Goal: Task Accomplishment & Management: Complete application form

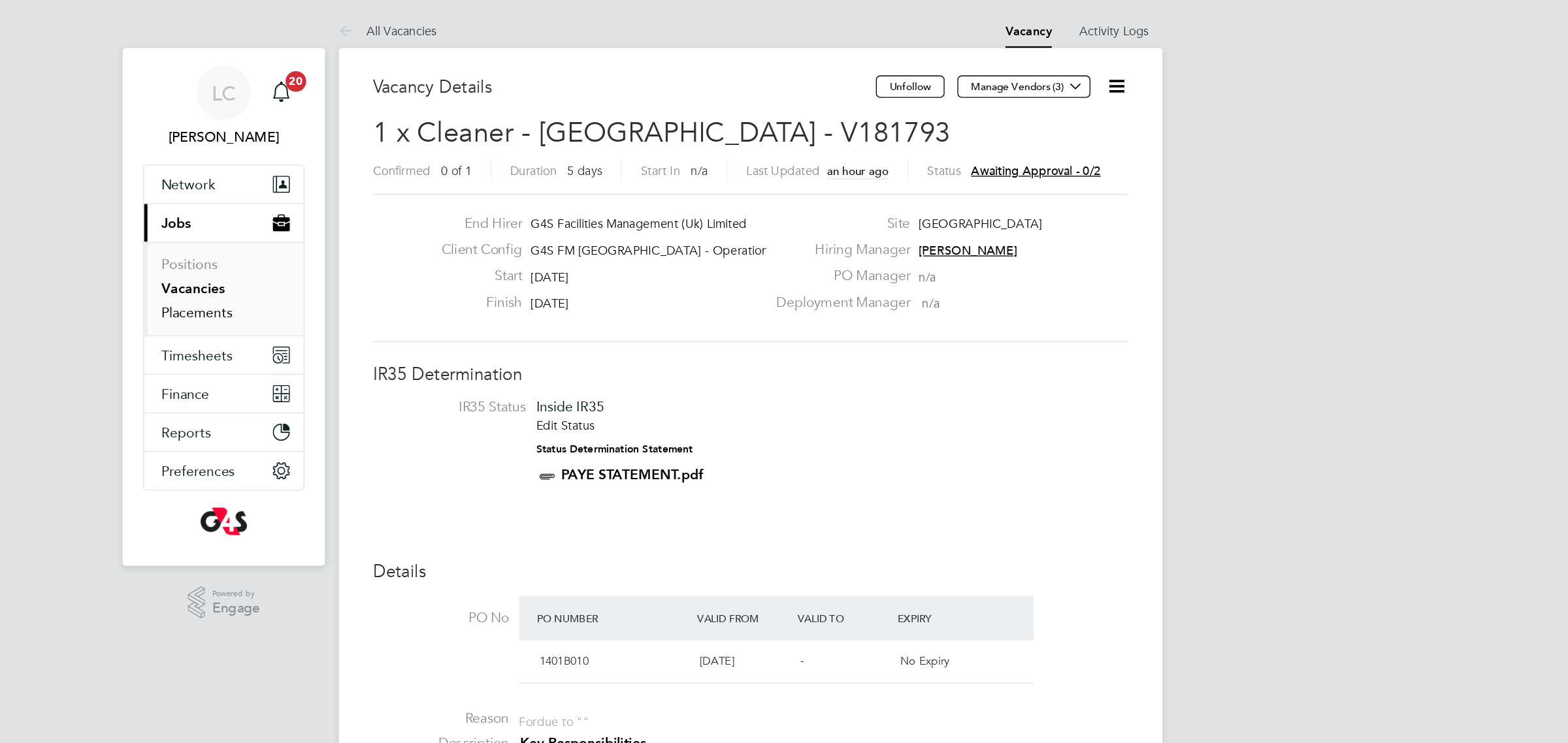
click at [356, 236] on link "Placements" at bounding box center [362, 237] width 55 height 13
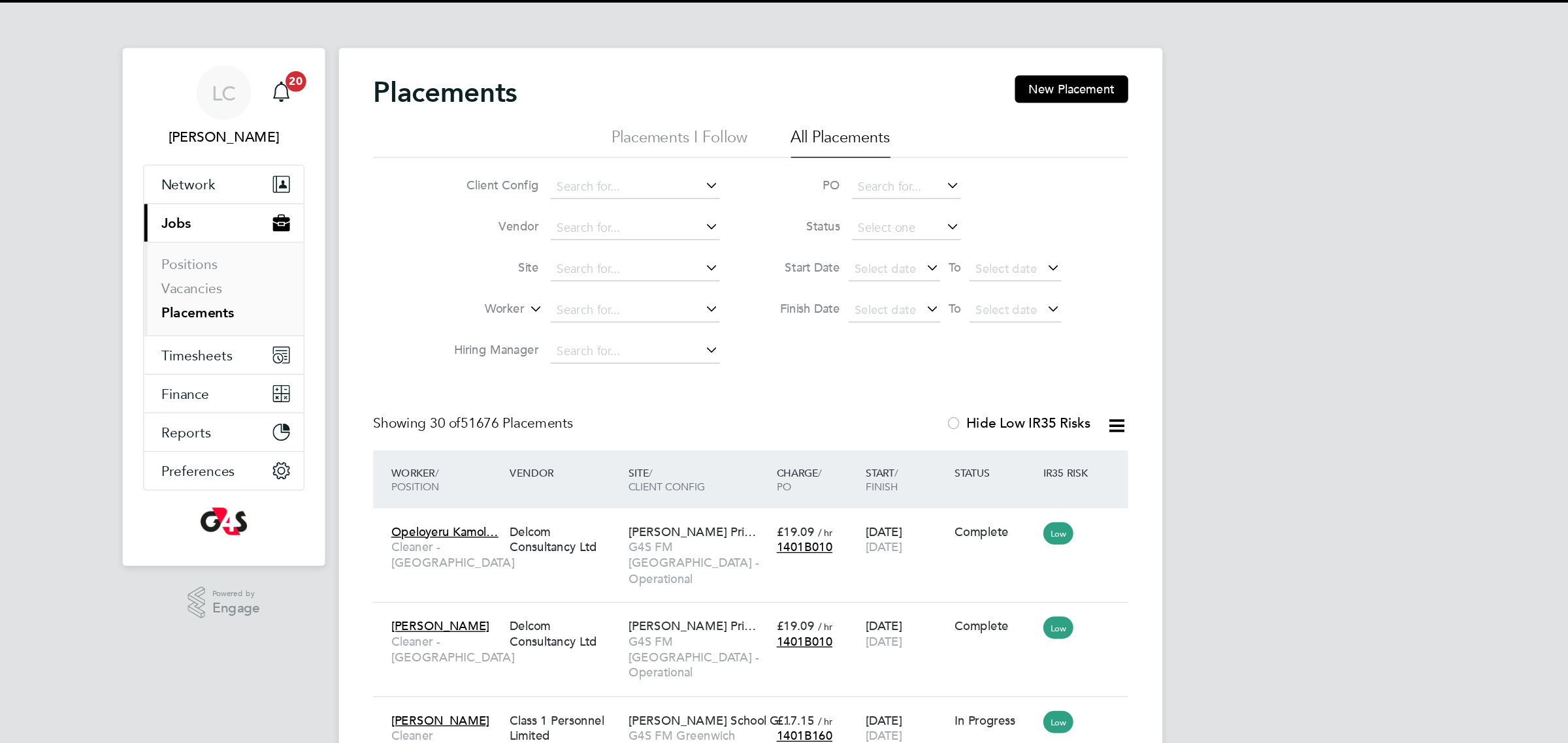
scroll to position [50, 113]
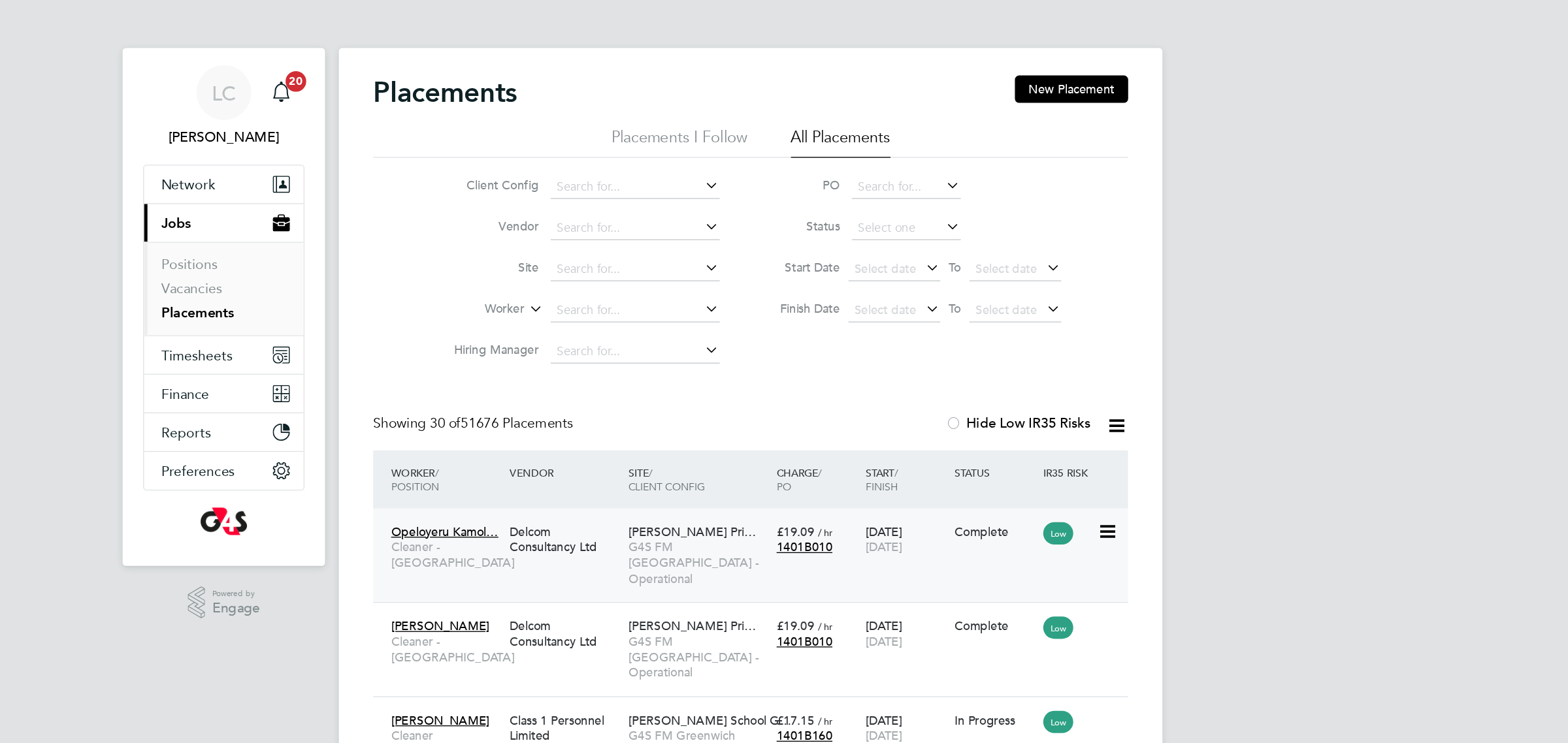
click at [701, 407] on span "Marion Richardson Pri…" at bounding box center [740, 405] width 98 height 12
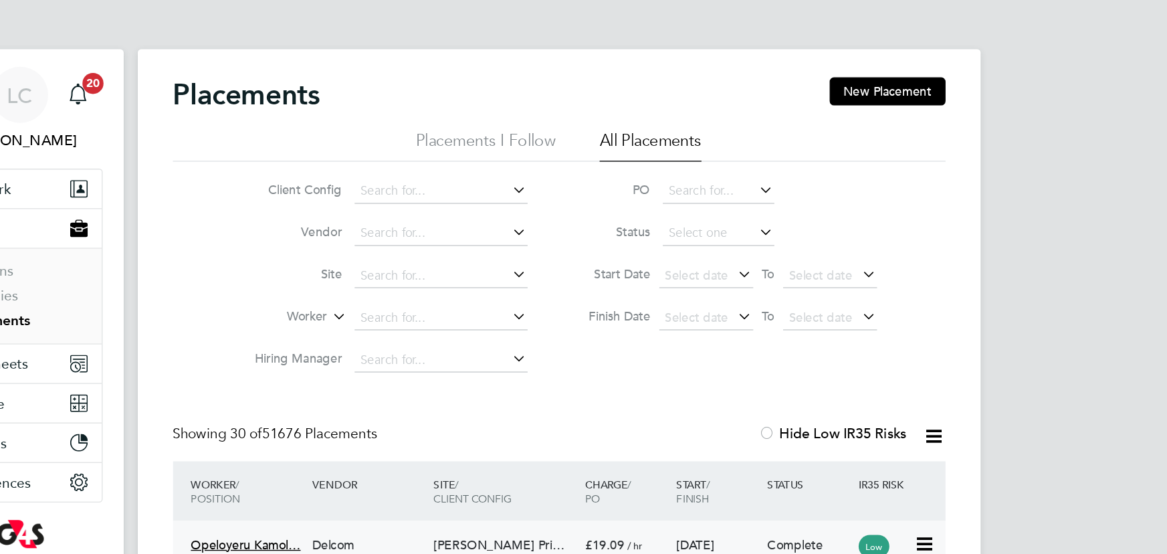
scroll to position [50, 116]
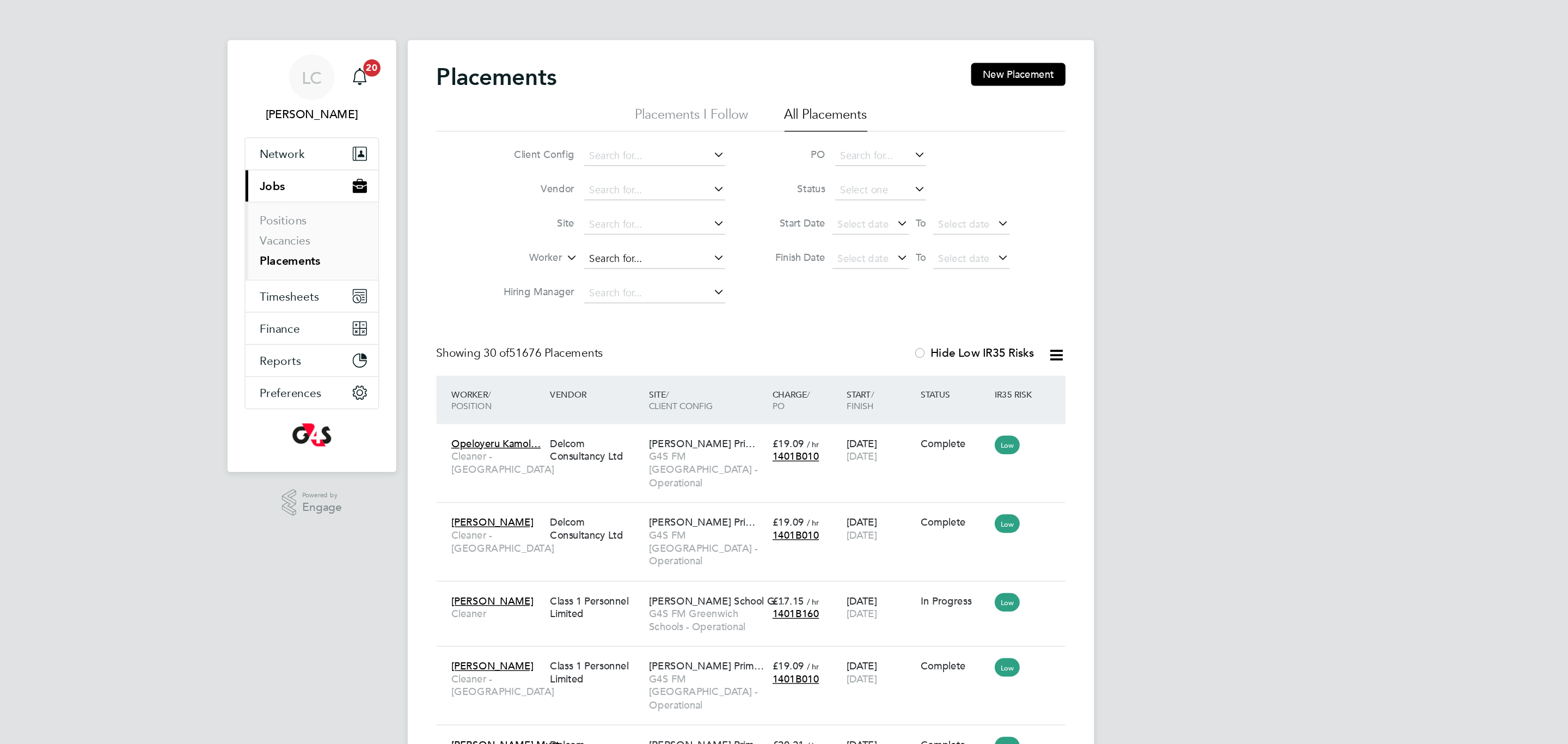
click at [697, 201] on input at bounding box center [711, 197] width 107 height 15
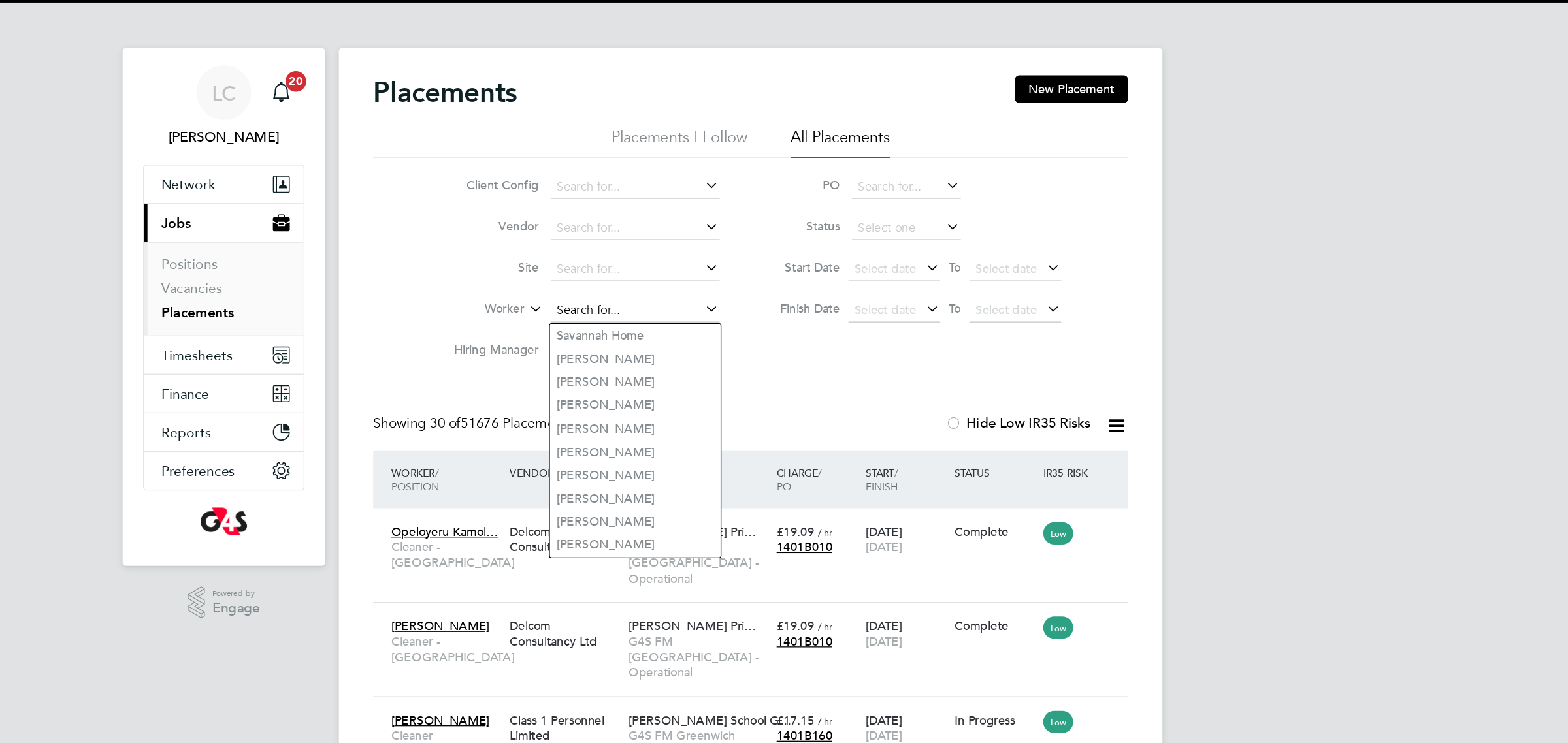
click at [665, 236] on input at bounding box center [697, 236] width 129 height 19
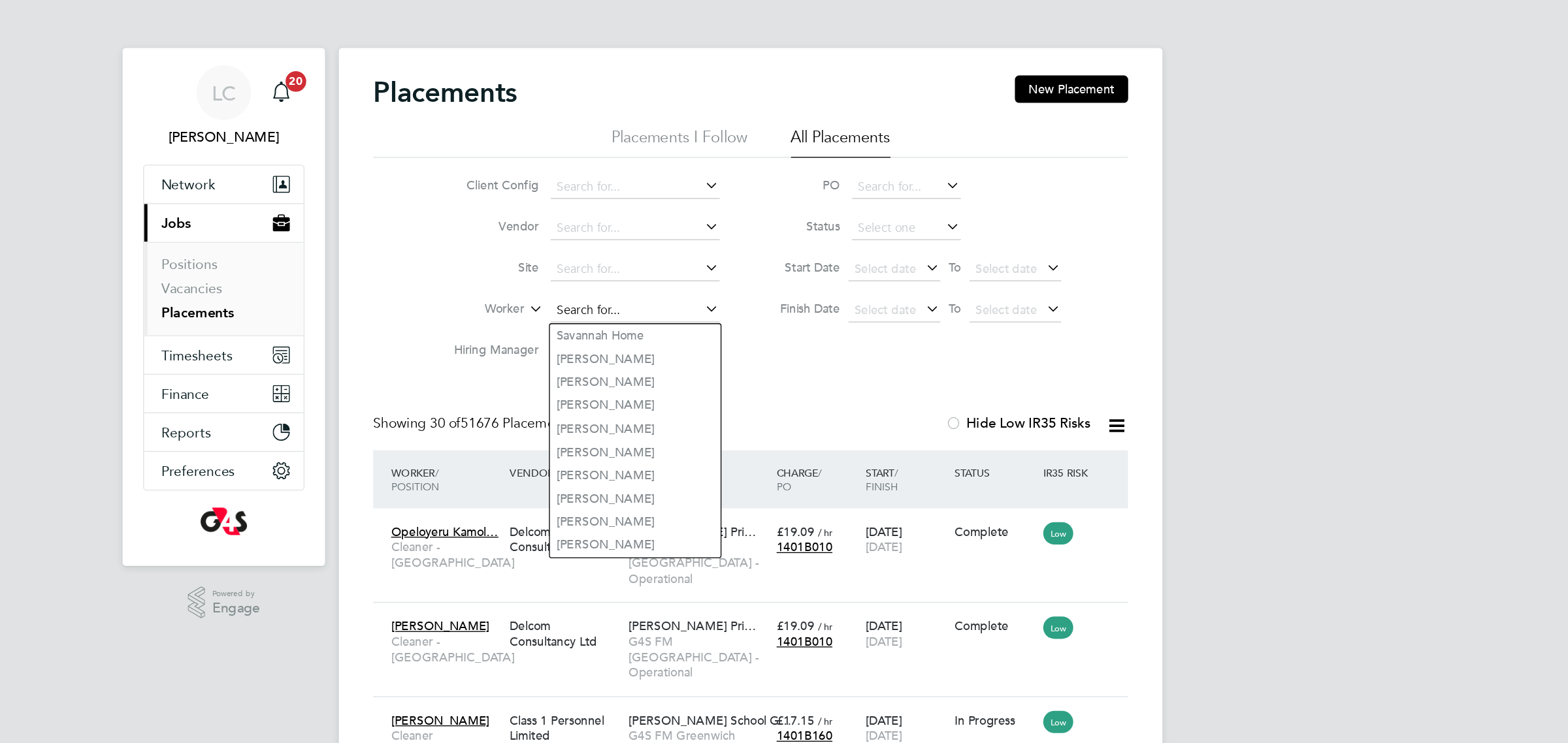
paste input "OKPOKO GODWIN"
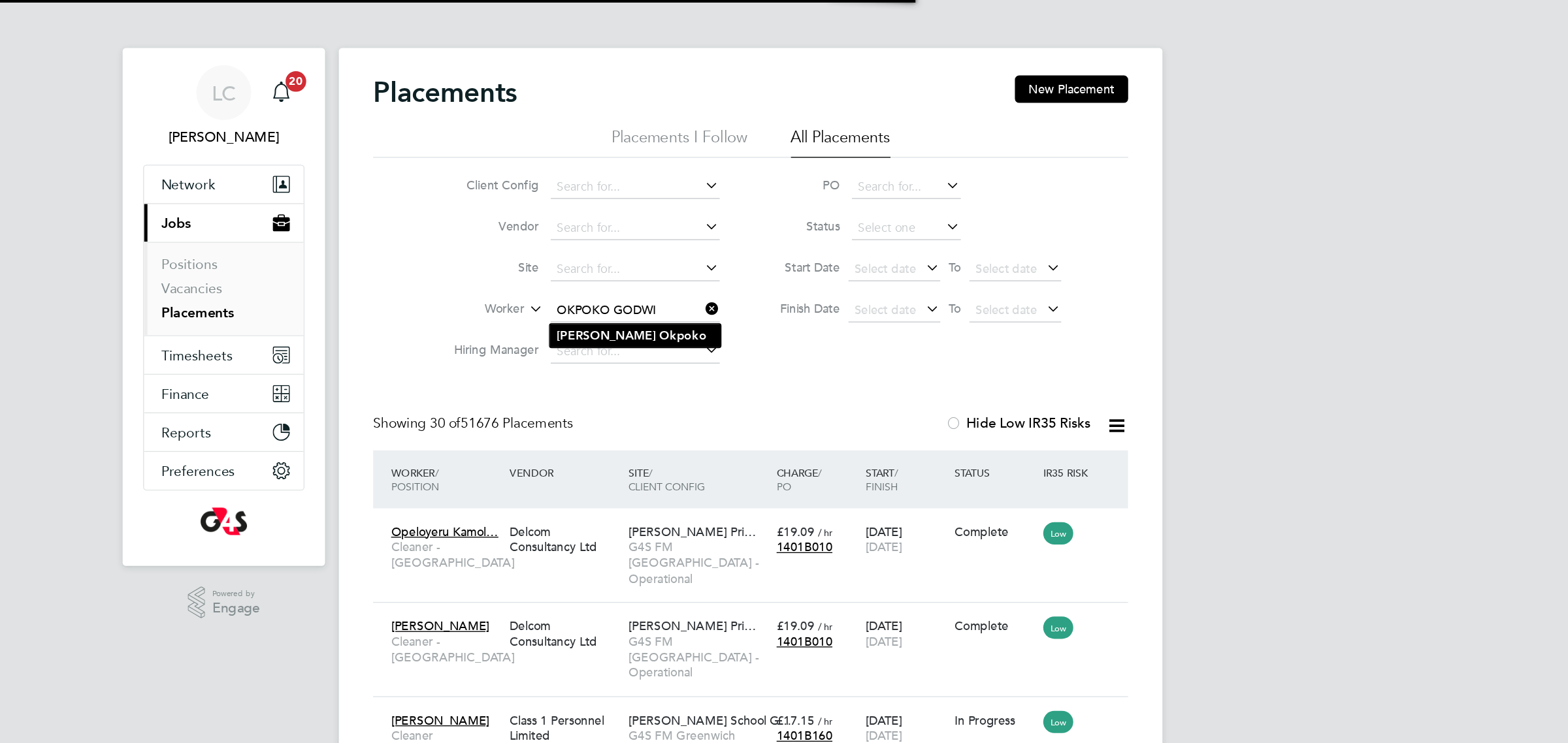
click at [713, 262] on li "Godwin Okpoko" at bounding box center [696, 256] width 130 height 18
type input "Godwin Okpoko"
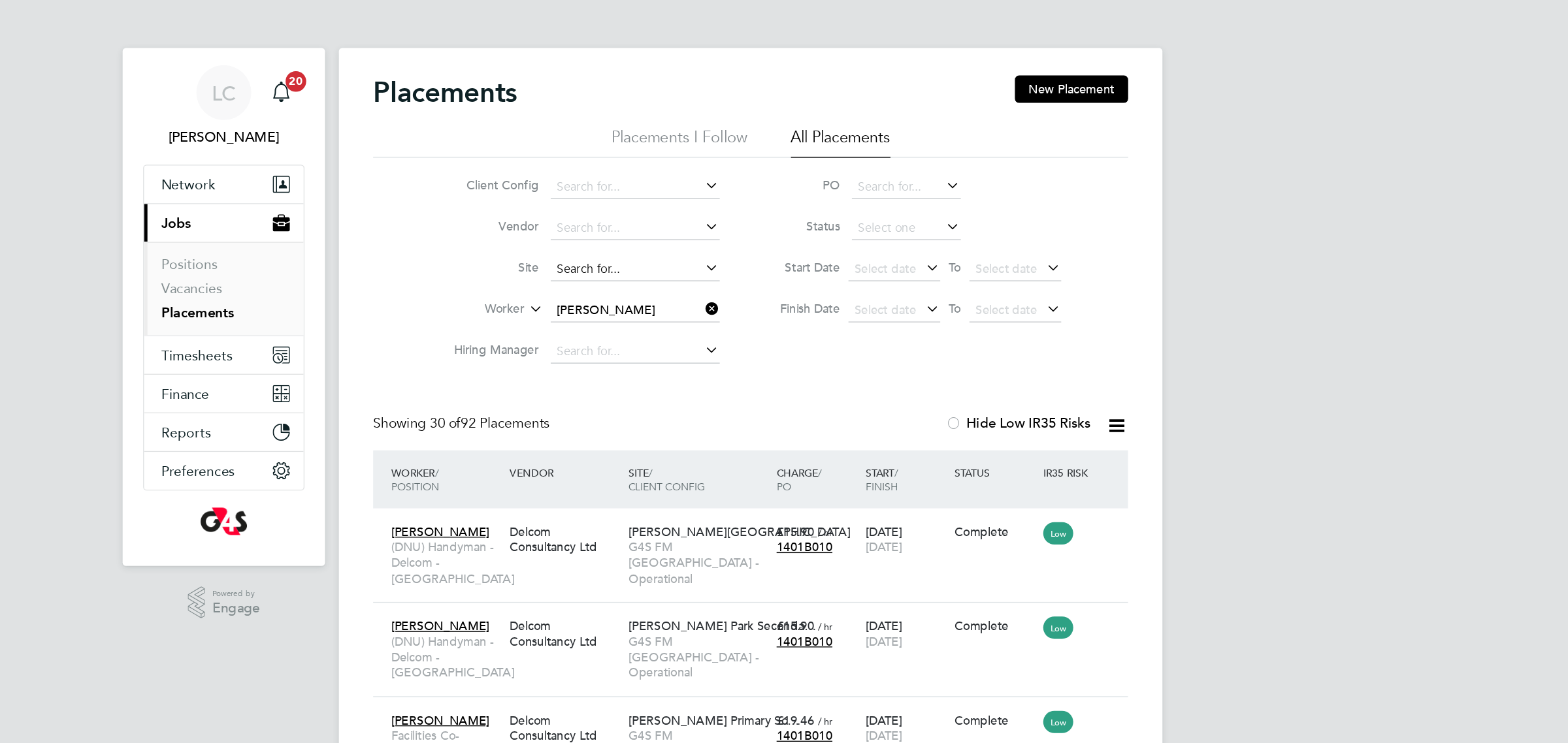
click at [684, 212] on input at bounding box center [697, 205] width 129 height 19
drag, startPoint x: 703, startPoint y: 292, endPoint x: 707, endPoint y: 284, distance: 8.9
click at [703, 291] on li "Phoenix Upper South" at bounding box center [715, 295] width 168 height 18
type input "Phoenix [GEOGRAPHIC_DATA]"
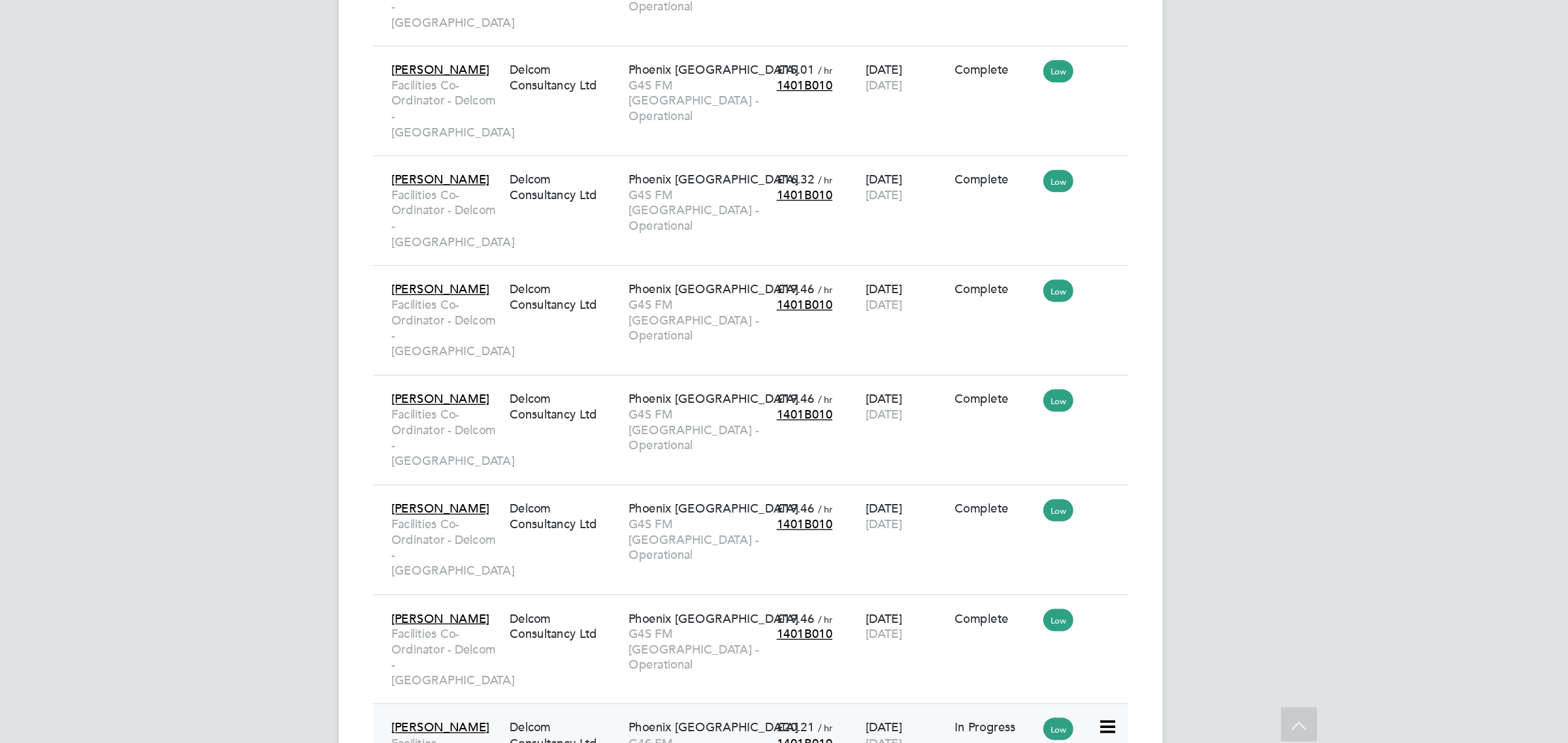
click at [721, 737] on span "G4S FM [GEOGRAPHIC_DATA] - Operational" at bounding box center [743, 755] width 106 height 36
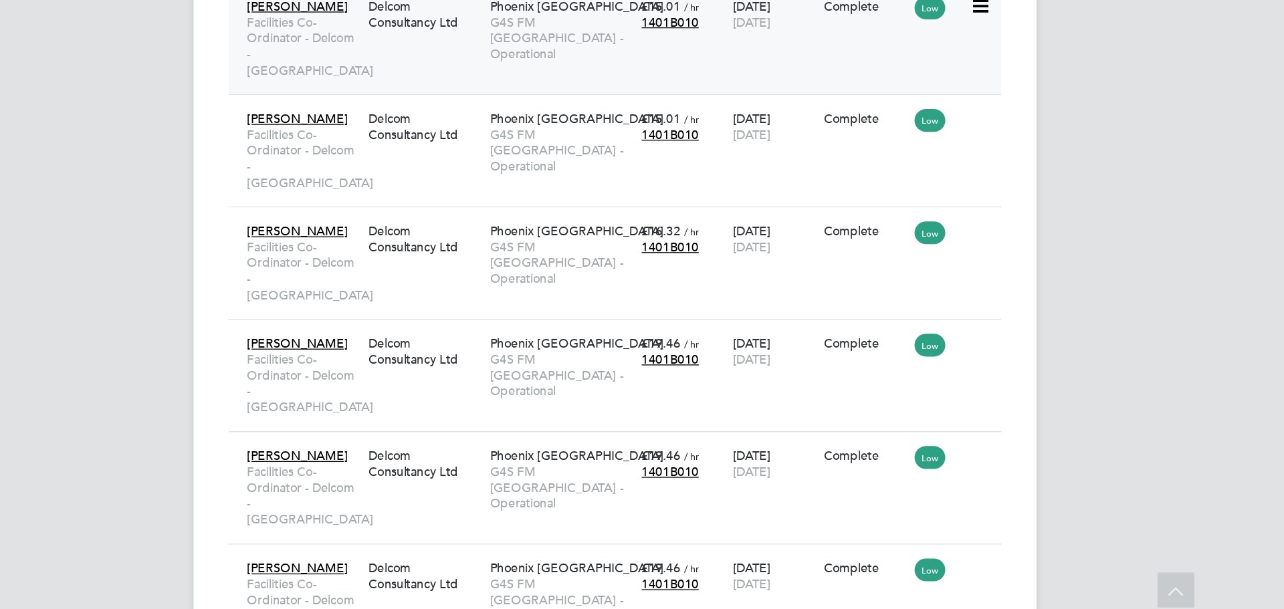
scroll to position [7, 7]
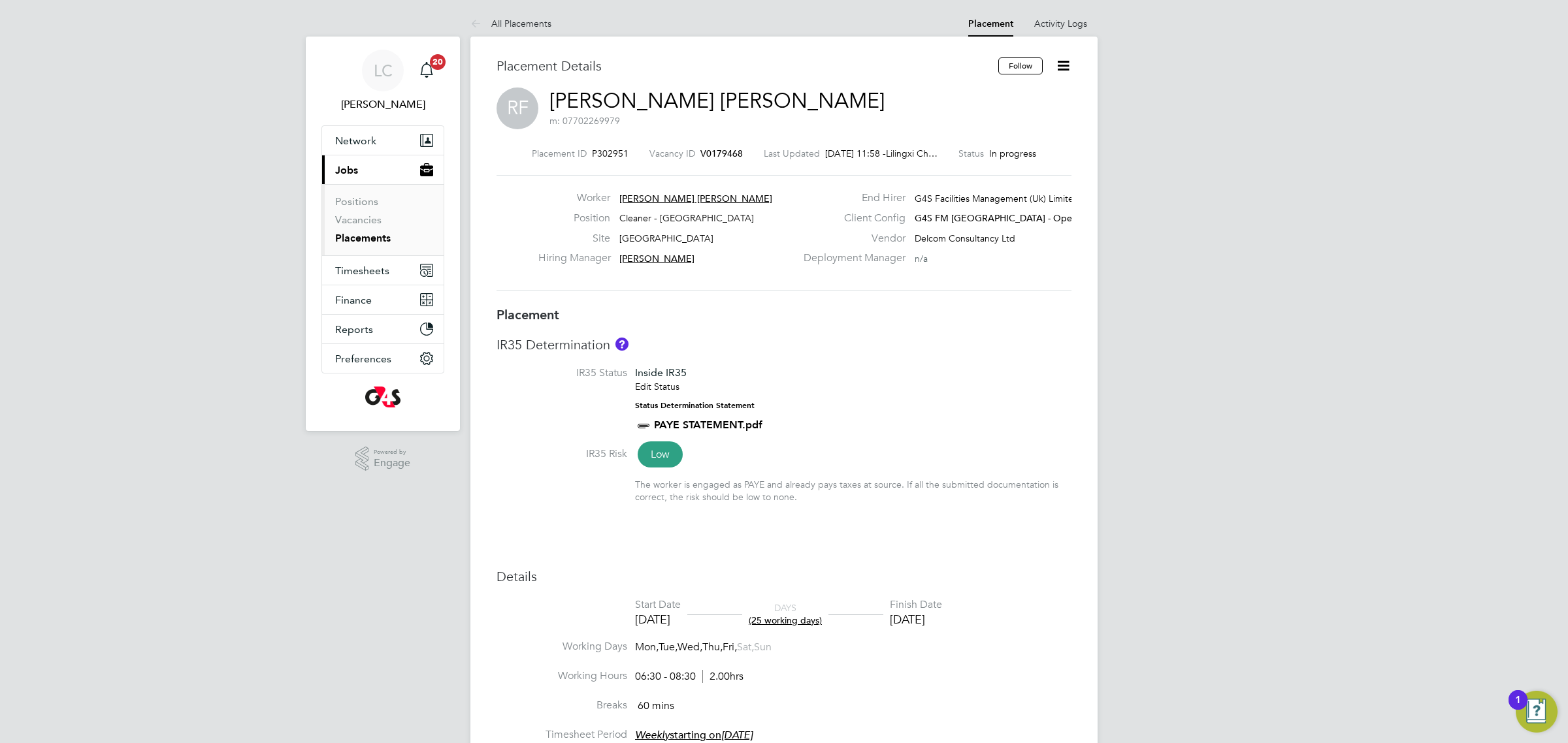
click at [942, 439] on li "IR35 Status Inside IR35 Edit Status Status Determination Statement PAYE STATEME…" at bounding box center [784, 406] width 575 height 80
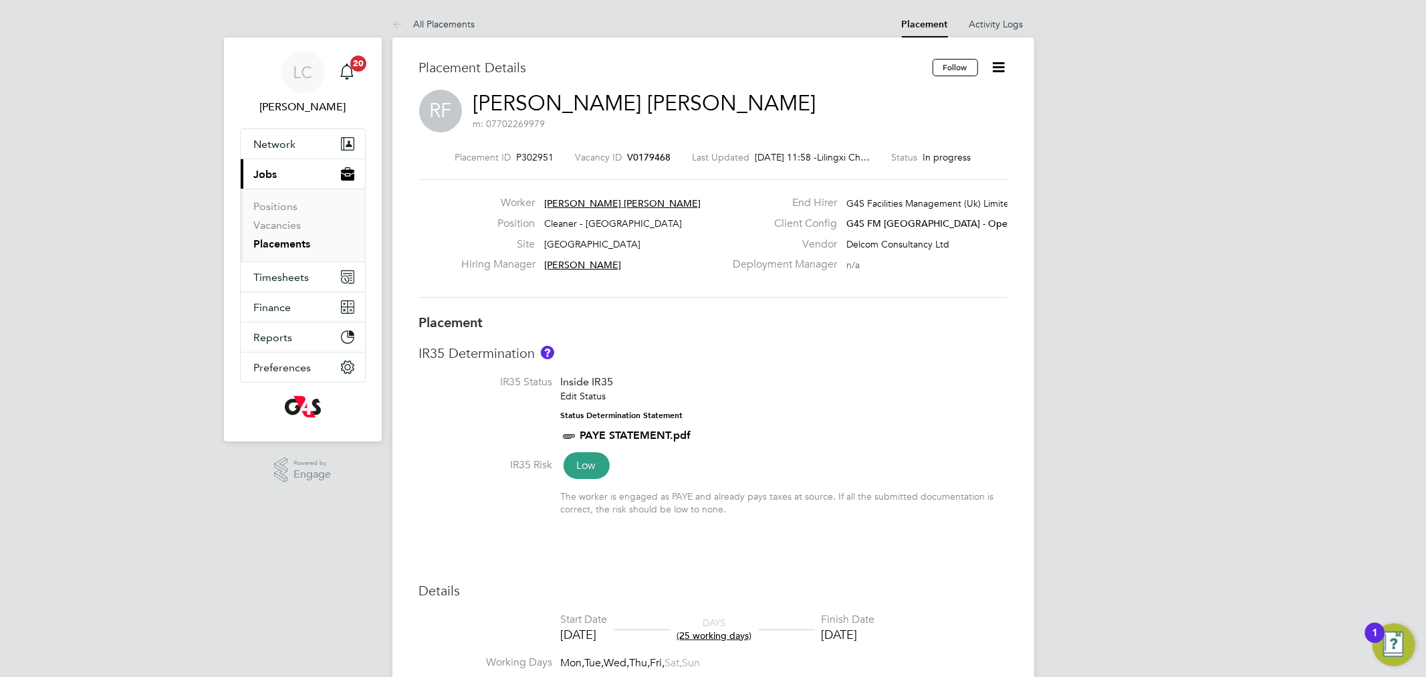
scroll to position [7, 7]
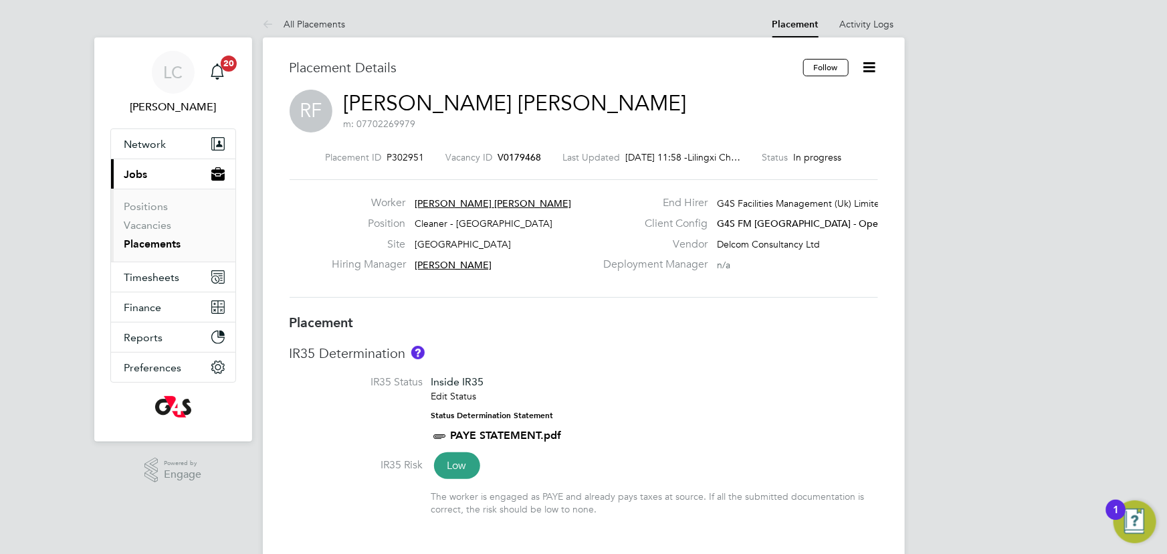
click at [871, 69] on icon at bounding box center [869, 67] width 17 height 17
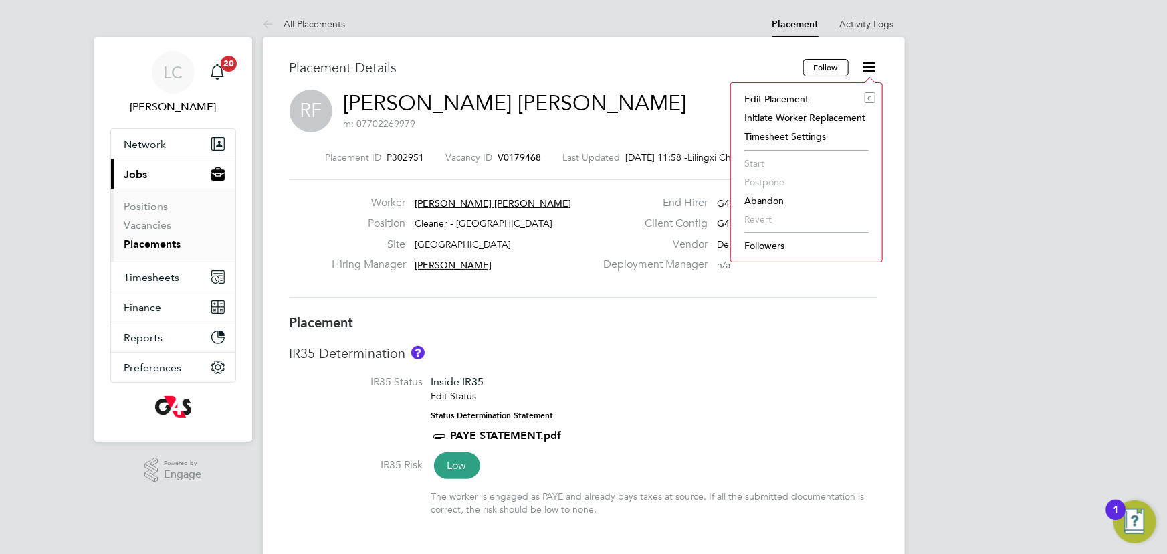
click at [813, 95] on li "Edit Placement e" at bounding box center [807, 99] width 138 height 19
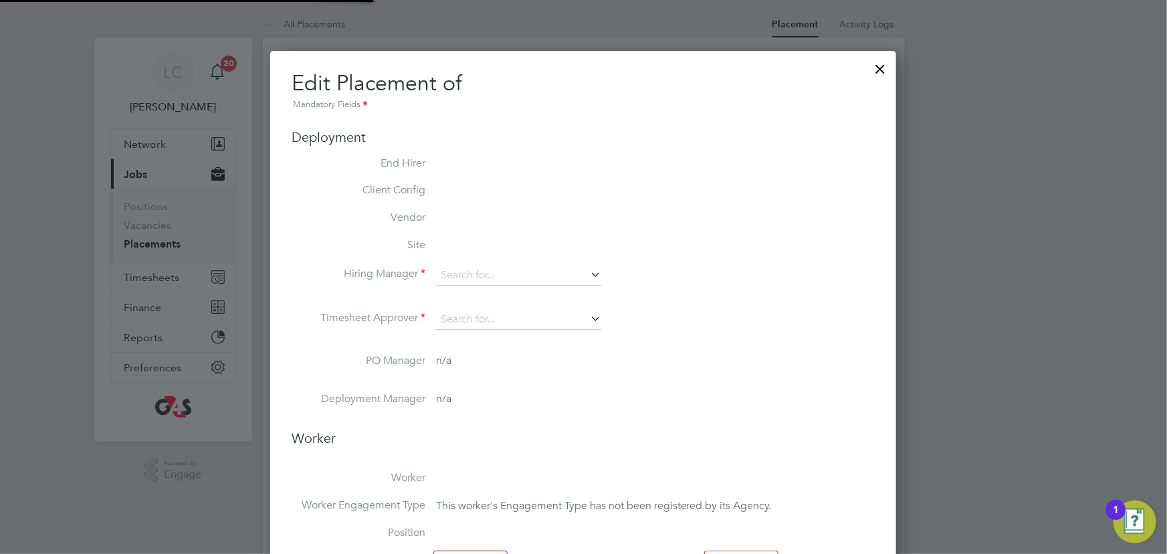
type input "[PERSON_NAME]"
type input "01 Sep 2025"
type input "[DATE]"
type input "06:30"
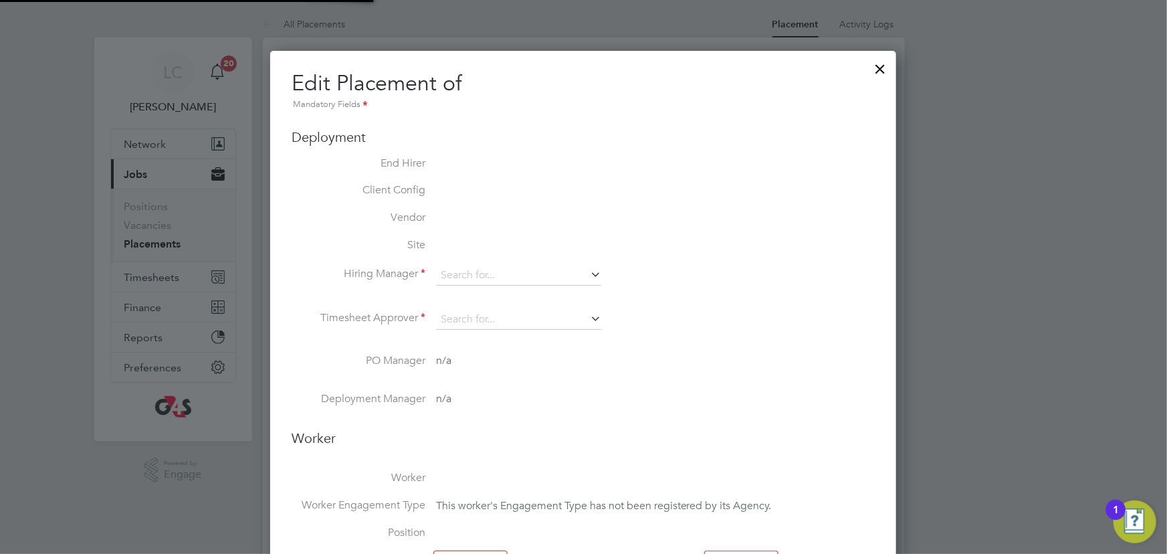
type input "08:30"
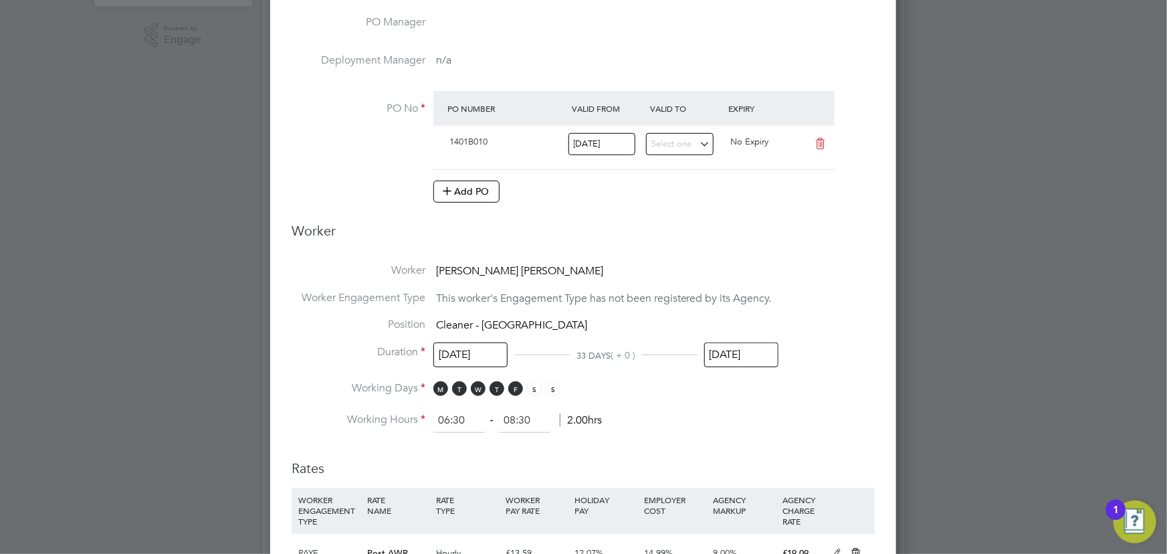
click at [744, 356] on input "[DATE]" at bounding box center [741, 354] width 74 height 25
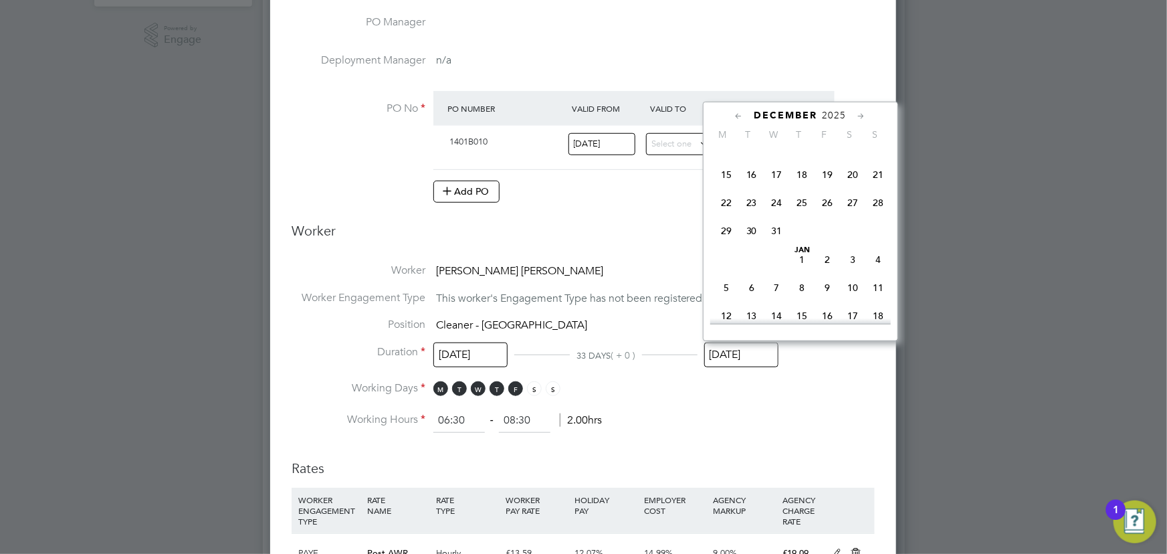
click at [775, 215] on span "24" at bounding box center [776, 202] width 25 height 25
type input "24 Dec 2025"
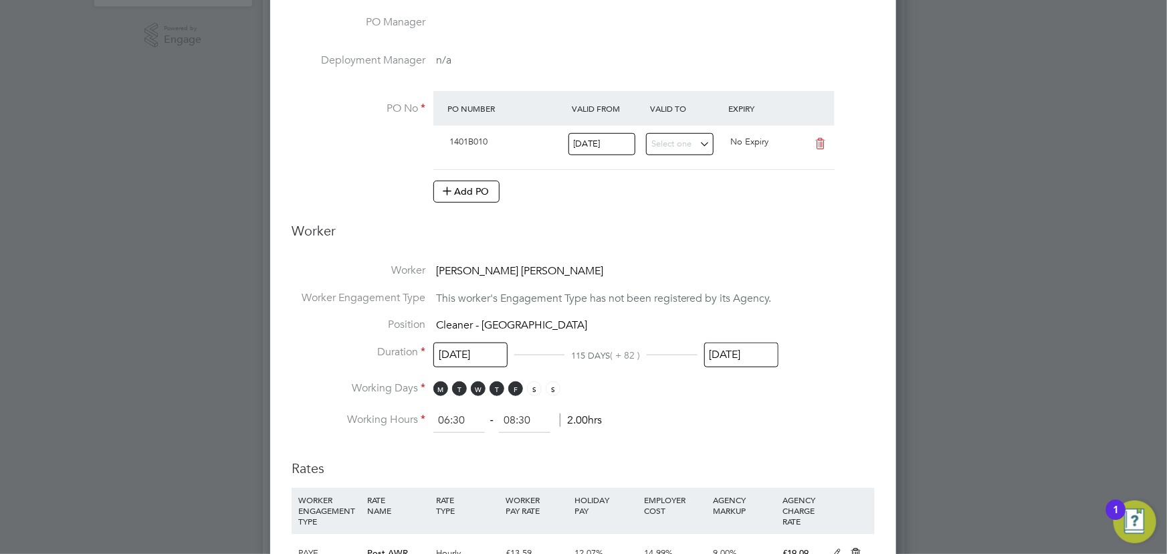
click at [740, 357] on input "24 Dec 2025" at bounding box center [741, 354] width 74 height 25
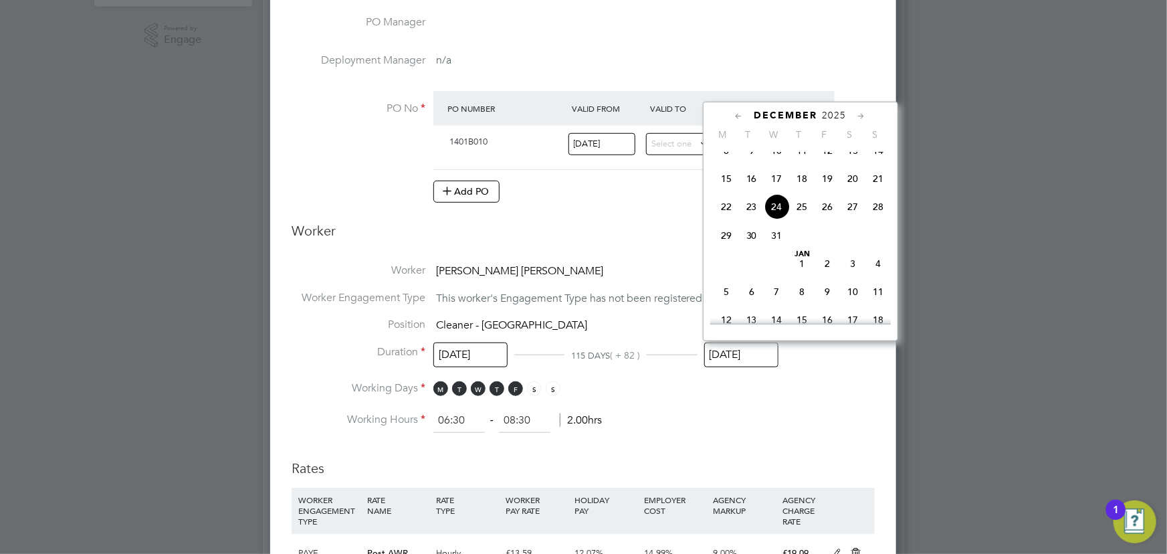
click at [749, 405] on li "Working Days M T W T F S S" at bounding box center [583, 394] width 583 height 27
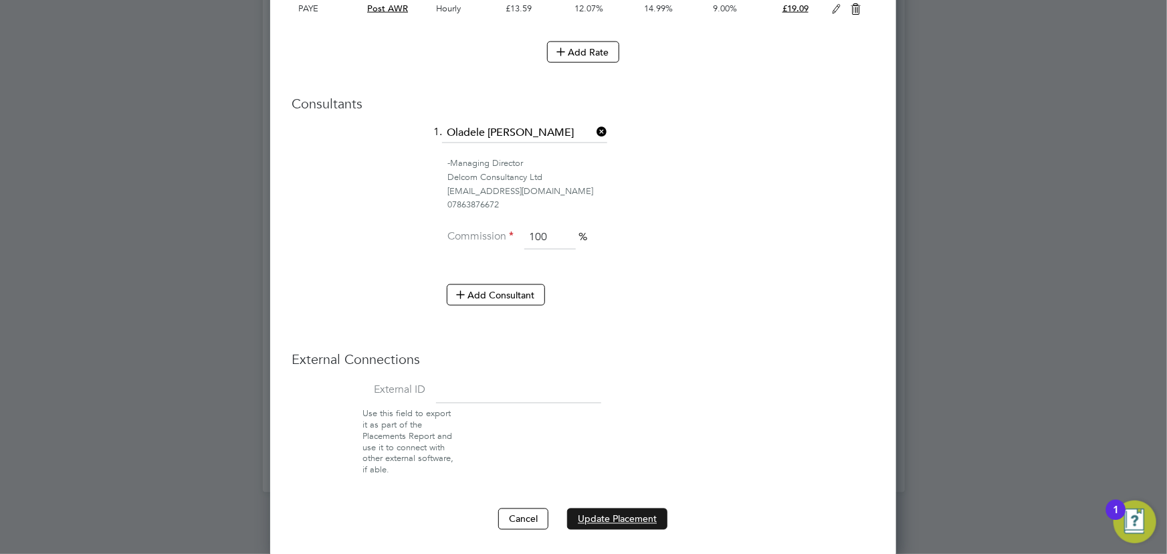
click at [629, 522] on button "Update Placement" at bounding box center [617, 518] width 100 height 21
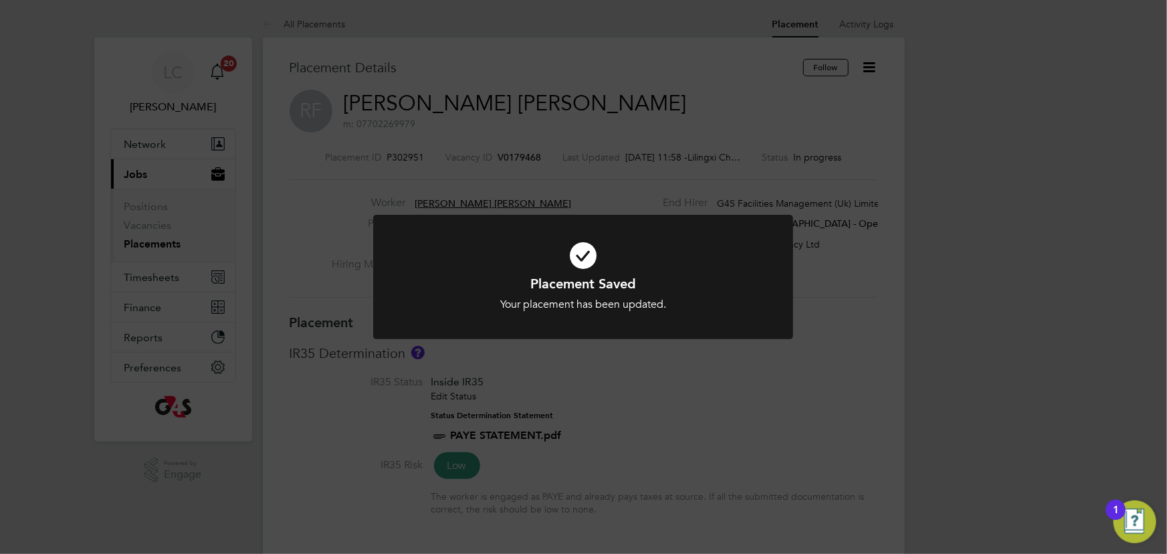
click at [446, 130] on div "Placement Saved Your placement has been updated. Cancel Okay" at bounding box center [583, 277] width 1167 height 554
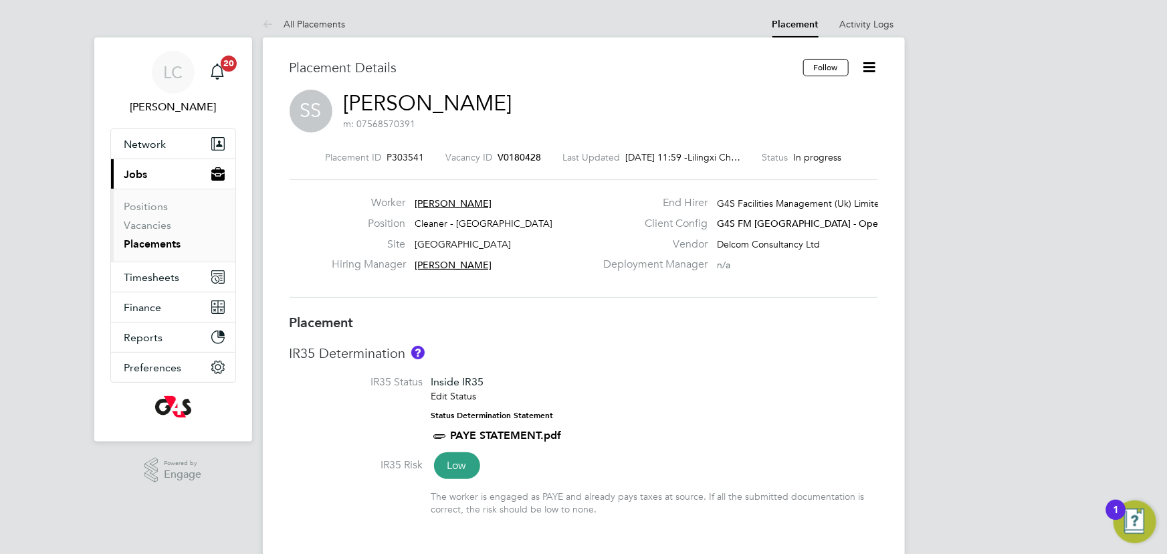
click at [861, 66] on icon at bounding box center [869, 67] width 17 height 17
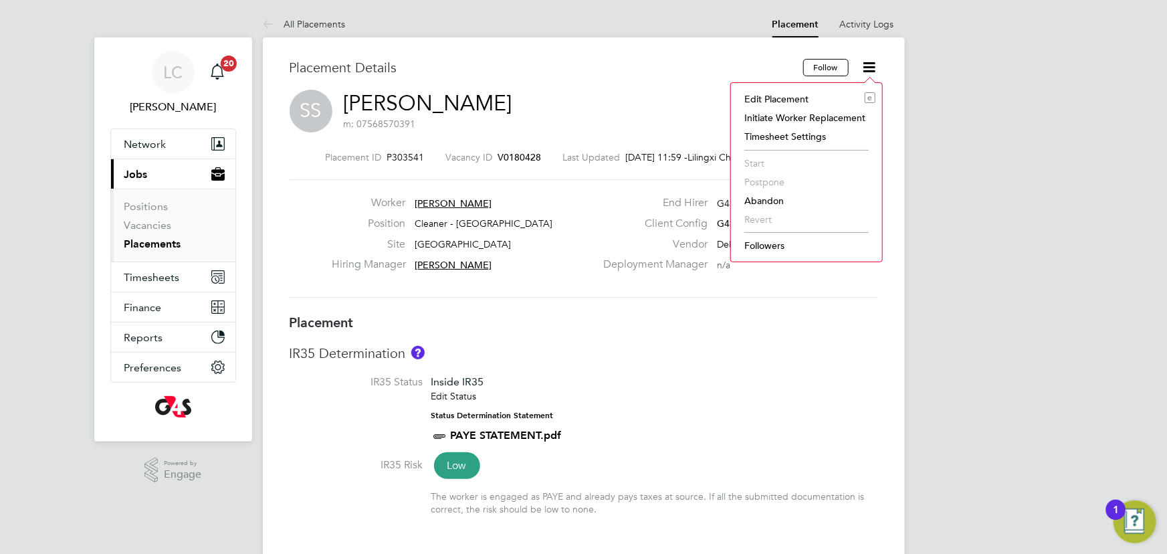
click at [798, 90] on li "Edit Placement e" at bounding box center [807, 99] width 138 height 19
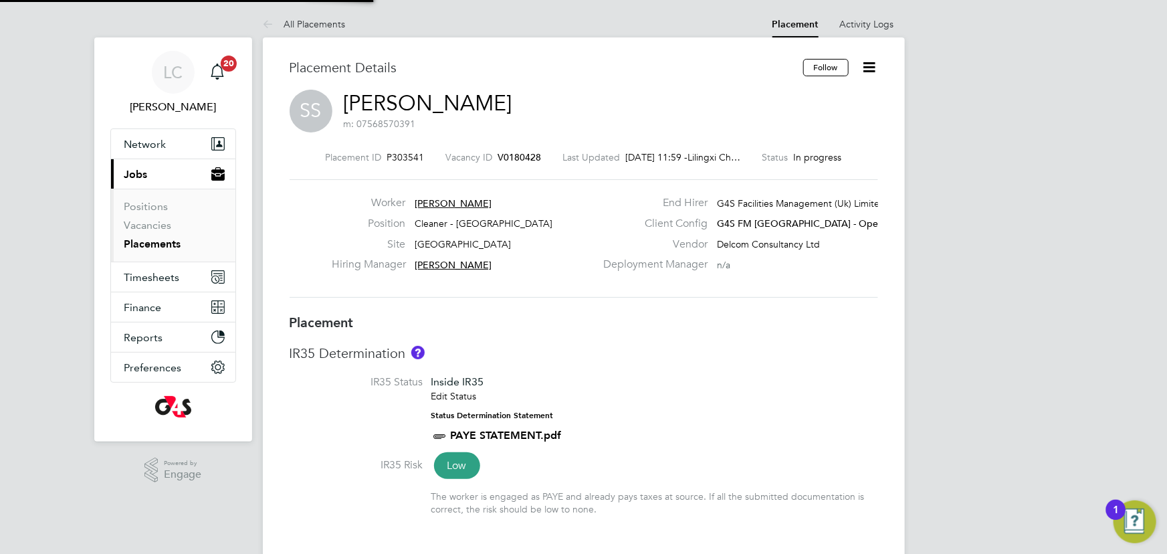
type input "[PERSON_NAME]"
type input "15 Sep 2025"
type input "[DATE]"
type input "15:30"
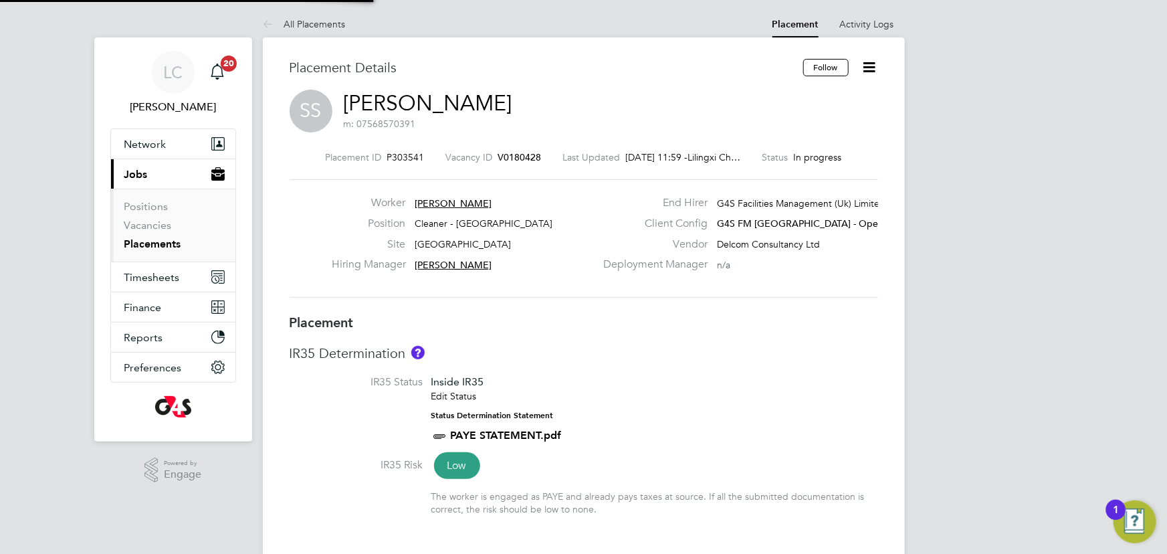
type input "17:30"
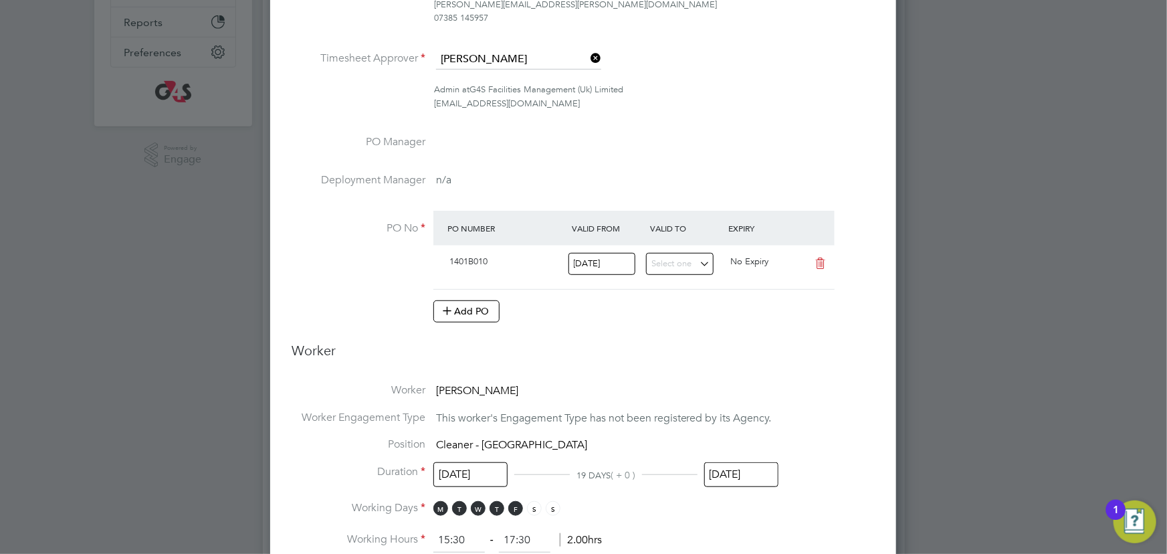
click at [738, 479] on input "[DATE]" at bounding box center [741, 474] width 74 height 25
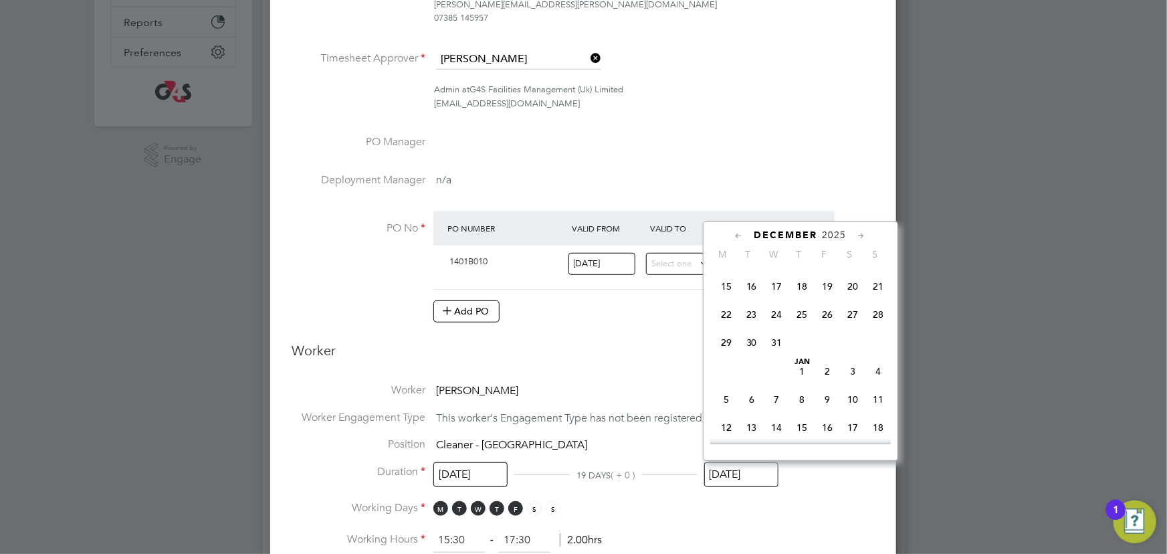
click at [774, 327] on span "24" at bounding box center [776, 314] width 25 height 25
type input "24 Dec 2025"
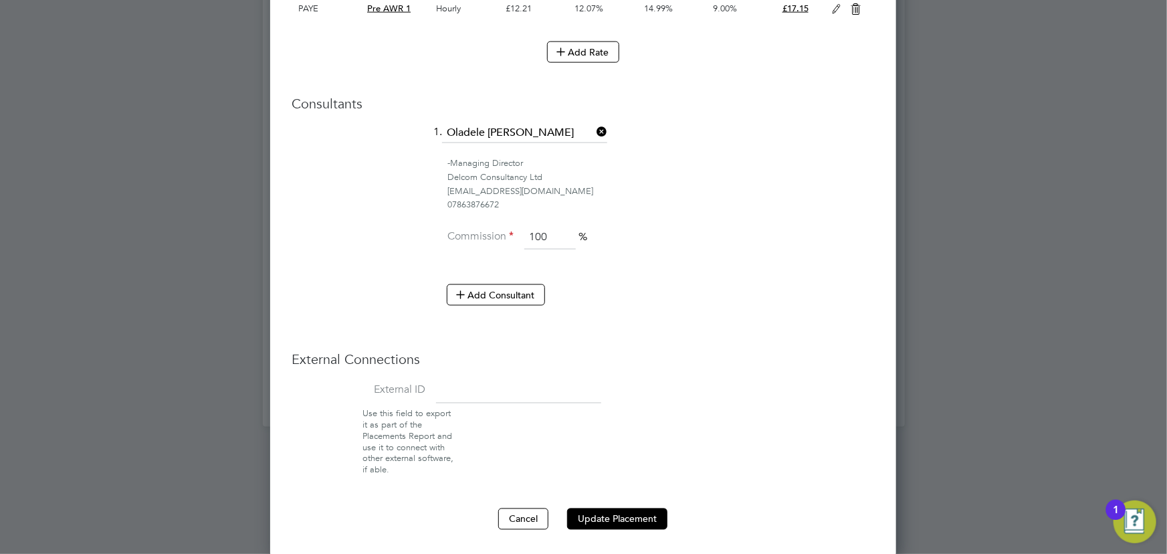
drag, startPoint x: 620, startPoint y: 519, endPoint x: 548, endPoint y: 280, distance: 249.9
click at [621, 513] on button "Update Placement" at bounding box center [617, 518] width 100 height 21
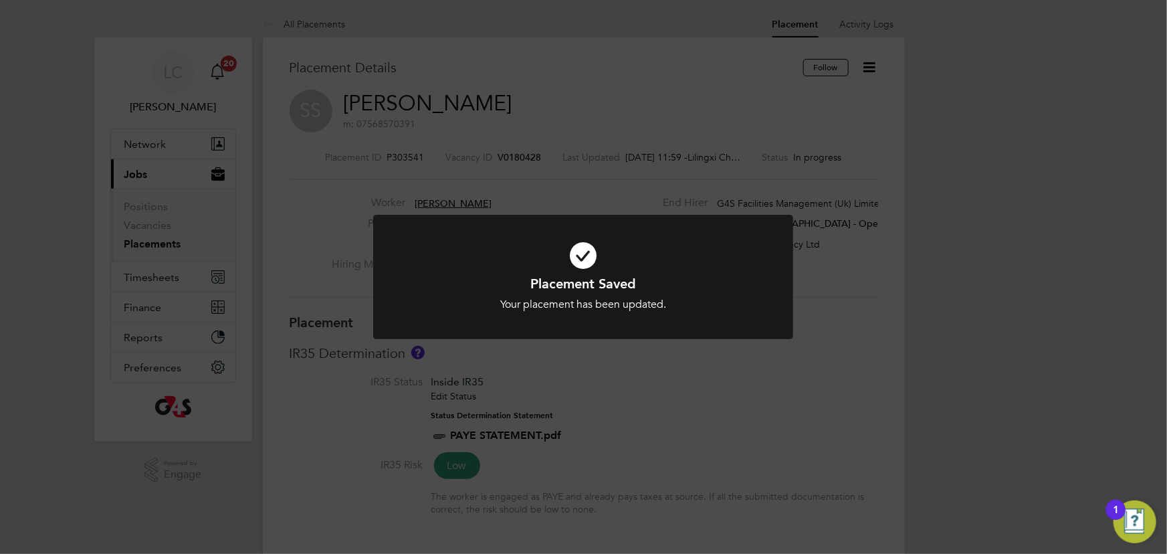
drag, startPoint x: 316, startPoint y: 132, endPoint x: 187, endPoint y: 56, distance: 149.7
click at [314, 132] on div "Placement Saved Your placement has been updated. Cancel Okay" at bounding box center [583, 277] width 1167 height 554
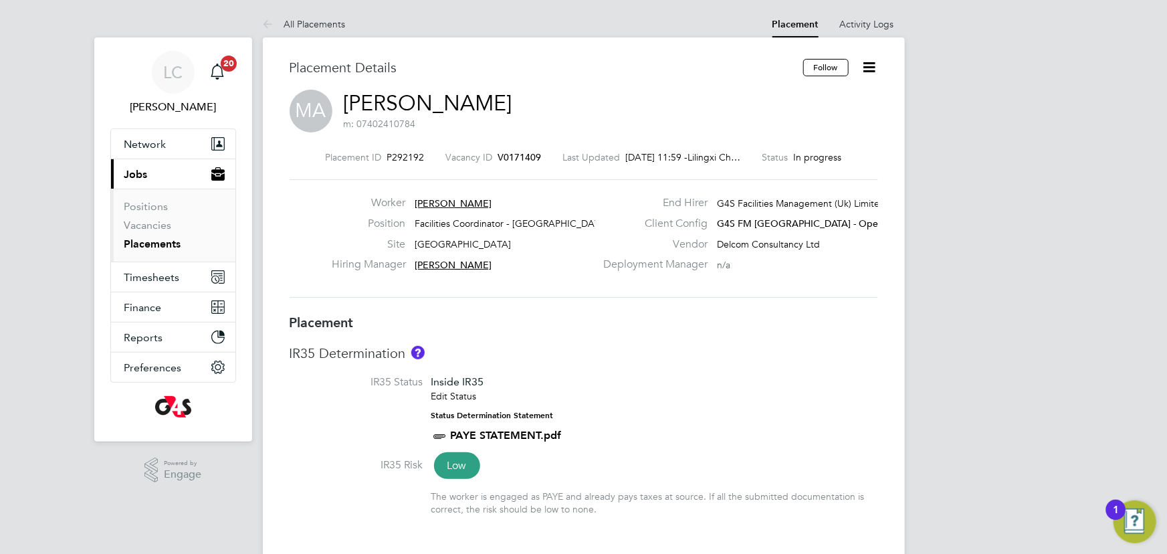
click at [865, 68] on icon at bounding box center [869, 67] width 17 height 17
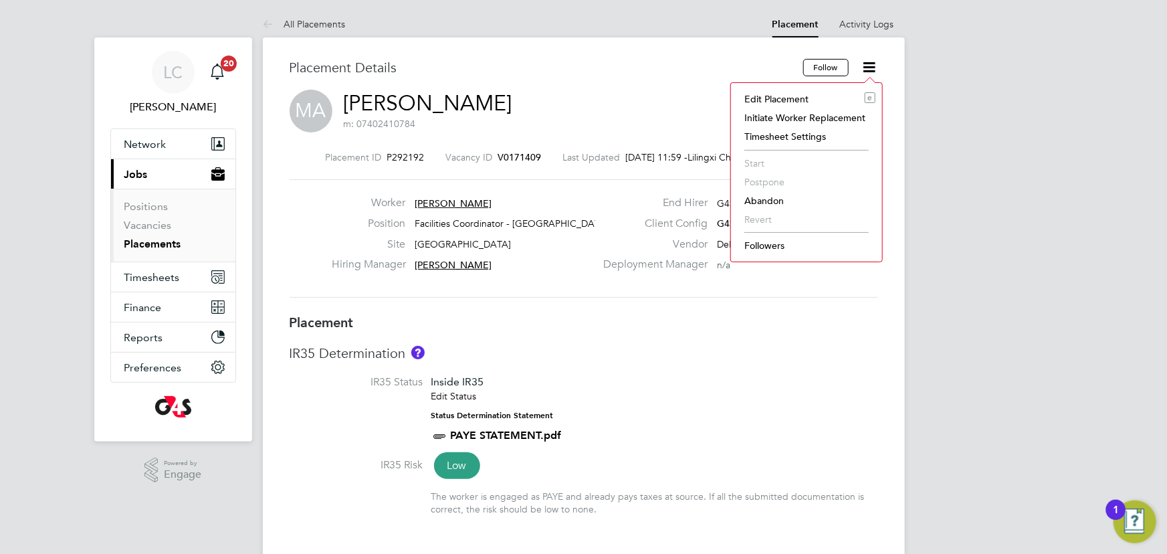
click at [801, 102] on li "Edit Placement e" at bounding box center [807, 99] width 138 height 19
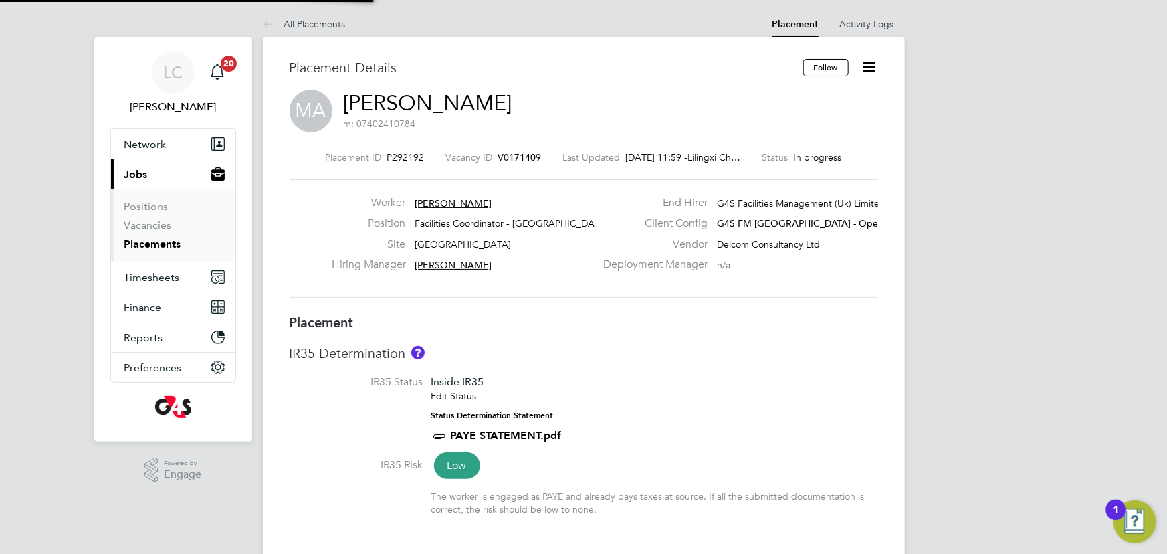
type input "[PERSON_NAME]"
type input "02 Jun 2025"
type input "[DATE]"
type input "06:30"
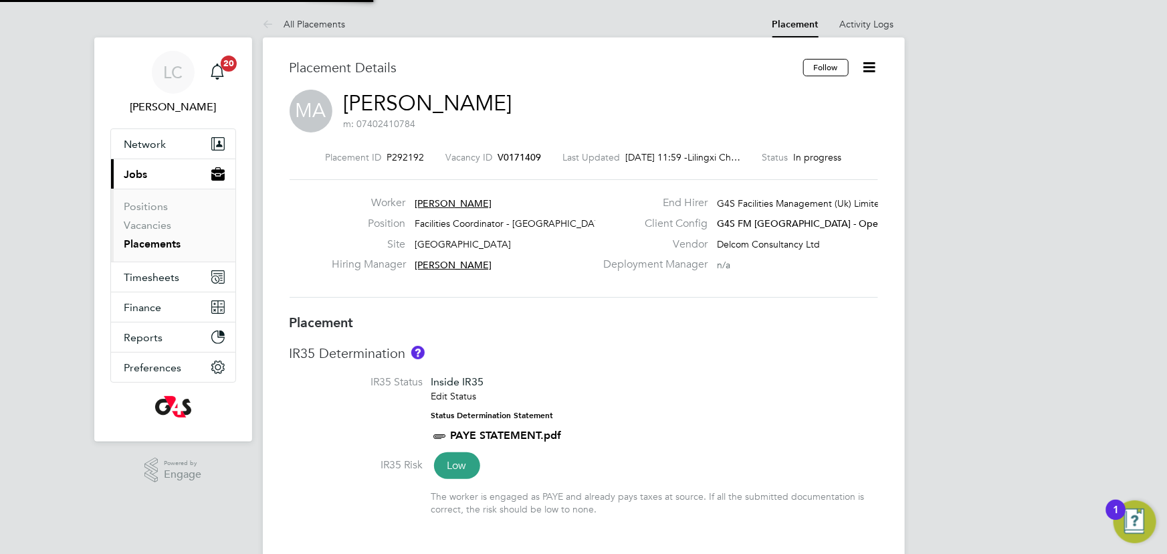
type input "15:30"
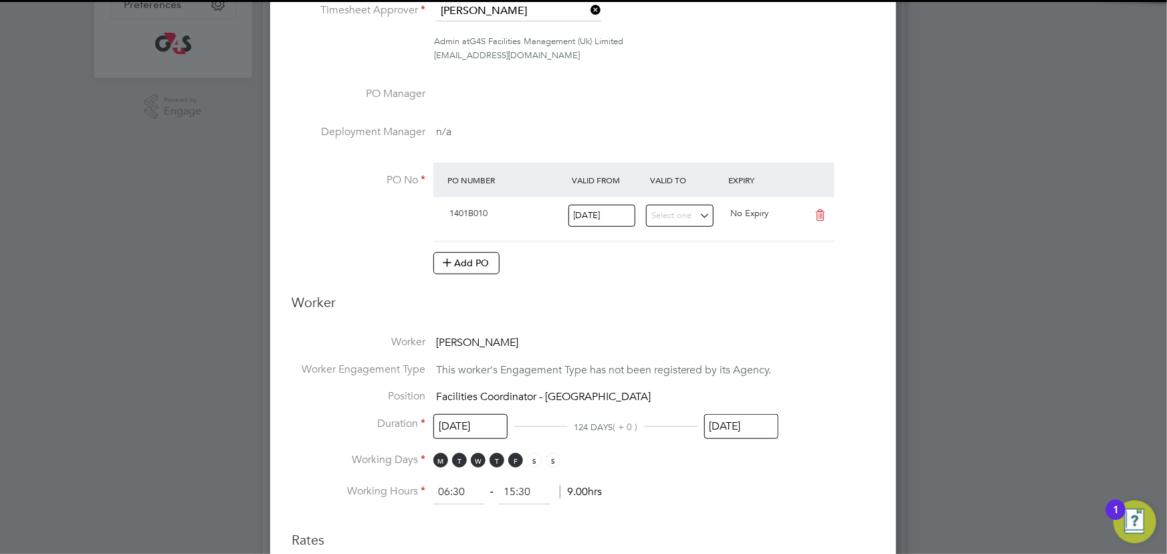
click at [730, 421] on input "[DATE]" at bounding box center [741, 426] width 74 height 25
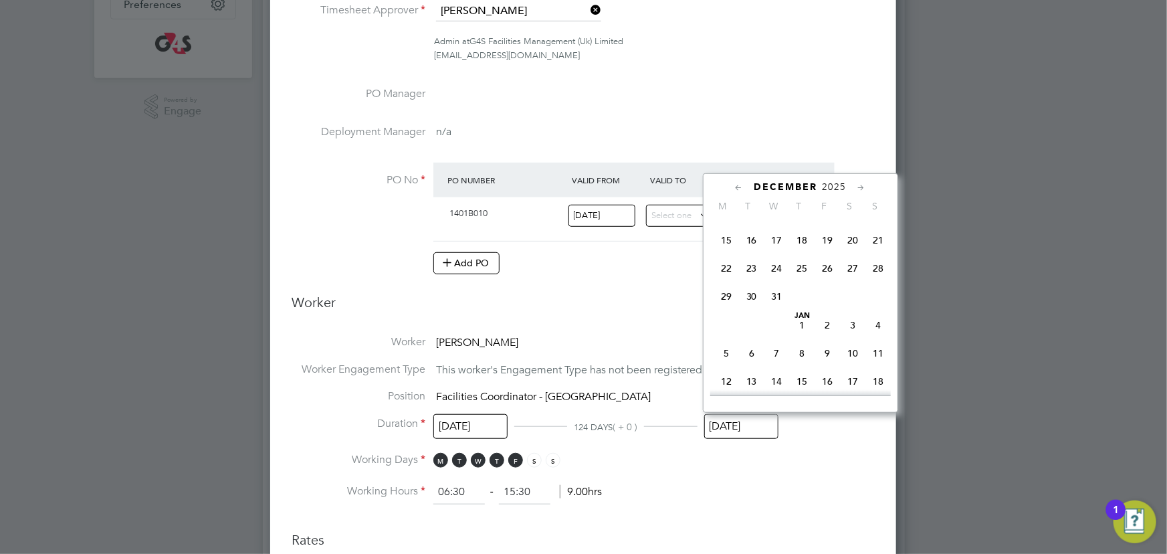
click at [776, 281] on span "24" at bounding box center [776, 267] width 25 height 25
type input "[DATE]"
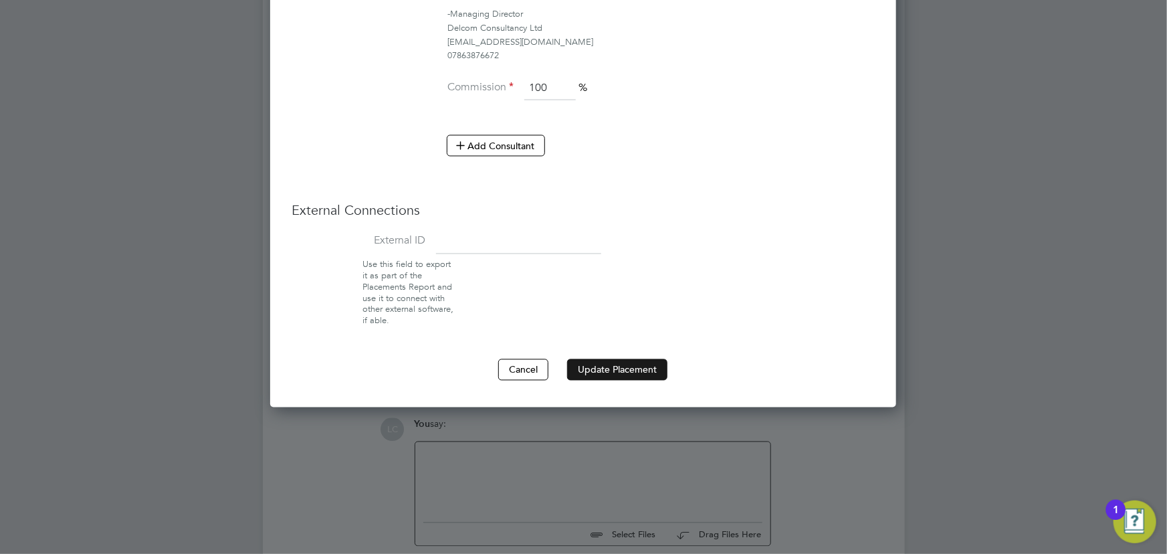
click at [599, 366] on button "Update Placement" at bounding box center [617, 369] width 100 height 21
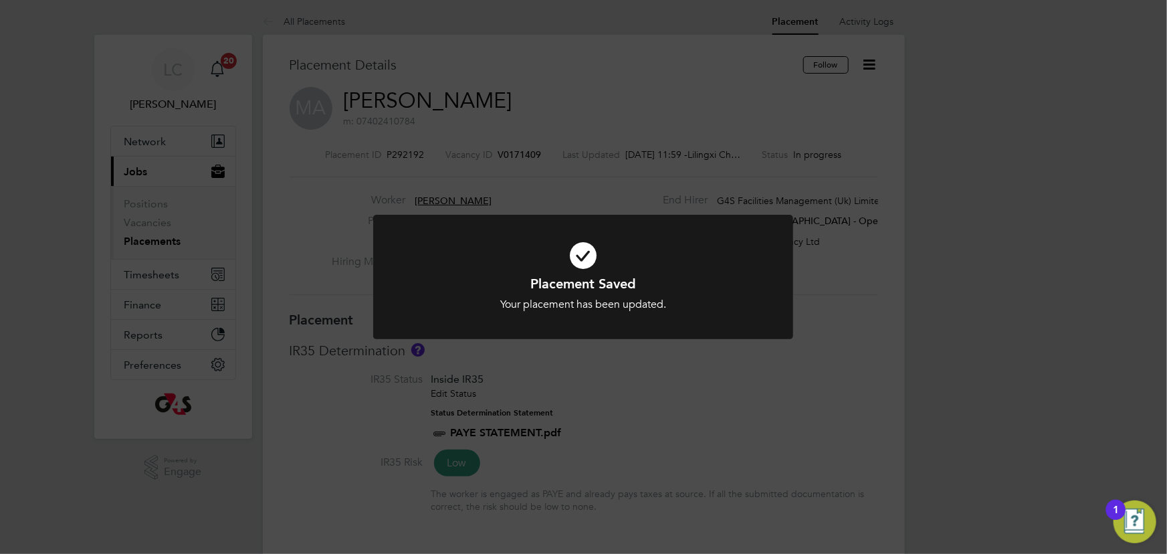
click at [148, 127] on div "Placement Saved Your placement has been updated. Cancel Okay" at bounding box center [583, 277] width 1167 height 554
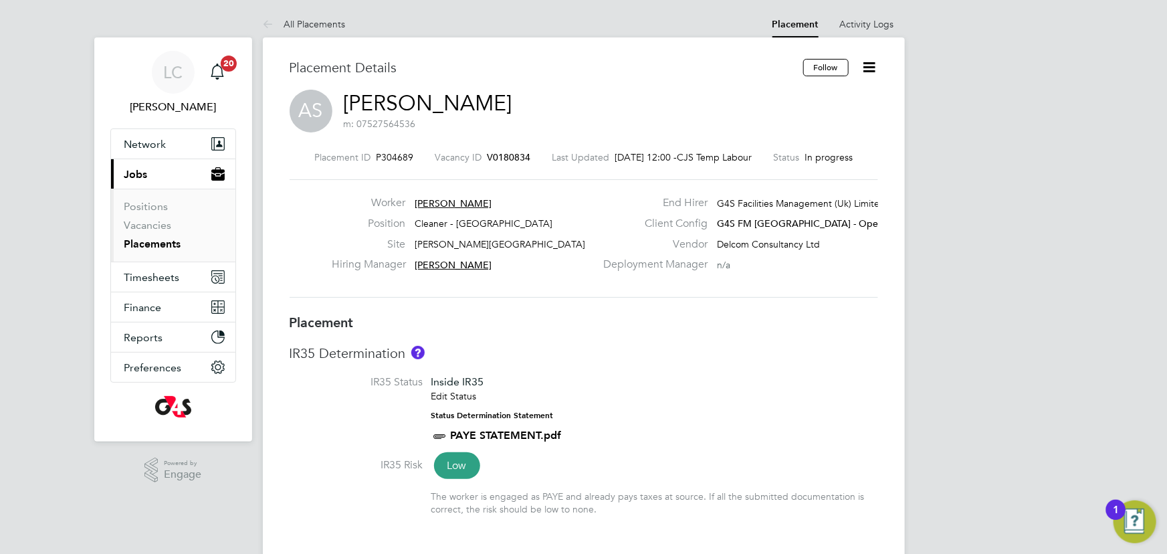
click at [861, 66] on icon at bounding box center [869, 67] width 17 height 17
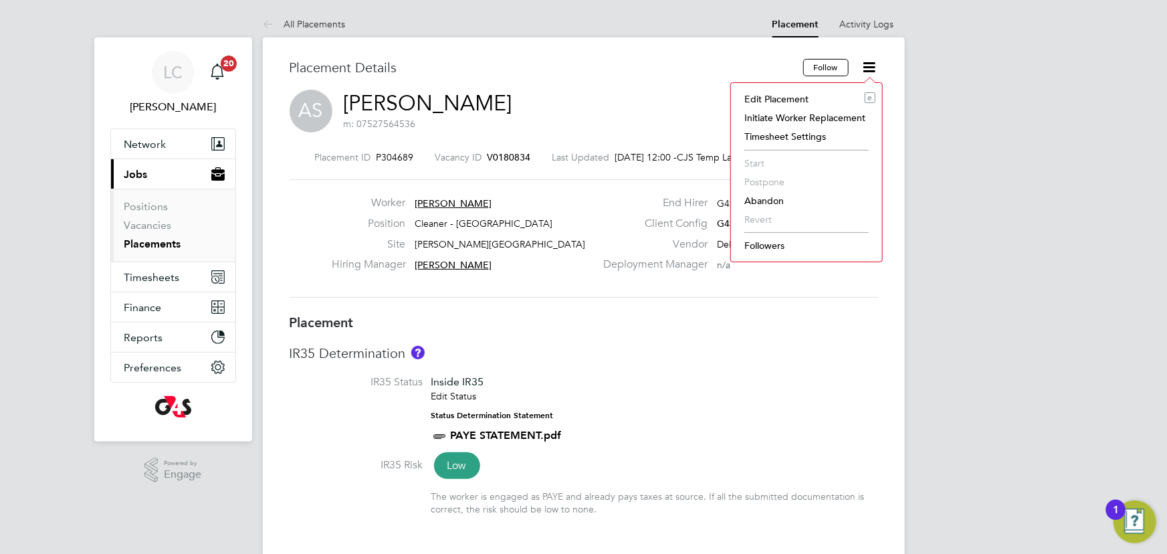
click at [823, 95] on li "Edit Placement e" at bounding box center [807, 99] width 138 height 19
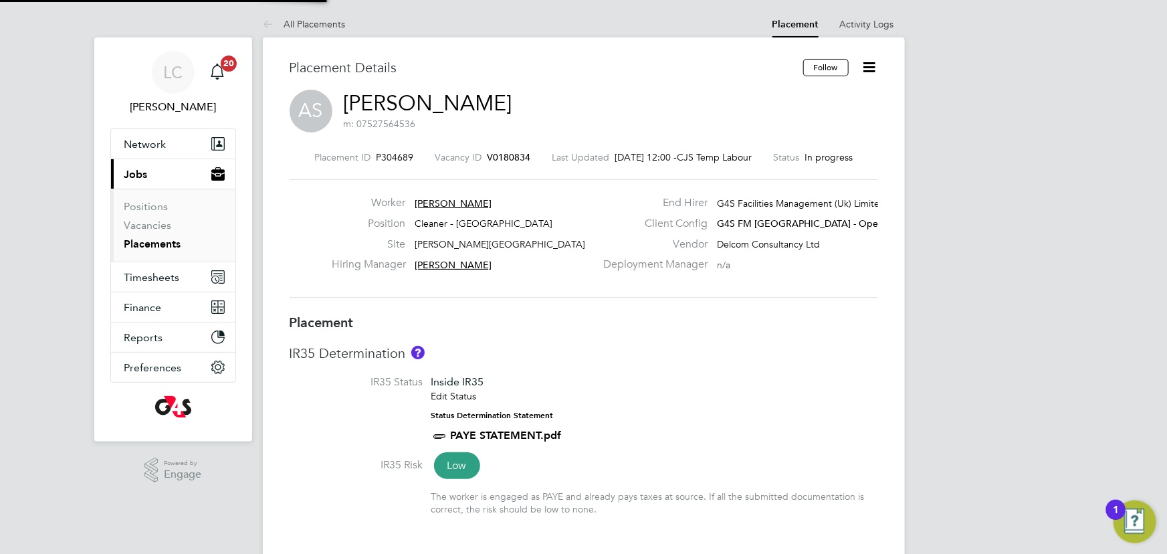
type input "[PERSON_NAME]"
type input "[DATE]"
type input "06:30"
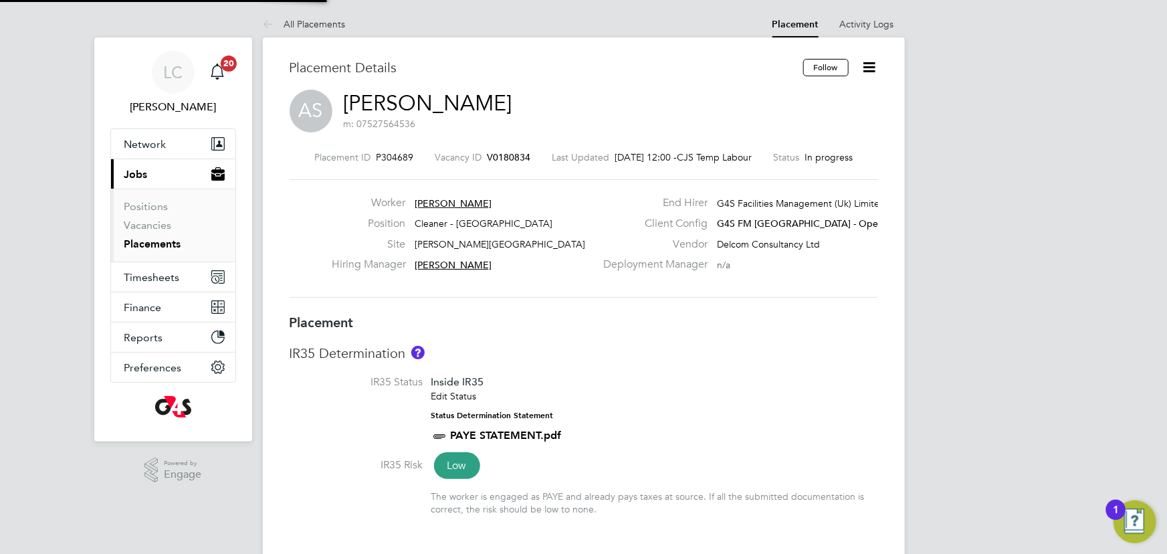
type input "08:30"
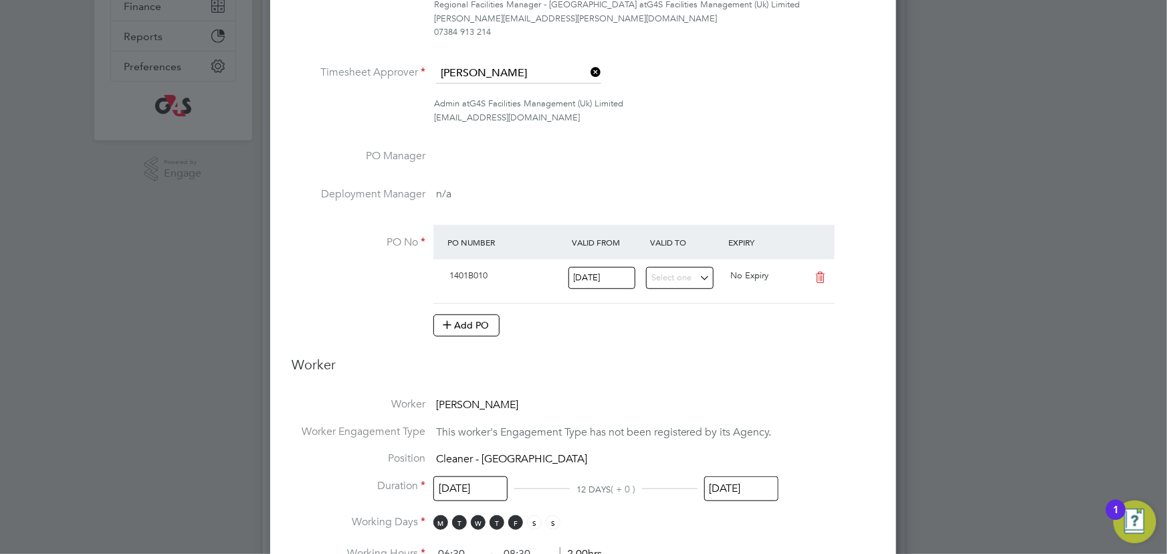
click at [738, 503] on li "Duration 22 Sep 2025 12 DAYS ( + 0 ) 03 Oct 2025" at bounding box center [583, 497] width 583 height 36
click at [738, 486] on input "[DATE]" at bounding box center [741, 488] width 74 height 25
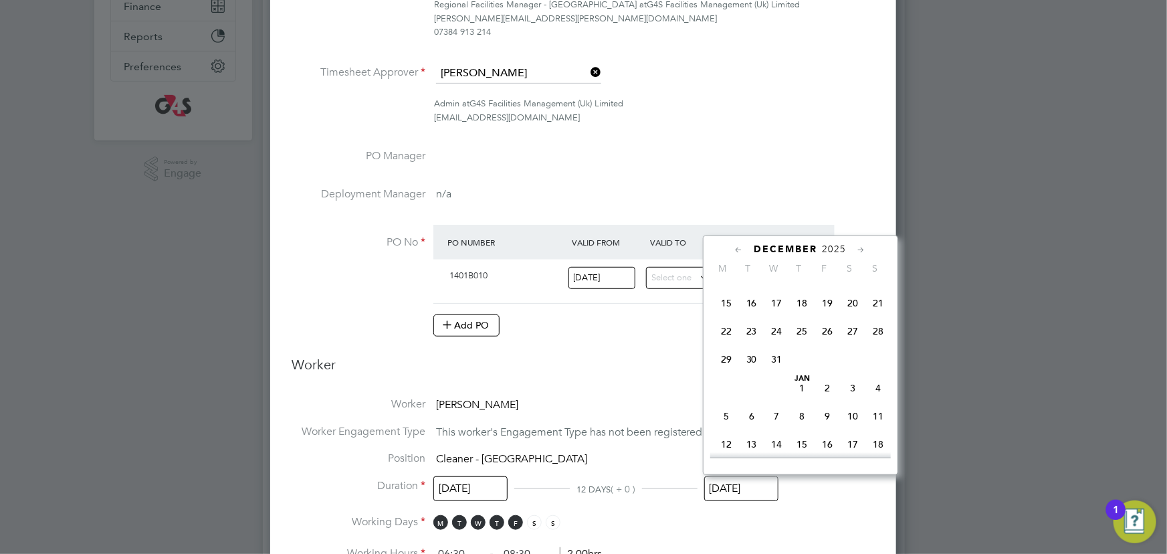
click at [780, 344] on span "24" at bounding box center [776, 330] width 25 height 25
type input "[DATE]"
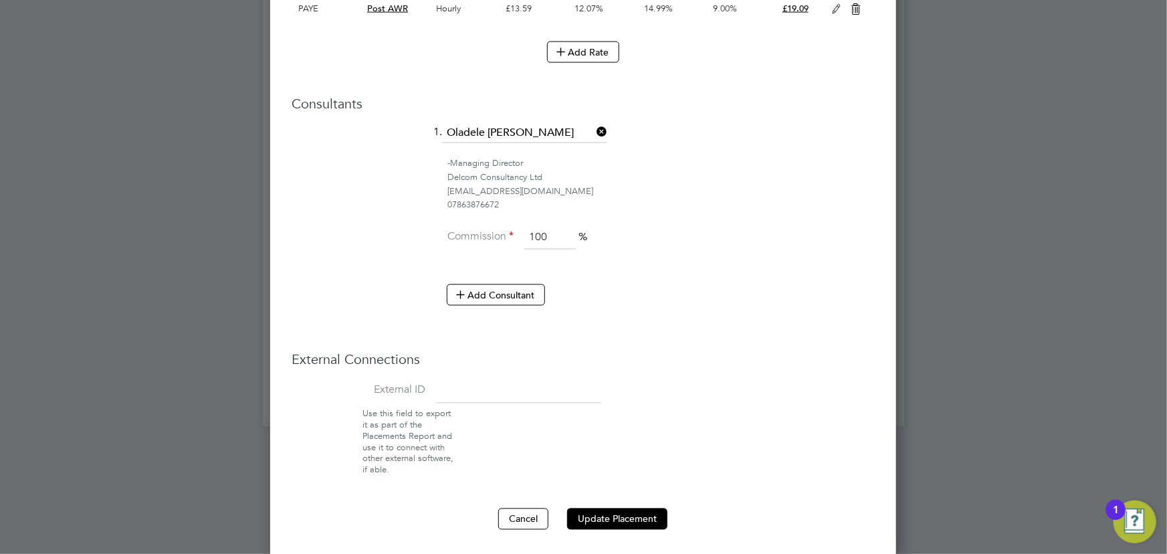
click at [645, 512] on button "Update Placement" at bounding box center [617, 518] width 100 height 21
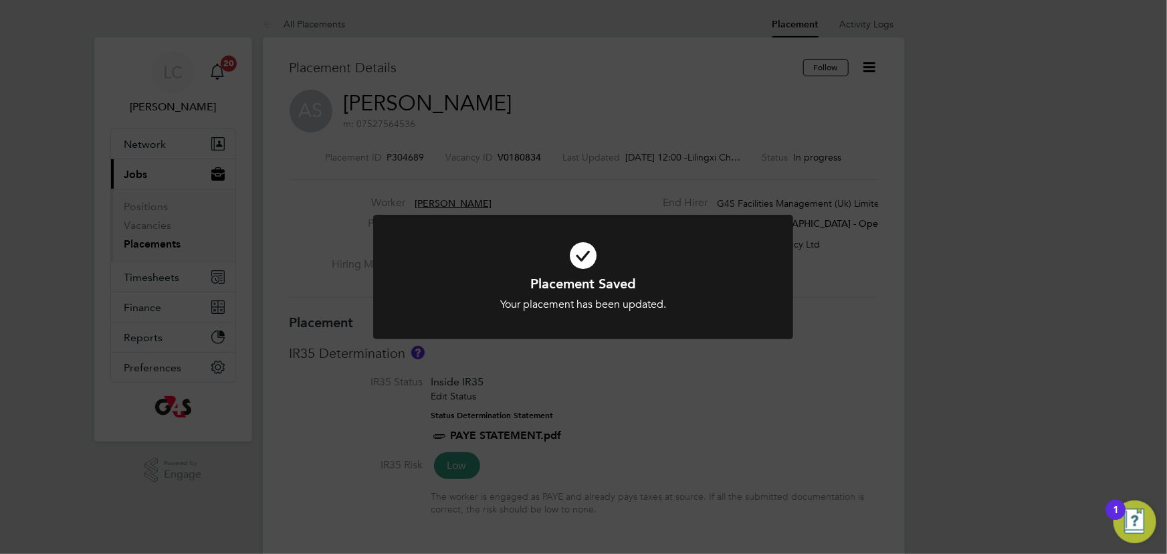
drag, startPoint x: 82, startPoint y: 60, endPoint x: 23, endPoint y: 19, distance: 70.7
click at [79, 60] on div "Placement Saved Your placement has been updated. Cancel Okay" at bounding box center [583, 277] width 1167 height 554
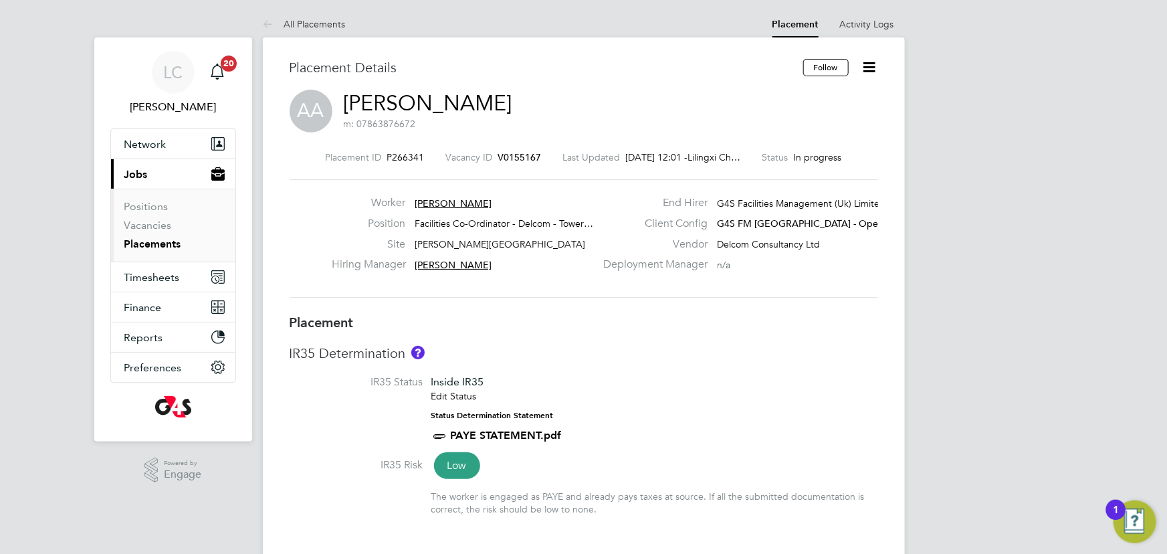
click at [871, 72] on icon at bounding box center [869, 67] width 17 height 17
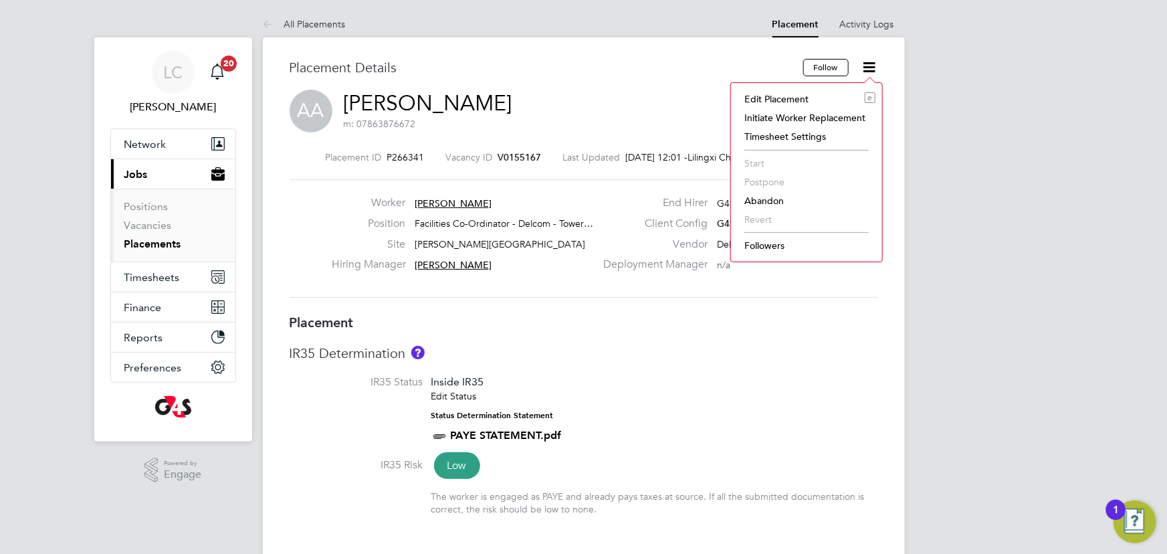
click at [799, 102] on li "Edit Placement e" at bounding box center [807, 99] width 138 height 19
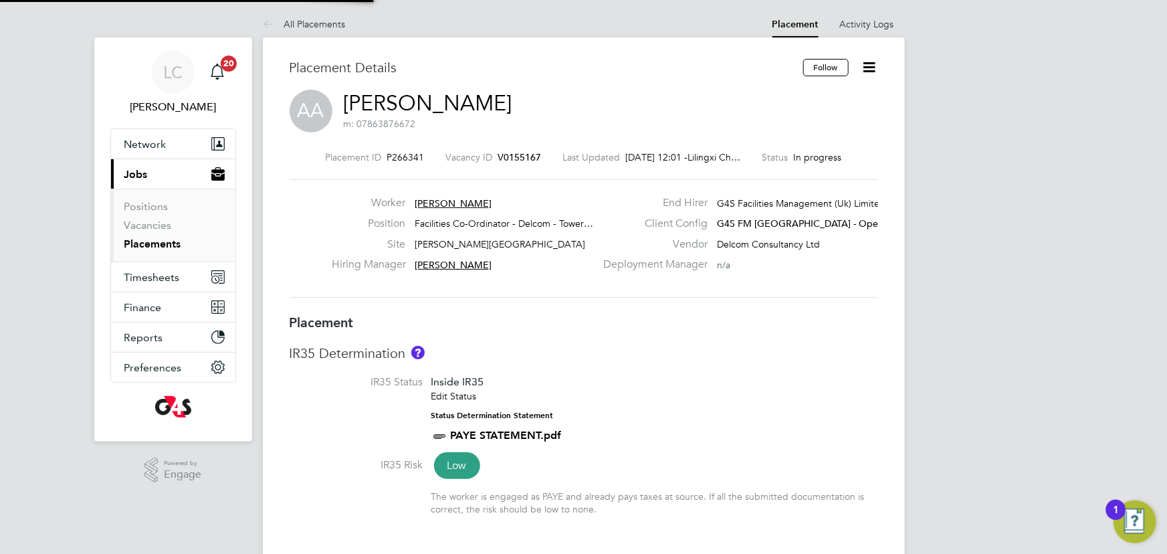
type input "[PERSON_NAME]"
type input "[DATE]"
type input "06:30"
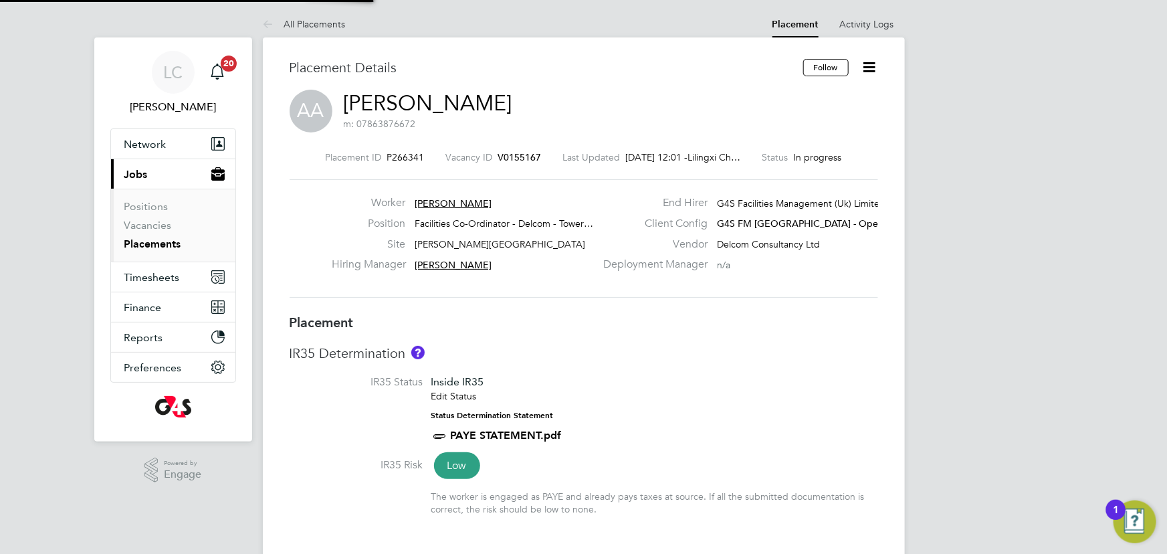
type input "10:30"
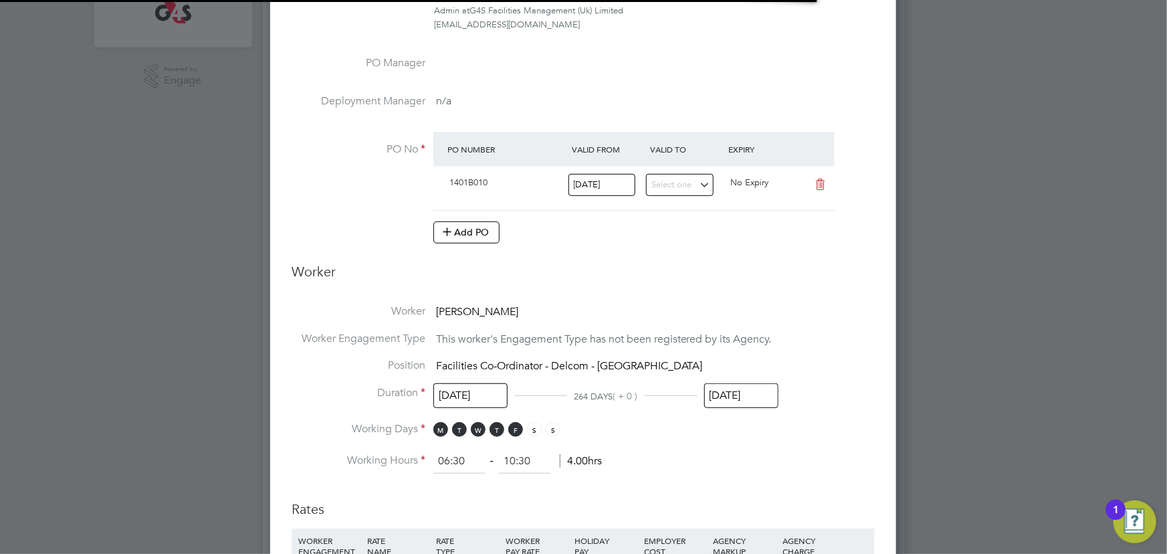
click at [723, 399] on input "[DATE]" at bounding box center [741, 395] width 74 height 25
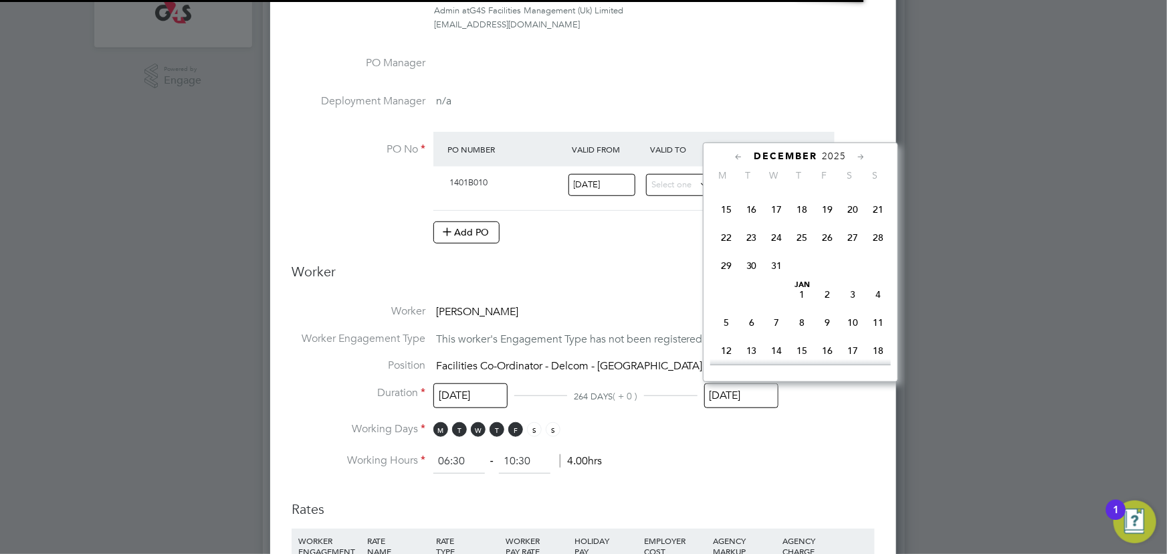
drag, startPoint x: 778, startPoint y: 261, endPoint x: 760, endPoint y: 319, distance: 60.3
click at [777, 250] on span "24" at bounding box center [776, 237] width 25 height 25
type input "[DATE]"
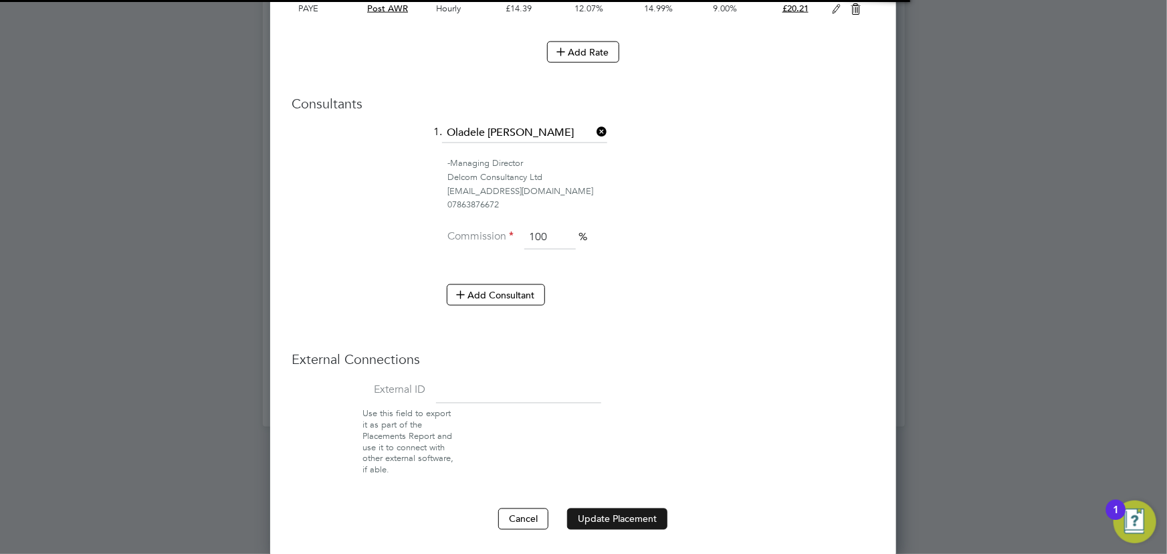
click at [605, 510] on button "Update Placement" at bounding box center [617, 518] width 100 height 21
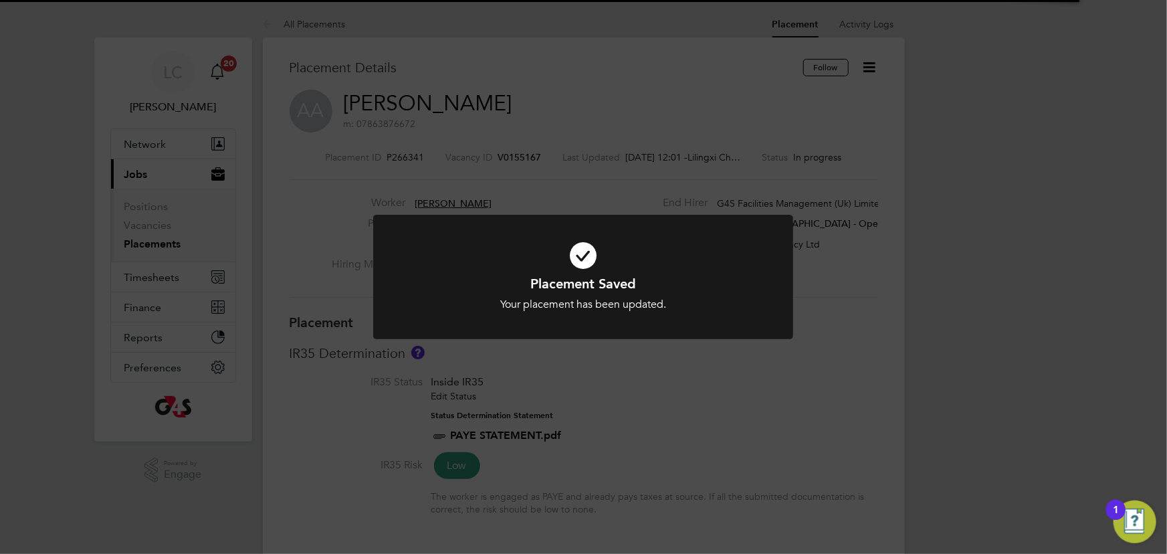
click at [435, 107] on div "Placement Saved Your placement has been updated. Cancel Okay" at bounding box center [583, 277] width 1167 height 554
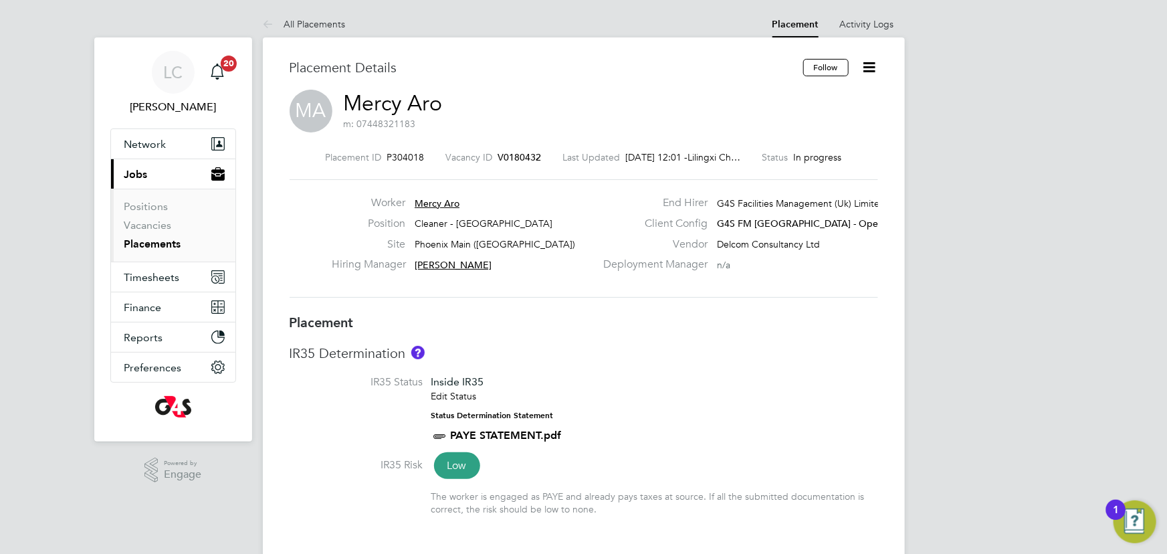
click at [869, 70] on icon at bounding box center [869, 67] width 17 height 17
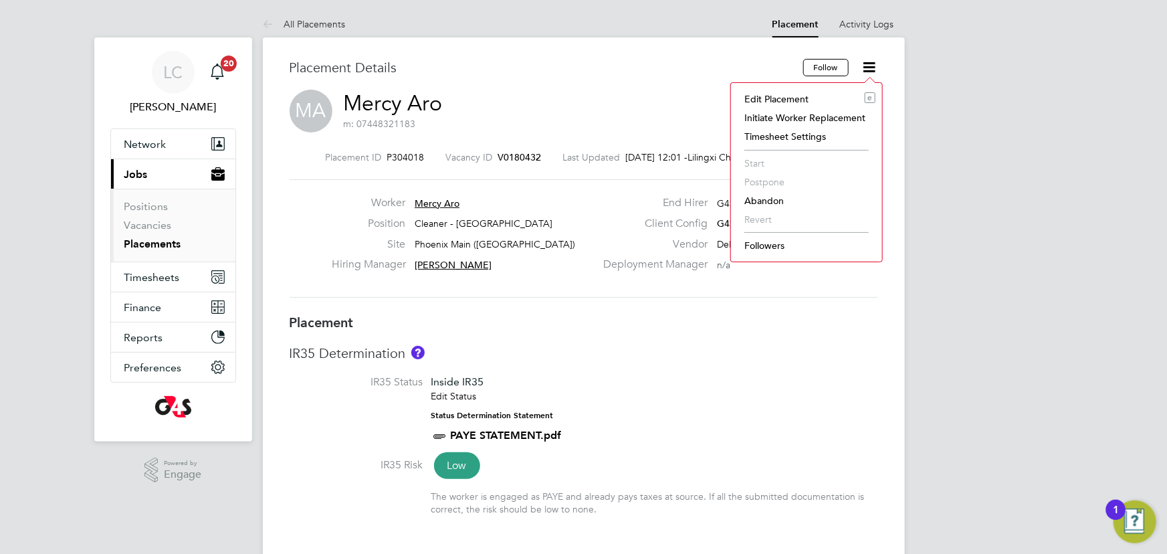
click at [775, 100] on li "Edit Placement e" at bounding box center [807, 99] width 138 height 19
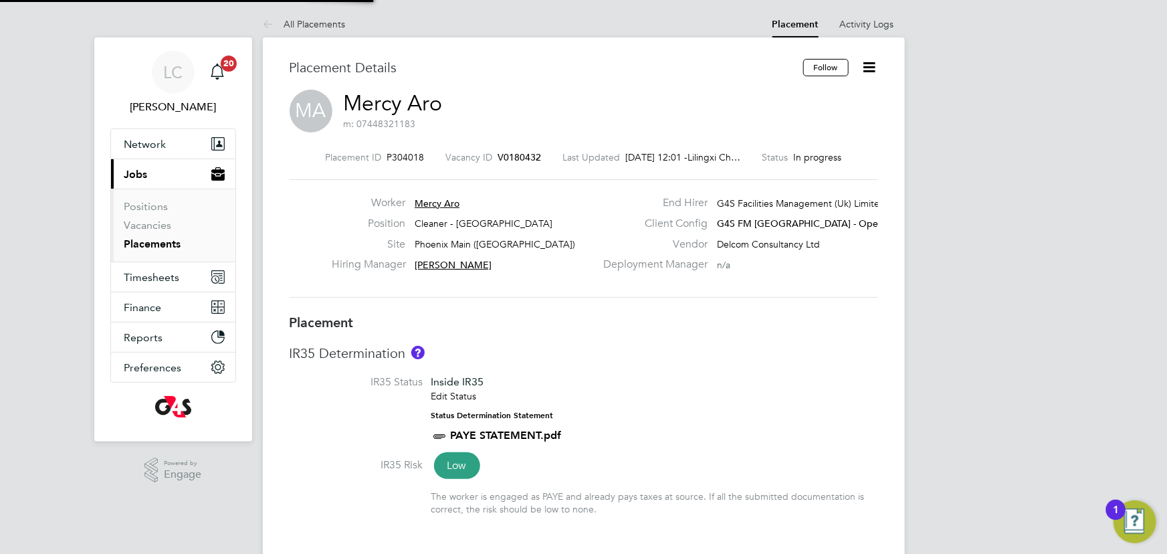
type input "[PERSON_NAME]"
type input "[DATE]"
type input "06:30"
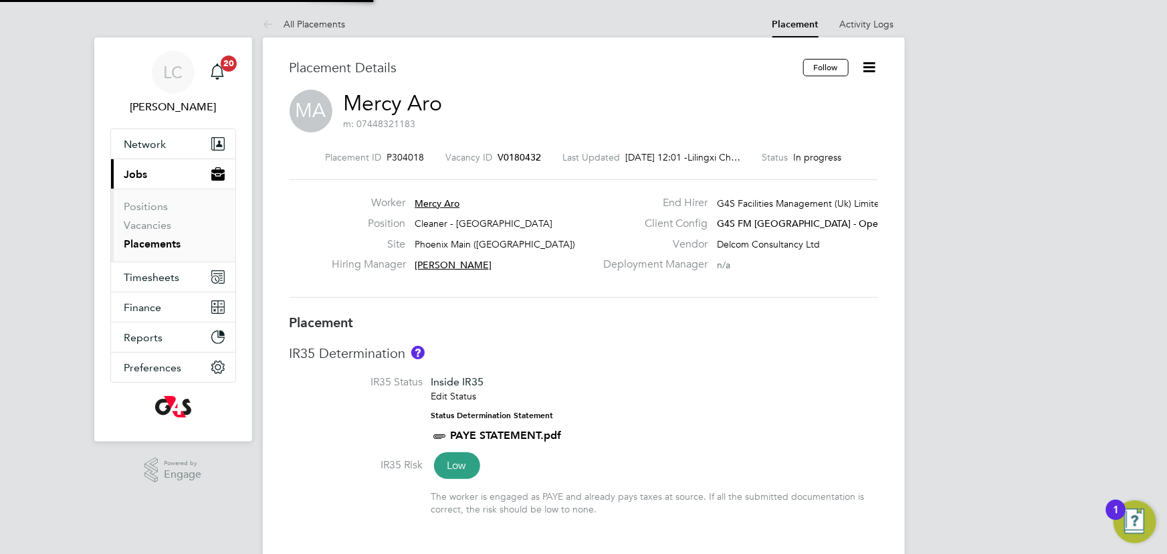
type input "08:30"
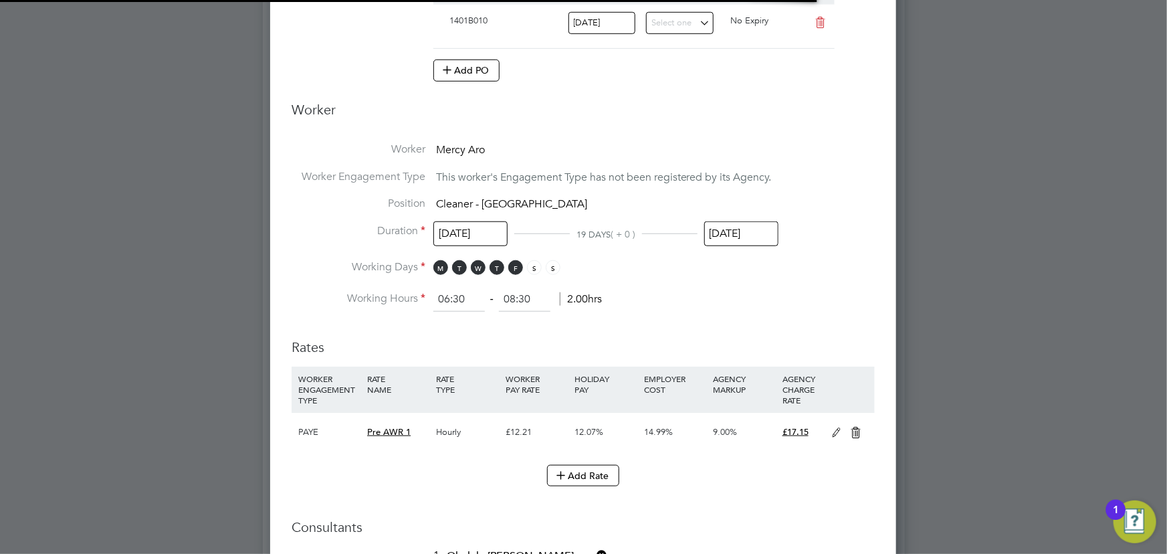
click at [750, 224] on input "[DATE]" at bounding box center [741, 233] width 74 height 25
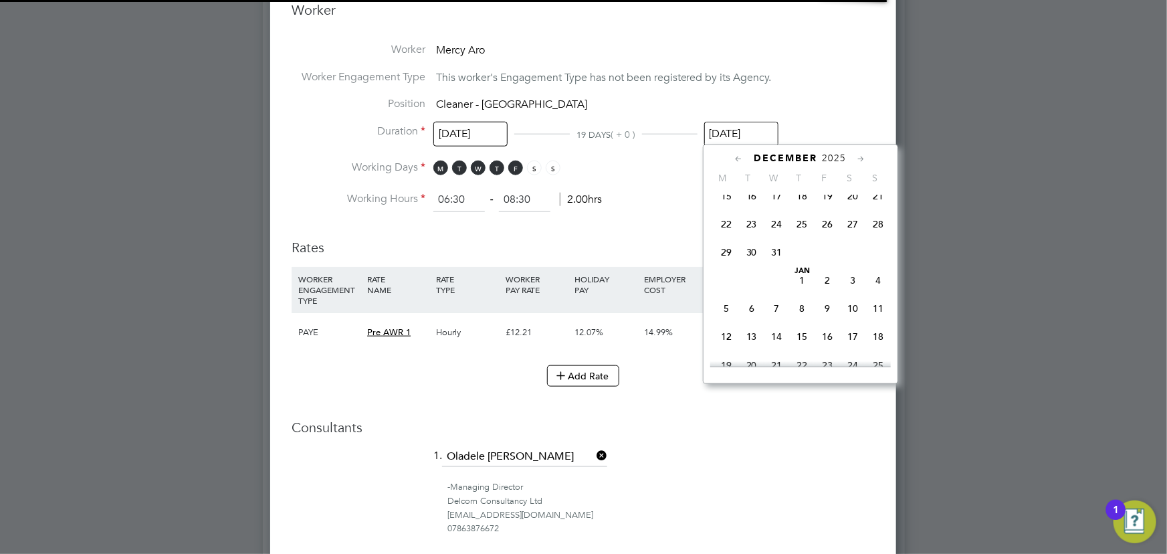
drag, startPoint x: 775, startPoint y: 246, endPoint x: 784, endPoint y: 272, distance: 27.1
click at [775, 237] on span "24" at bounding box center [776, 223] width 25 height 25
type input "[DATE]"
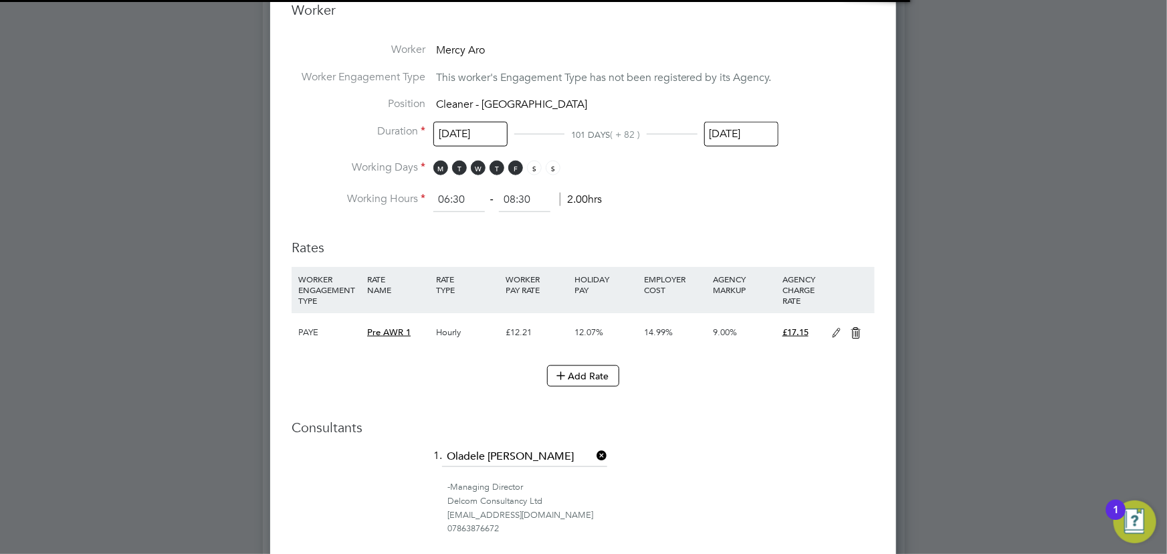
click at [715, 405] on div "All Placements Placement Activity Logs Placement Activity Logs All Placements P…" at bounding box center [584, 52] width 642 height 1395
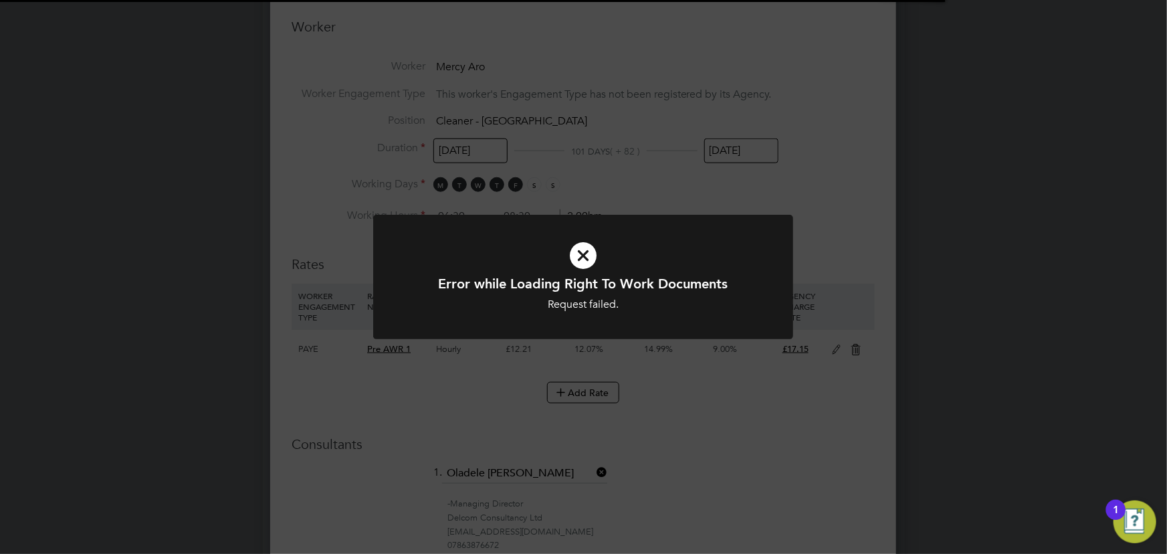
click at [859, 211] on div "Error while Loading Right To Work Documents Request failed. Cancel Okay" at bounding box center [583, 277] width 1167 height 554
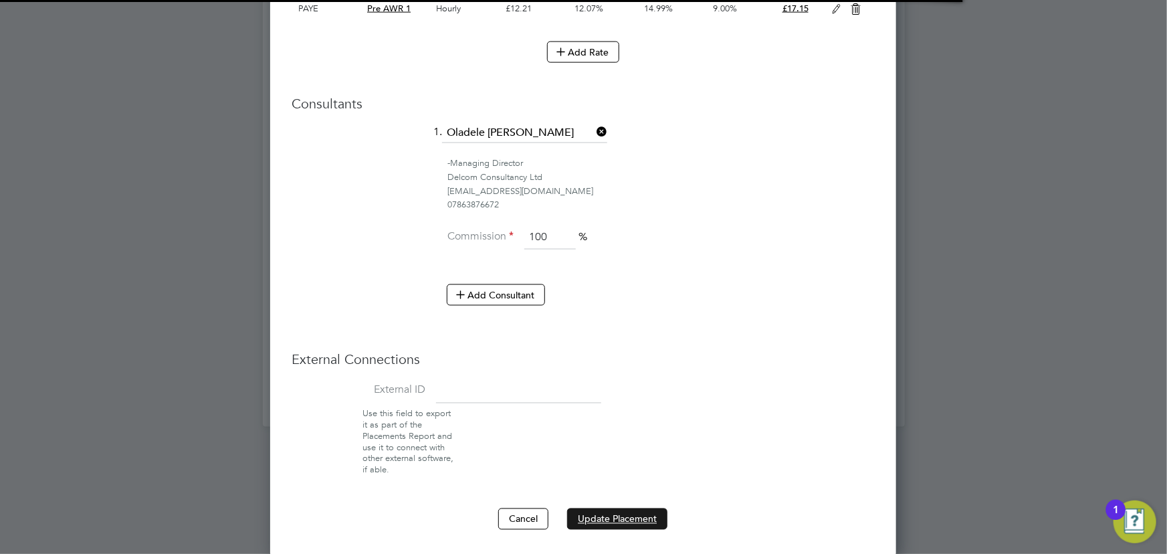
click at [629, 515] on button "Update Placement" at bounding box center [617, 518] width 100 height 21
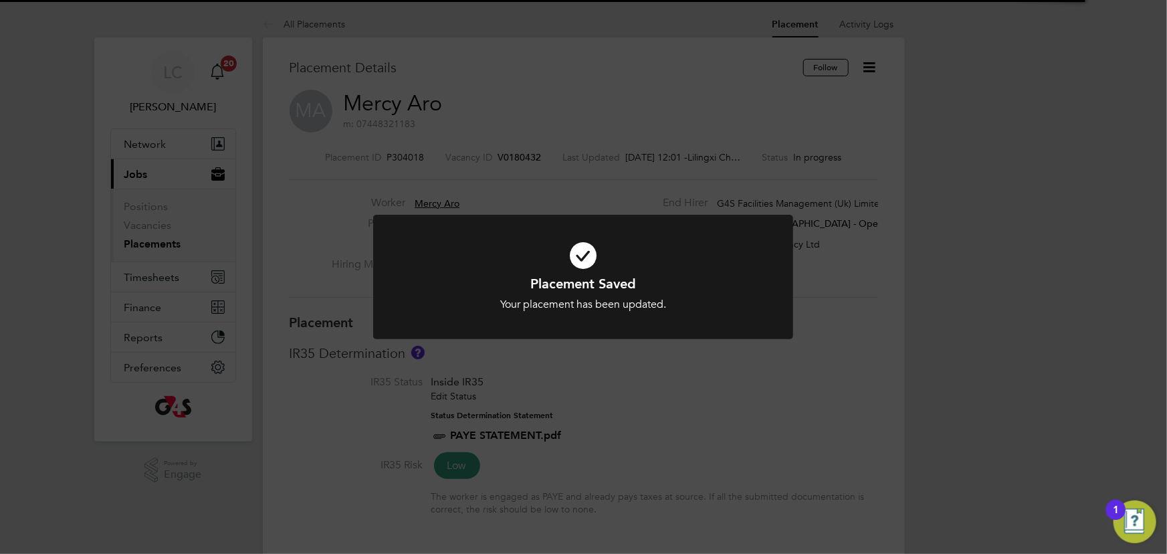
click at [742, 391] on div "Placement Saved Your placement has been updated. Cancel Okay" at bounding box center [583, 277] width 1167 height 554
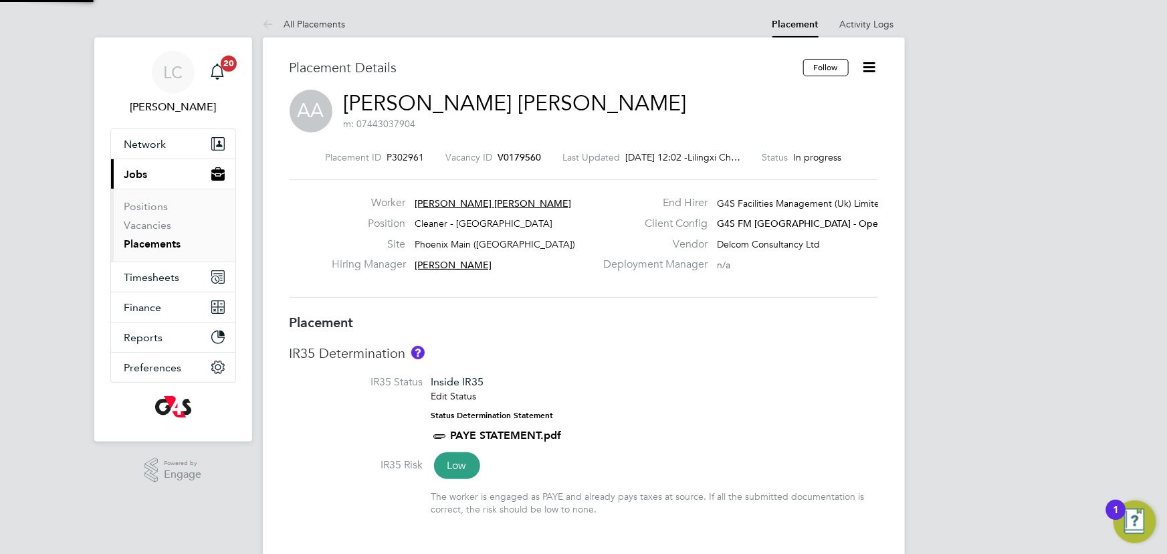
drag, startPoint x: 865, startPoint y: 66, endPoint x: 848, endPoint y: 82, distance: 23.2
click at [865, 66] on icon at bounding box center [869, 67] width 17 height 17
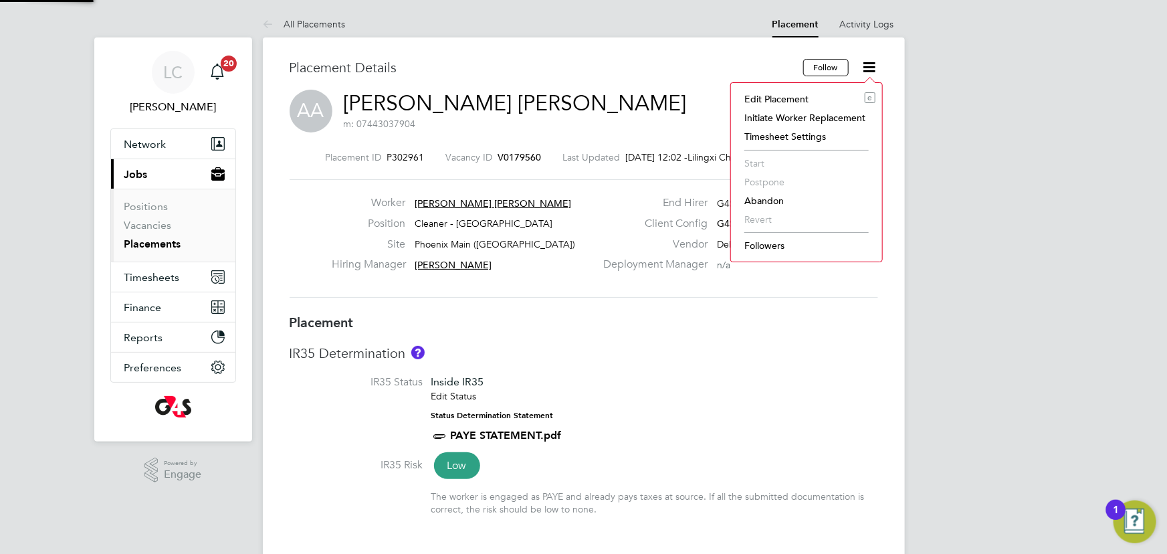
drag, startPoint x: 809, startPoint y: 94, endPoint x: 802, endPoint y: 97, distance: 7.2
click at [807, 96] on li "Edit Placement e" at bounding box center [807, 99] width 138 height 19
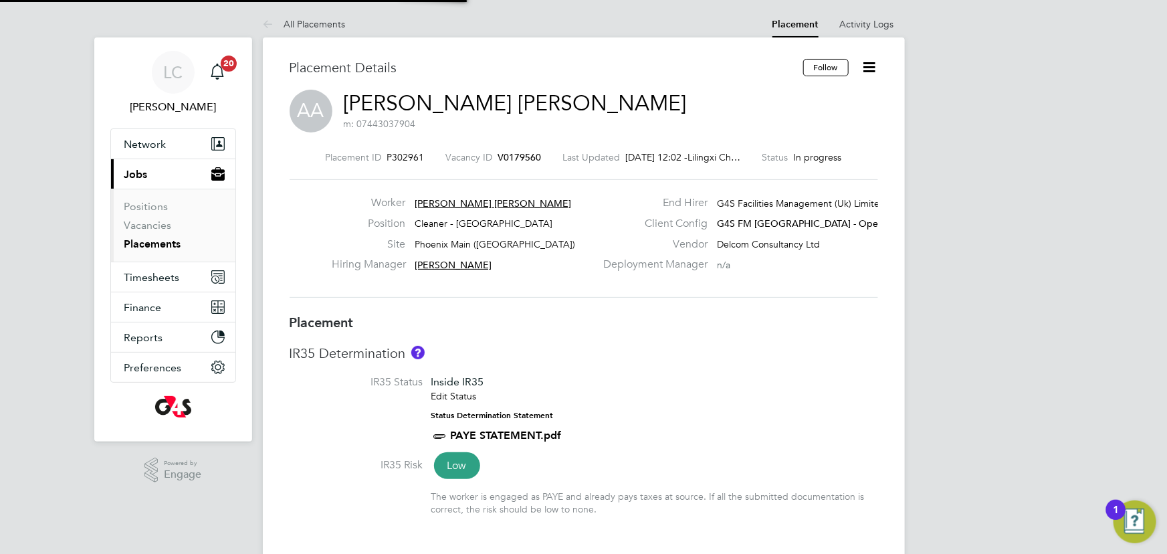
type input "[PERSON_NAME]"
type input "[DATE]"
type input "06:30"
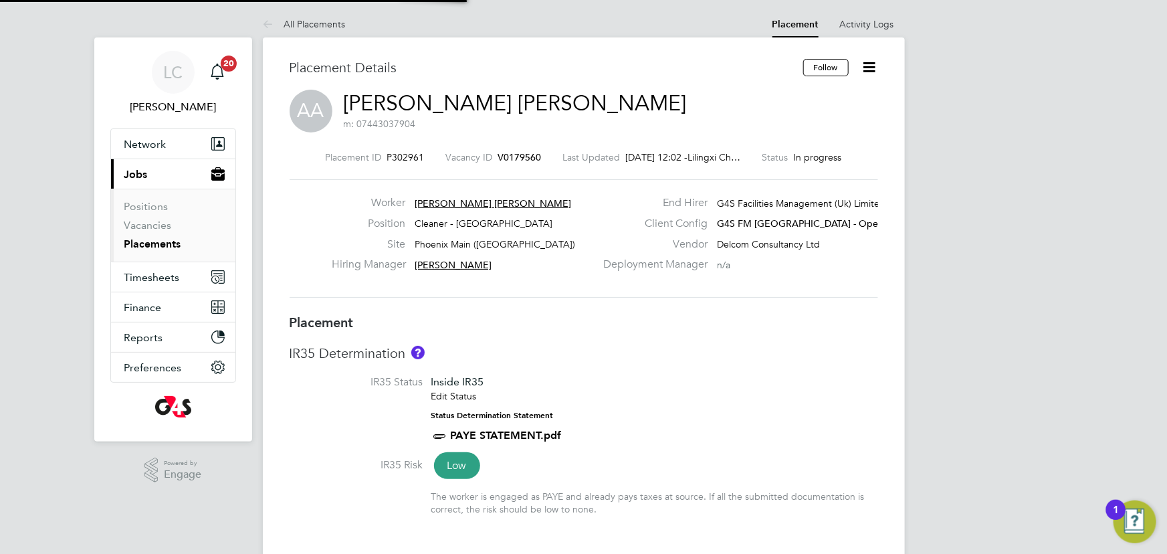
type input "08:30"
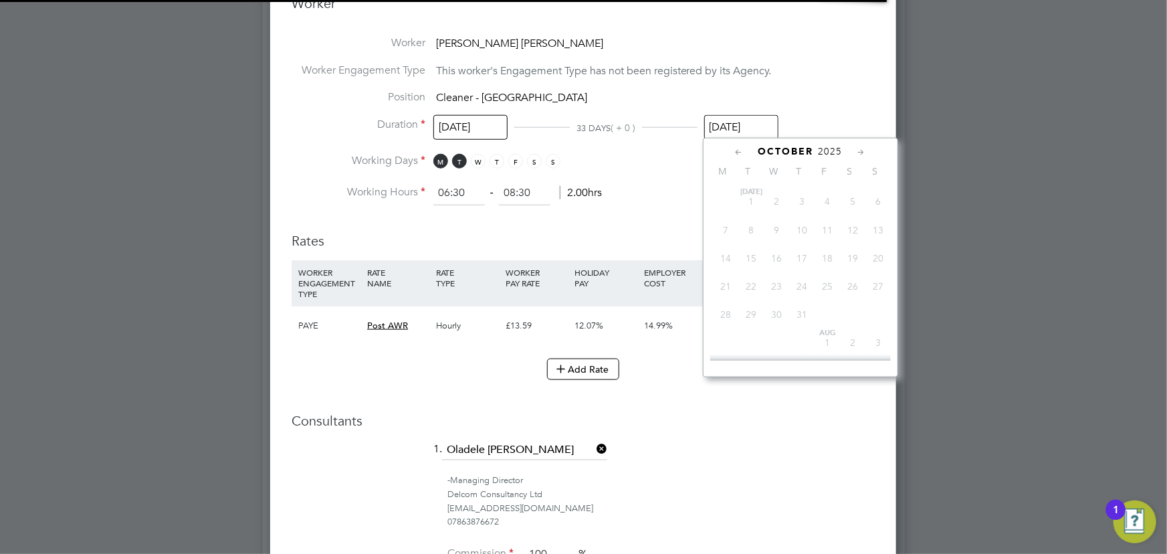
click at [742, 122] on input "[DATE]" at bounding box center [741, 127] width 74 height 25
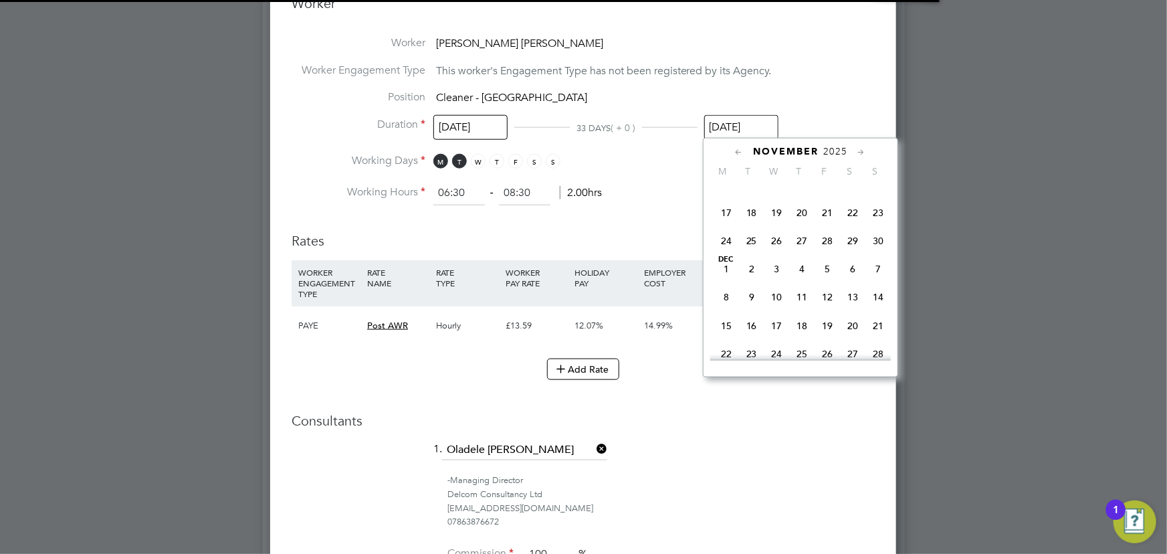
click at [731, 253] on span "24" at bounding box center [726, 240] width 25 height 25
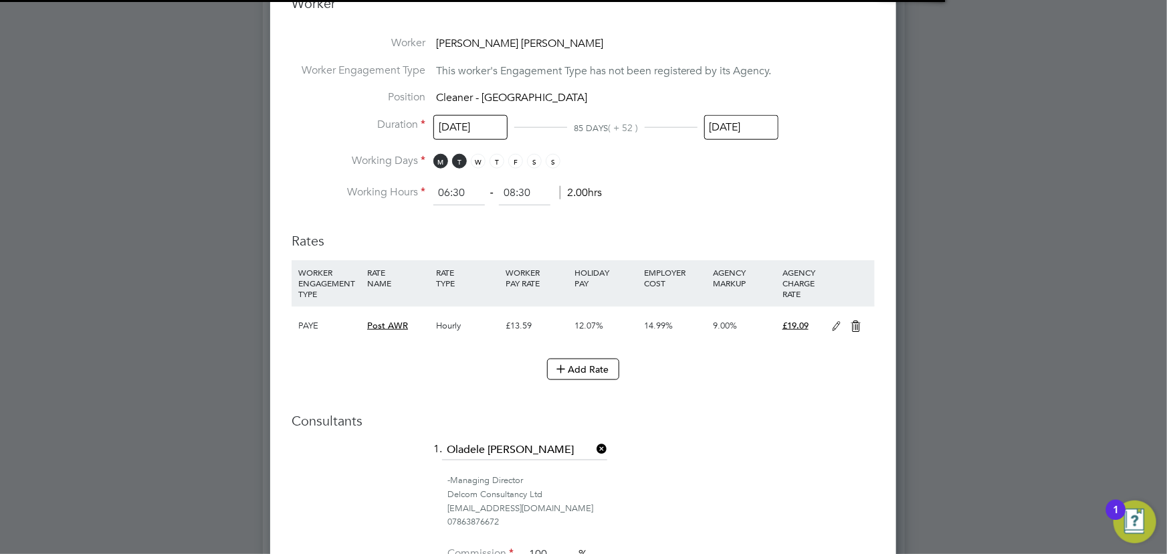
click at [763, 122] on input "24 Nov 2025" at bounding box center [741, 127] width 74 height 25
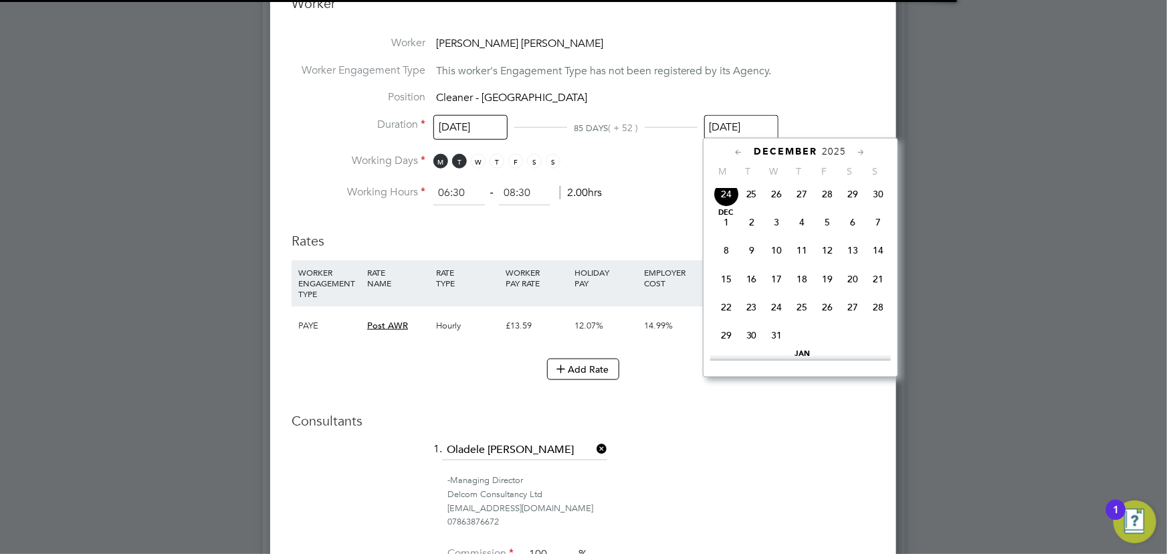
click at [770, 320] on span "24" at bounding box center [776, 306] width 25 height 25
type input "[DATE]"
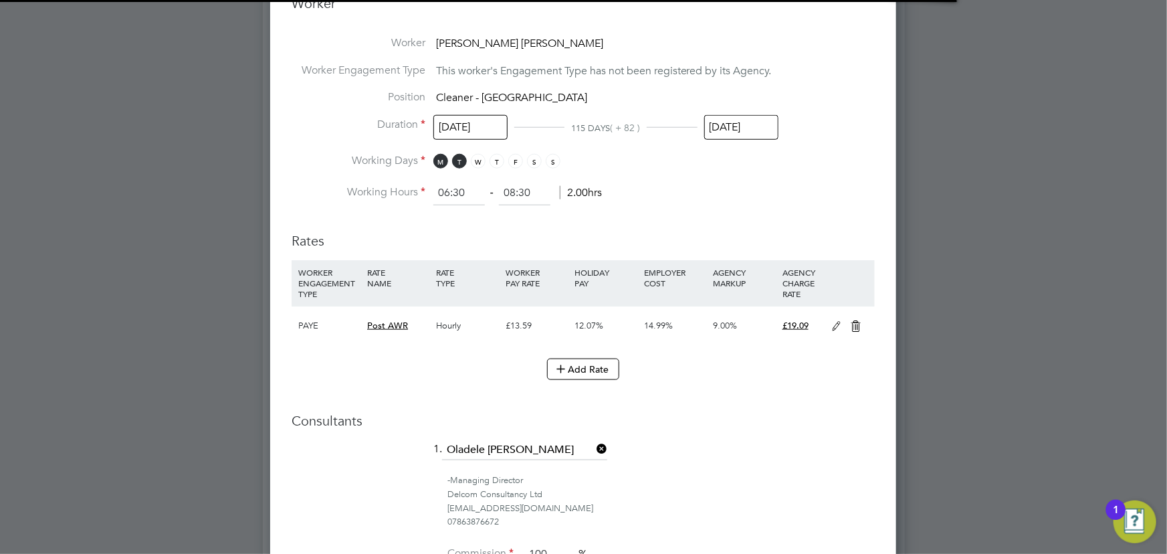
click at [669, 368] on div "Add Rate" at bounding box center [583, 368] width 583 height 21
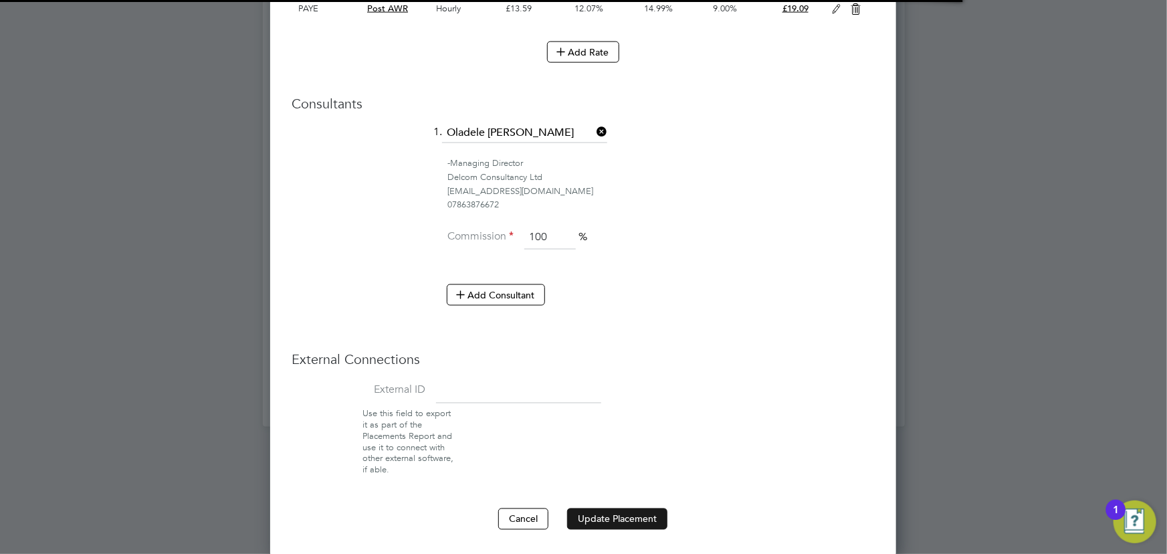
click at [624, 519] on button "Update Placement" at bounding box center [617, 518] width 100 height 21
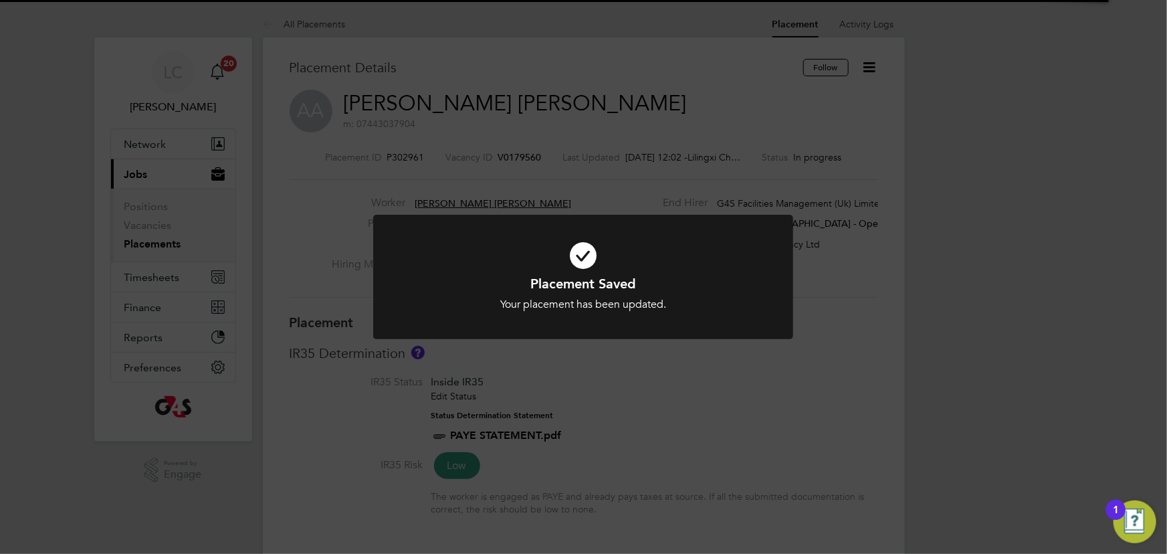
drag, startPoint x: 427, startPoint y: 127, endPoint x: 405, endPoint y: 116, distance: 24.5
click at [427, 128] on div "Placement Saved Your placement has been updated. Cancel Okay" at bounding box center [583, 277] width 1167 height 554
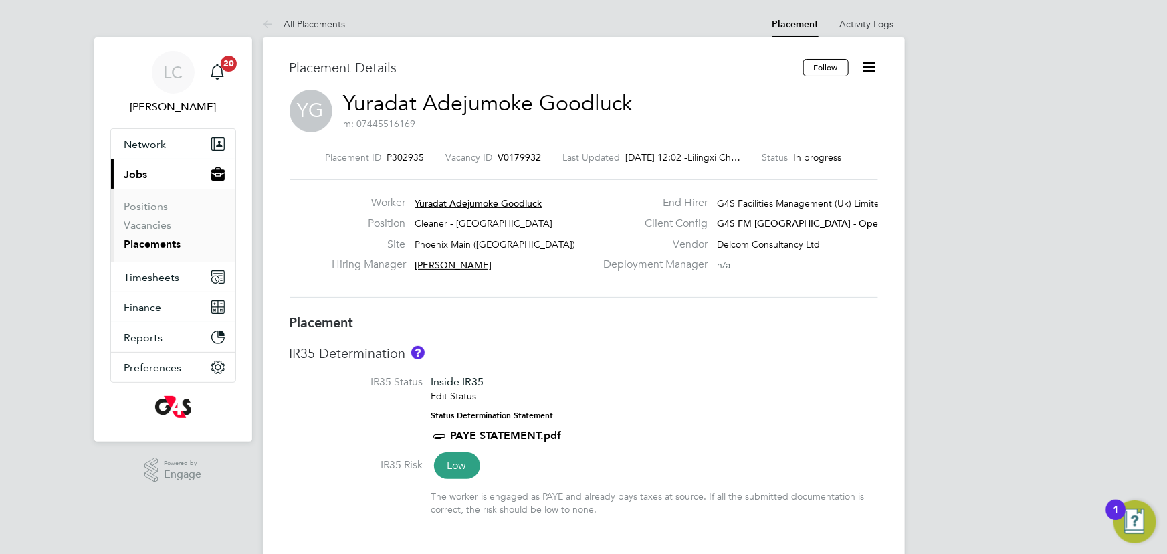
click at [865, 74] on icon at bounding box center [869, 67] width 17 height 17
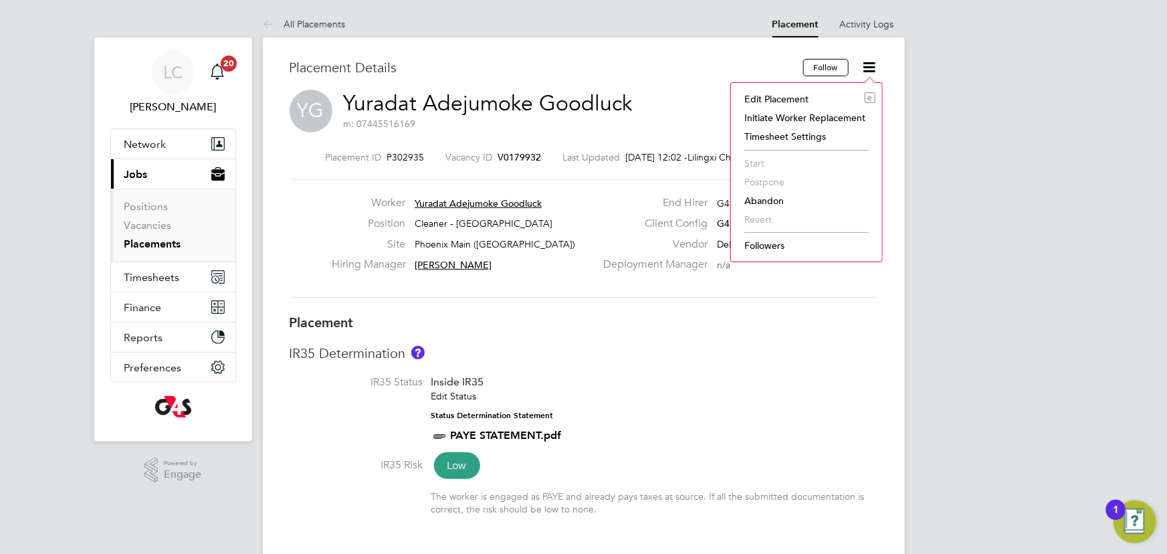
click at [794, 98] on li "Edit Placement e" at bounding box center [807, 99] width 138 height 19
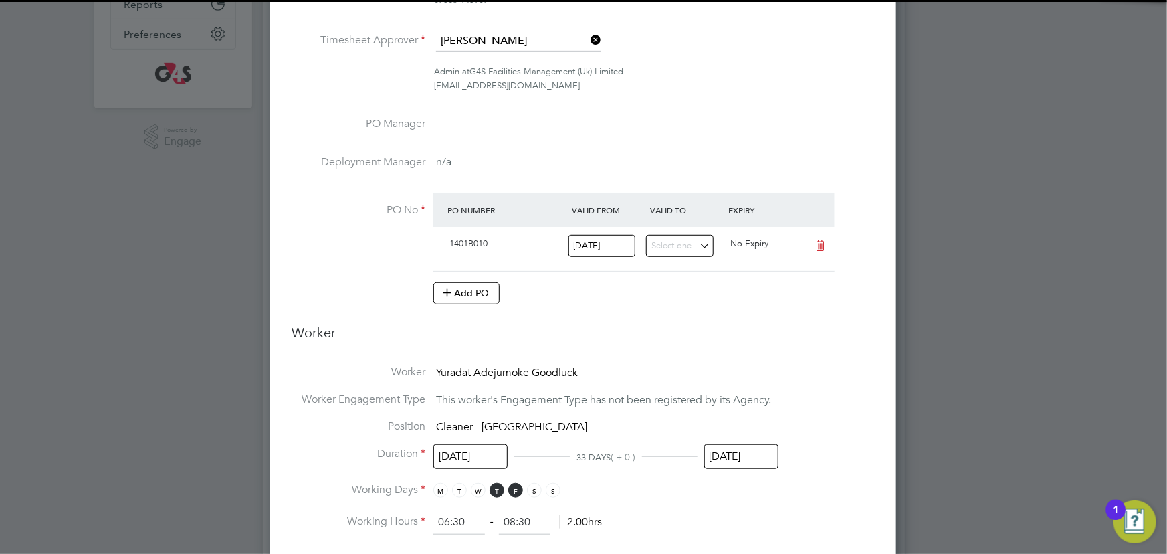
click at [748, 450] on input "03 Oct 2025" at bounding box center [741, 456] width 74 height 25
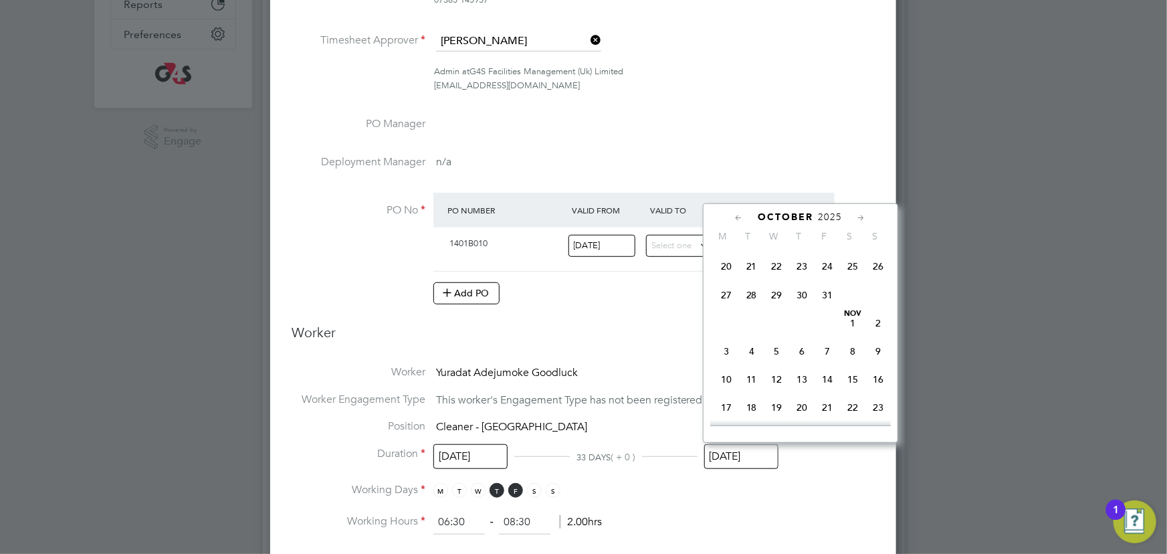
click at [829, 279] on span "24" at bounding box center [827, 265] width 25 height 25
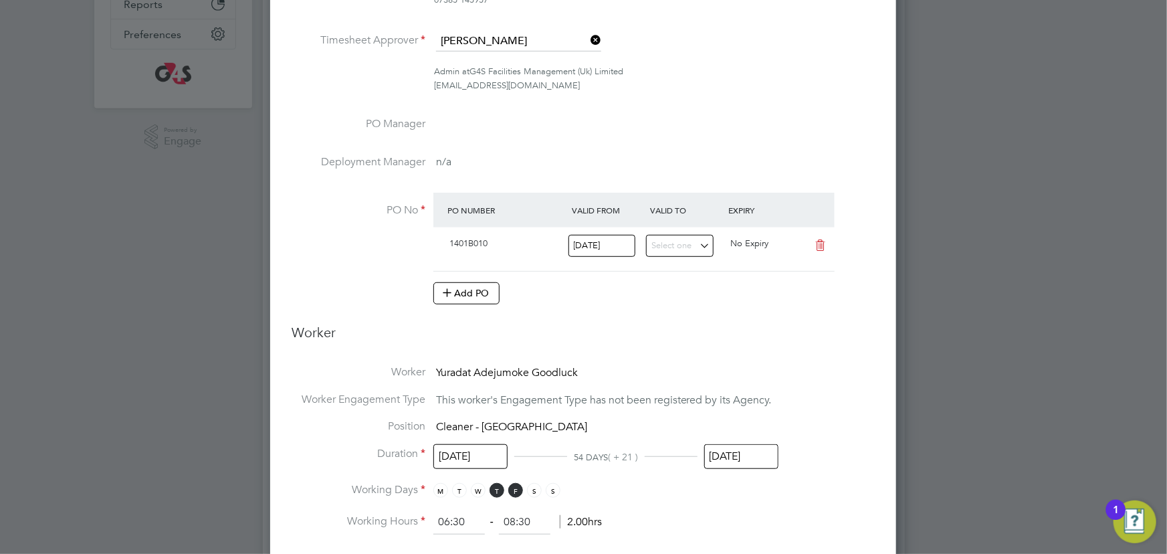
click at [754, 451] on input "24 Oct 2025" at bounding box center [741, 456] width 74 height 25
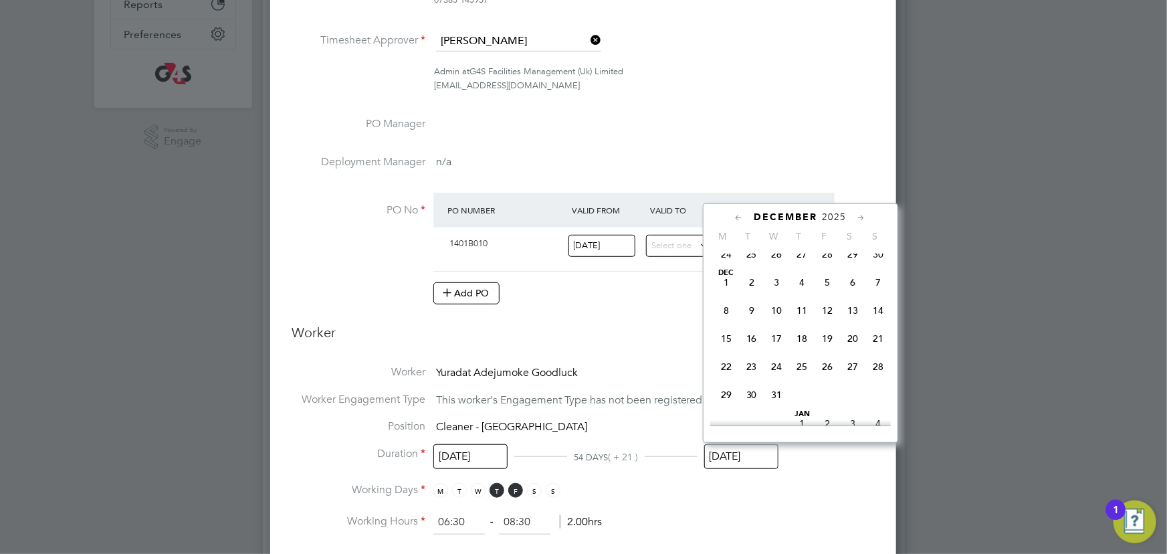
click at [780, 379] on span "24" at bounding box center [776, 366] width 25 height 25
type input "[DATE]"
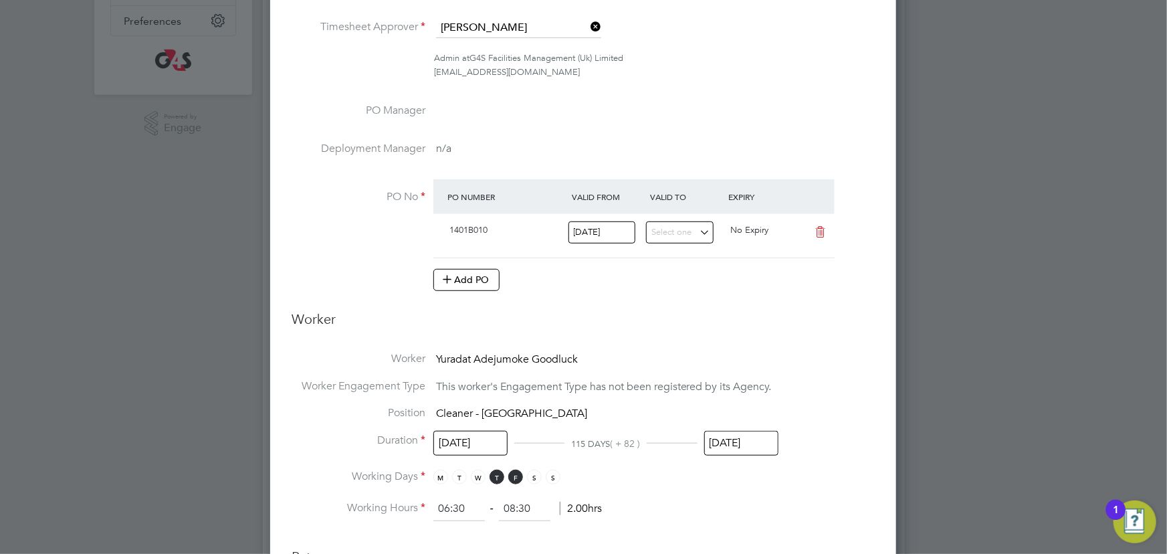
click at [633, 419] on li "Position Cleaner - Tower Hamlet" at bounding box center [583, 419] width 583 height 27
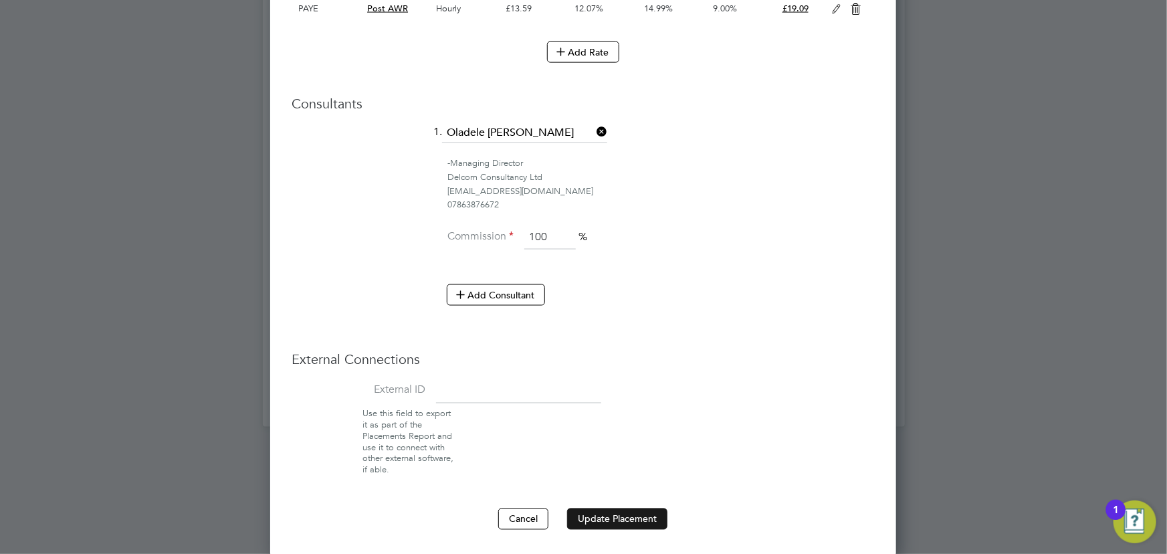
click at [588, 511] on button "Update Placement" at bounding box center [617, 518] width 100 height 21
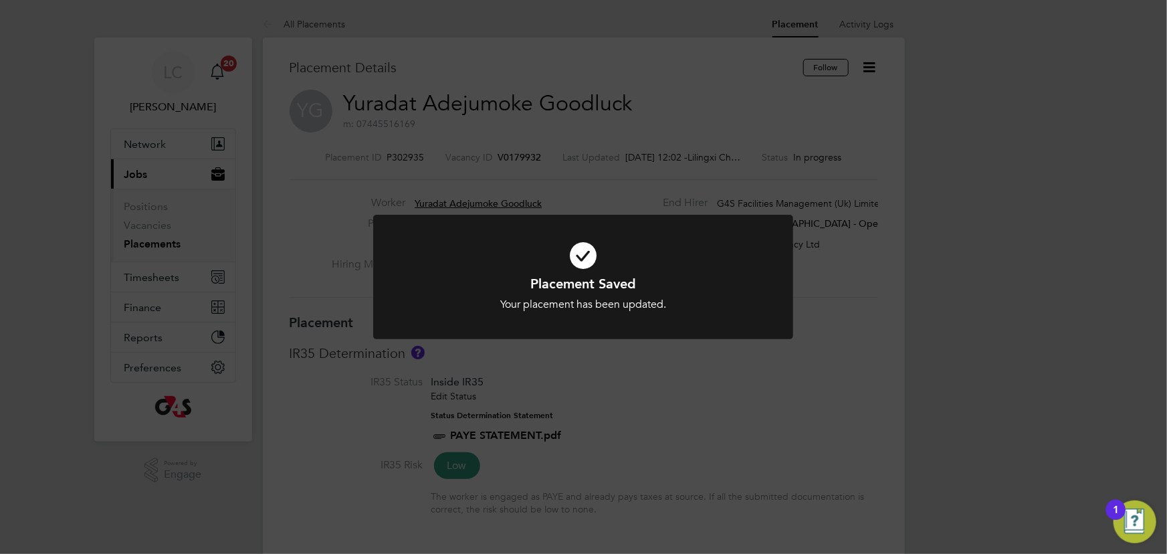
click at [627, 456] on div "Placement Saved Your placement has been updated. Cancel Okay" at bounding box center [583, 277] width 1167 height 554
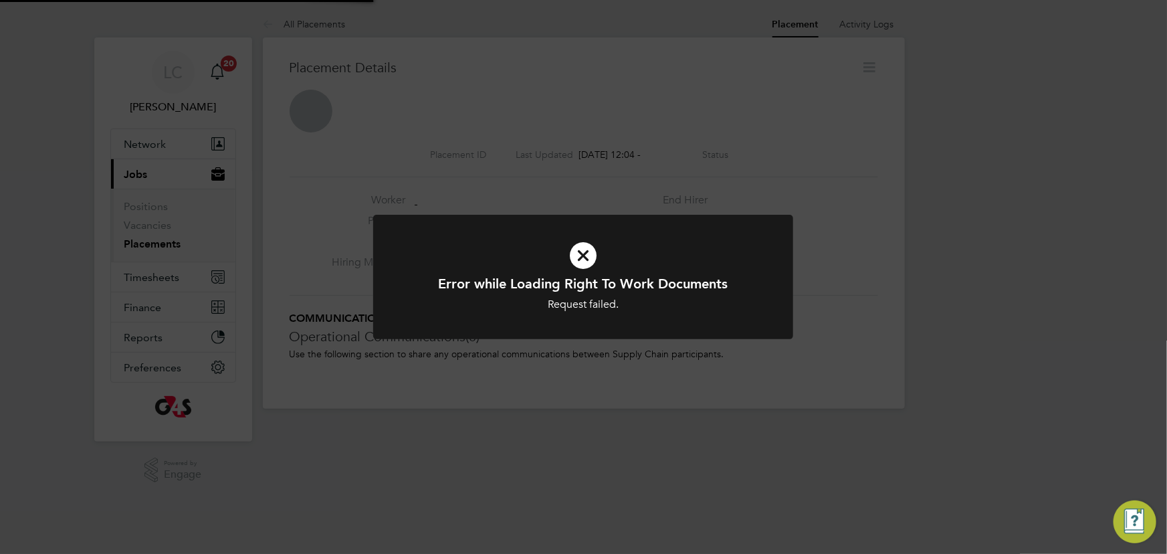
scroll to position [21, 264]
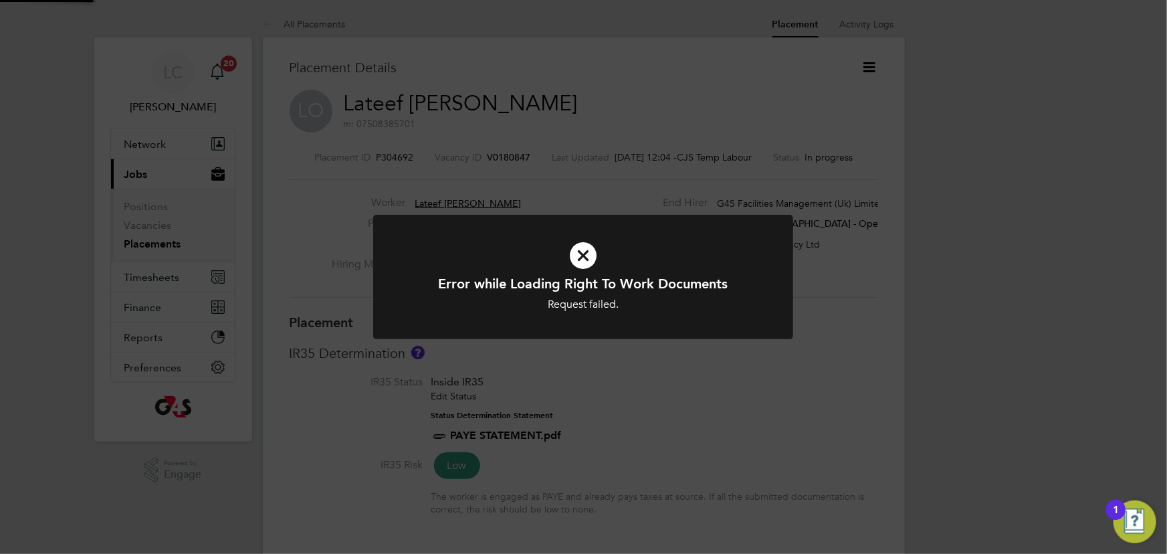
drag, startPoint x: 467, startPoint y: 129, endPoint x: 465, endPoint y: 100, distance: 29.5
click at [467, 127] on div "Error while Loading Right To Work Documents Request failed. Cancel Okay" at bounding box center [583, 277] width 1167 height 554
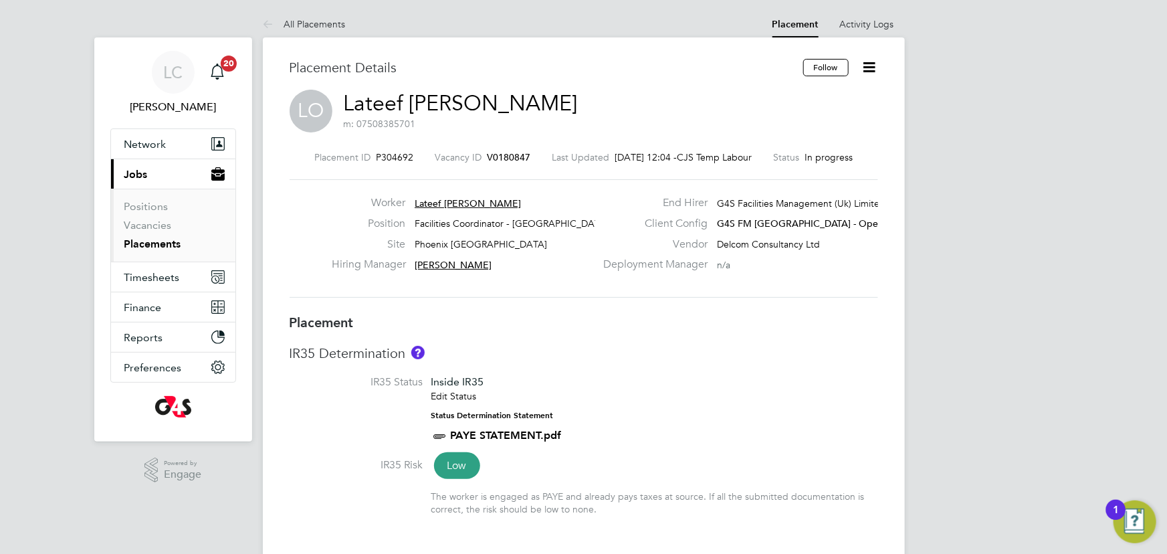
click at [871, 64] on icon at bounding box center [869, 67] width 17 height 17
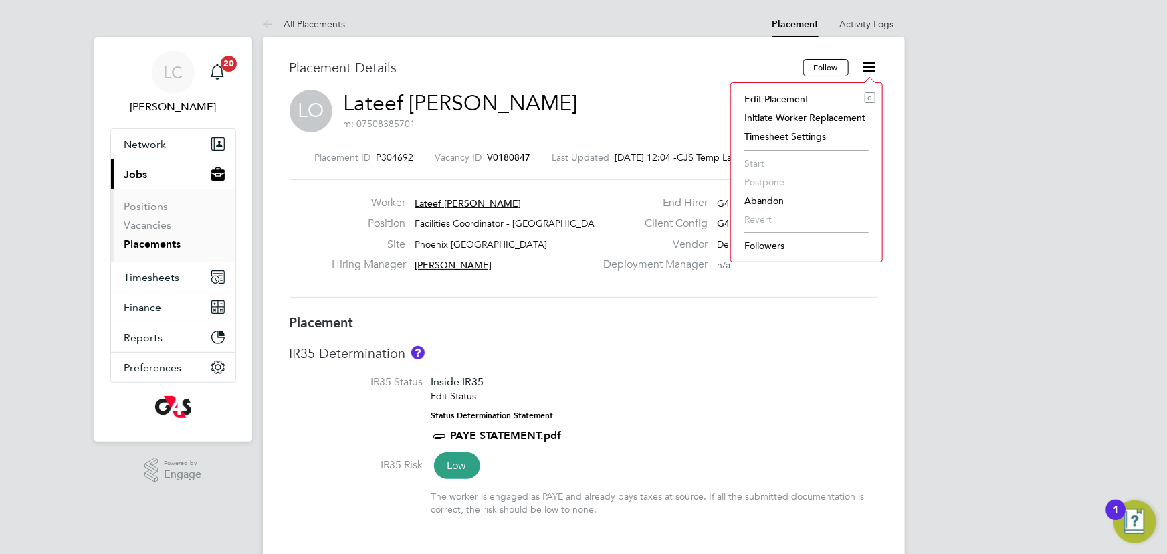
click at [802, 100] on li "Edit Placement e" at bounding box center [807, 99] width 138 height 19
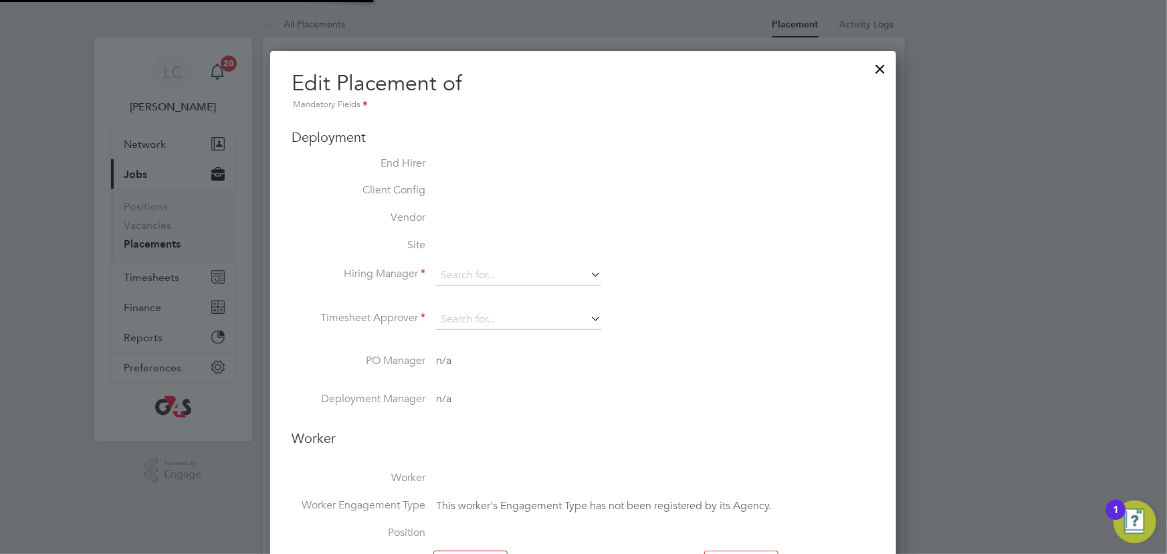
type input "Derek Aamponsah"
type input "[PERSON_NAME]"
type input "22 Sep 2025"
type input "03 Oct 2025"
type input "09:00"
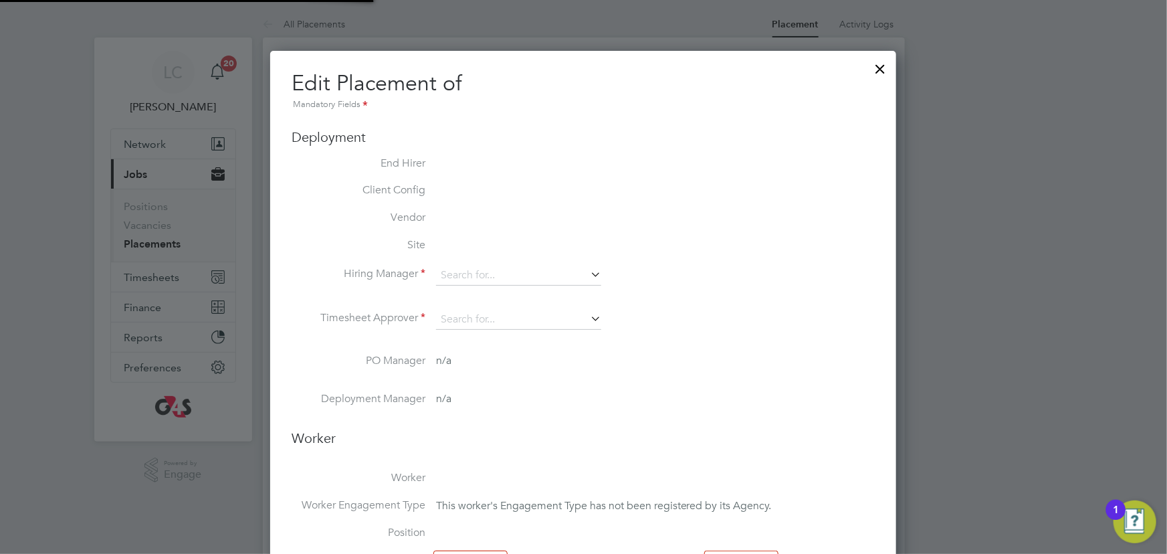
type input "18:00"
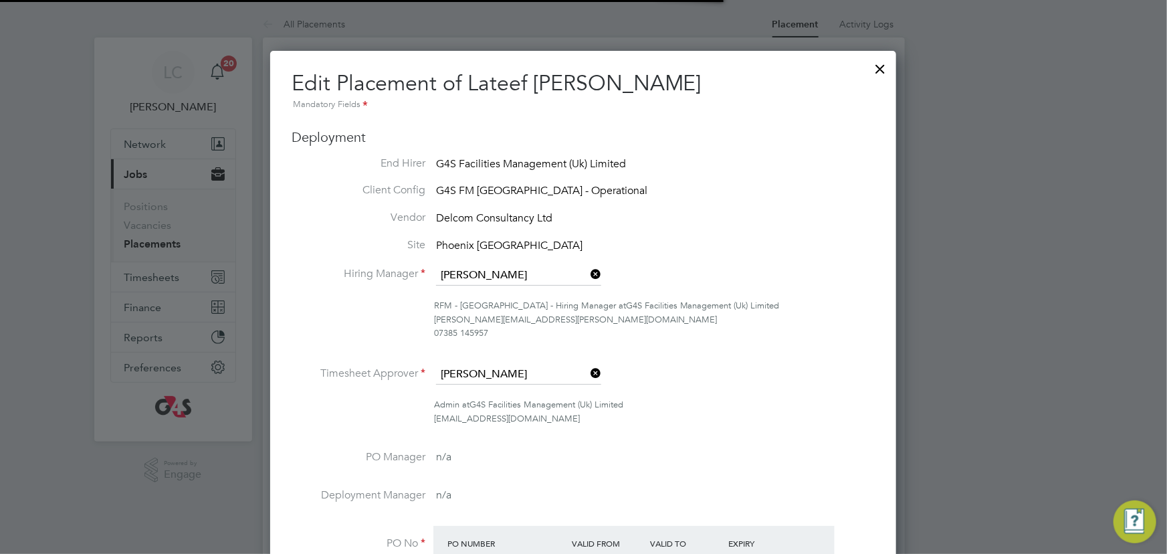
scroll to position [7, 7]
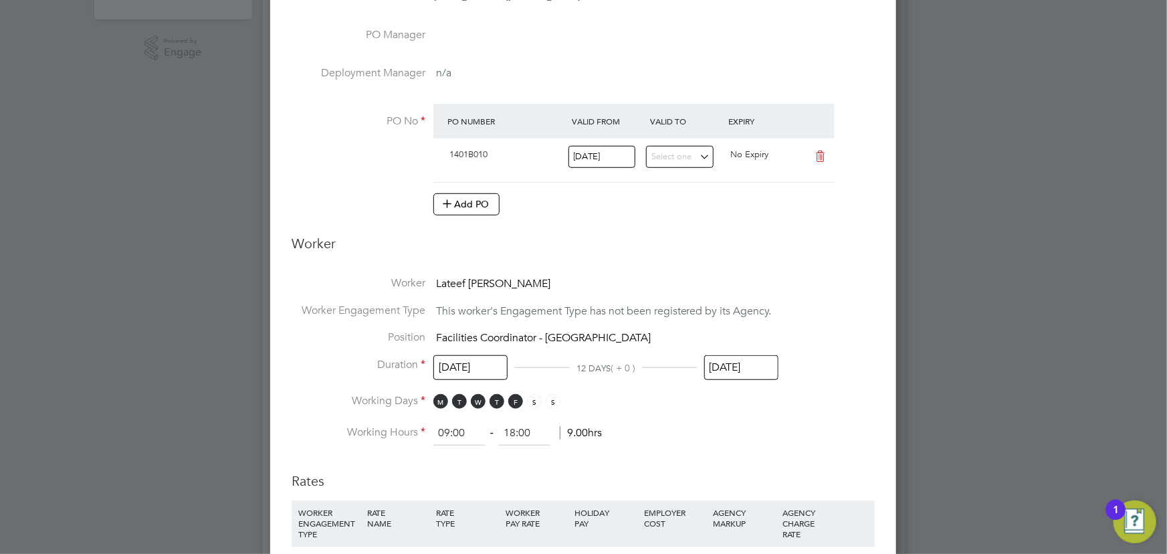
click at [735, 366] on input "03 Oct 2025" at bounding box center [741, 367] width 74 height 25
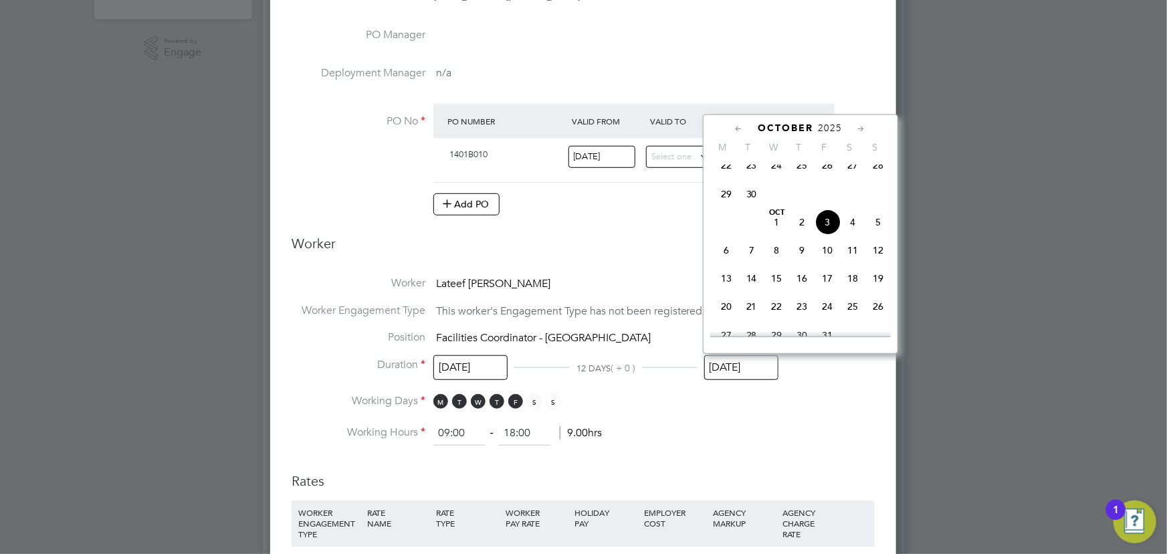
click at [832, 260] on span "10" at bounding box center [827, 249] width 25 height 25
type input "[DATE]"
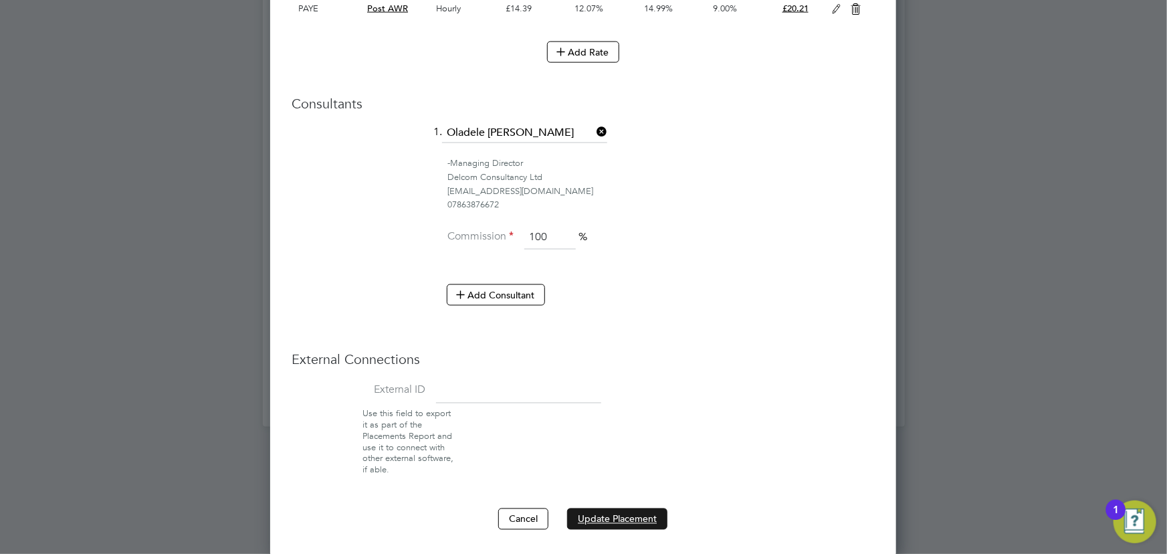
click at [612, 510] on button "Update Placement" at bounding box center [617, 518] width 100 height 21
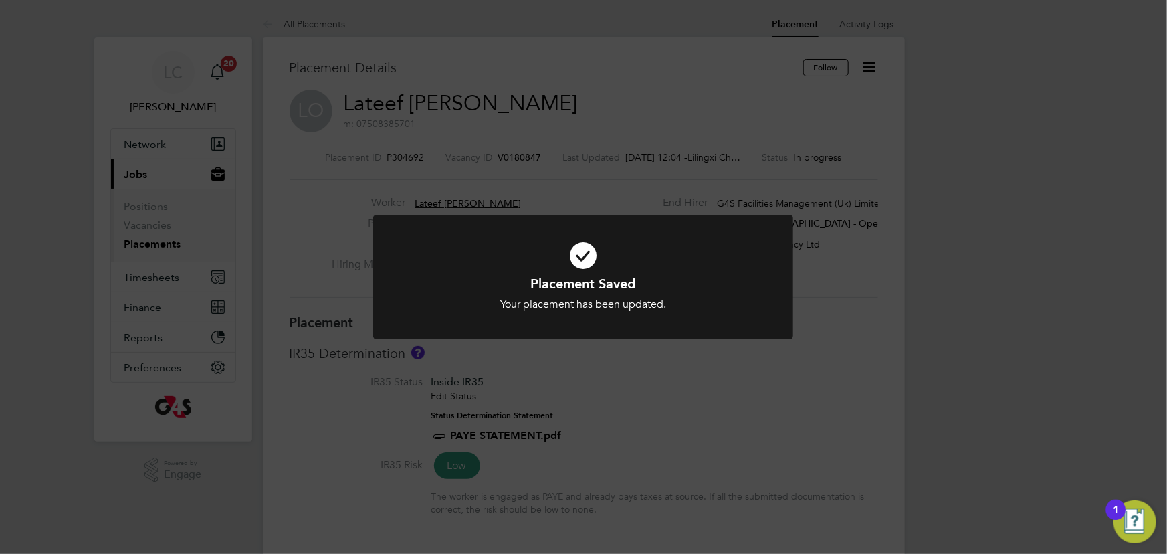
click at [623, 124] on div "Placement Saved Your placement has been updated. Cancel Okay" at bounding box center [583, 277] width 1167 height 554
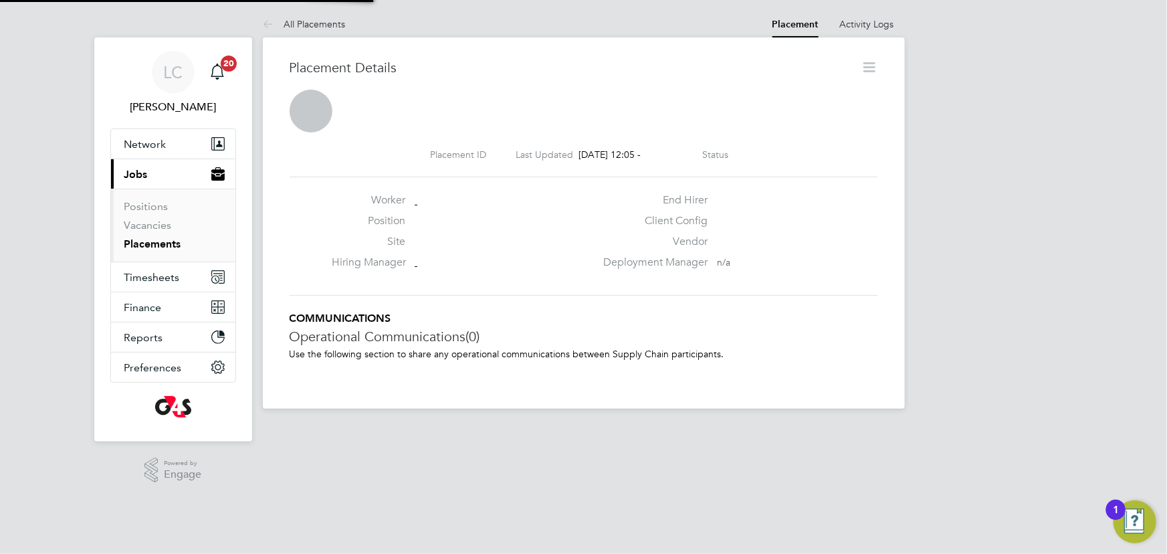
scroll to position [21, 264]
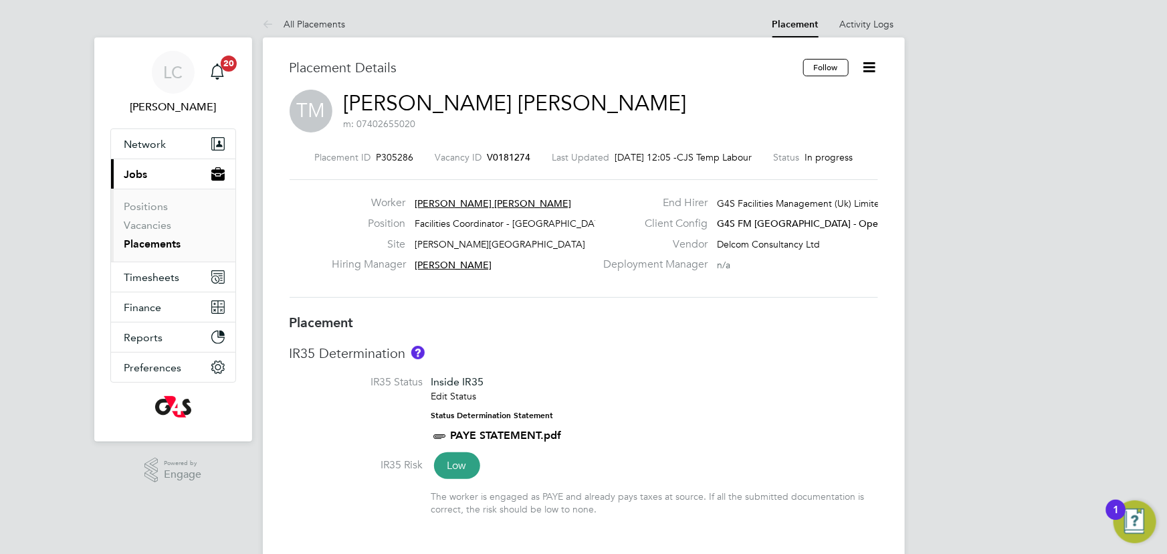
click at [869, 66] on icon at bounding box center [869, 67] width 17 height 17
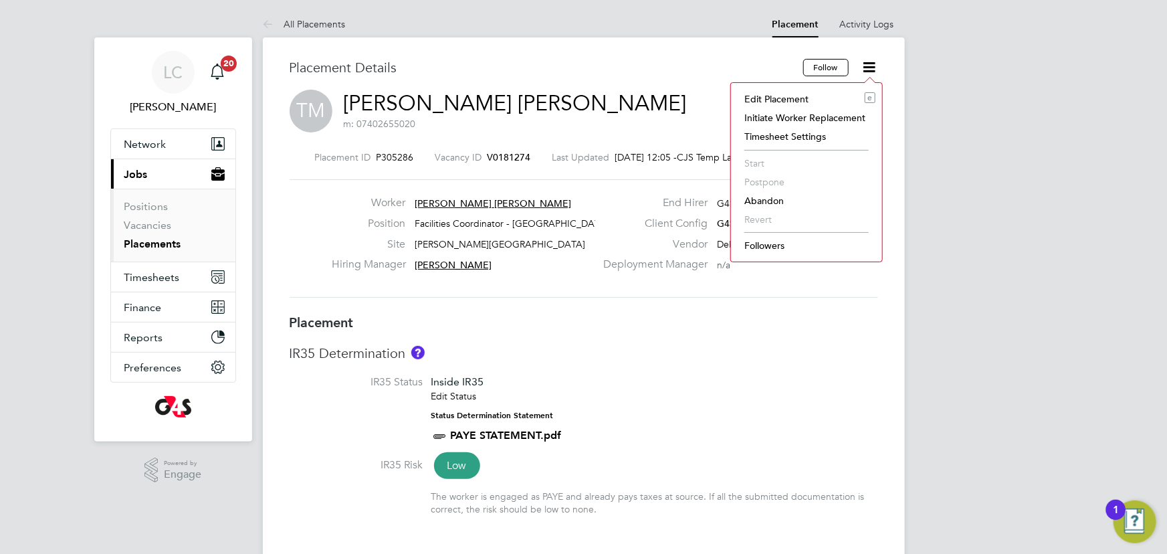
drag, startPoint x: 813, startPoint y: 98, endPoint x: 809, endPoint y: 111, distance: 13.3
click at [813, 99] on li "Edit Placement e" at bounding box center [807, 99] width 138 height 19
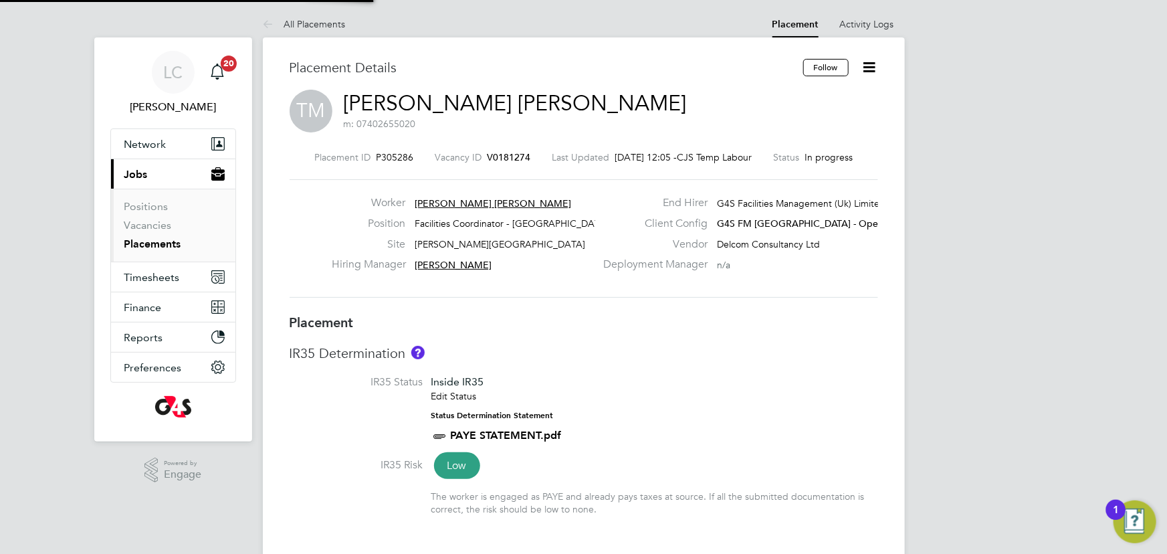
type input "Yusupha Miknas"
type input "[PERSON_NAME]"
type input "29 Sep 2025"
type input "03 Oct 2025"
type input "06:30"
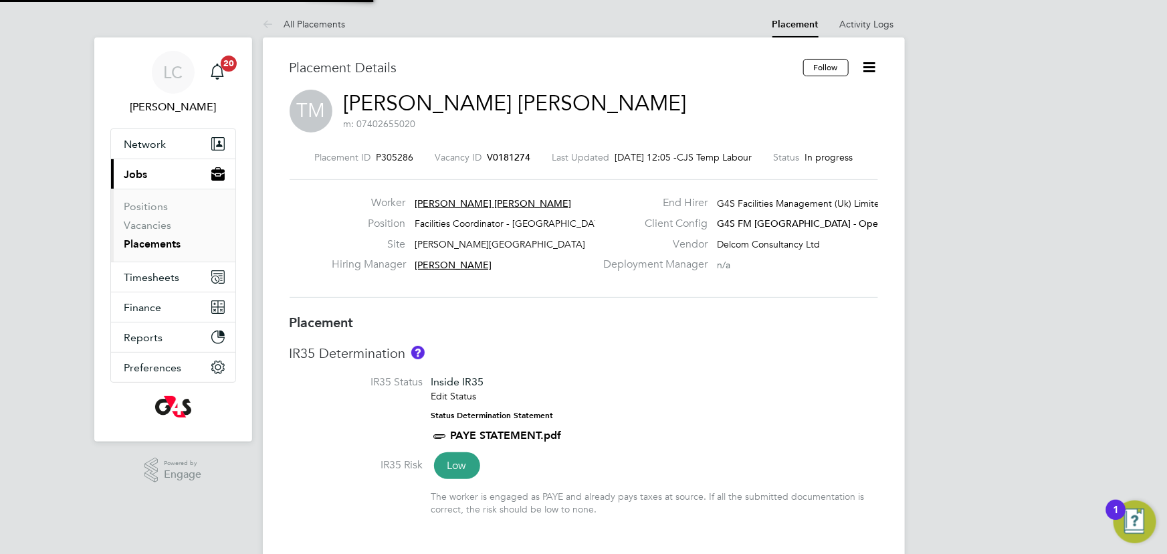
type input "10:30"
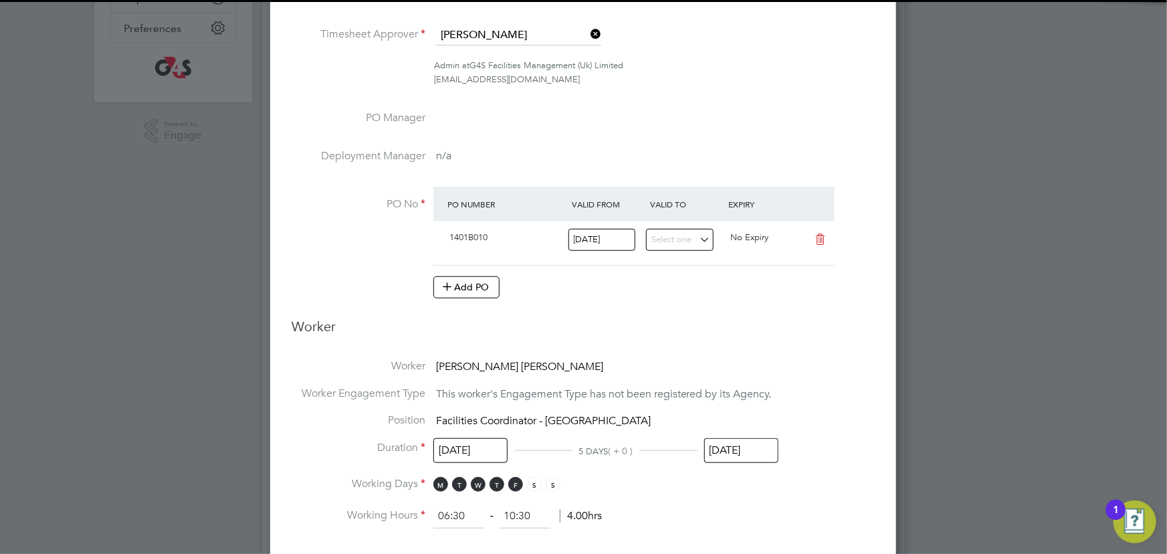
click at [732, 456] on input "03 Oct 2025" at bounding box center [741, 450] width 74 height 25
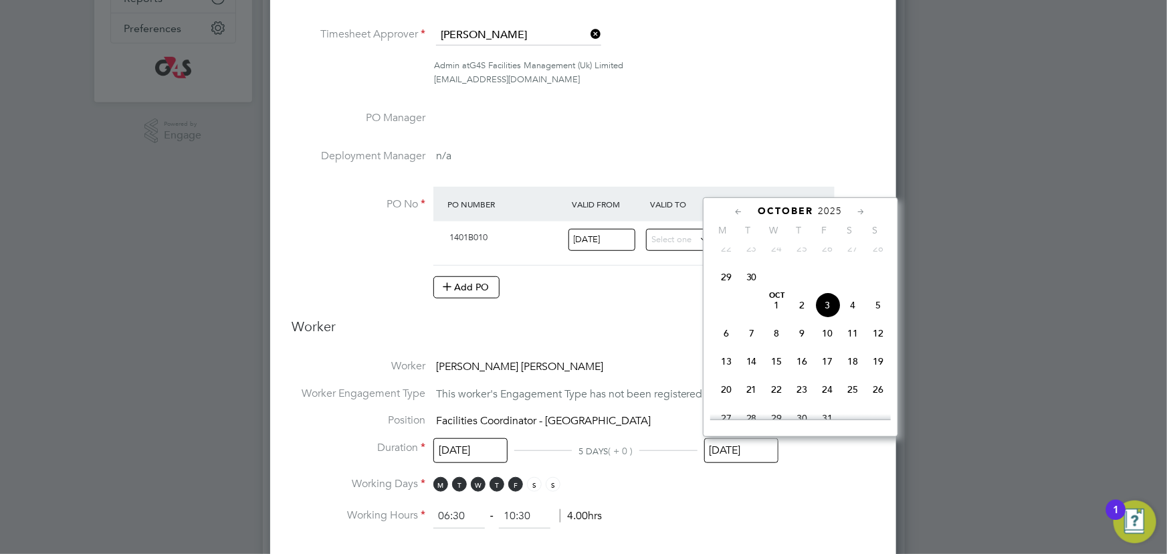
drag, startPoint x: 824, startPoint y: 354, endPoint x: 782, endPoint y: 413, distance: 72.5
click at [825, 346] on span "10" at bounding box center [827, 332] width 25 height 25
type input "[DATE]"
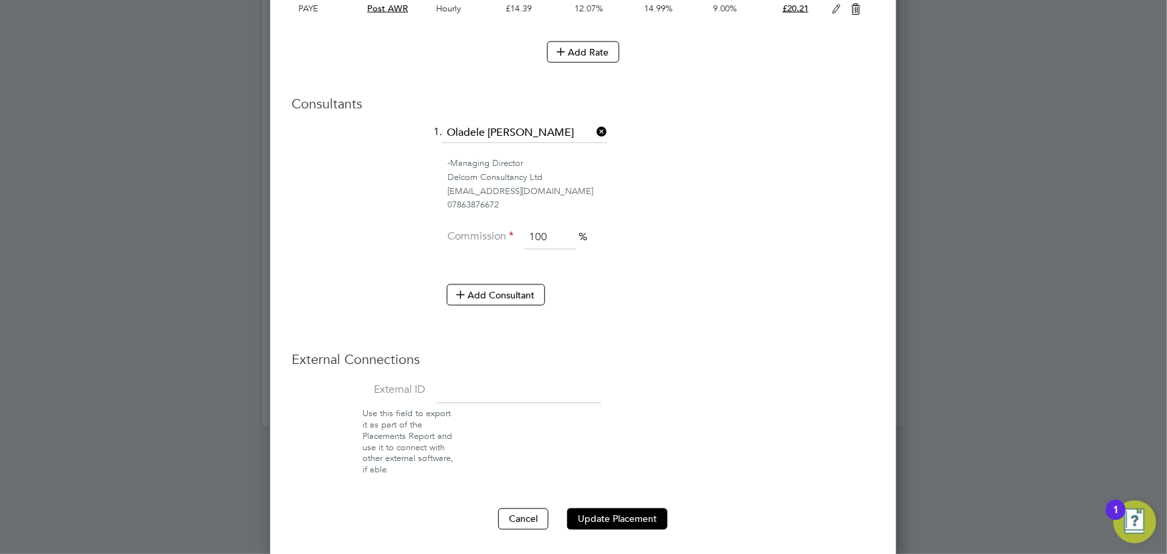
drag, startPoint x: 620, startPoint y: 510, endPoint x: 598, endPoint y: 486, distance: 33.2
click at [619, 511] on button "Update Placement" at bounding box center [617, 518] width 100 height 21
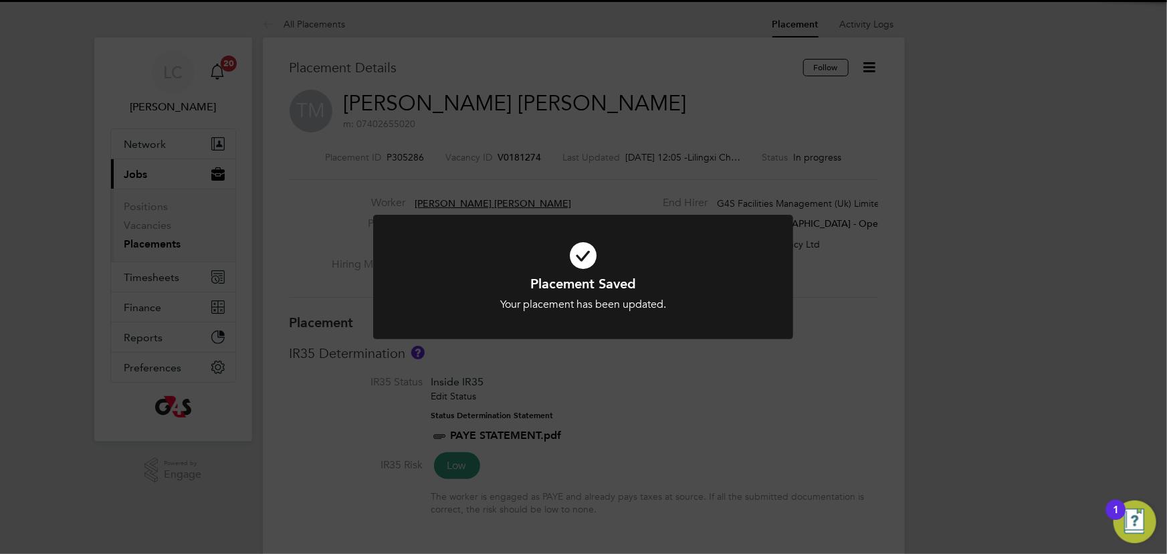
drag, startPoint x: 464, startPoint y: 62, endPoint x: 413, endPoint y: 1, distance: 79.3
click at [459, 57] on div "Placement Saved Your placement has been updated. Cancel Okay" at bounding box center [583, 277] width 1167 height 554
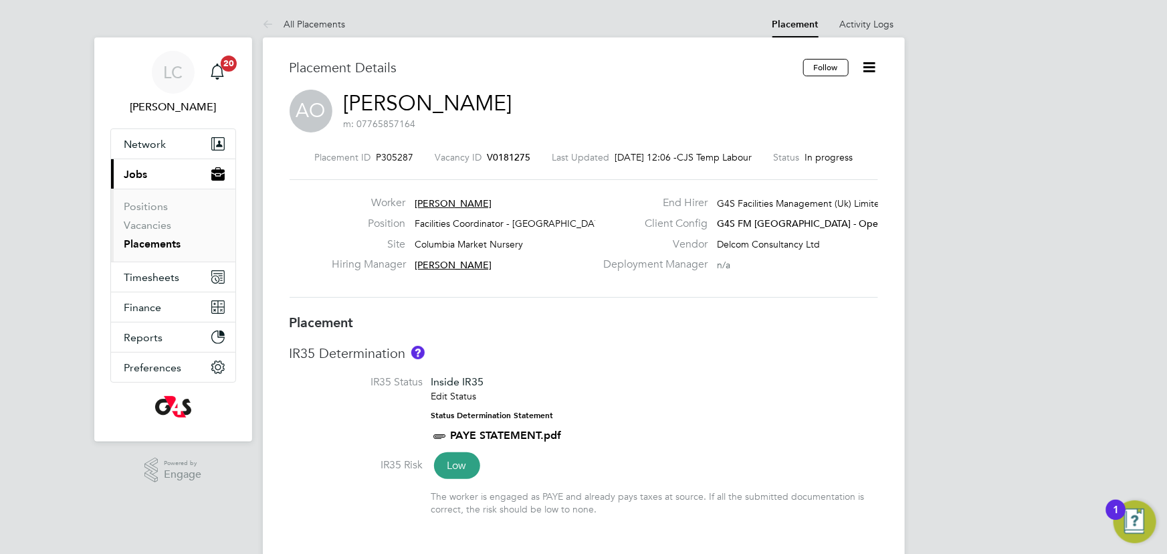
click at [867, 65] on icon at bounding box center [869, 67] width 17 height 17
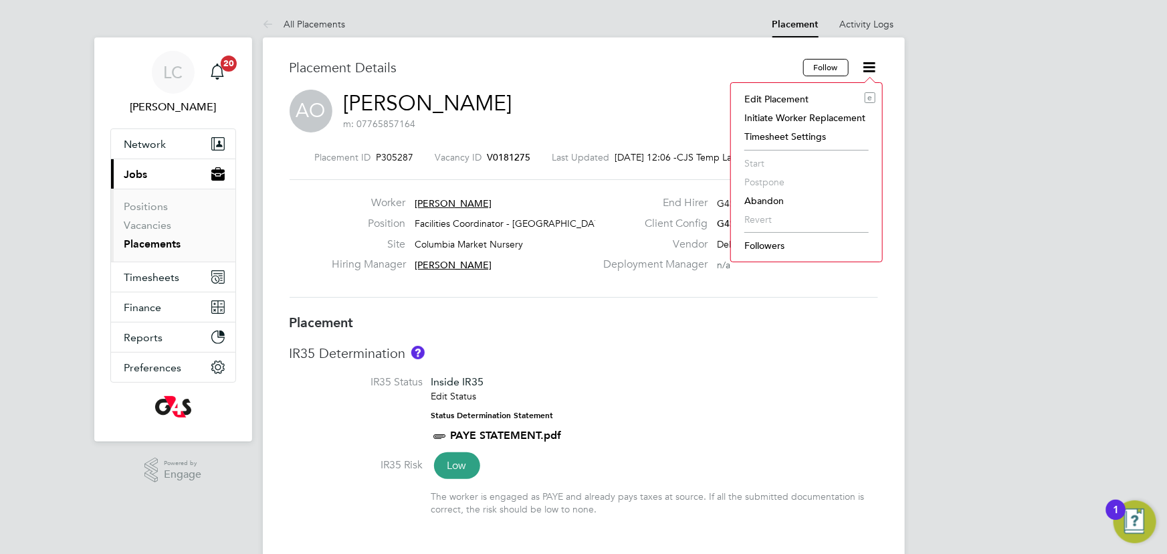
click at [809, 96] on li "Edit Placement e" at bounding box center [807, 99] width 138 height 19
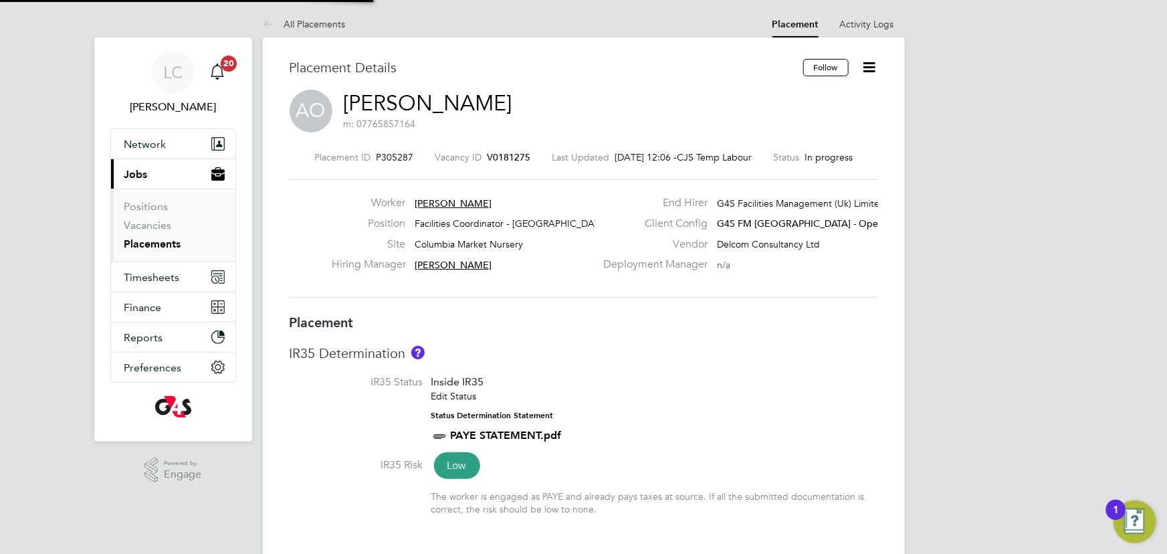
type input "[PERSON_NAME]"
type input "29 Sep 2025"
type input "03 Oct 2025"
type input "06:30"
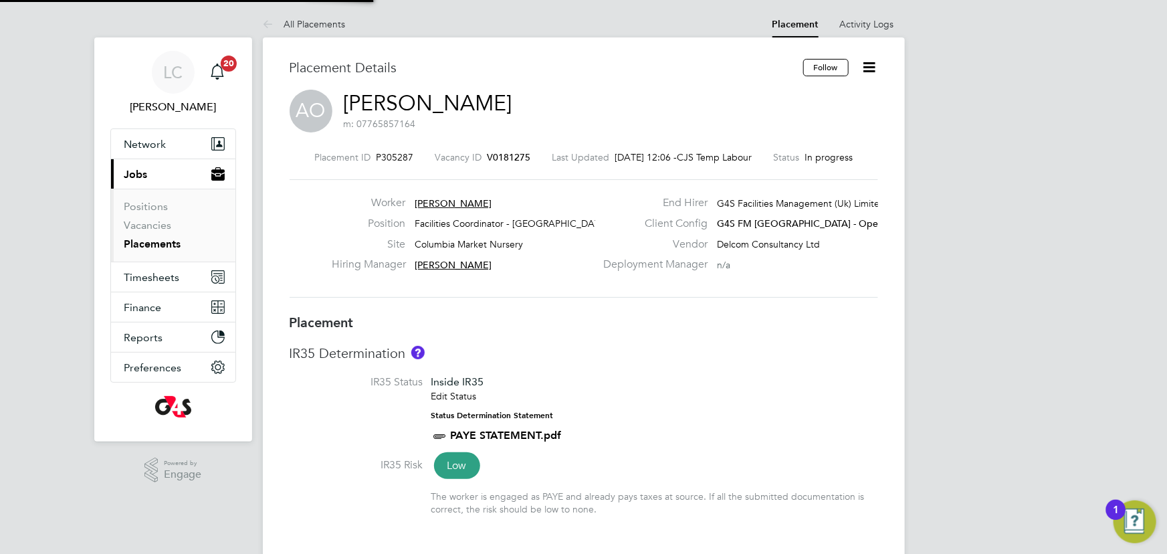
type input "10:30"
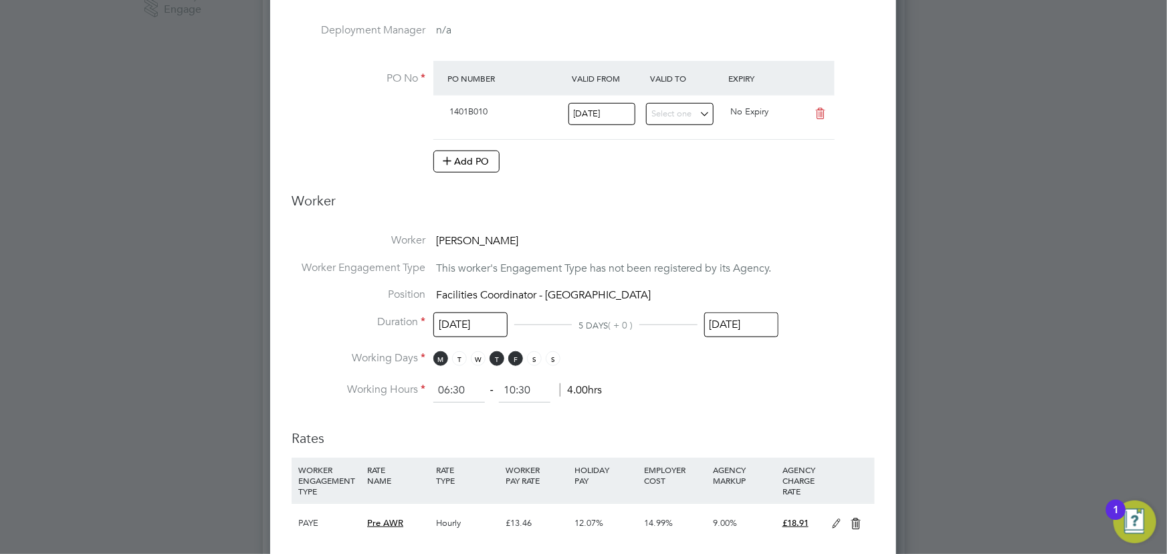
drag, startPoint x: 735, startPoint y: 321, endPoint x: 749, endPoint y: 338, distance: 22.4
click at [736, 321] on input "03 Oct 2025" at bounding box center [741, 324] width 74 height 25
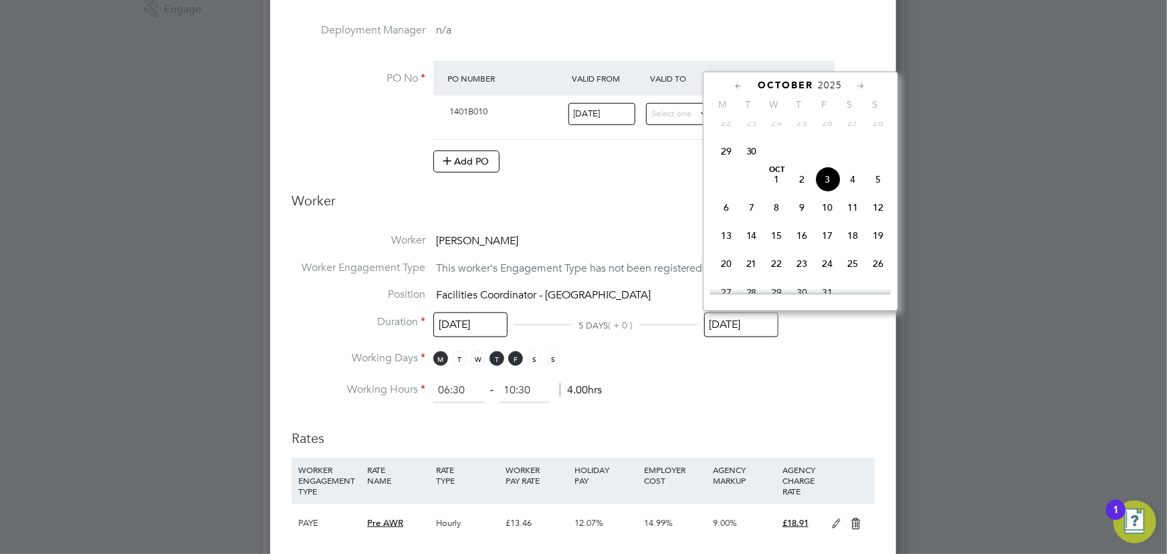
click at [736, 217] on span "6" at bounding box center [726, 207] width 25 height 25
type input "[DATE]"
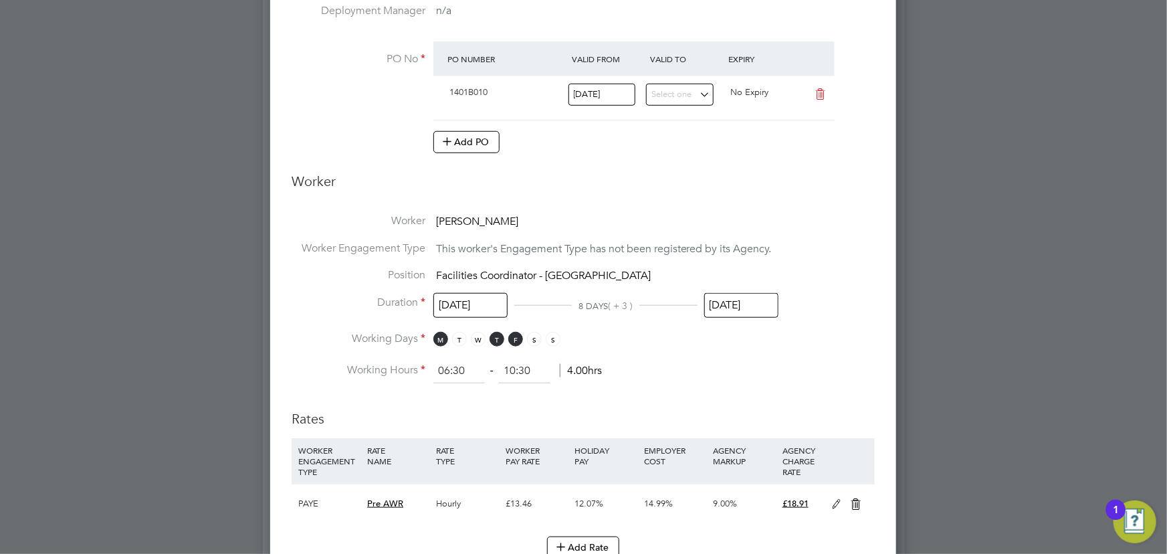
click at [648, 410] on h3 "Rates" at bounding box center [583, 412] width 583 height 31
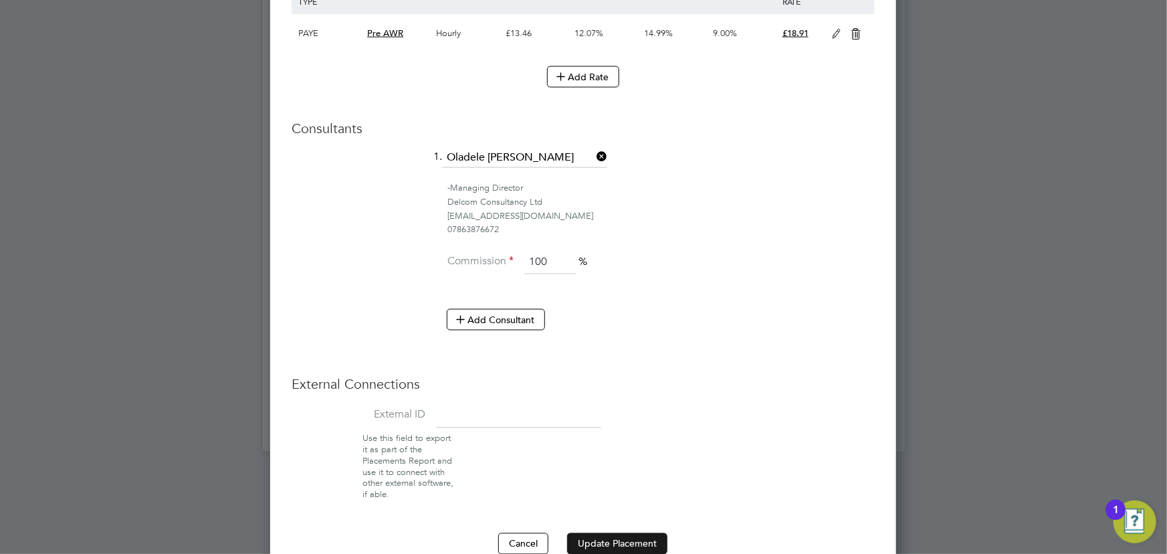
click at [619, 535] on button "Update Placement" at bounding box center [617, 543] width 100 height 21
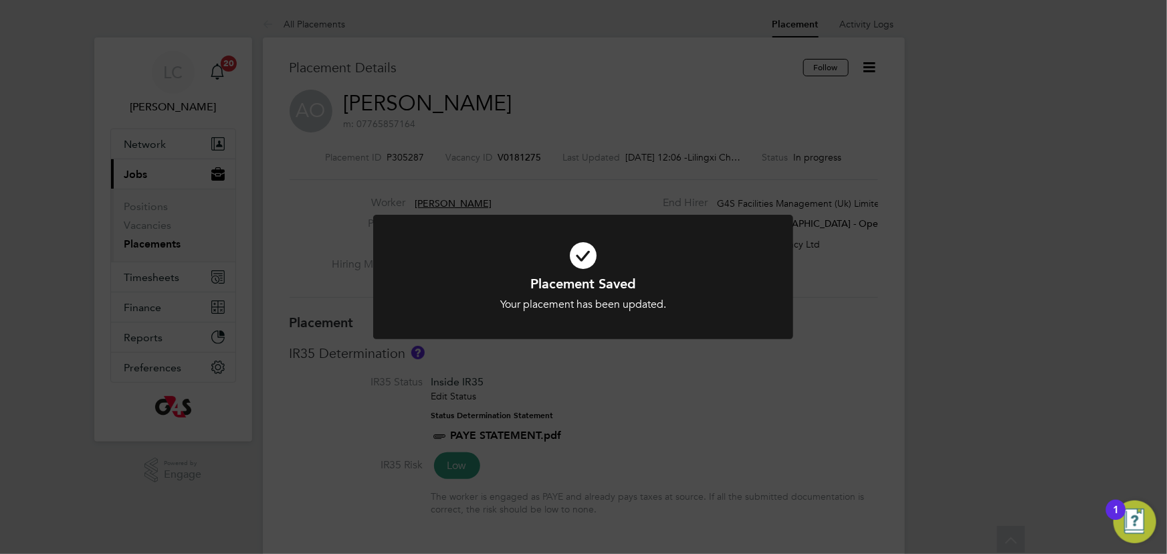
scroll to position [7, 6]
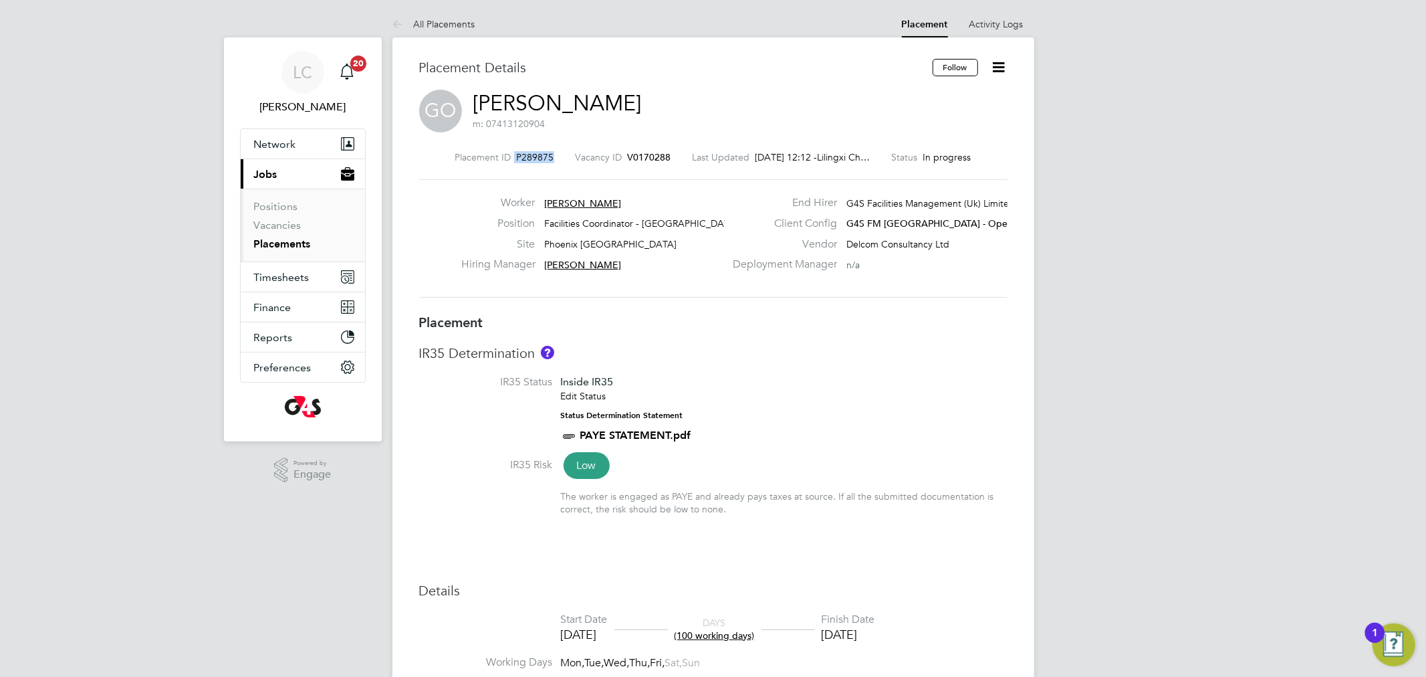
drag, startPoint x: 546, startPoint y: 153, endPoint x: 503, endPoint y: 156, distance: 42.9
click at [503, 156] on div "Placement ID P289875 Vacancy ID V0170288 Last Updated [DATE] 12:12 - Lilingxi C…" at bounding box center [713, 157] width 589 height 12
copy div "P289875"
click at [686, 253] on div "Site [GEOGRAPHIC_DATA]" at bounding box center [592, 247] width 263 height 21
click at [992, 73] on icon at bounding box center [999, 67] width 17 height 17
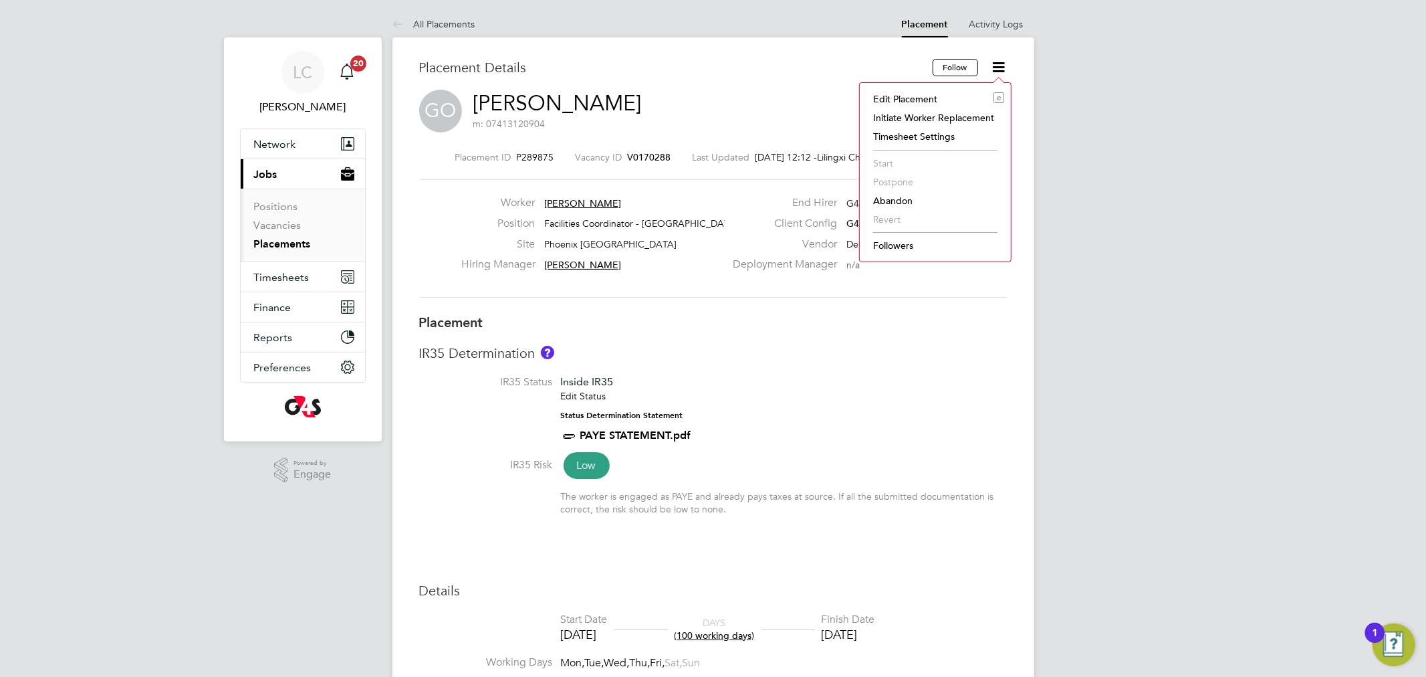
click at [909, 99] on li "Edit Placement e" at bounding box center [936, 99] width 138 height 19
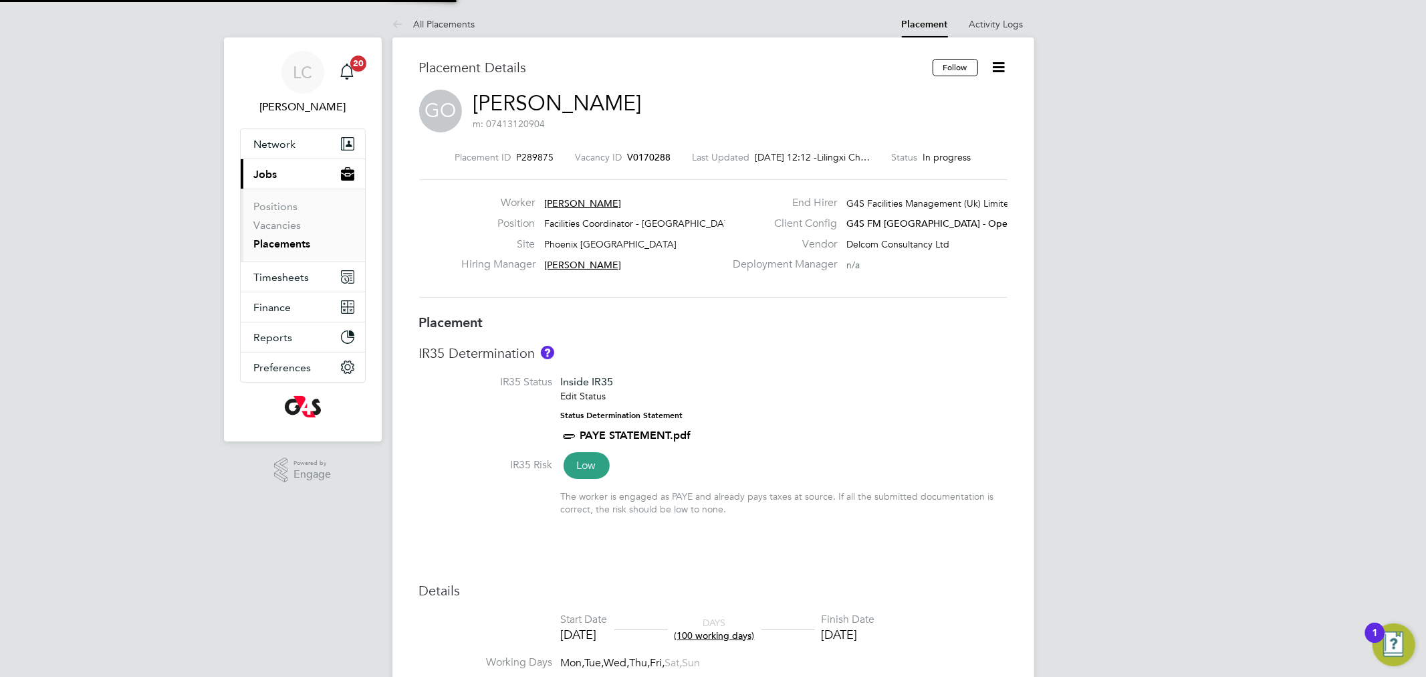
type input "[PERSON_NAME]"
type input "[DATE]"
type input "15:00"
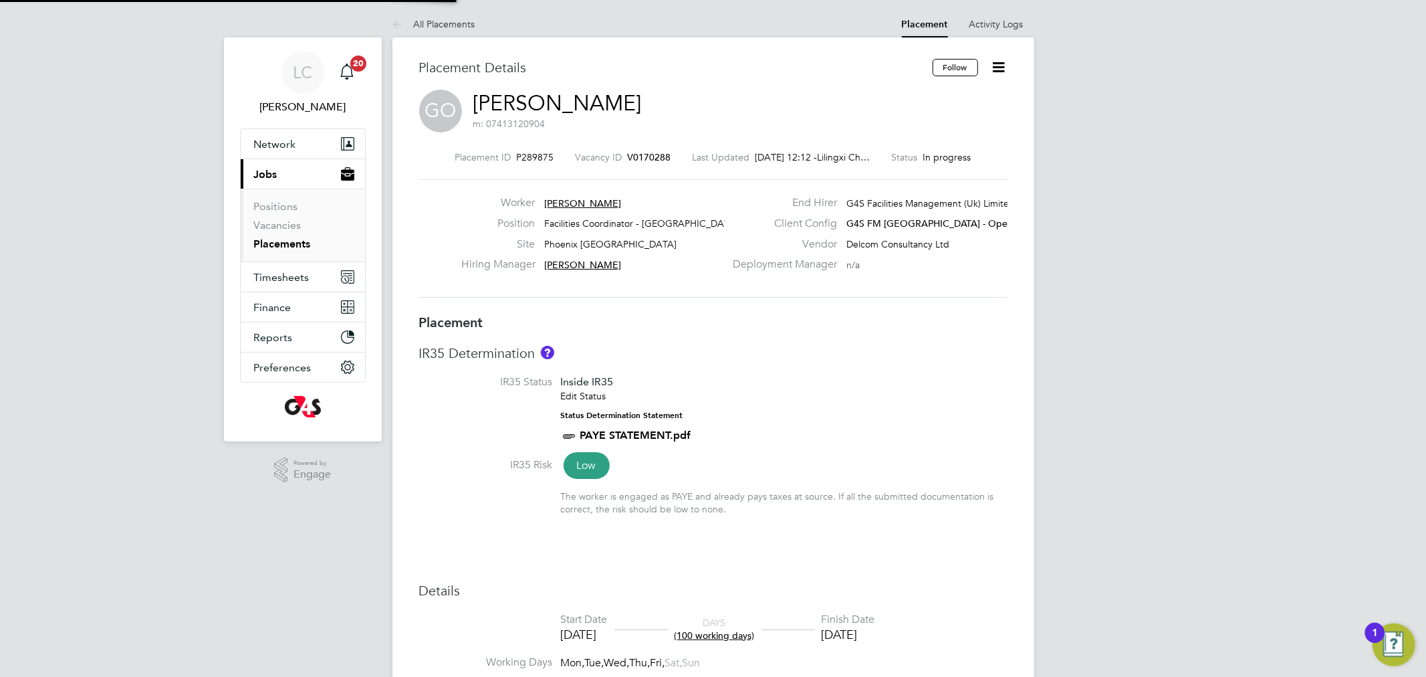
type input "21:00"
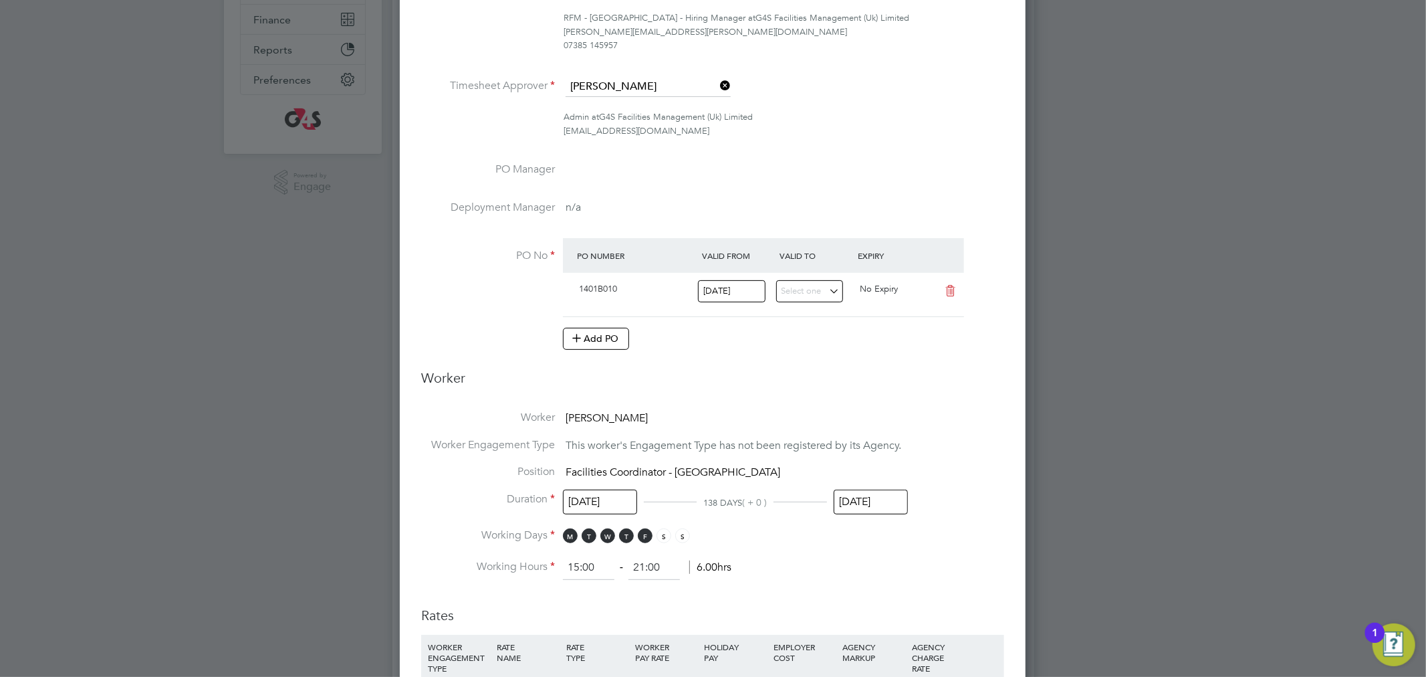
click at [858, 499] on input "[DATE]" at bounding box center [871, 502] width 74 height 25
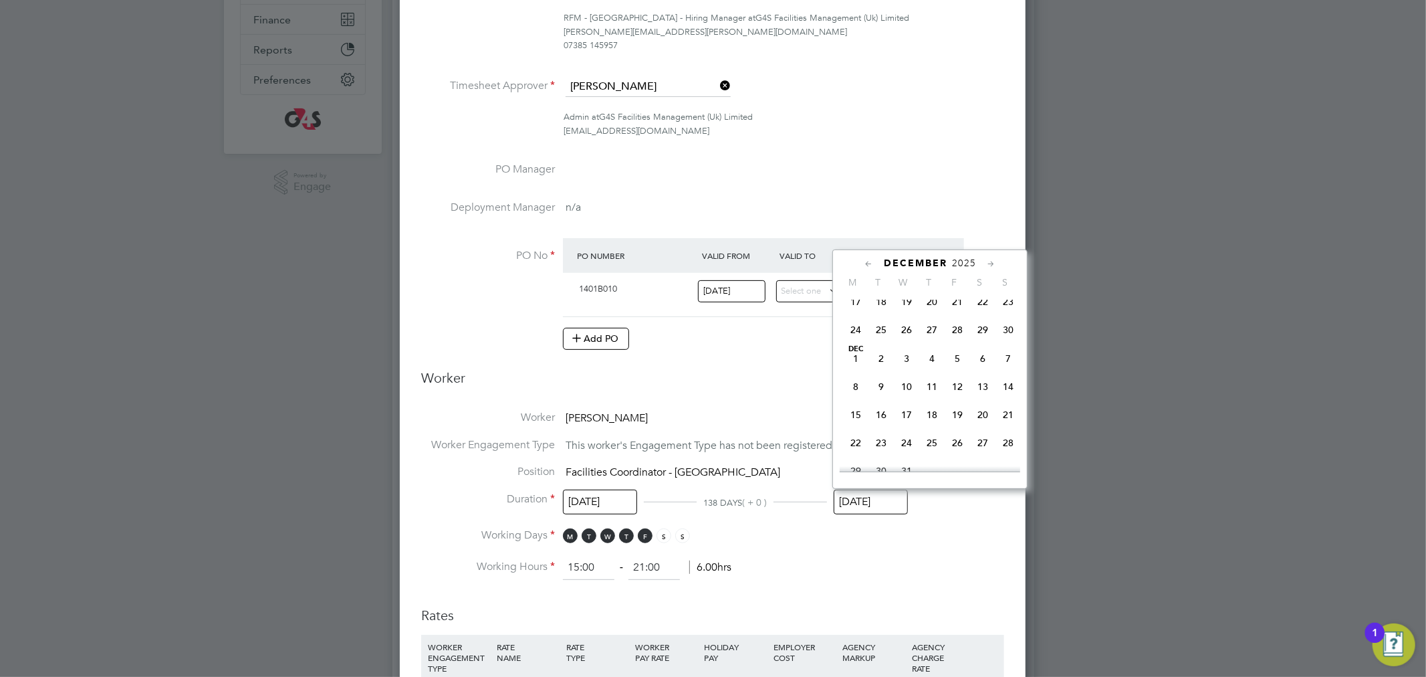
click at [901, 453] on span "24" at bounding box center [906, 442] width 25 height 25
type input "[DATE]"
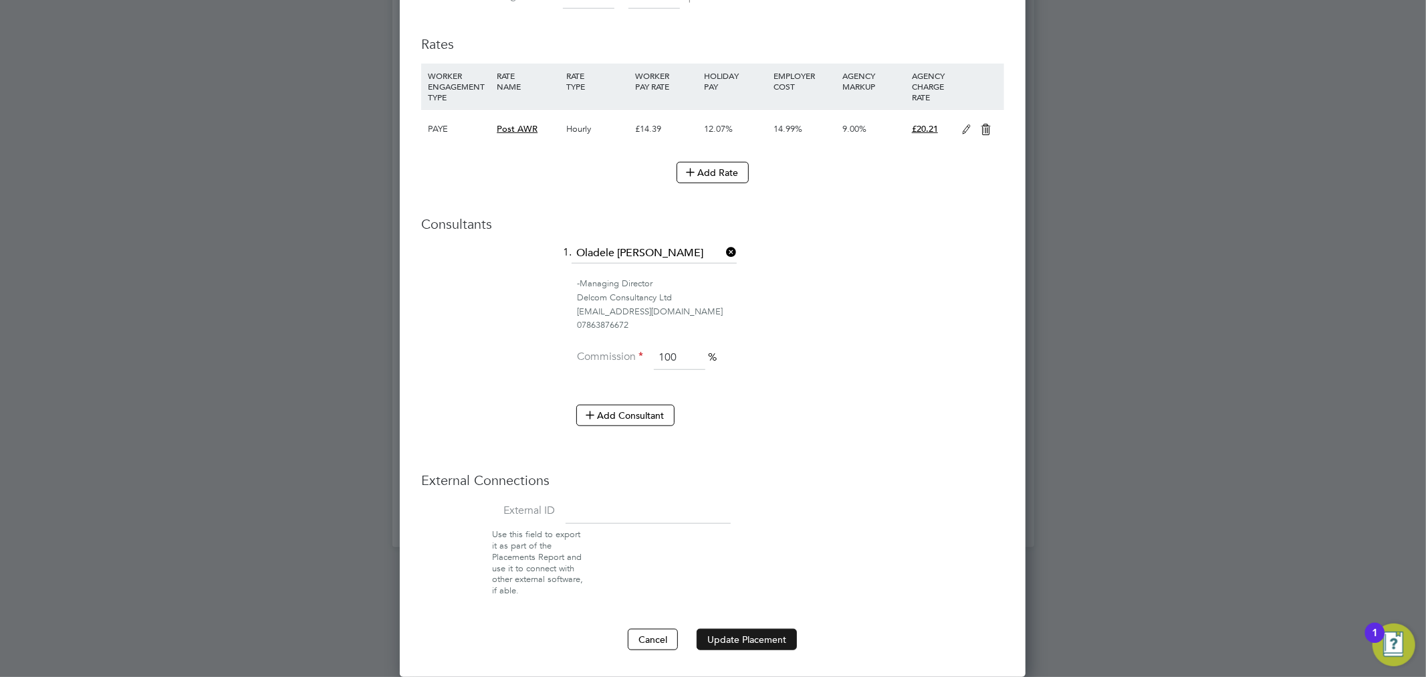
click at [769, 629] on button "Update Placement" at bounding box center [747, 639] width 100 height 21
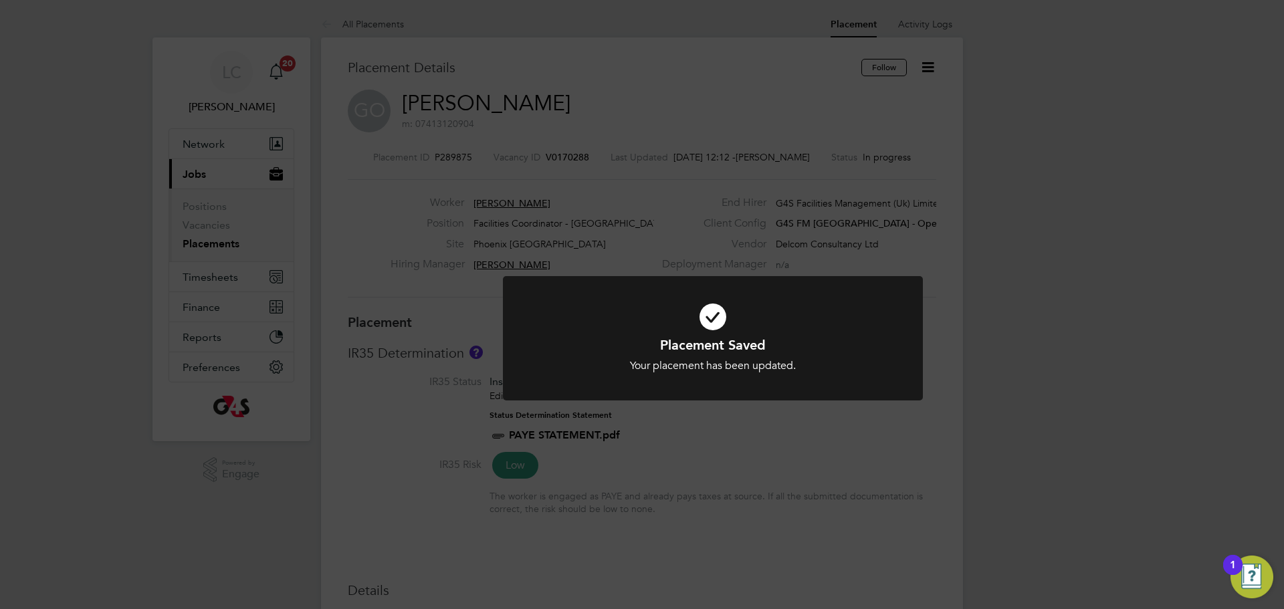
click at [543, 182] on div "Placement Saved Your placement has been updated. Cancel Okay" at bounding box center [642, 304] width 1284 height 609
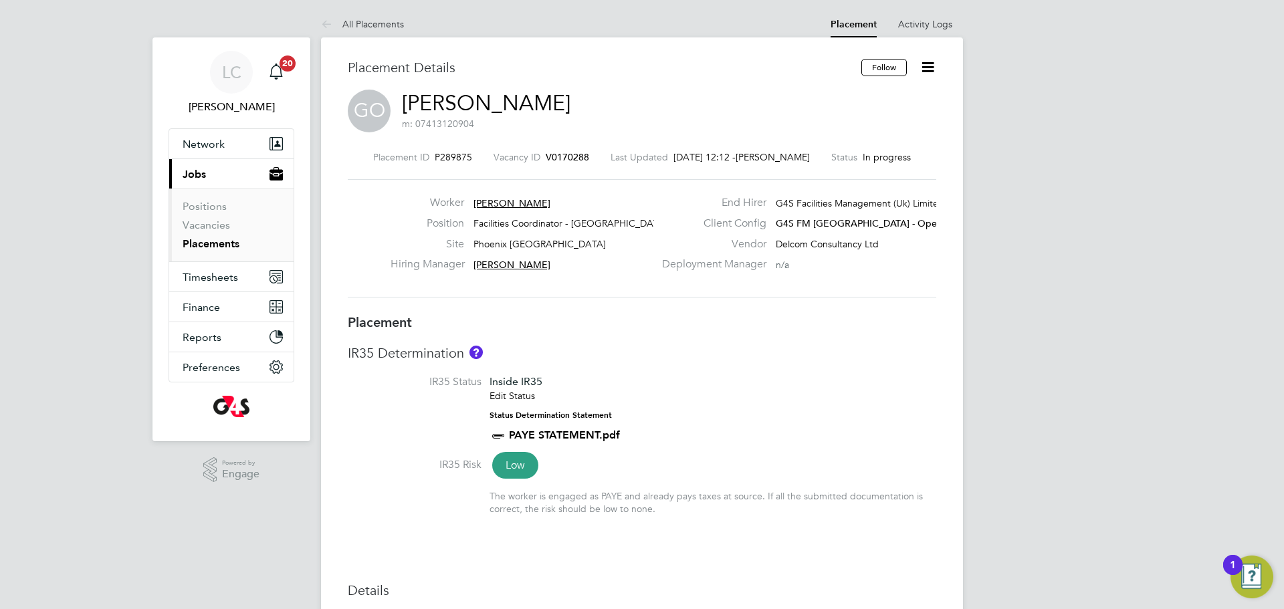
click at [217, 241] on link "Placements" at bounding box center [211, 243] width 57 height 13
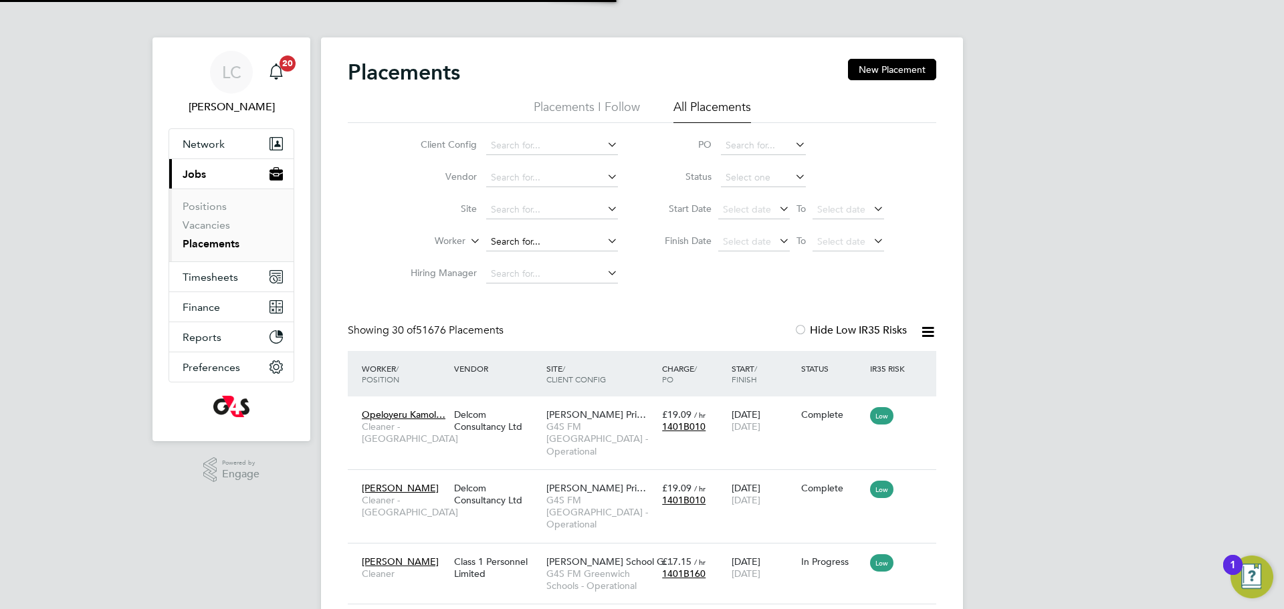
click at [534, 246] on input at bounding box center [552, 242] width 132 height 19
paste input "[PERSON_NAME]"
click at [571, 258] on b "Oladehinde" at bounding box center [597, 260] width 52 height 11
type input "[PERSON_NAME]"
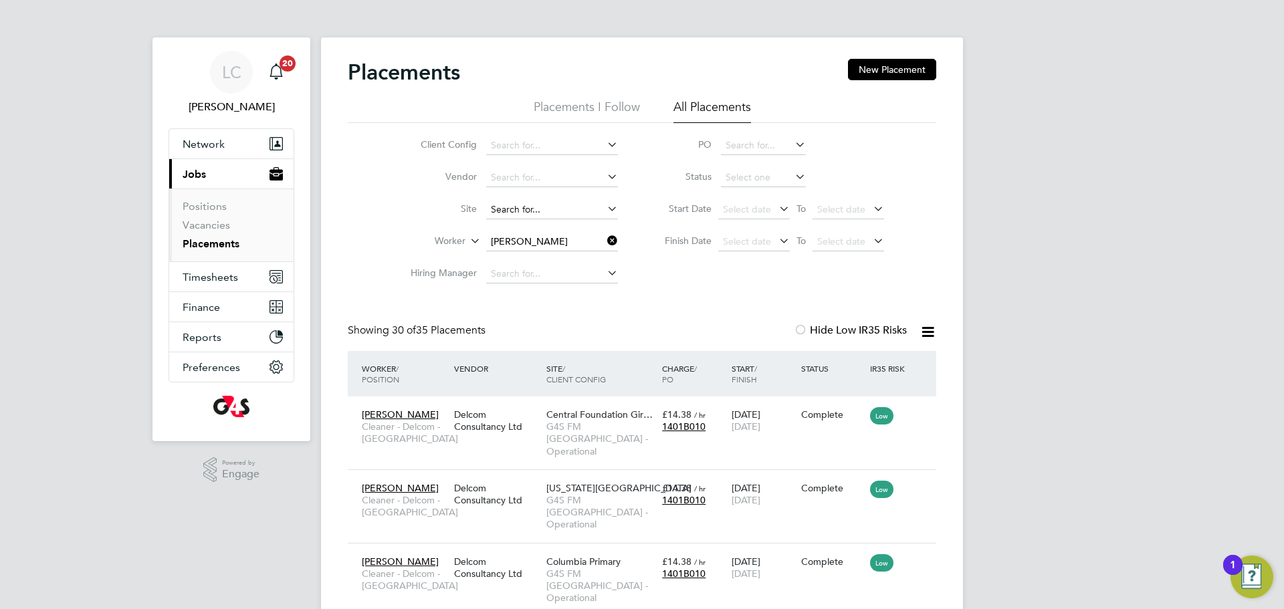
click at [523, 207] on input at bounding box center [552, 210] width 132 height 19
click at [562, 223] on li "[GEOGRAPHIC_DATA][PERSON_NAME]" at bounding box center [587, 228] width 203 height 18
type input "[PERSON_NAME][GEOGRAPHIC_DATA]"
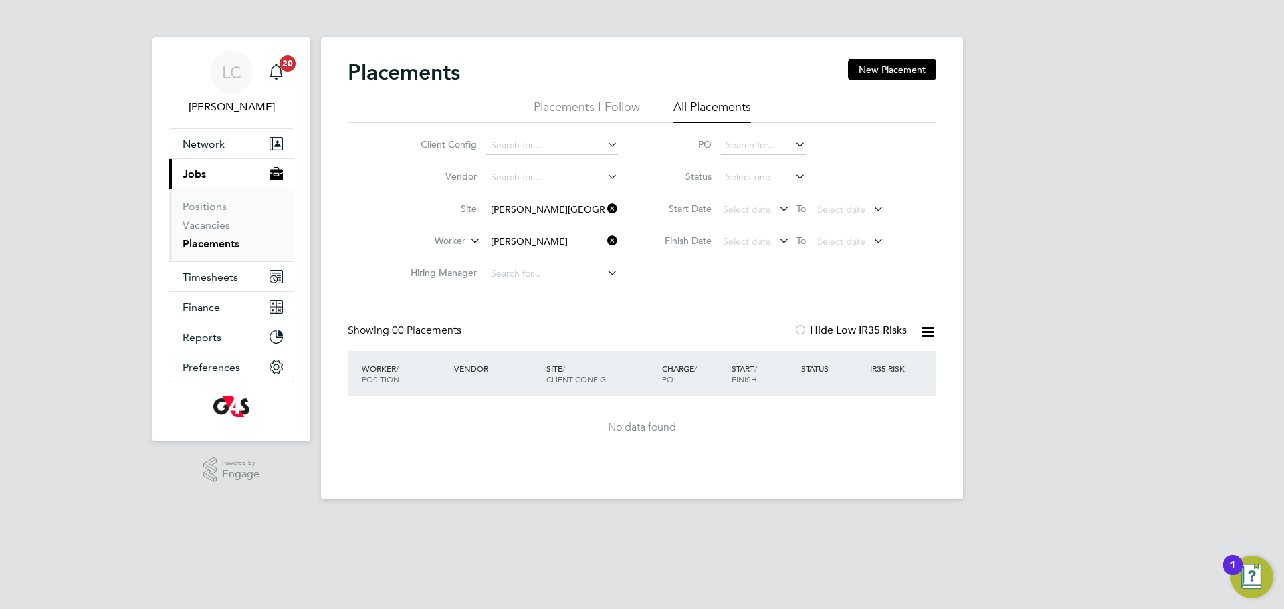
drag, startPoint x: 613, startPoint y: 211, endPoint x: 599, endPoint y: 213, distance: 14.8
click at [605, 213] on icon at bounding box center [605, 208] width 0 height 19
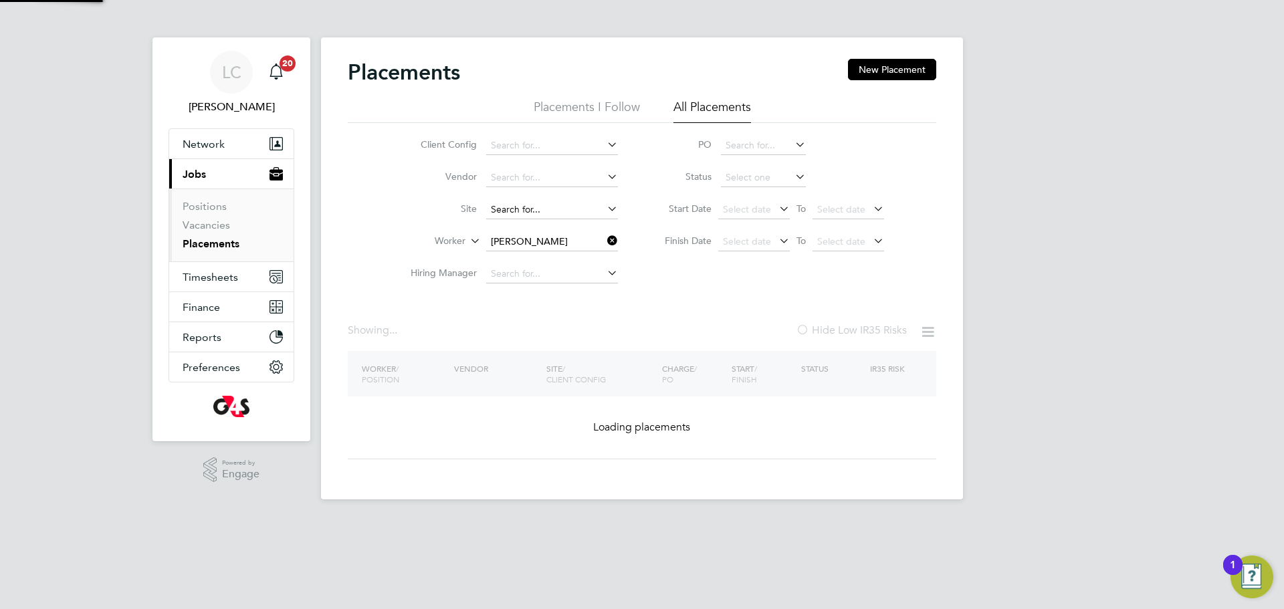
click at [578, 210] on input at bounding box center [552, 210] width 132 height 19
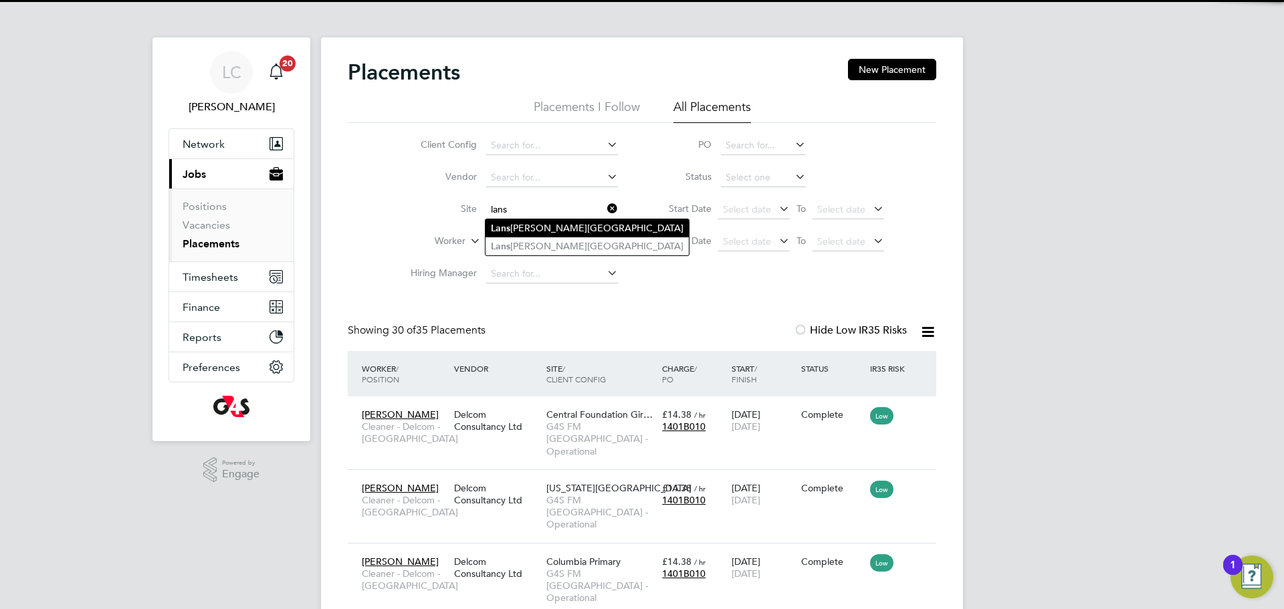
type input "lans"
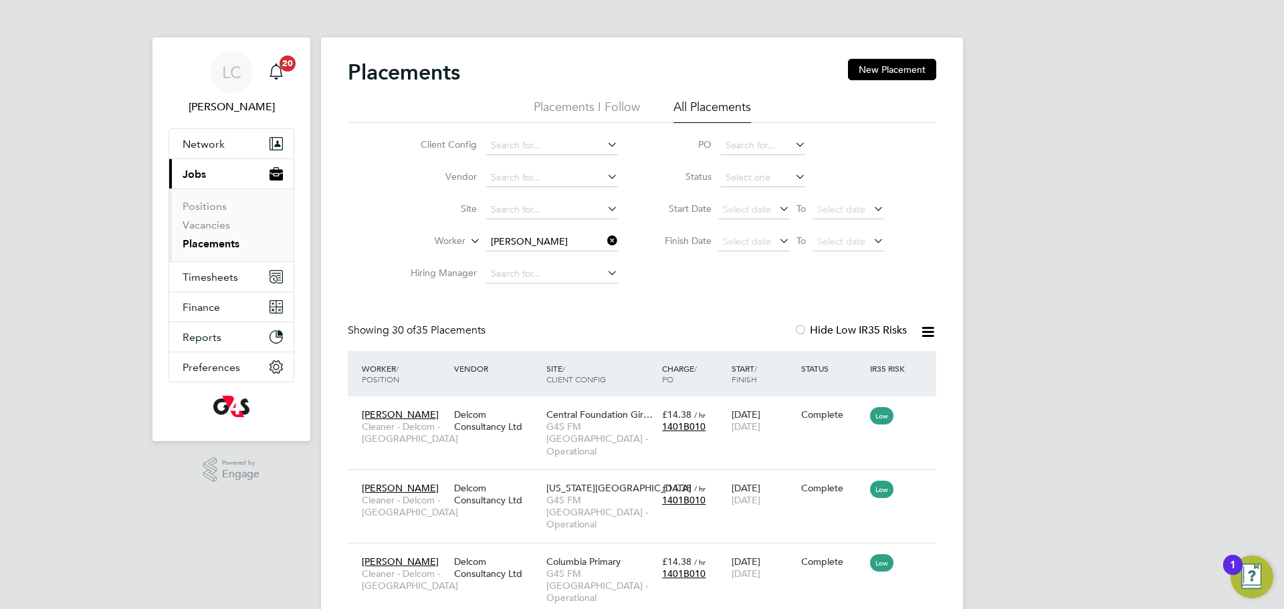
click at [553, 208] on input at bounding box center [552, 210] width 132 height 19
click at [524, 249] on li "[GEOGRAPHIC_DATA][PERSON_NAME]" at bounding box center [587, 246] width 203 height 18
type input "[PERSON_NAME][GEOGRAPHIC_DATA]"
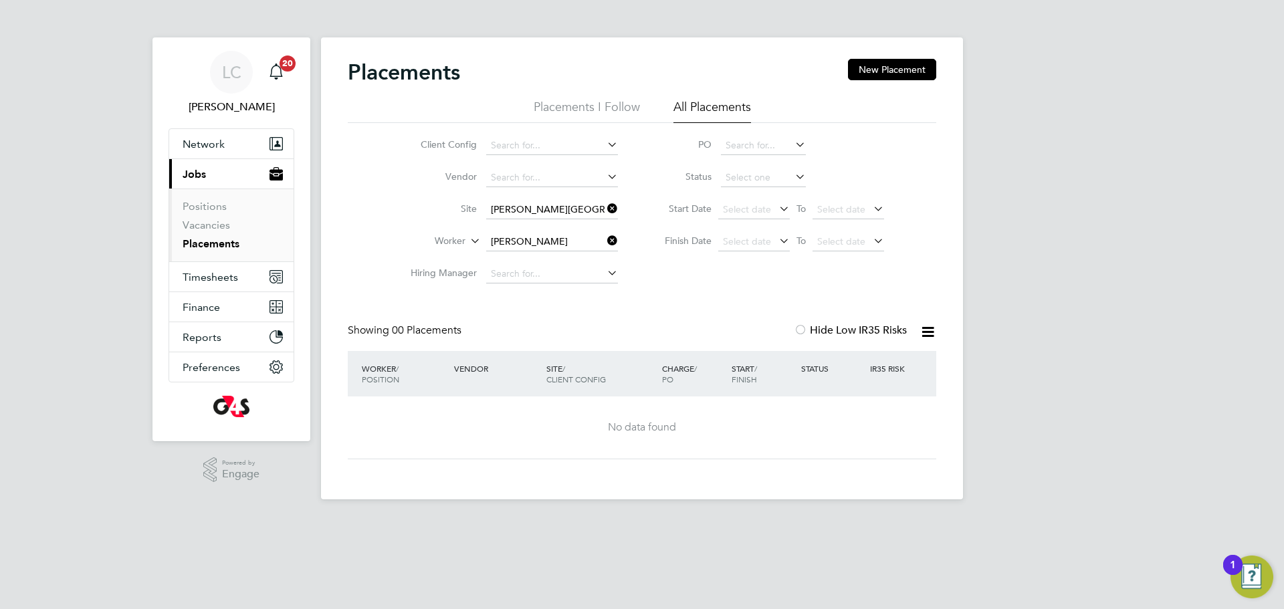
drag, startPoint x: 615, startPoint y: 207, endPoint x: 551, endPoint y: 215, distance: 64.0
click at [605, 207] on icon at bounding box center [605, 208] width 0 height 19
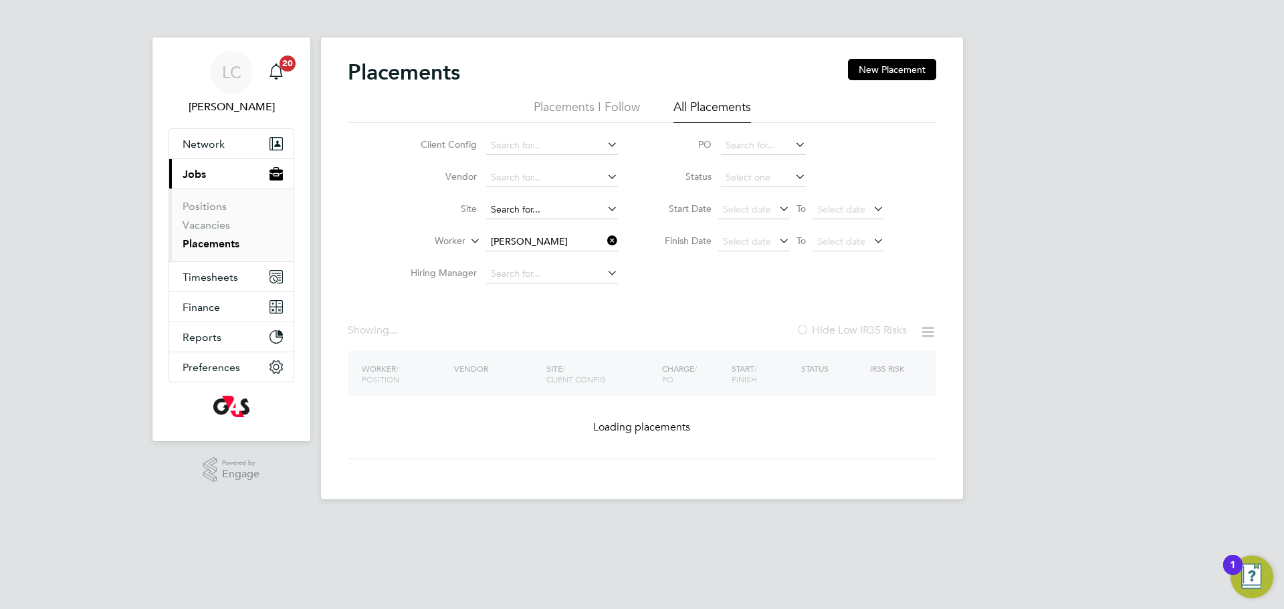
click at [540, 215] on input at bounding box center [552, 210] width 132 height 19
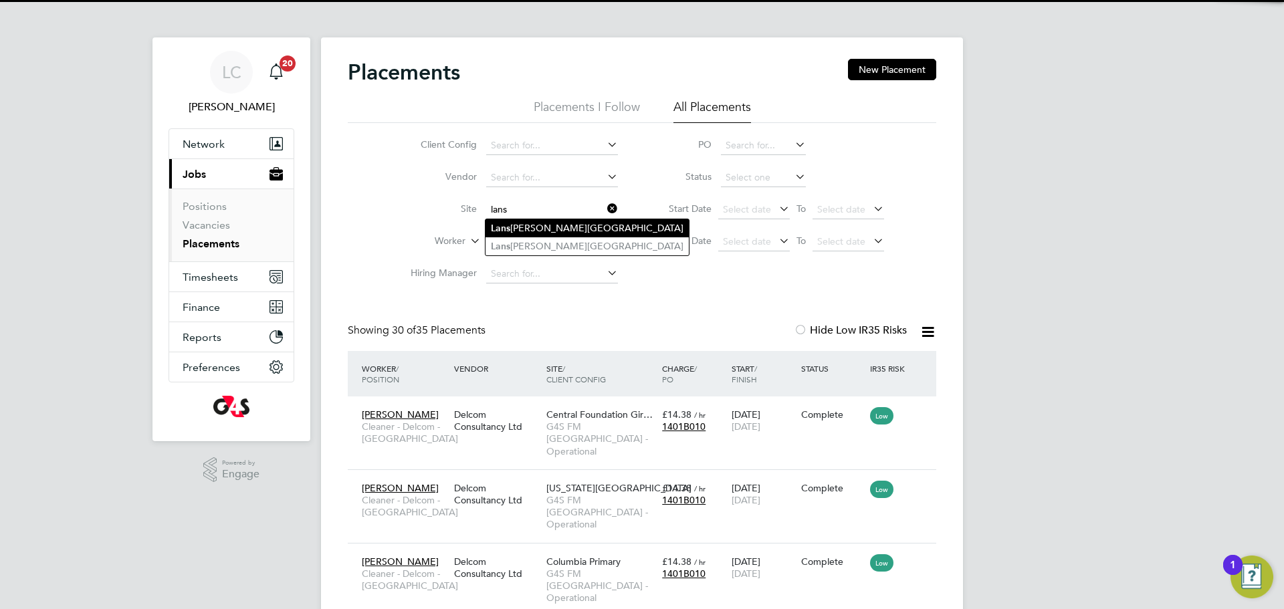
click at [544, 222] on li "[GEOGRAPHIC_DATA][PERSON_NAME]" at bounding box center [587, 228] width 203 height 18
type input "[PERSON_NAME][GEOGRAPHIC_DATA]"
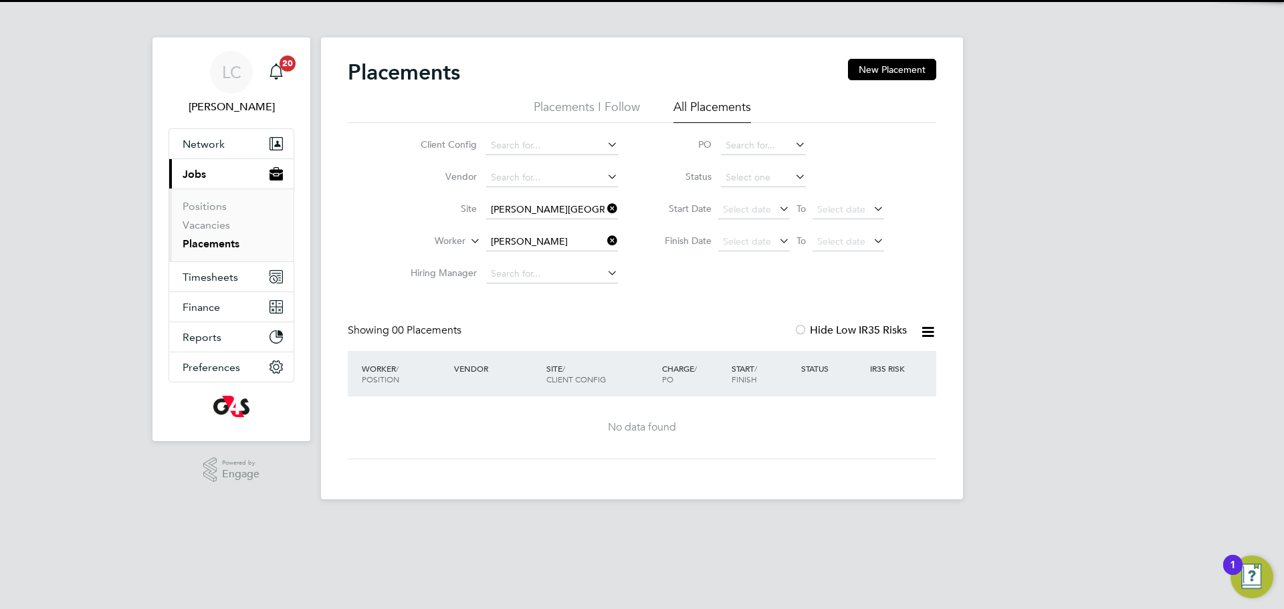
click at [632, 218] on li "Site Lansbury Lawrence Primary School" at bounding box center [508, 210] width 251 height 32
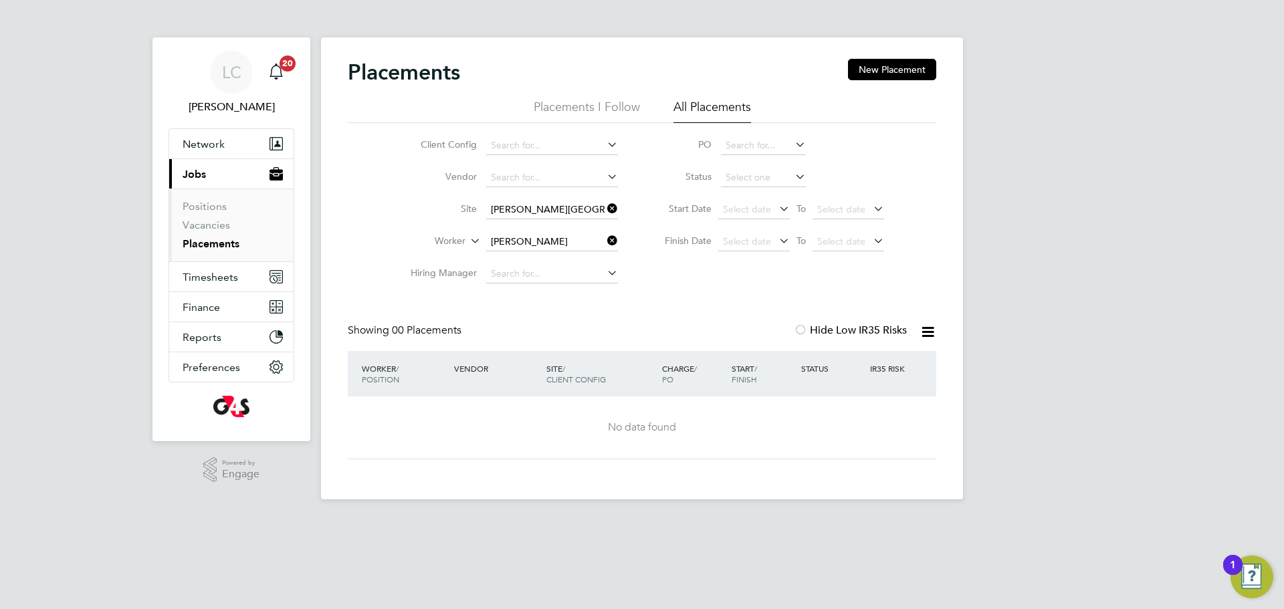
drag, startPoint x: 611, startPoint y: 201, endPoint x: 610, endPoint y: 218, distance: 17.4
click at [605, 201] on icon at bounding box center [605, 208] width 0 height 19
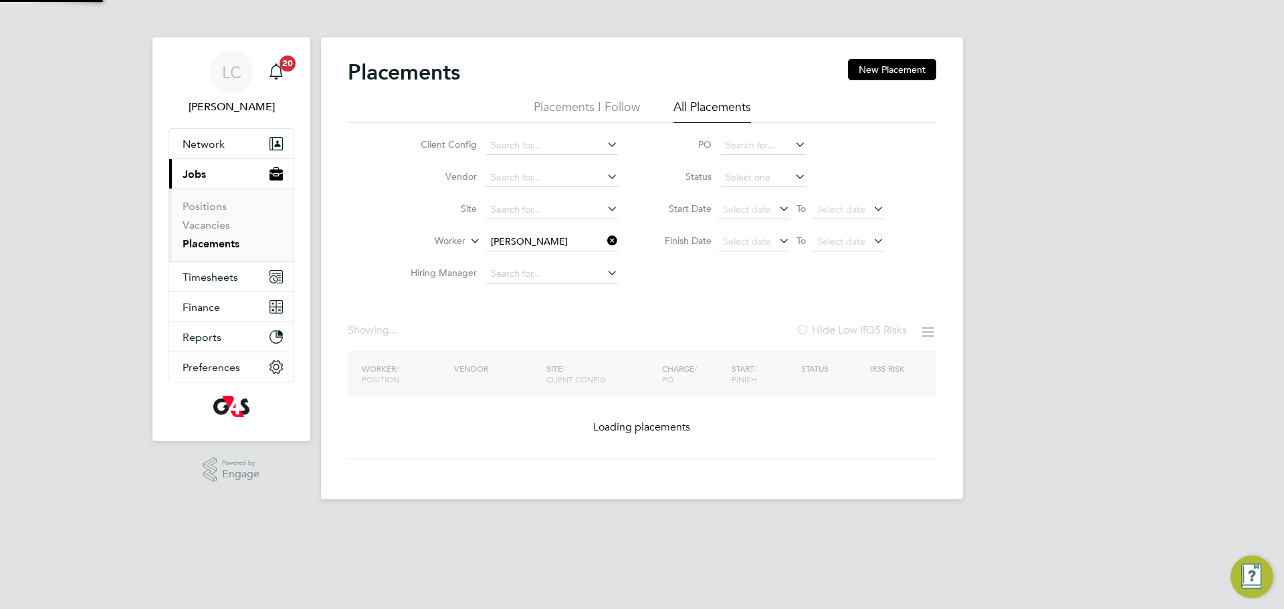
click at [605, 241] on icon at bounding box center [605, 240] width 0 height 19
drag, startPoint x: 525, startPoint y: 246, endPoint x: 522, endPoint y: 238, distance: 8.5
click at [524, 247] on input at bounding box center [552, 242] width 132 height 19
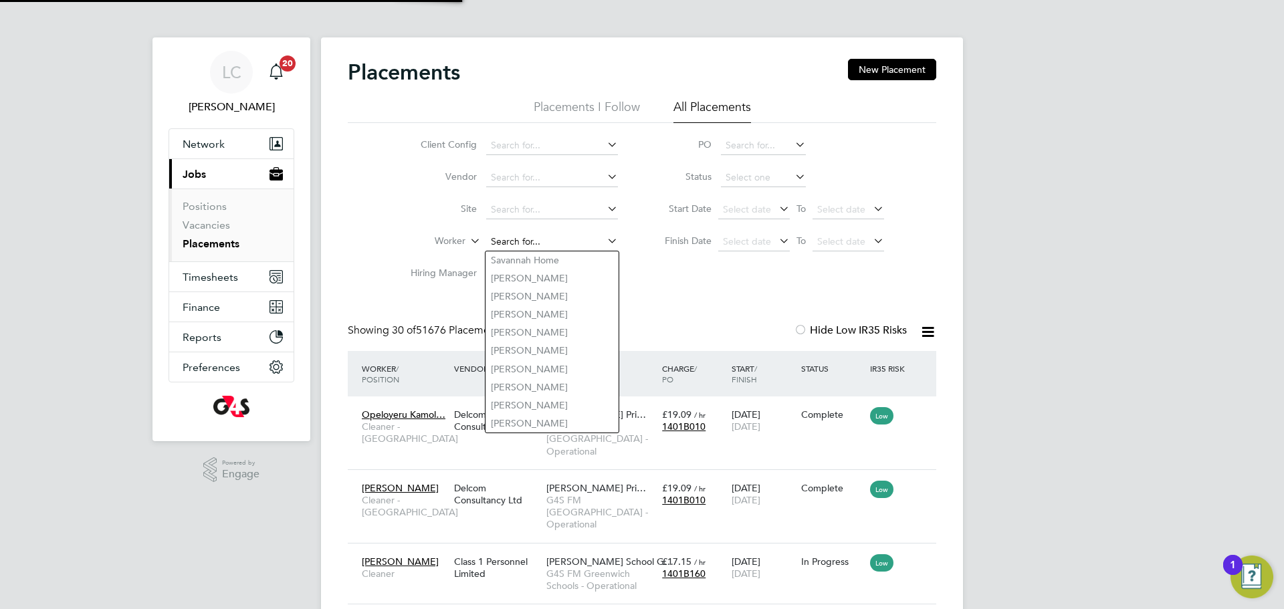
paste input "BALOGUN OLAIDE"
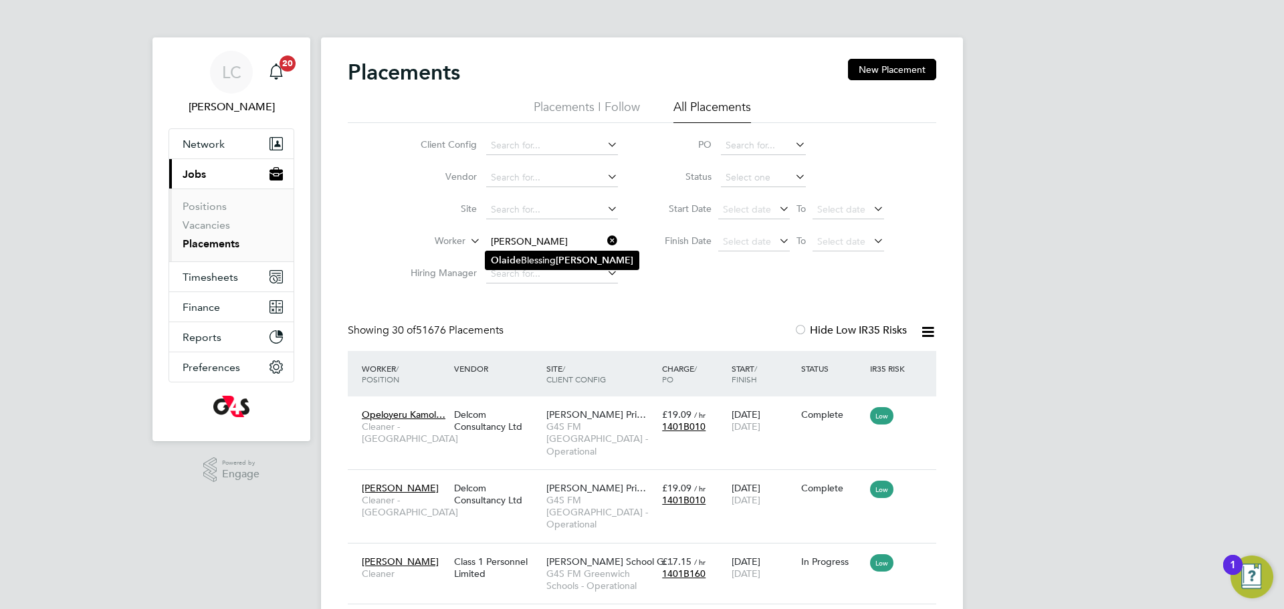
click at [556, 260] on li "Olaide Blessing Balogun" at bounding box center [562, 260] width 153 height 18
type input "Olaide Blessing Balogun"
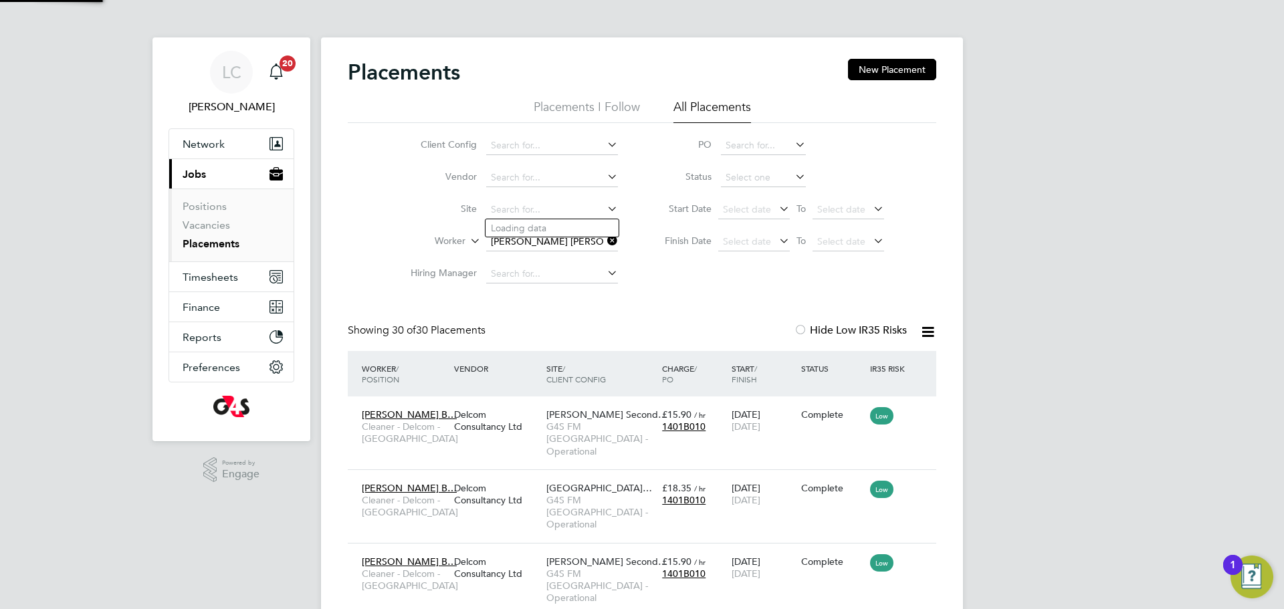
click at [578, 228] on li "Centra l Foundation Girl School" at bounding box center [556, 228] width 141 height 18
type input "Central Foundation Girl School"
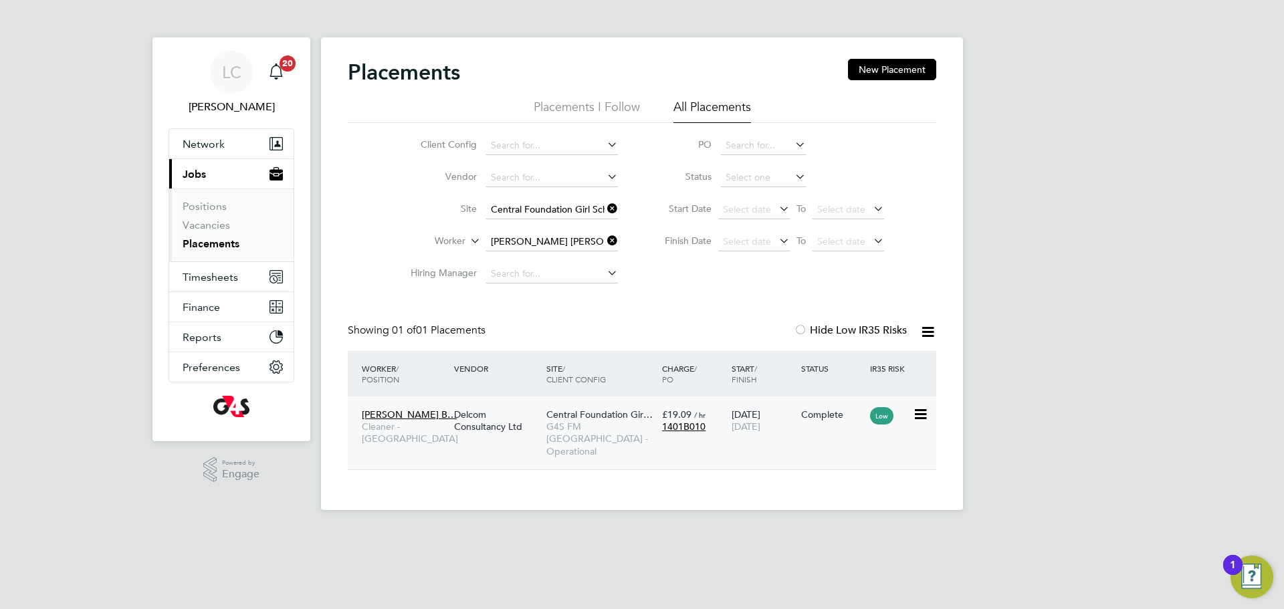
drag, startPoint x: 650, startPoint y: 508, endPoint x: 629, endPoint y: 452, distance: 59.9
click at [649, 510] on app-footer at bounding box center [642, 520] width 642 height 21
drag, startPoint x: 611, startPoint y: 207, endPoint x: 538, endPoint y: 206, distance: 73.6
click at [605, 207] on icon at bounding box center [605, 208] width 0 height 19
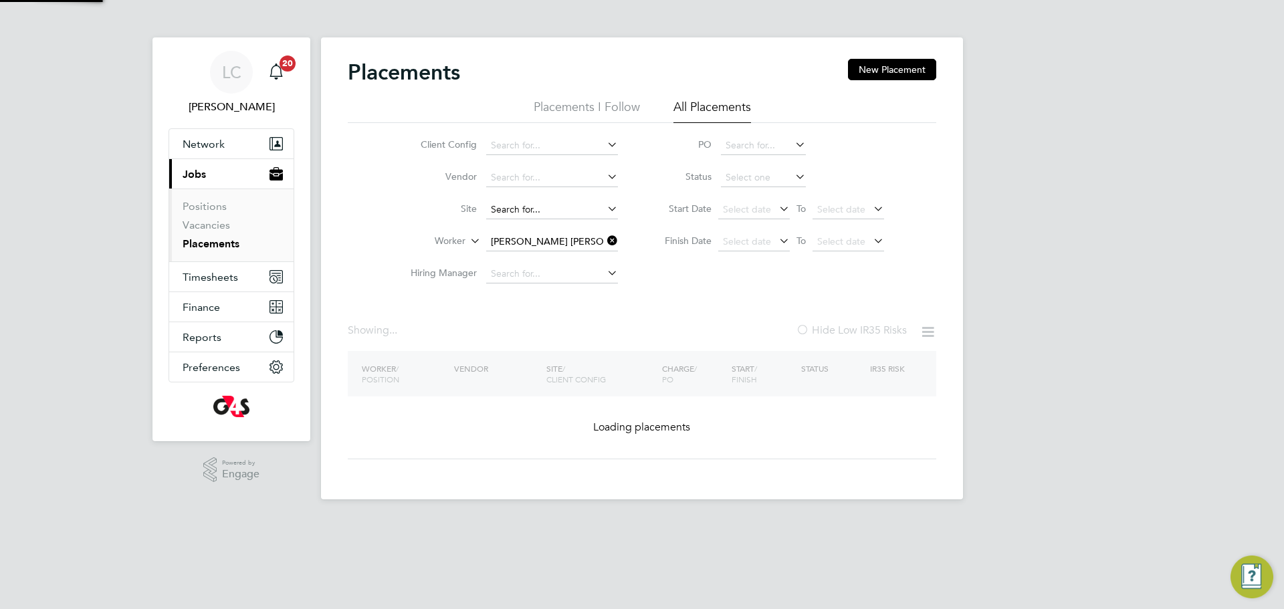
click at [523, 201] on input at bounding box center [552, 210] width 132 height 19
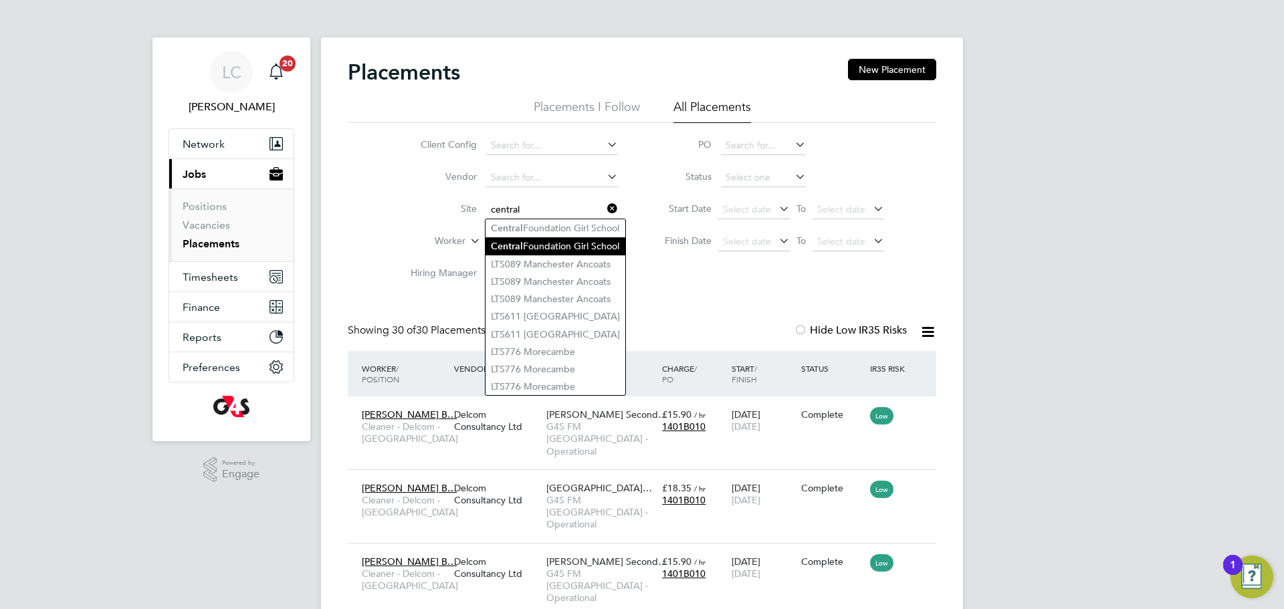
click at [564, 245] on li "Central Foundation Girl School" at bounding box center [556, 246] width 140 height 18
type input "Central Foundation Girl School"
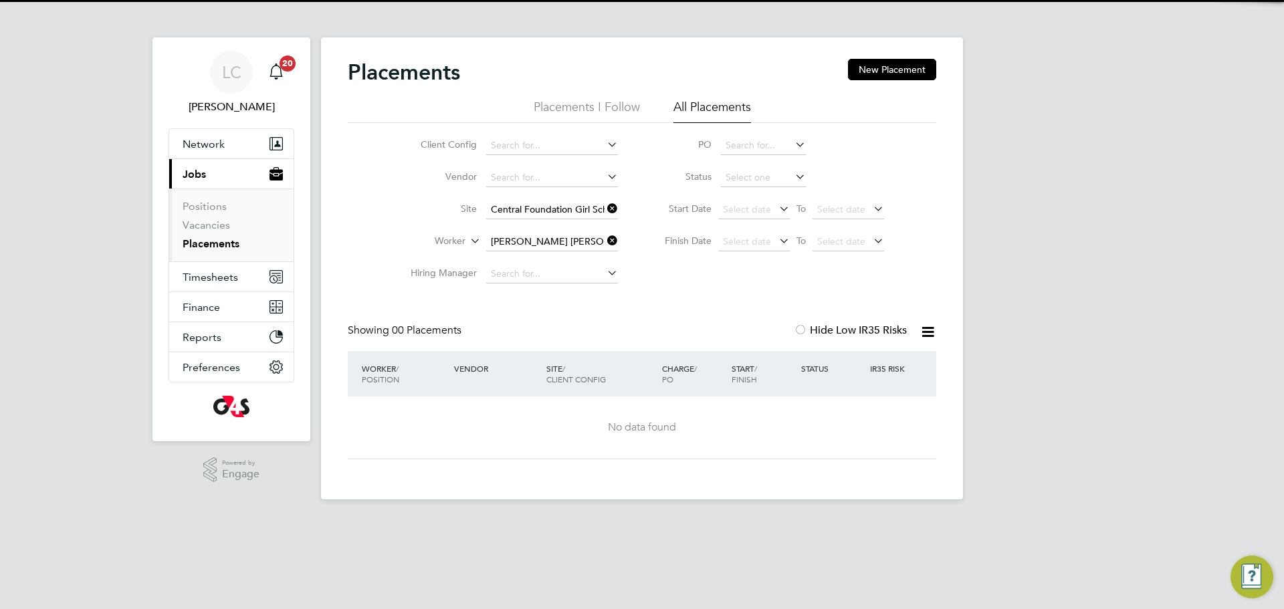
click at [605, 201] on icon at bounding box center [605, 208] width 0 height 19
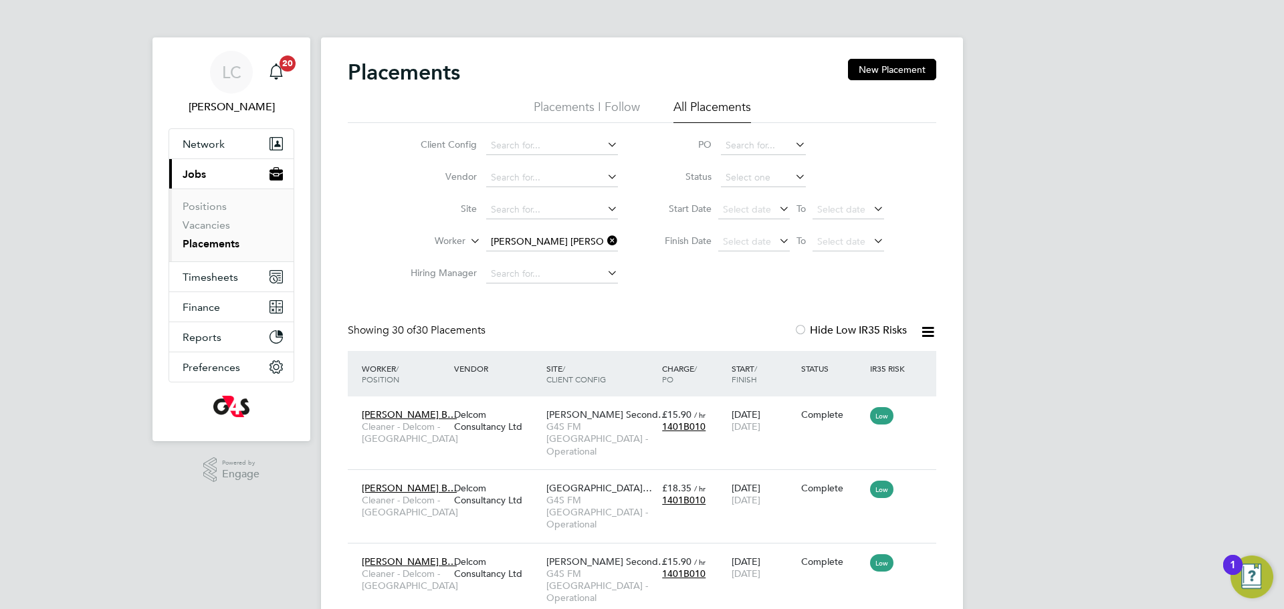
drag, startPoint x: 603, startPoint y: 248, endPoint x: 524, endPoint y: 248, distance: 79.6
click at [599, 249] on input "Olaide Blessing Balogun" at bounding box center [552, 242] width 132 height 19
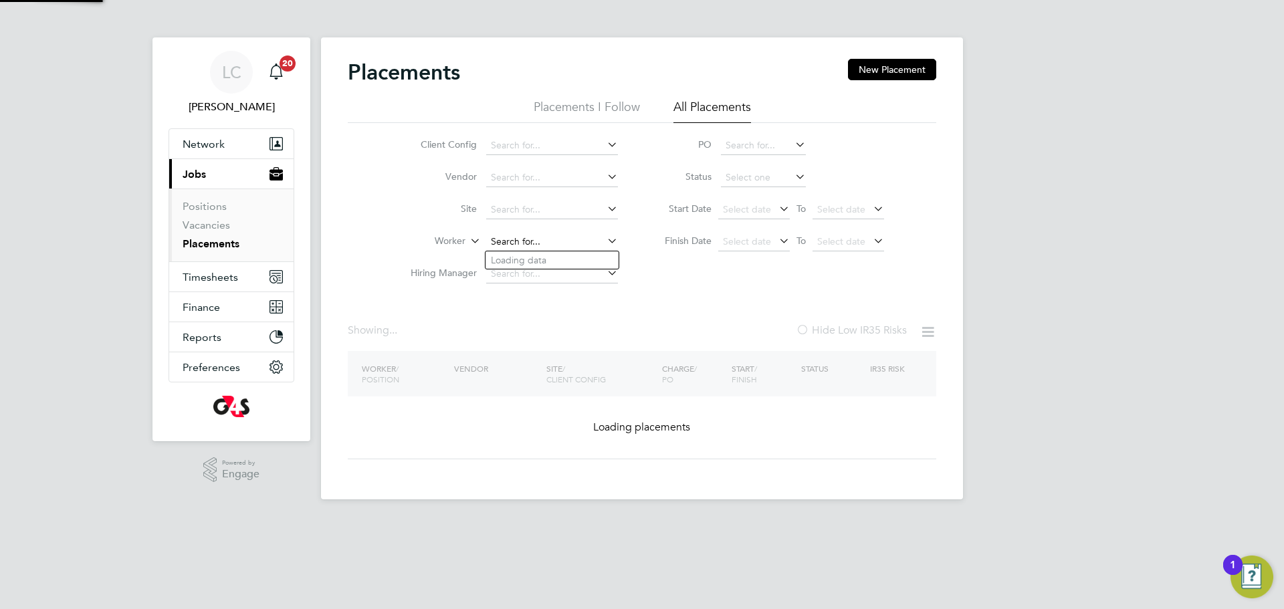
click at [524, 243] on input at bounding box center [552, 242] width 132 height 19
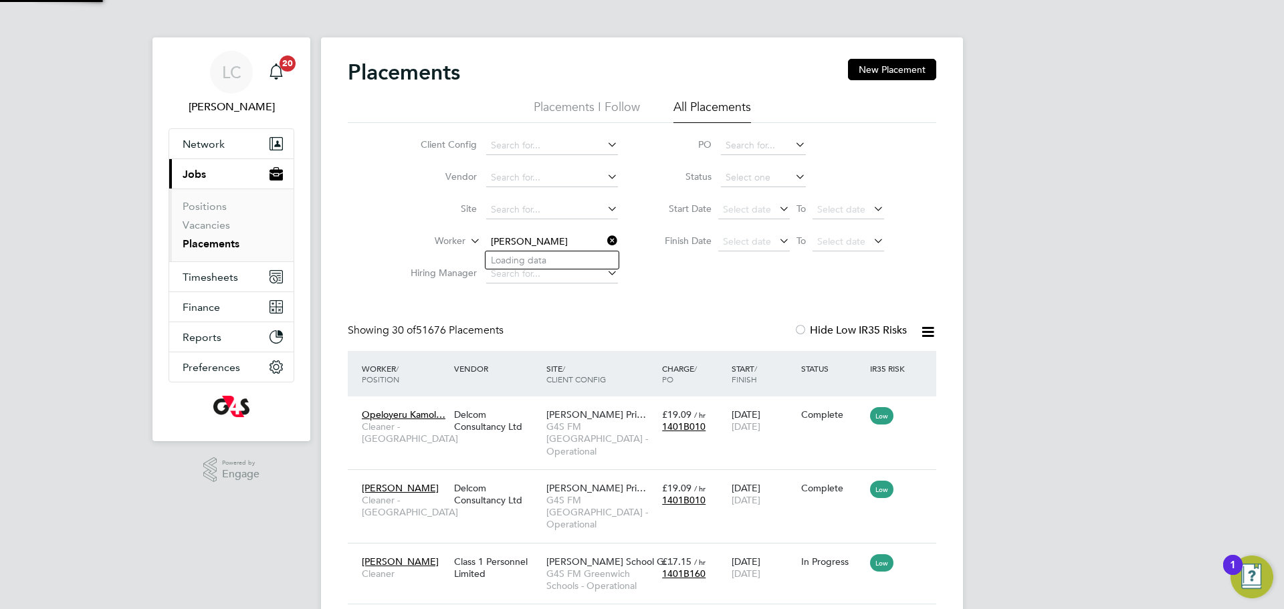
click at [534, 242] on input "AYEFUWA DANIE" at bounding box center [552, 242] width 132 height 19
click at [542, 261] on li "Daniel Taiwo Ayefuwa" at bounding box center [561, 260] width 150 height 18
type input "Daniel Taiwo Ayefuwa"
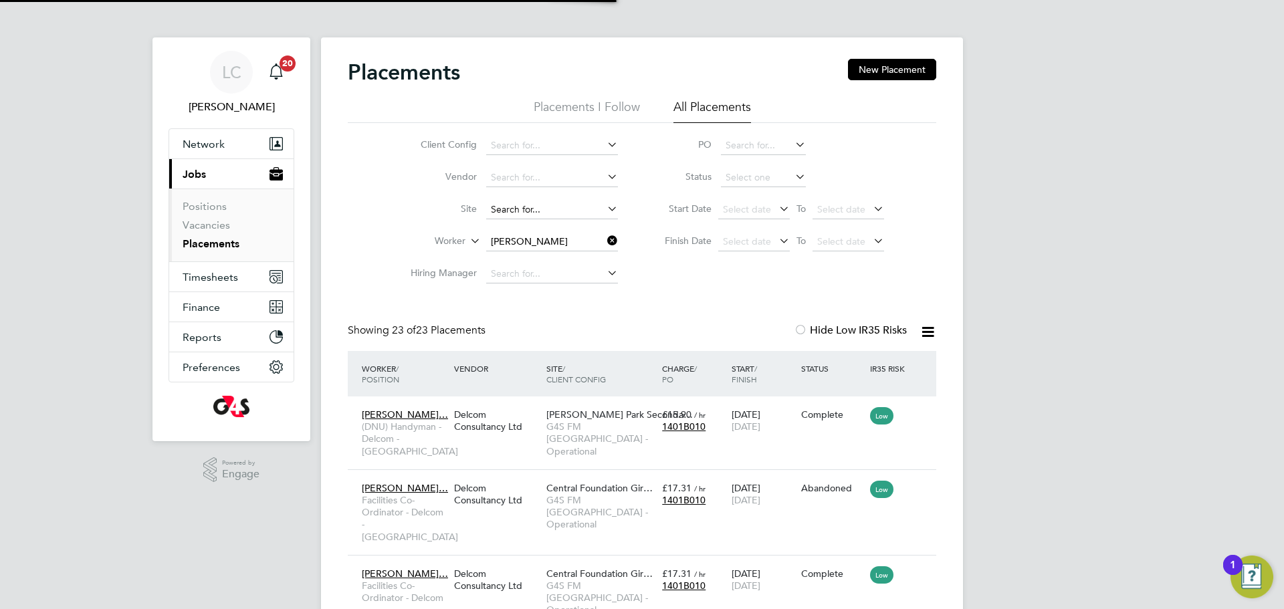
click at [531, 208] on input at bounding box center [552, 210] width 132 height 19
type input "o"
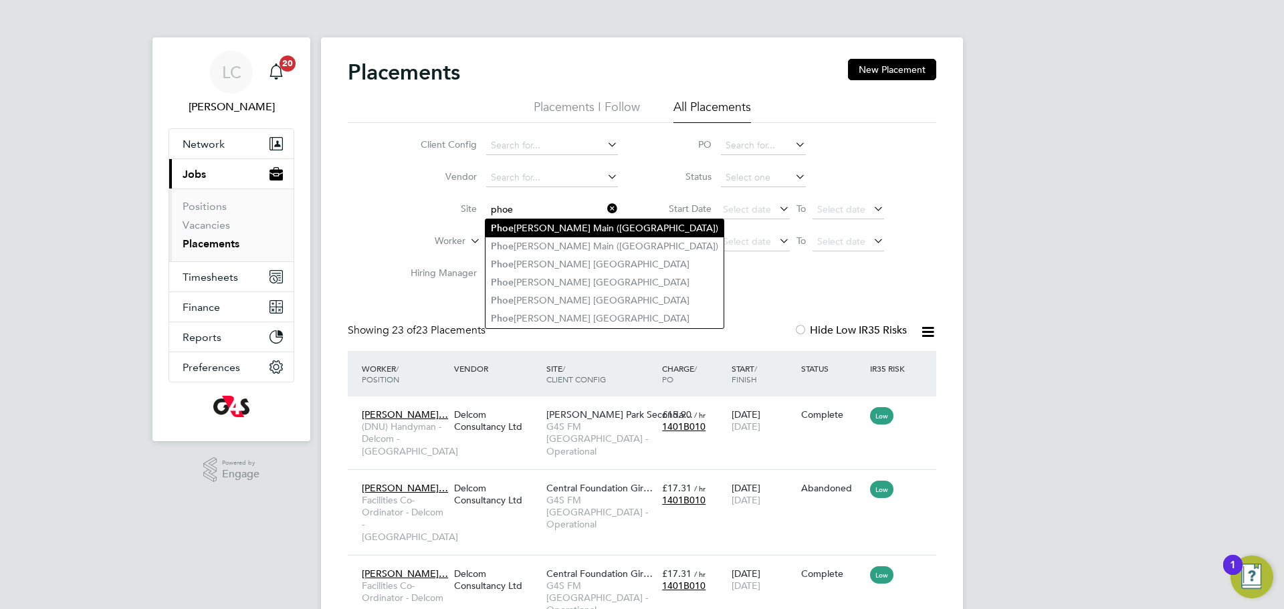
click at [539, 219] on li "Phoe nix Main (Bow Road)" at bounding box center [605, 228] width 238 height 18
type input "Phoenix Main (Bow Road)"
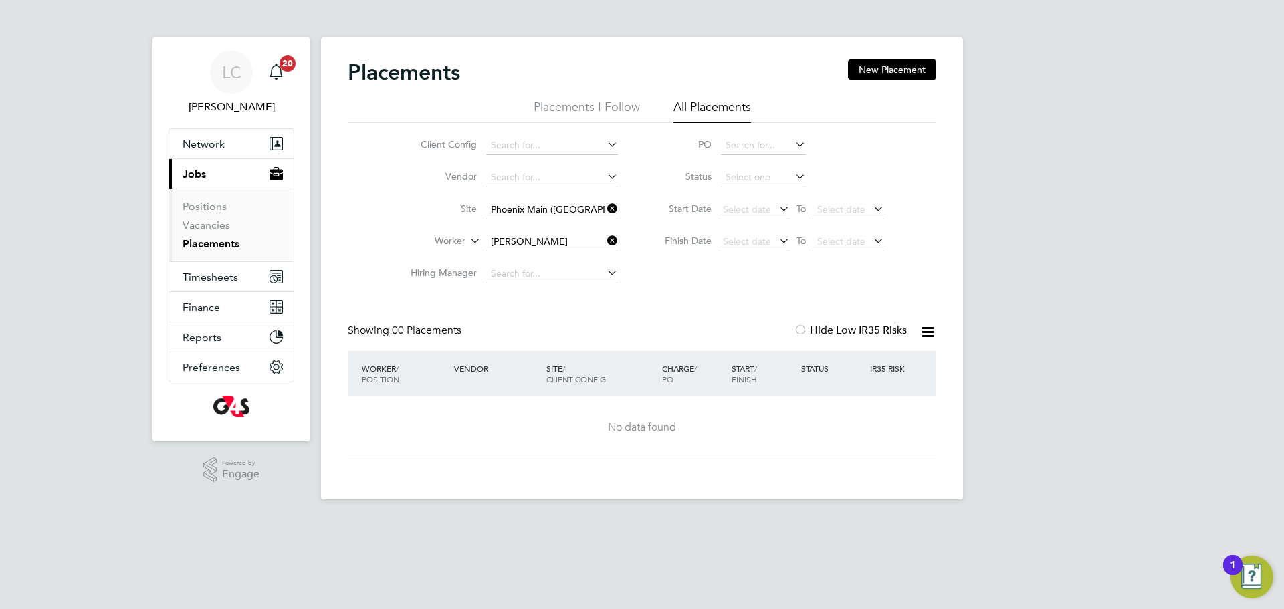
drag, startPoint x: 605, startPoint y: 208, endPoint x: 597, endPoint y: 209, distance: 7.5
click at [605, 208] on icon at bounding box center [605, 208] width 0 height 19
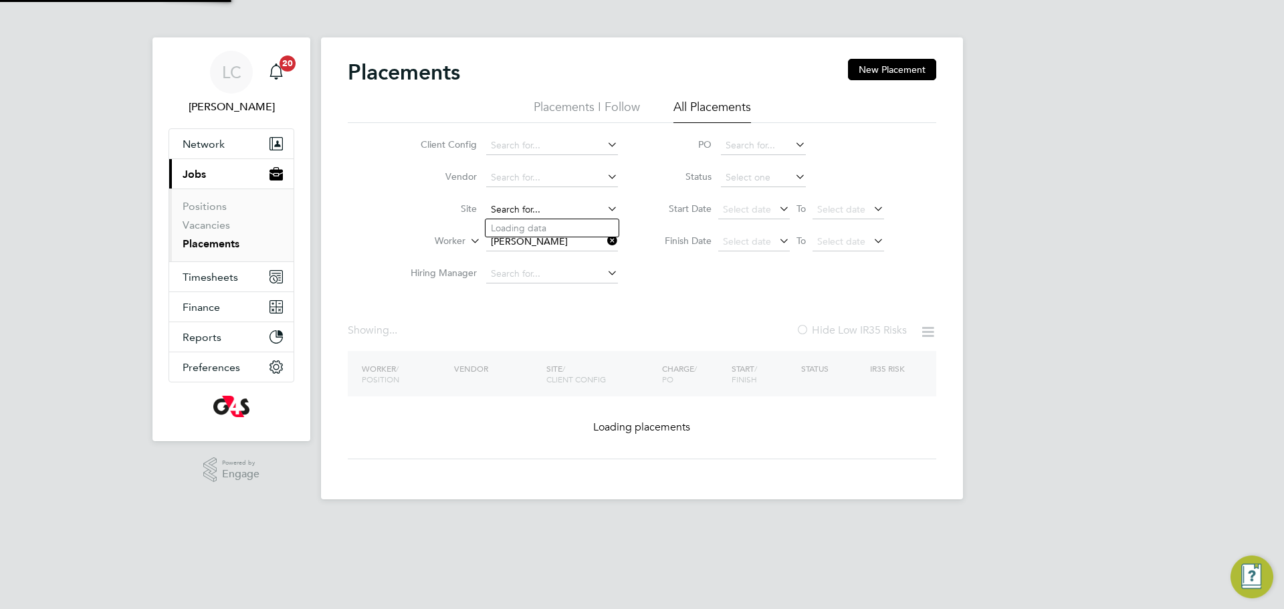
click at [548, 209] on input at bounding box center [552, 210] width 132 height 19
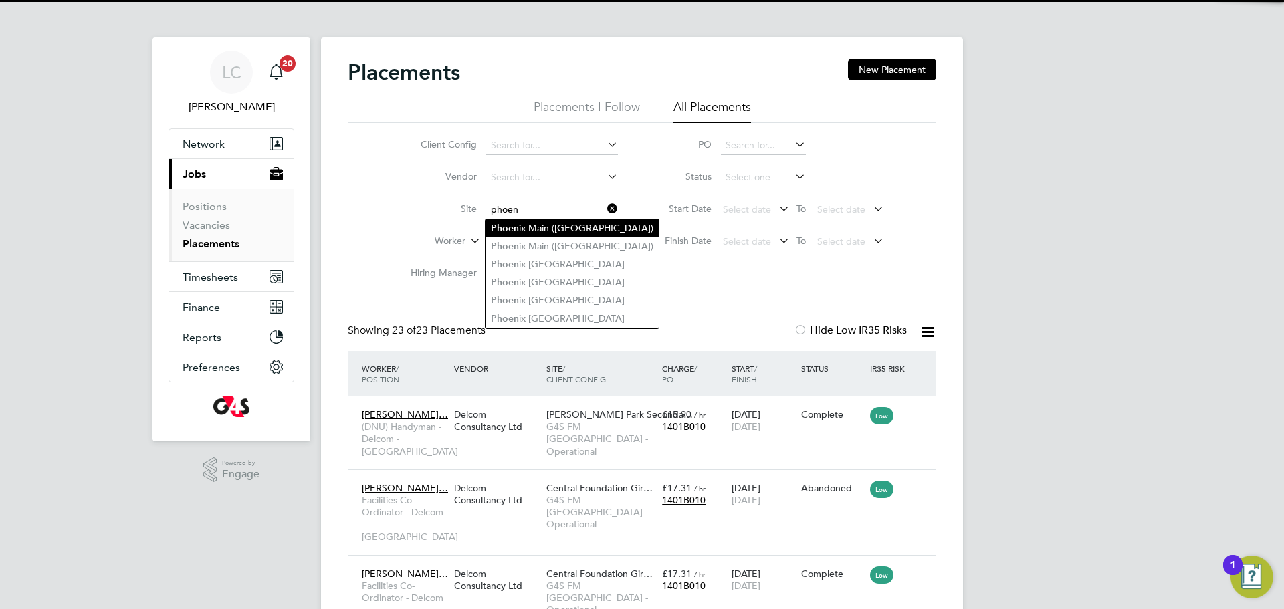
type input "phoen"
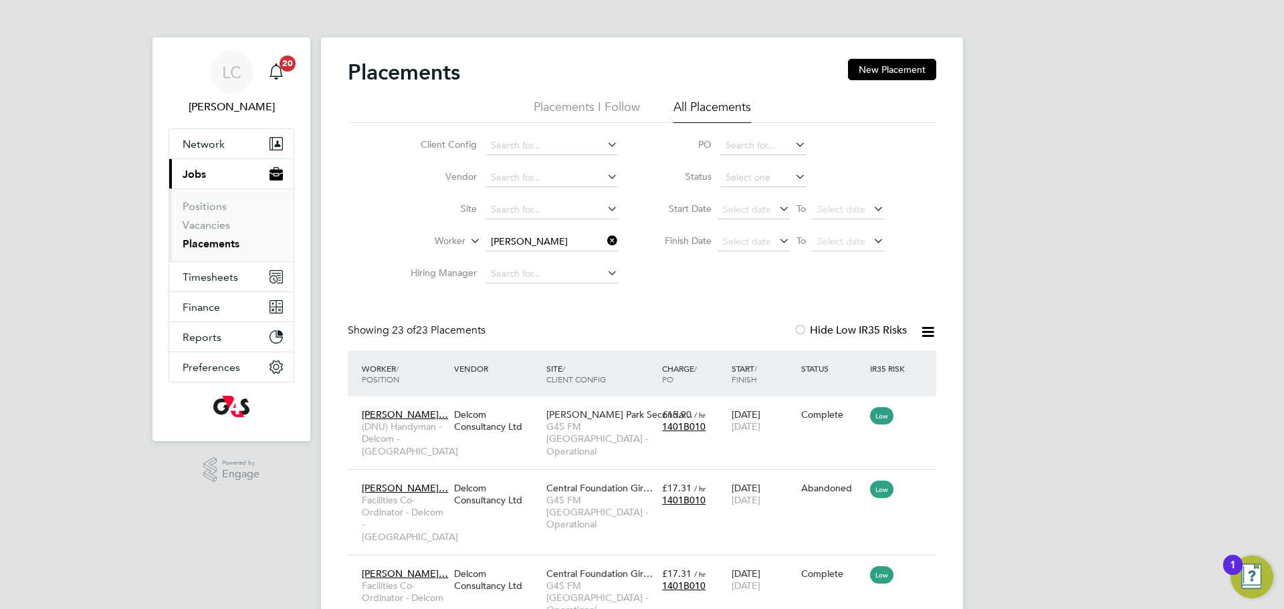
click at [568, 211] on input at bounding box center [552, 210] width 132 height 19
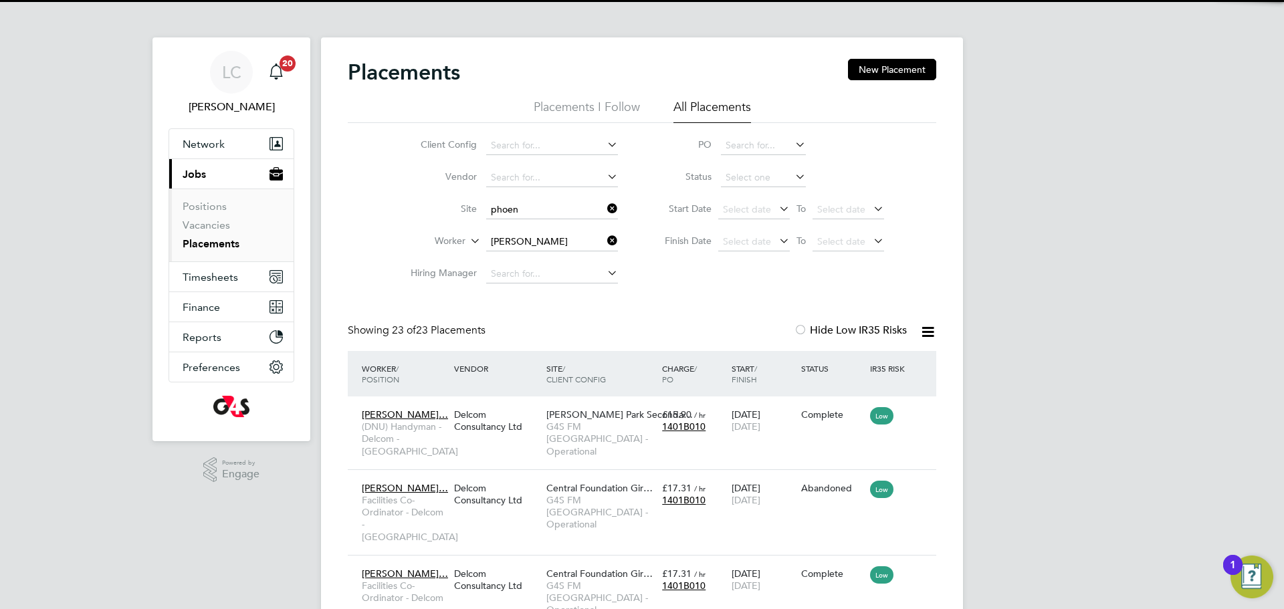
click at [581, 241] on li "Phoen ix Main (Bow Road)" at bounding box center [572, 246] width 173 height 18
type input "Phoenix Main (Bow Road)"
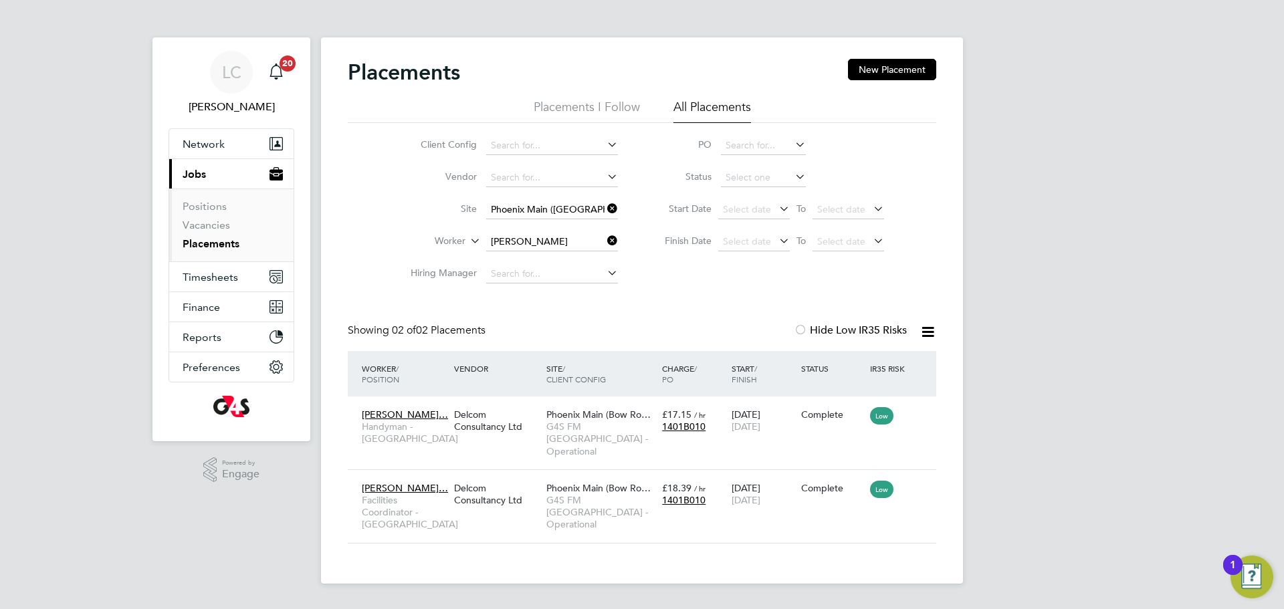
click at [605, 239] on icon at bounding box center [605, 240] width 0 height 19
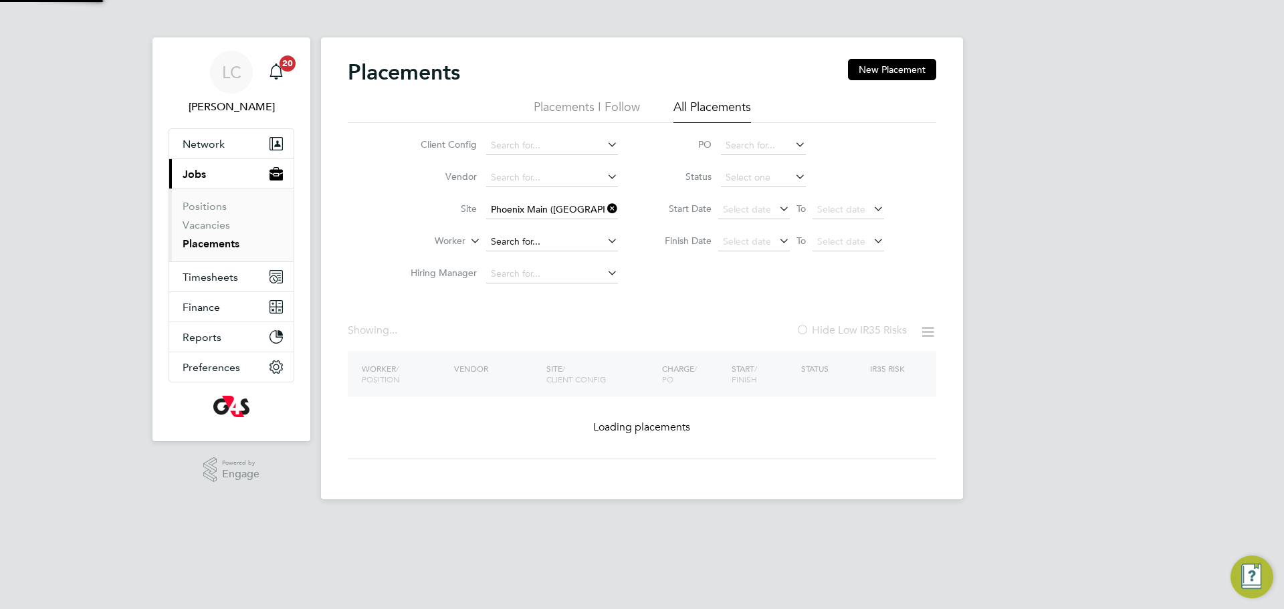
click at [546, 241] on input at bounding box center [552, 242] width 132 height 19
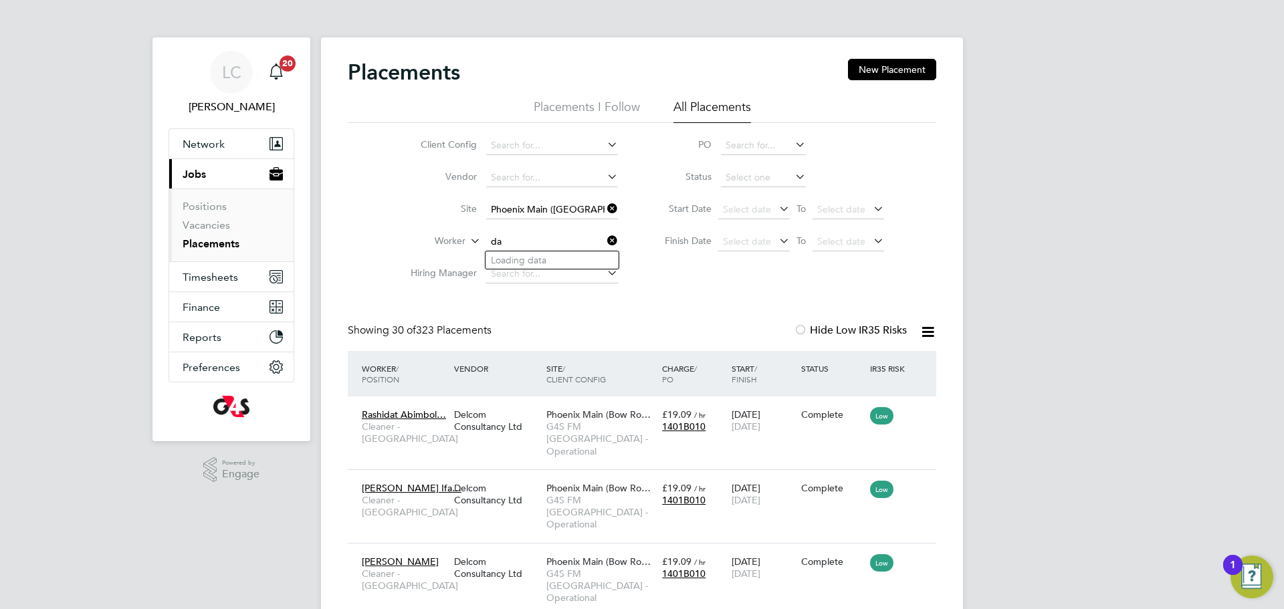
type input "d"
paste input "AYEFUWA DANIEL"
click at [530, 274] on b "Ayefuwa" at bounding box center [538, 277] width 38 height 11
type input "Daniel Ayefuwa"
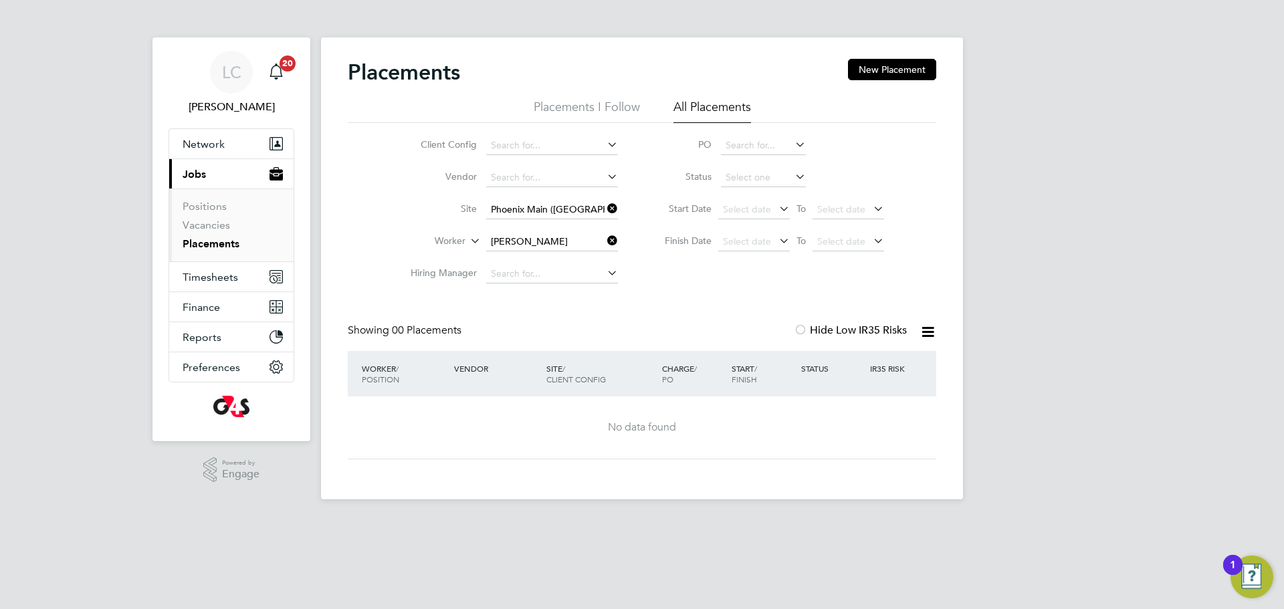
click at [605, 206] on icon at bounding box center [605, 208] width 0 height 19
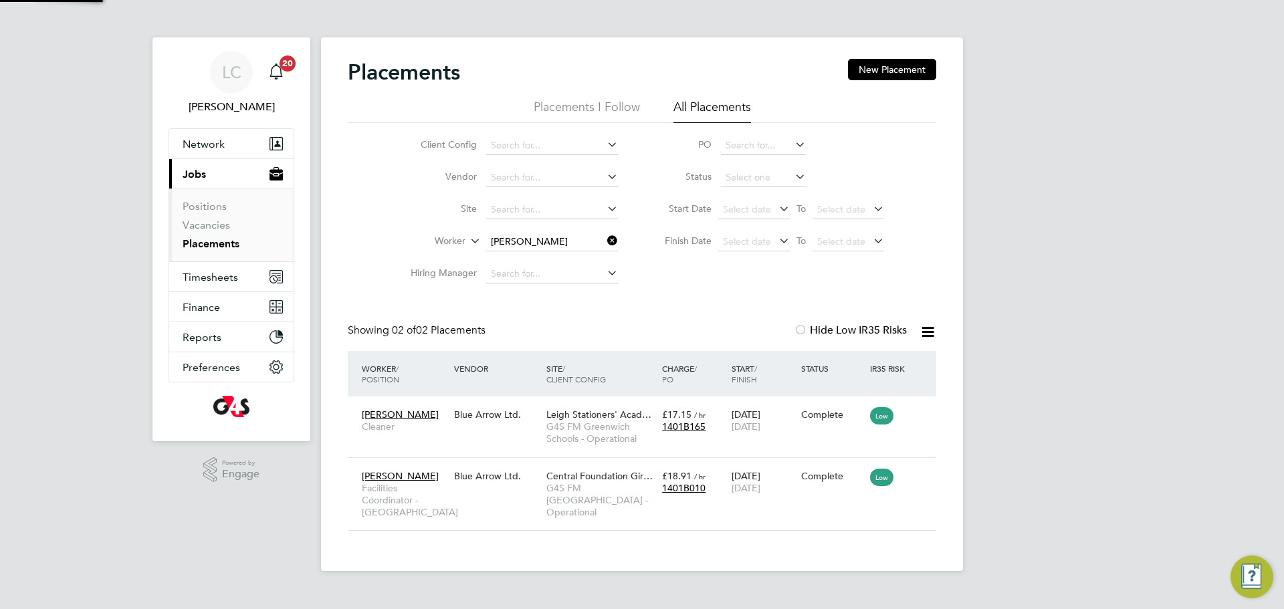
click at [605, 238] on icon at bounding box center [605, 240] width 0 height 19
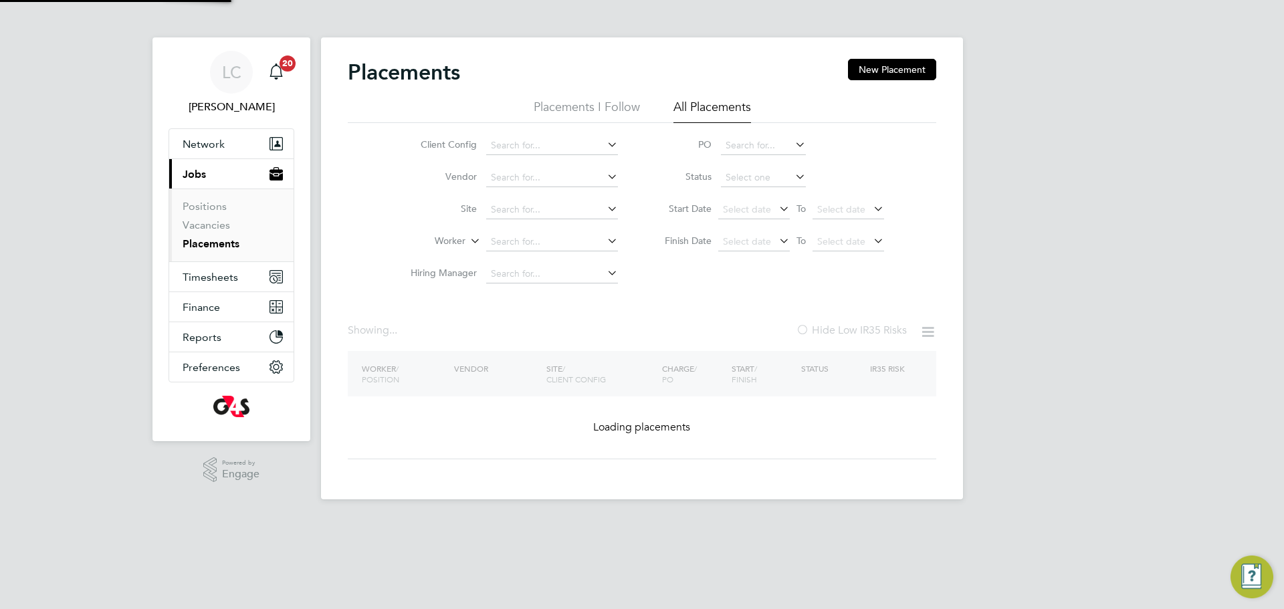
click at [517, 247] on input at bounding box center [552, 242] width 132 height 19
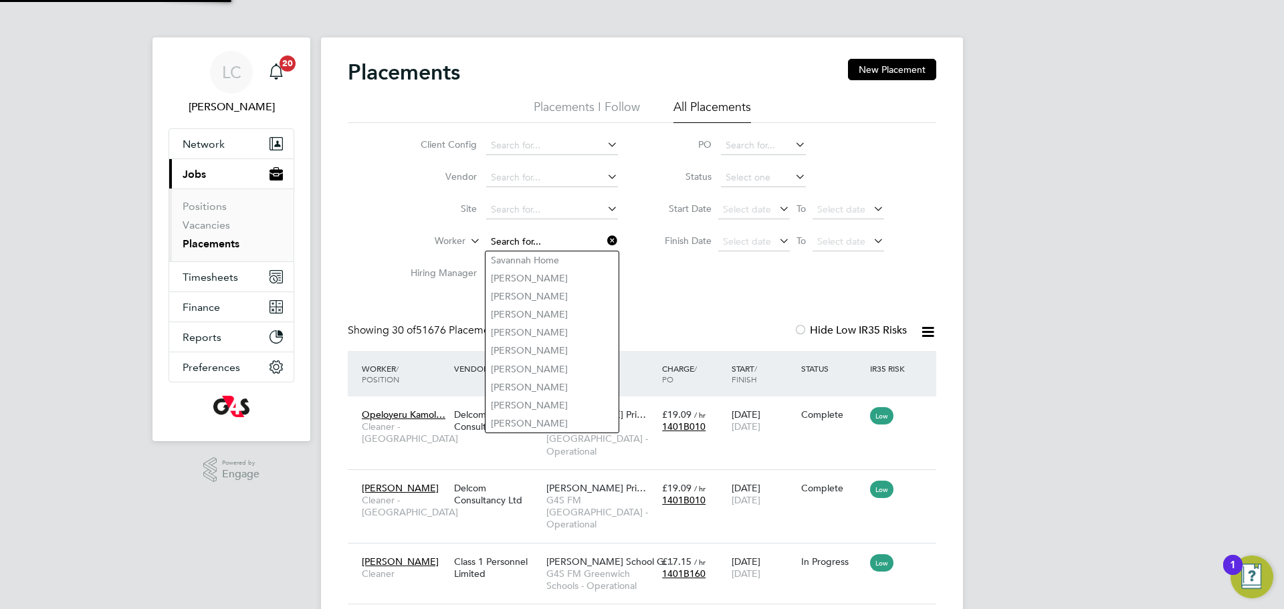
click at [544, 243] on input at bounding box center [552, 242] width 132 height 19
click at [544, 245] on input at bounding box center [552, 242] width 132 height 19
click at [550, 245] on input at bounding box center [552, 242] width 132 height 19
paste input "OKUBOYEJO ABDULWAHAB"
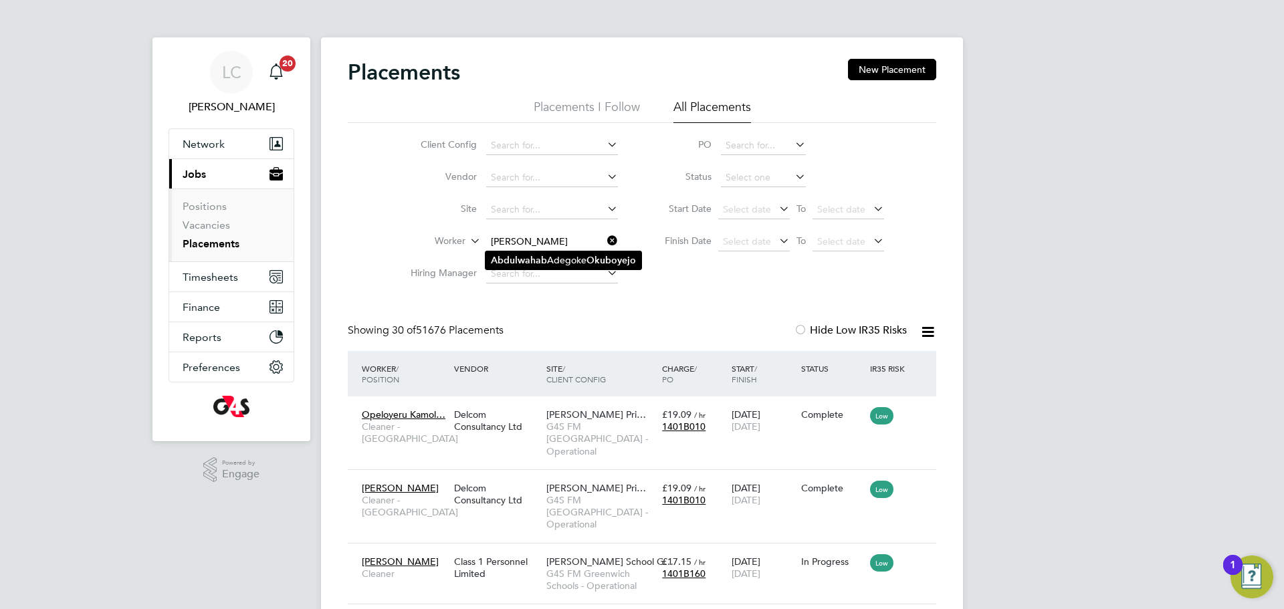
click at [562, 263] on li "Abdulwahab Adegoke Okuboyejo" at bounding box center [564, 260] width 156 height 18
type input "Abdulwahab Adegoke Okuboyejo"
click at [605, 247] on icon at bounding box center [605, 240] width 0 height 19
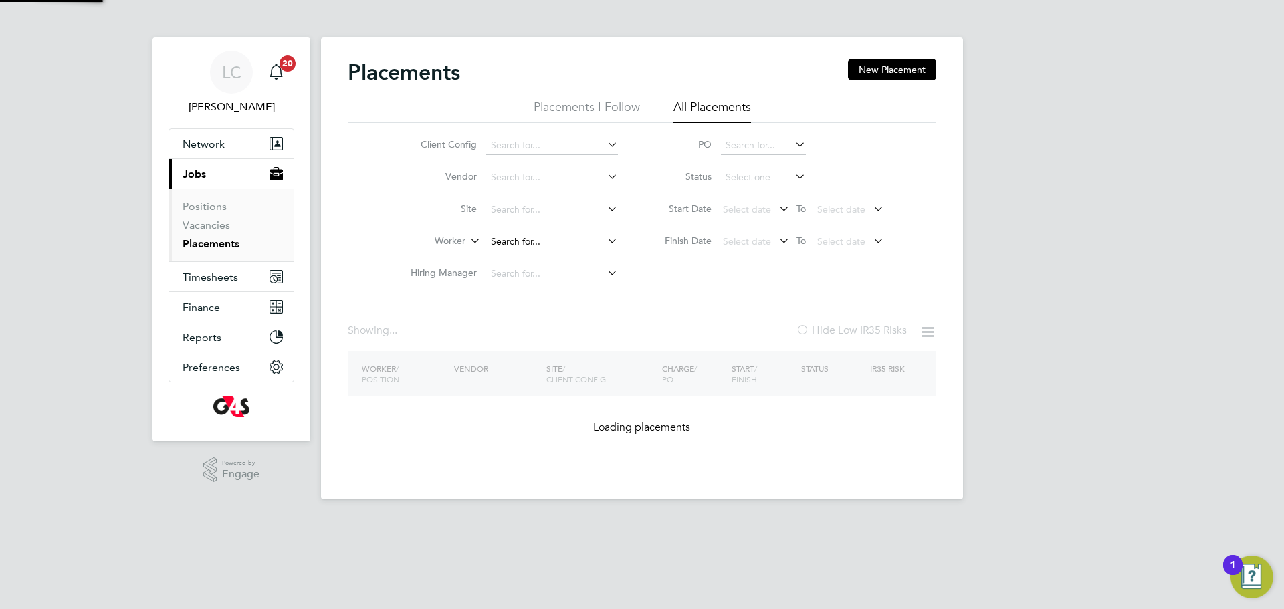
click at [579, 234] on input at bounding box center [552, 242] width 132 height 19
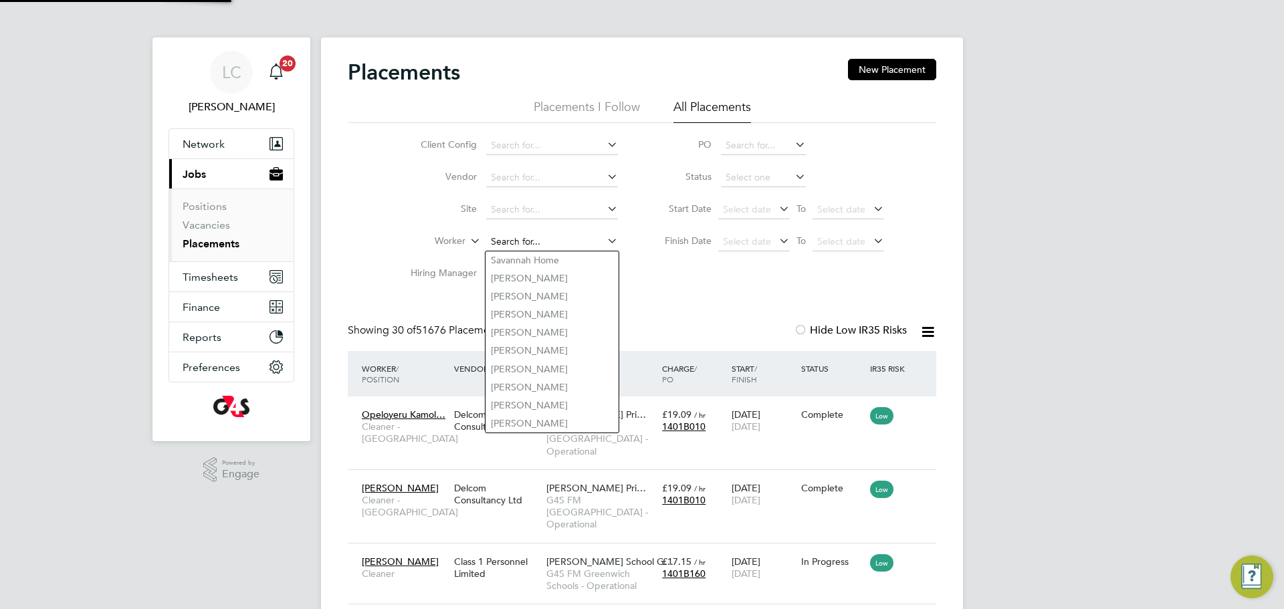
paste input "IFARIMOYO IBUKUN"
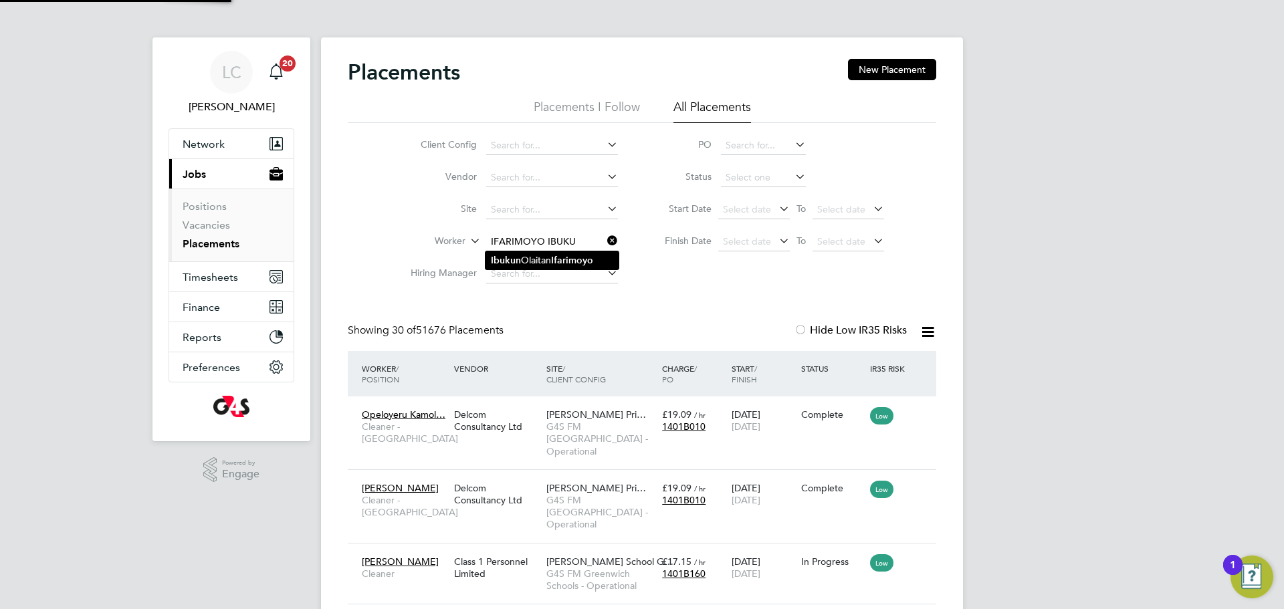
click at [570, 261] on b "Ifarimoyo" at bounding box center [572, 260] width 42 height 11
type input "Ibukun Olaitan Ifarimoyo"
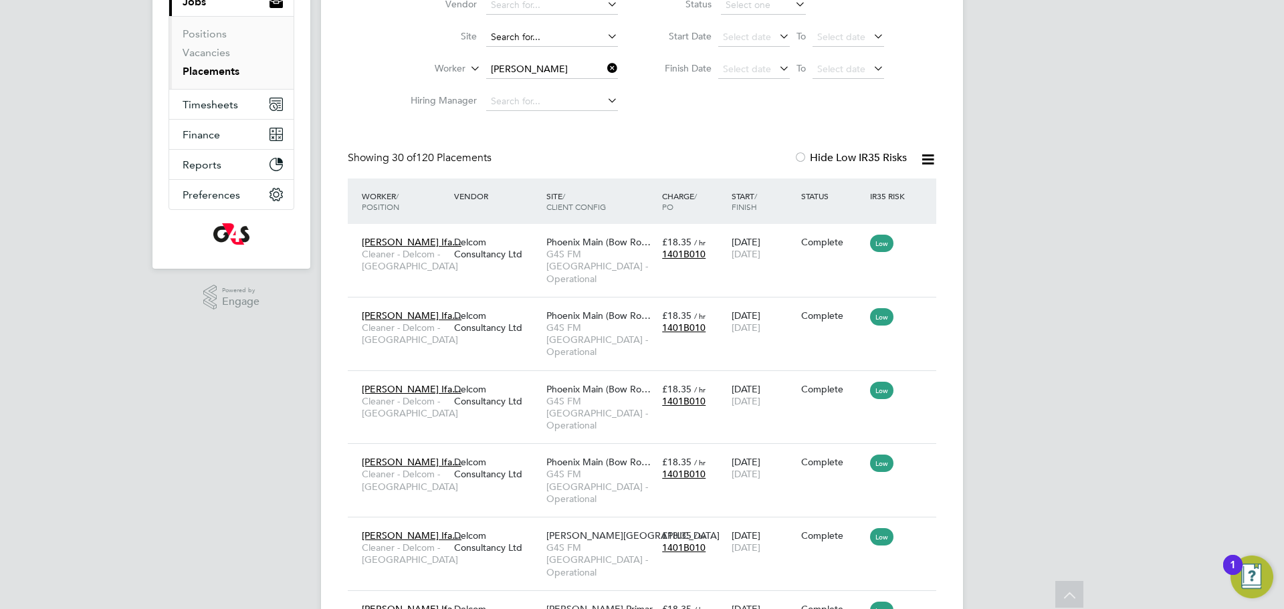
click at [538, 43] on input at bounding box center [552, 37] width 132 height 19
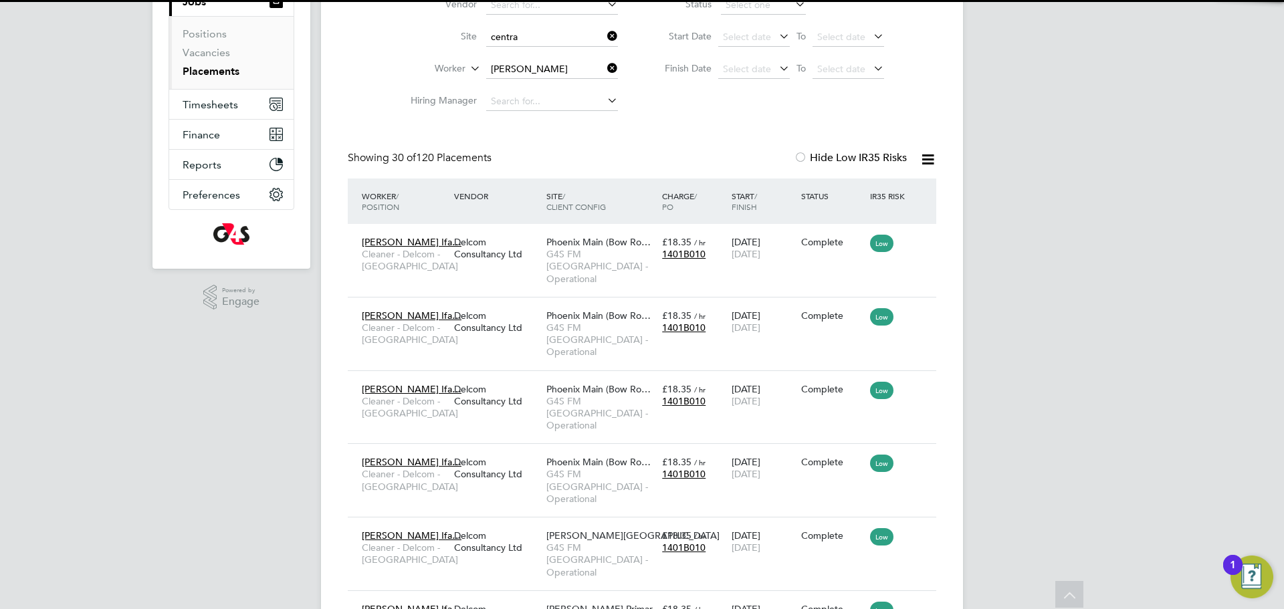
click at [542, 56] on li "Centra l Foundation Girl School" at bounding box center [556, 56] width 141 height 18
type input "Central Foundation Girl School"
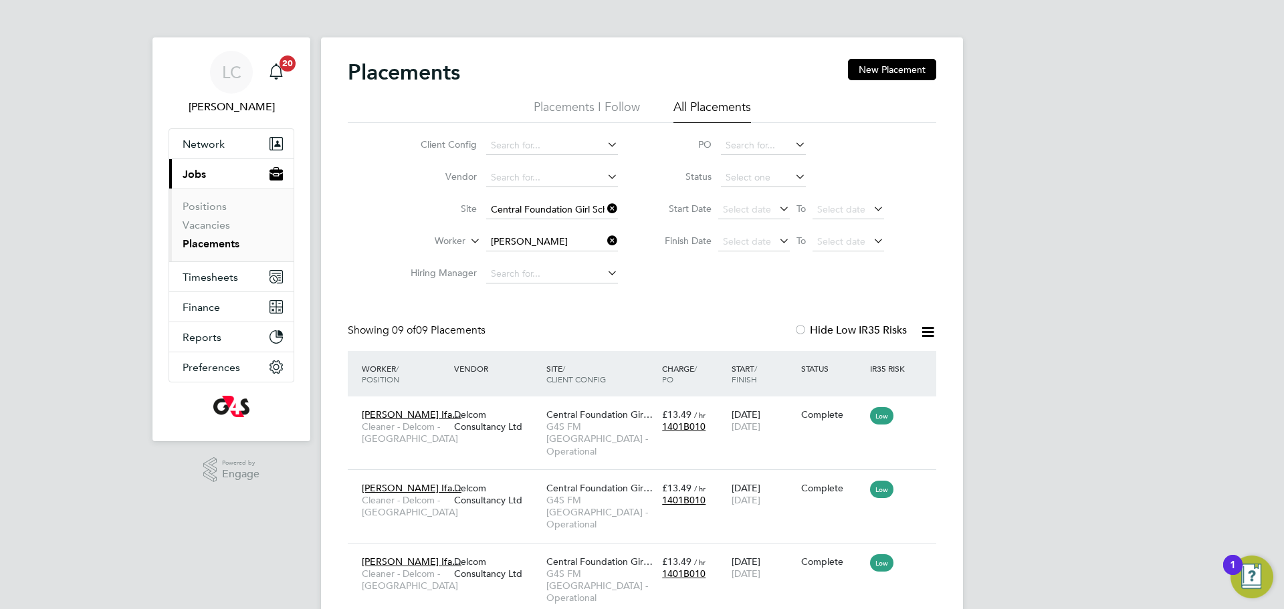
drag, startPoint x: 610, startPoint y: 215, endPoint x: 580, endPoint y: 211, distance: 29.6
click at [605, 215] on icon at bounding box center [605, 208] width 0 height 19
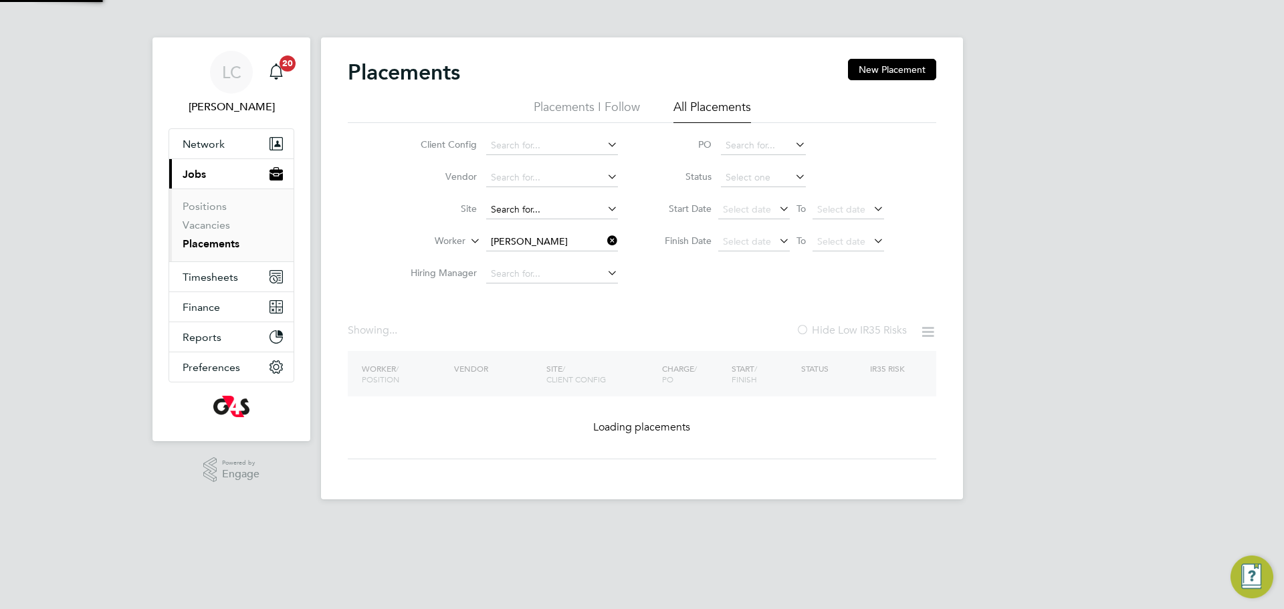
click at [548, 207] on input at bounding box center [552, 210] width 132 height 19
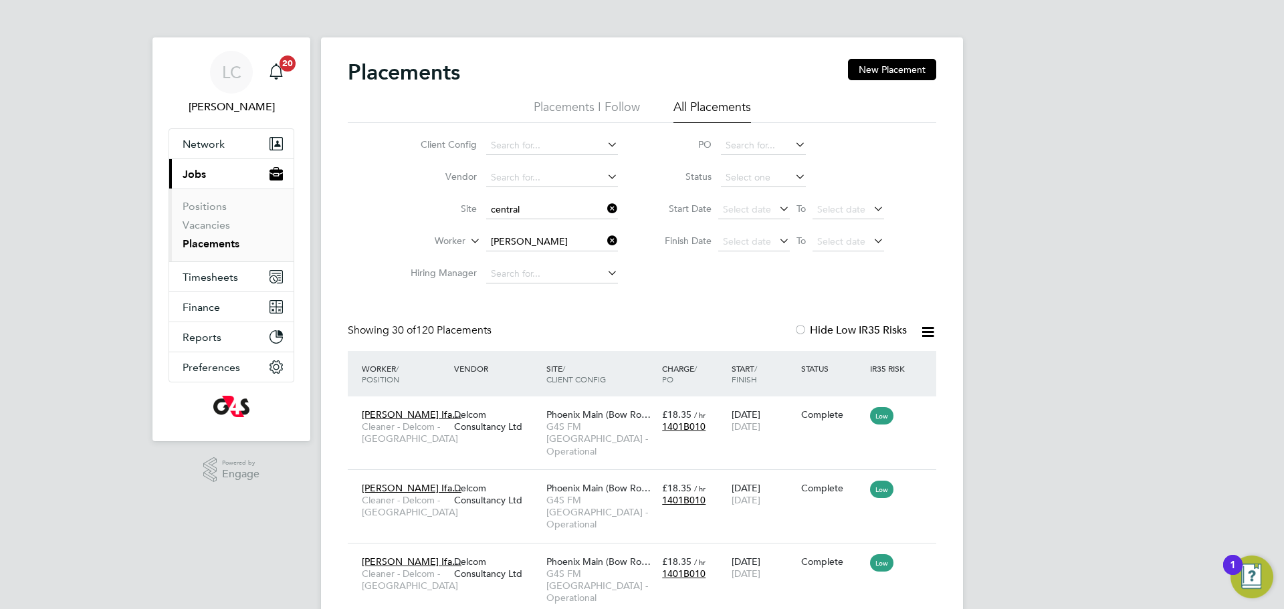
click at [592, 249] on li "Central Foundation Girl School" at bounding box center [556, 246] width 140 height 18
type input "Central Foundation Girl School"
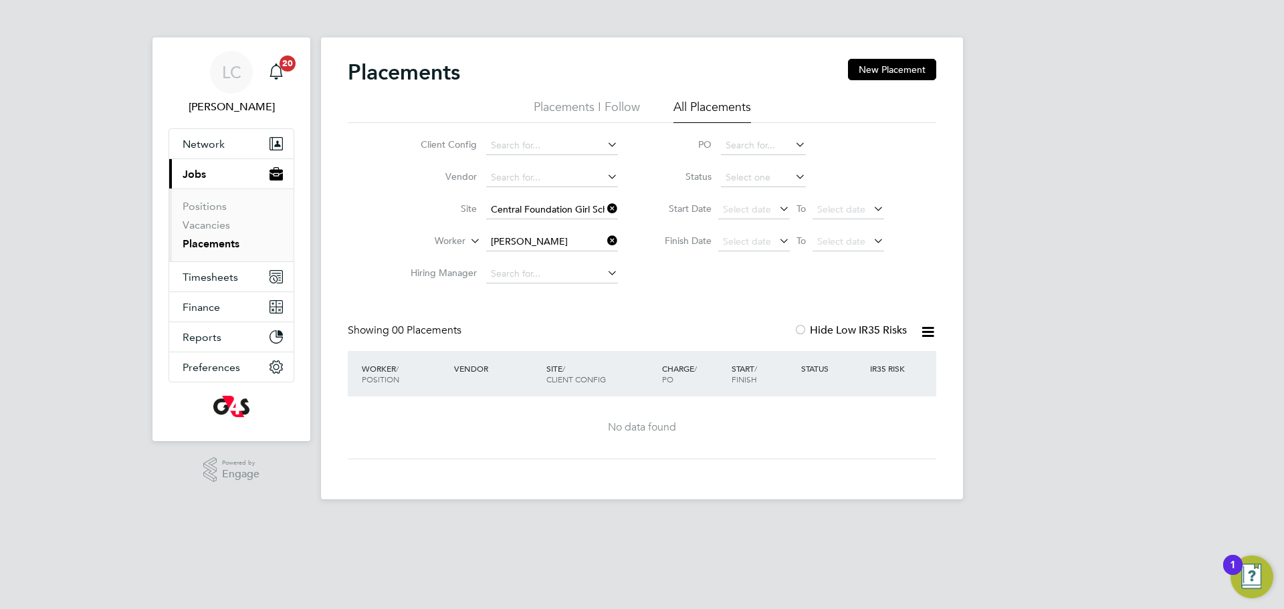
click at [605, 209] on icon at bounding box center [605, 208] width 0 height 19
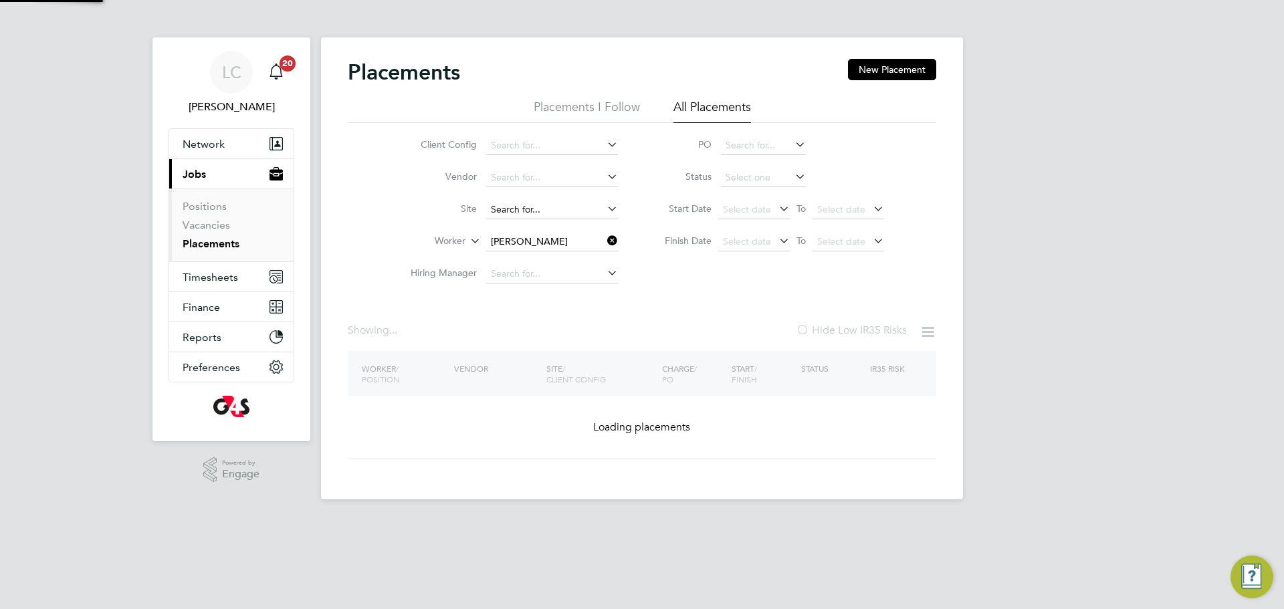
click at [559, 205] on input at bounding box center [552, 210] width 132 height 19
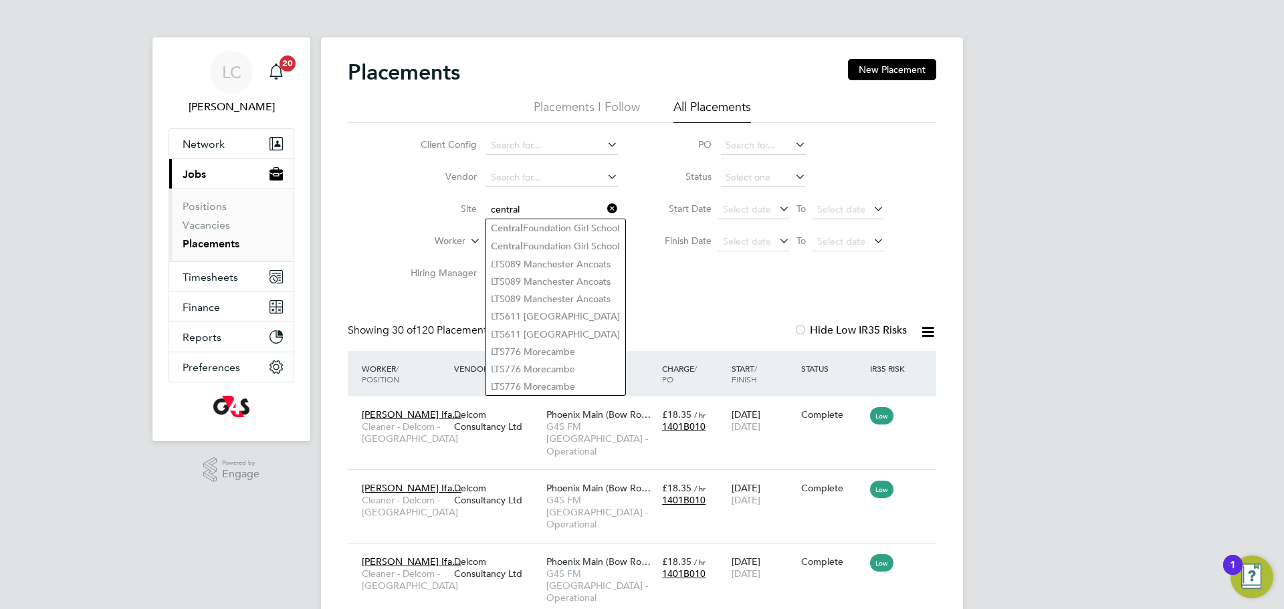
click at [603, 205] on input "central" at bounding box center [552, 210] width 132 height 19
type input "central"
click at [605, 205] on icon at bounding box center [605, 208] width 0 height 19
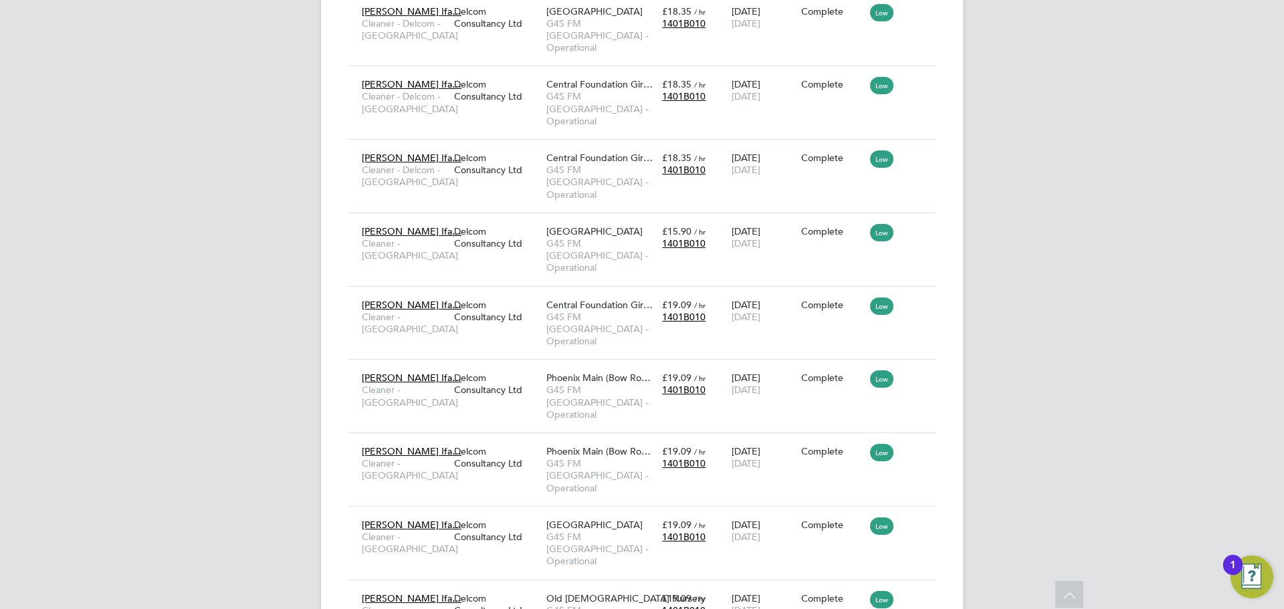
drag, startPoint x: 655, startPoint y: 546, endPoint x: 664, endPoint y: 544, distance: 8.9
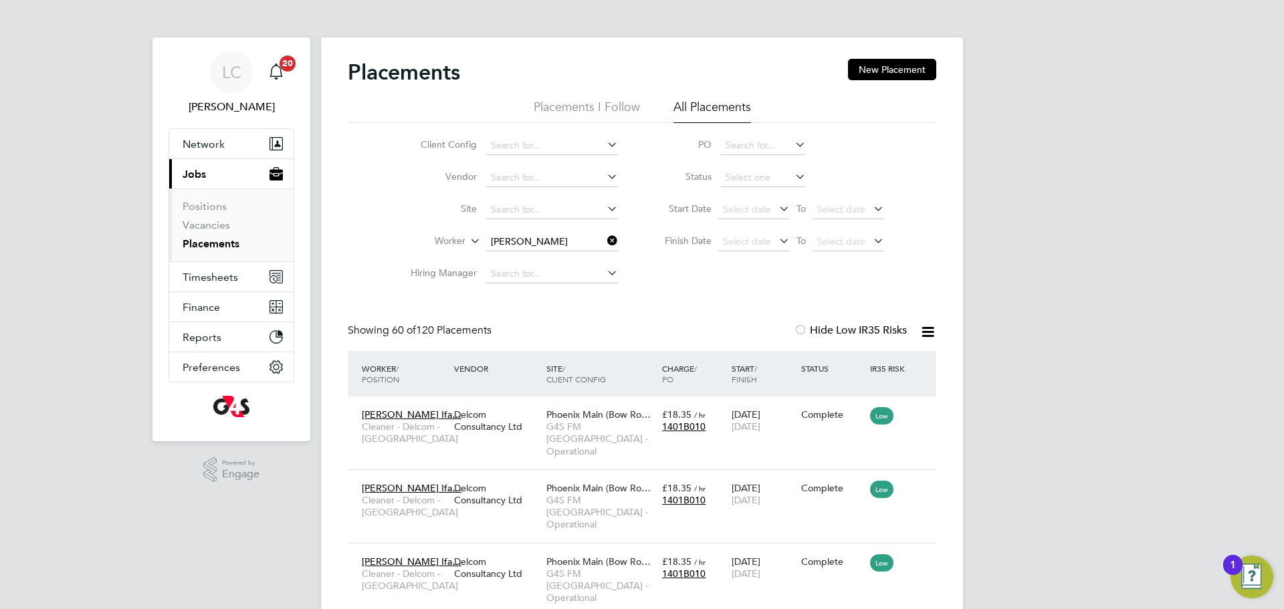
click at [229, 221] on li "Vacancies" at bounding box center [233, 228] width 100 height 19
click at [226, 224] on link "Vacancies" at bounding box center [206, 225] width 47 height 13
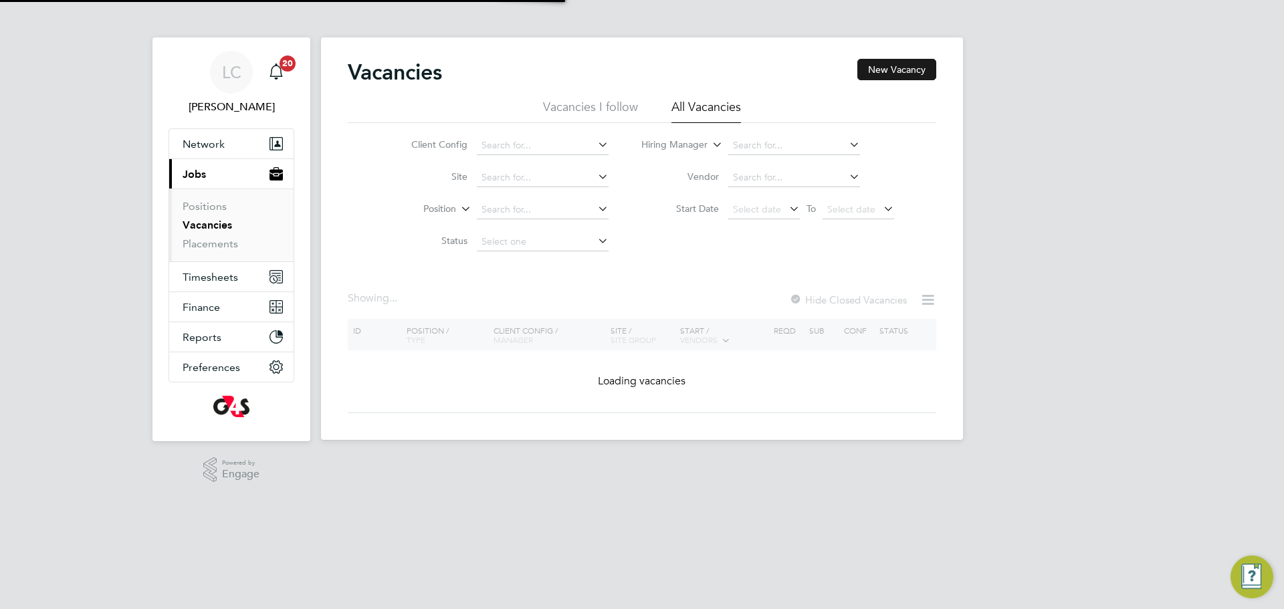
click at [870, 75] on button "New Vacancy" at bounding box center [896, 69] width 79 height 21
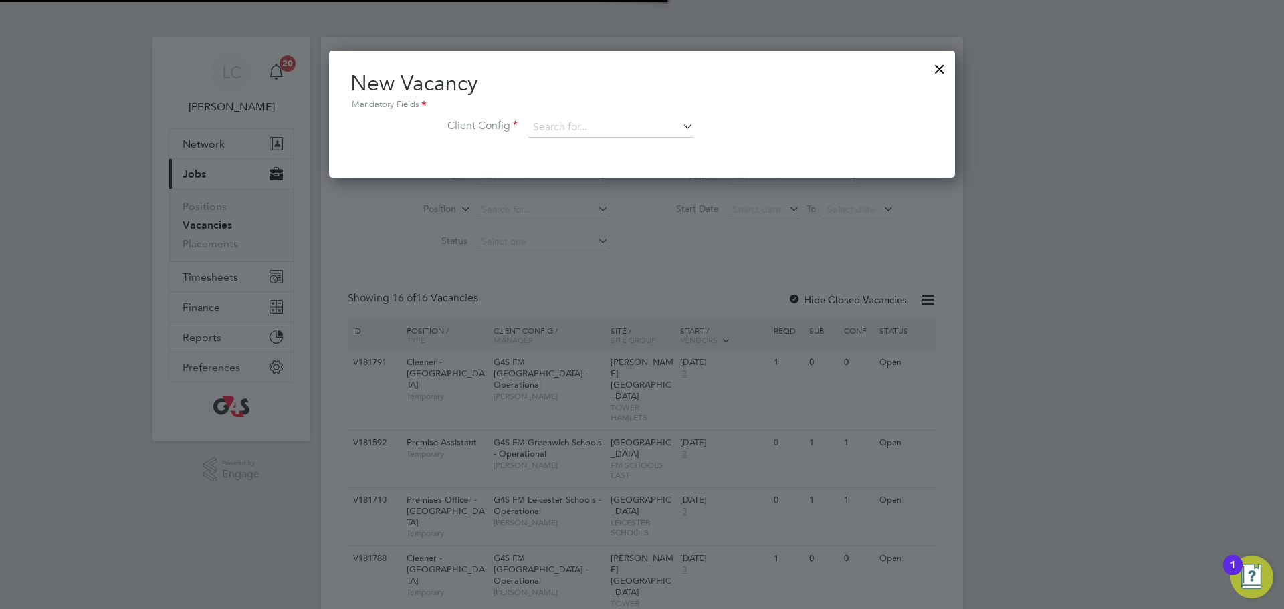
scroll to position [127, 627]
click at [589, 120] on input at bounding box center [610, 128] width 165 height 20
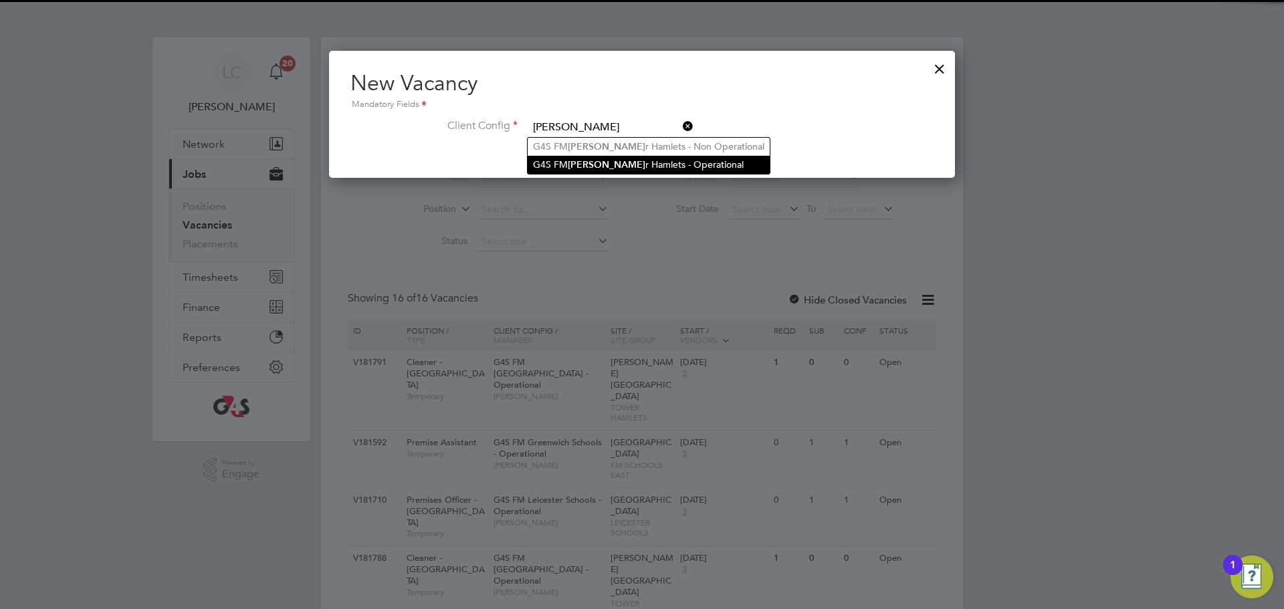
click at [591, 161] on b "Towe" at bounding box center [607, 164] width 78 height 11
type input "G4S FM [GEOGRAPHIC_DATA] - Operational"
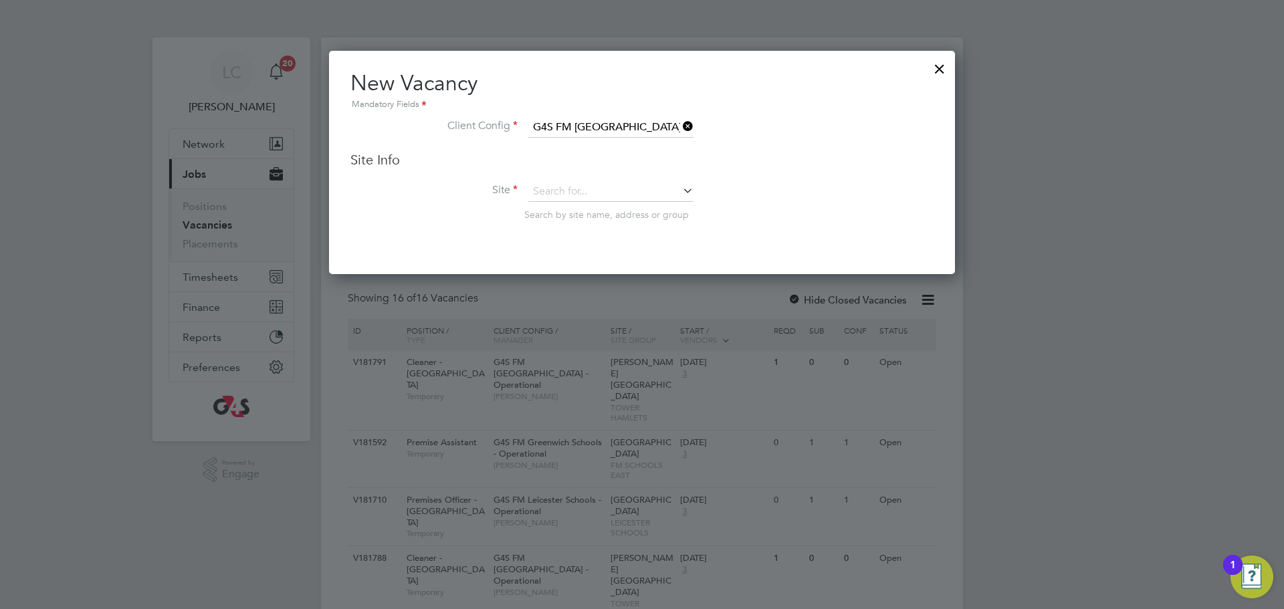
scroll to position [224, 627]
click at [604, 209] on span "Search by site name, address or group" at bounding box center [606, 215] width 165 height 12
click at [615, 195] on input at bounding box center [610, 192] width 165 height 20
click at [597, 215] on li "Lansbu ry Lawrence Primary School" at bounding box center [635, 211] width 215 height 18
type input "[PERSON_NAME][GEOGRAPHIC_DATA]"
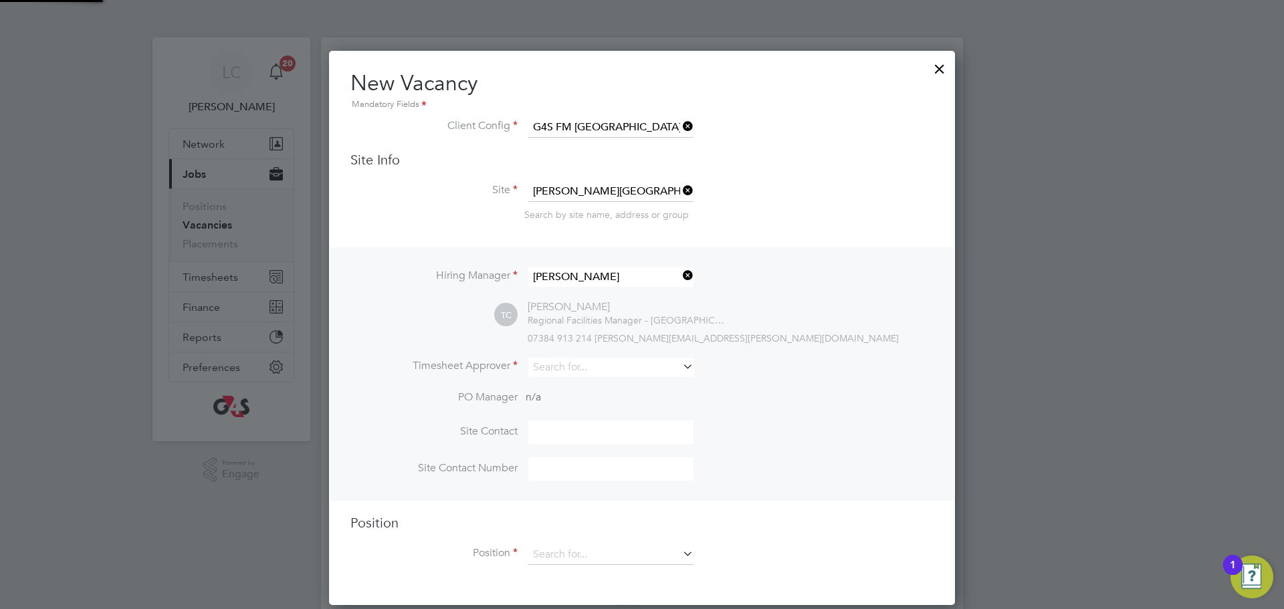
scroll to position [556, 627]
drag, startPoint x: 583, startPoint y: 356, endPoint x: 587, endPoint y: 368, distance: 12.5
click at [583, 357] on div "Hiring Manager Teresa Cannon TC Teresa Cannon Regional Facilities Manager - Tow…" at bounding box center [641, 373] width 623 height 253
click at [591, 370] on input at bounding box center [610, 367] width 165 height 19
click at [606, 383] on li "Lil ingxi Chen" at bounding box center [611, 388] width 167 height 18
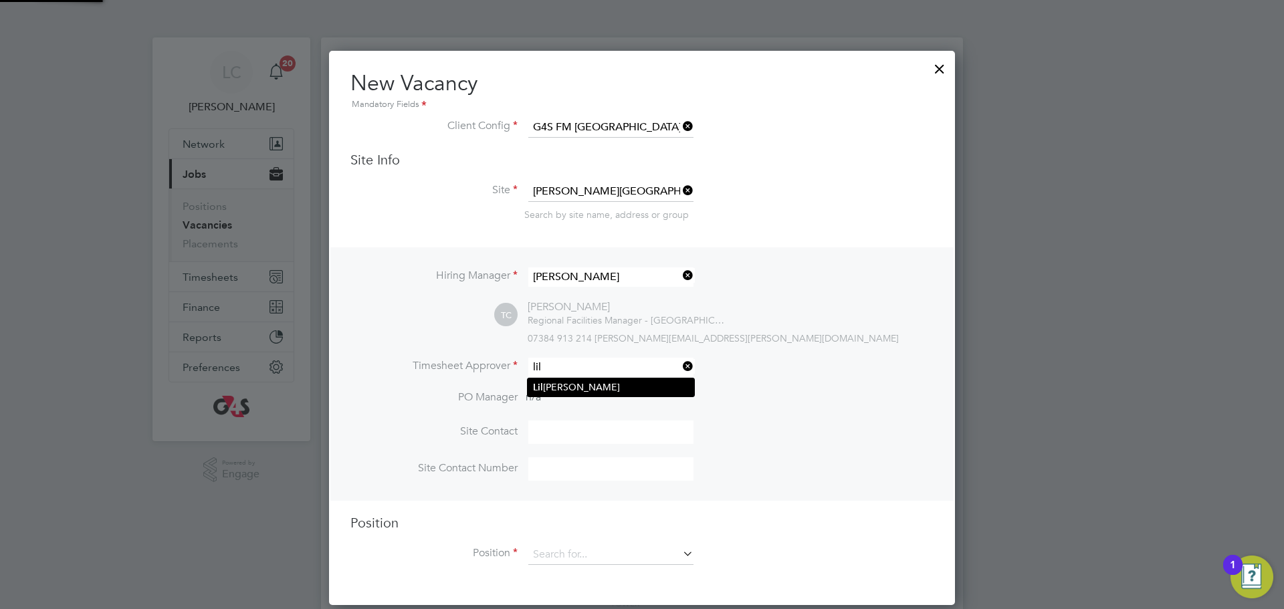
type input "[PERSON_NAME]"
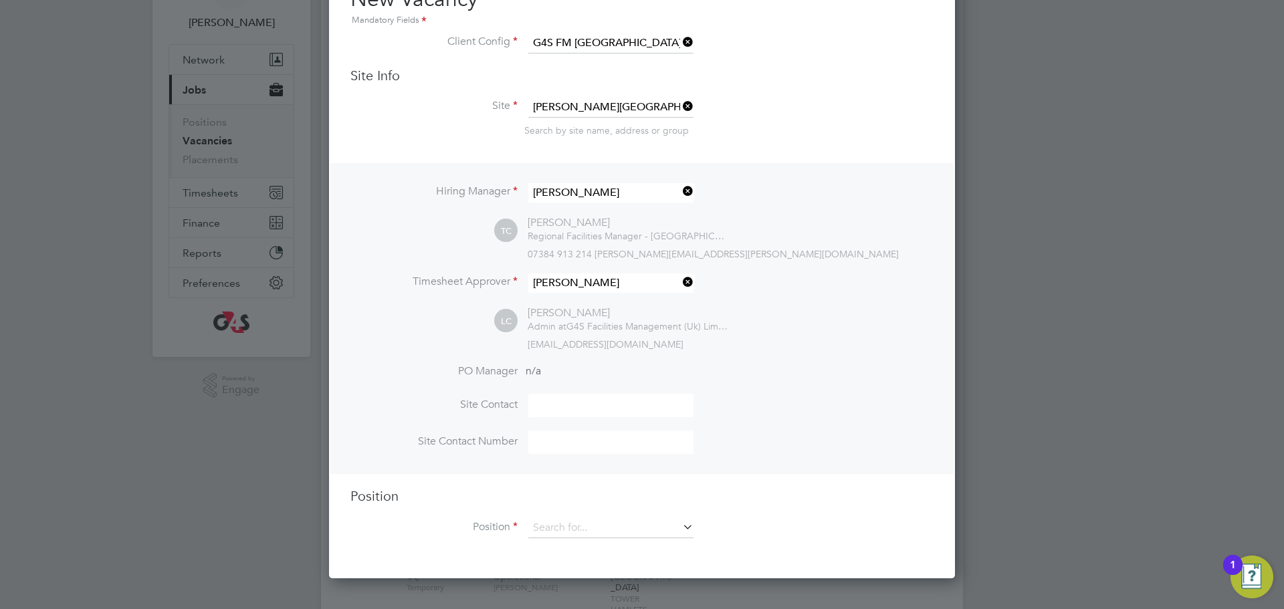
scroll to position [223, 0]
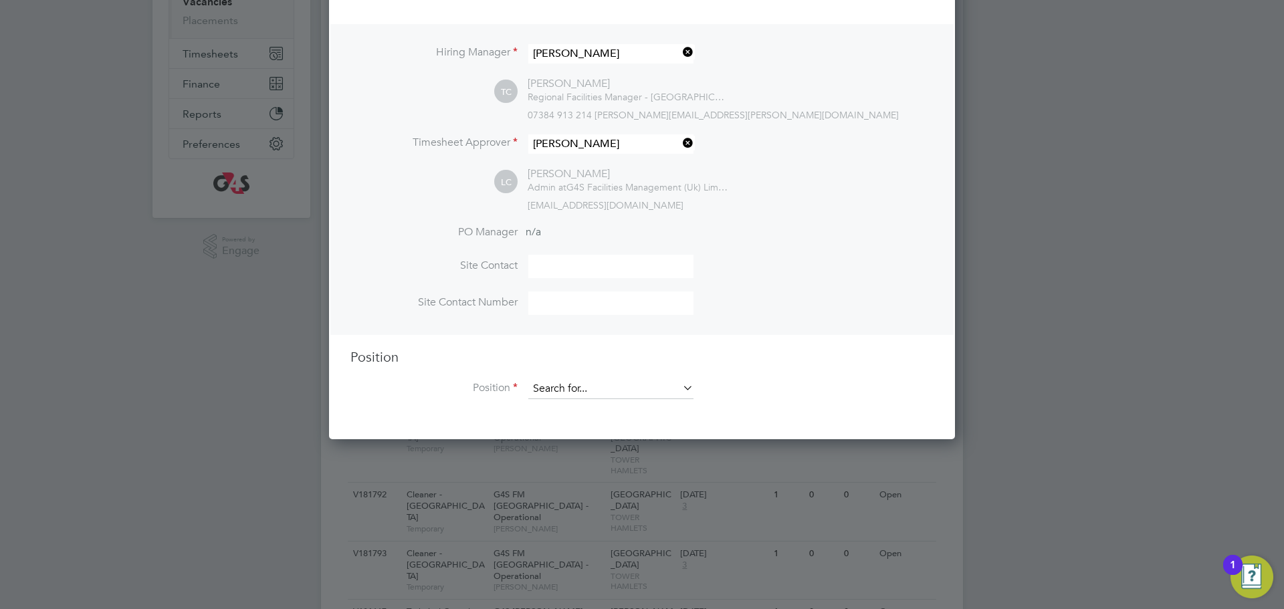
click at [597, 393] on input at bounding box center [610, 389] width 165 height 20
click at [573, 576] on li "Facilities Coordinator - Tower Hamlets" at bounding box center [634, 575] width 212 height 18
type input "Facilities Coordinator - Tower Hamlets"
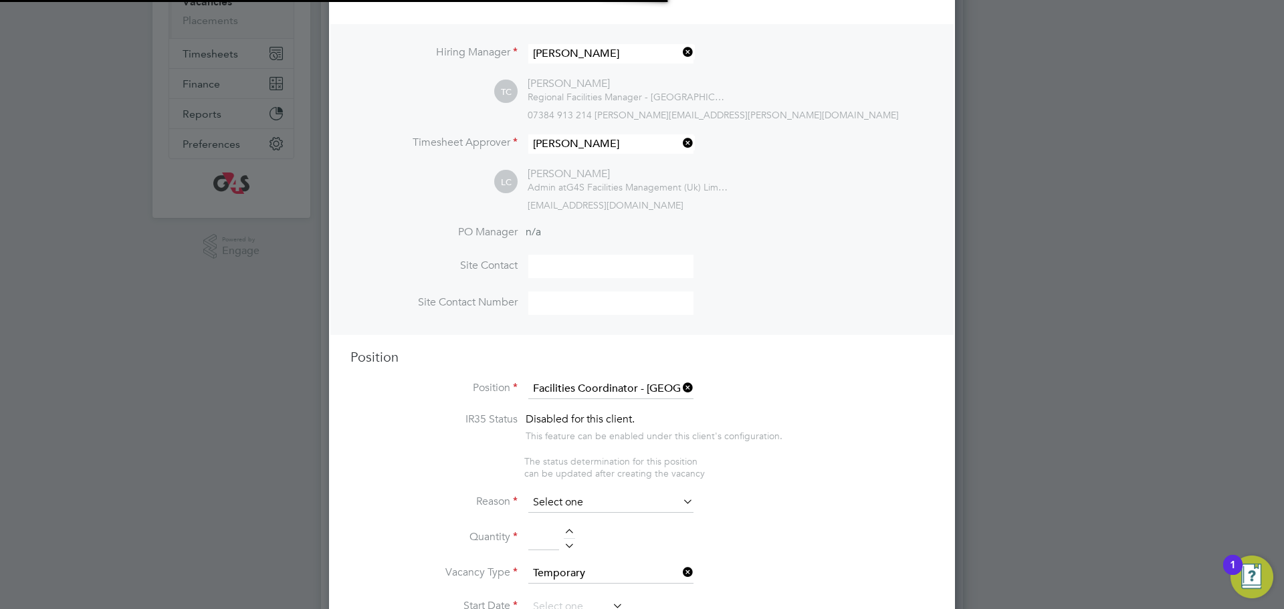
type textarea "**Job Outline:** The Facilities Coordinator (FC) will be part of the G4S School…"
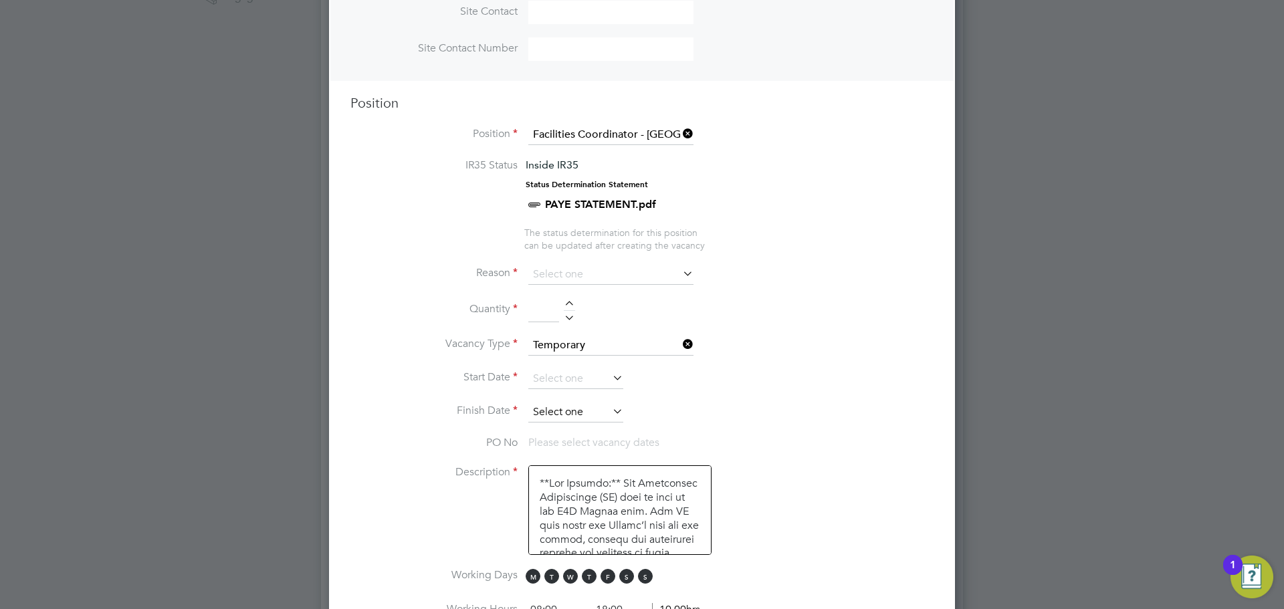
scroll to position [548, 0]
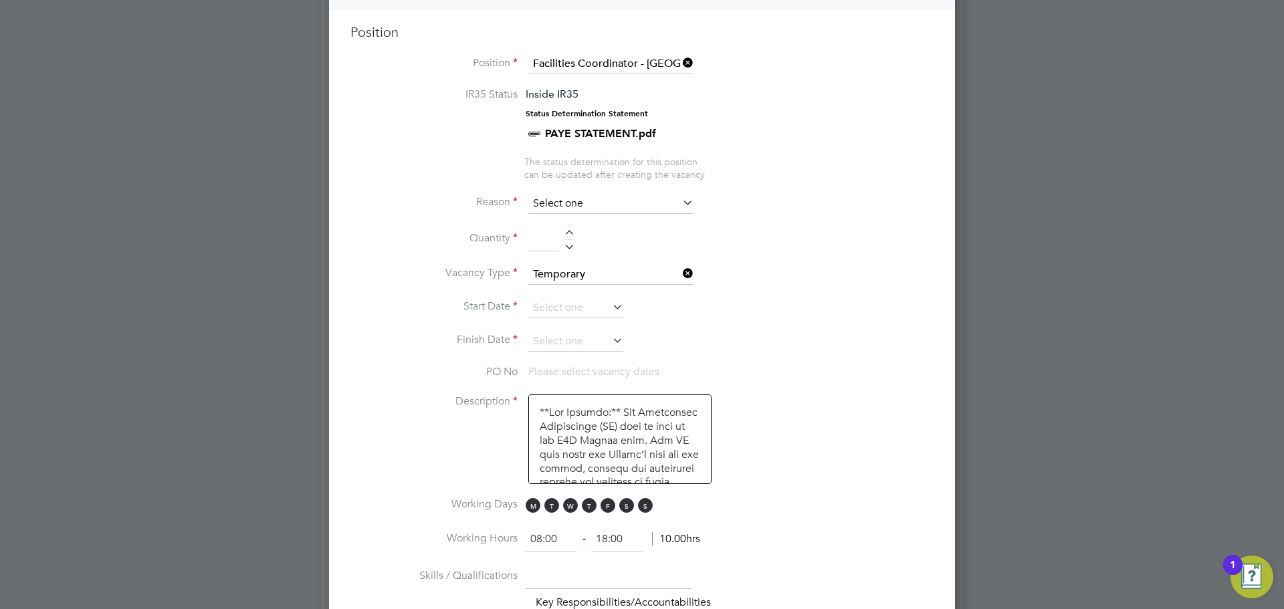
drag, startPoint x: 595, startPoint y: 193, endPoint x: 600, endPoint y: 215, distance: 22.6
click at [600, 215] on div "Vacancies New Vacancy Vacancies I follow All Vacancies Client Config Site Posit…" at bounding box center [642, 253] width 642 height 1528
click at [581, 342] on li "Replacement" at bounding box center [611, 347] width 167 height 17
type input "Replacement"
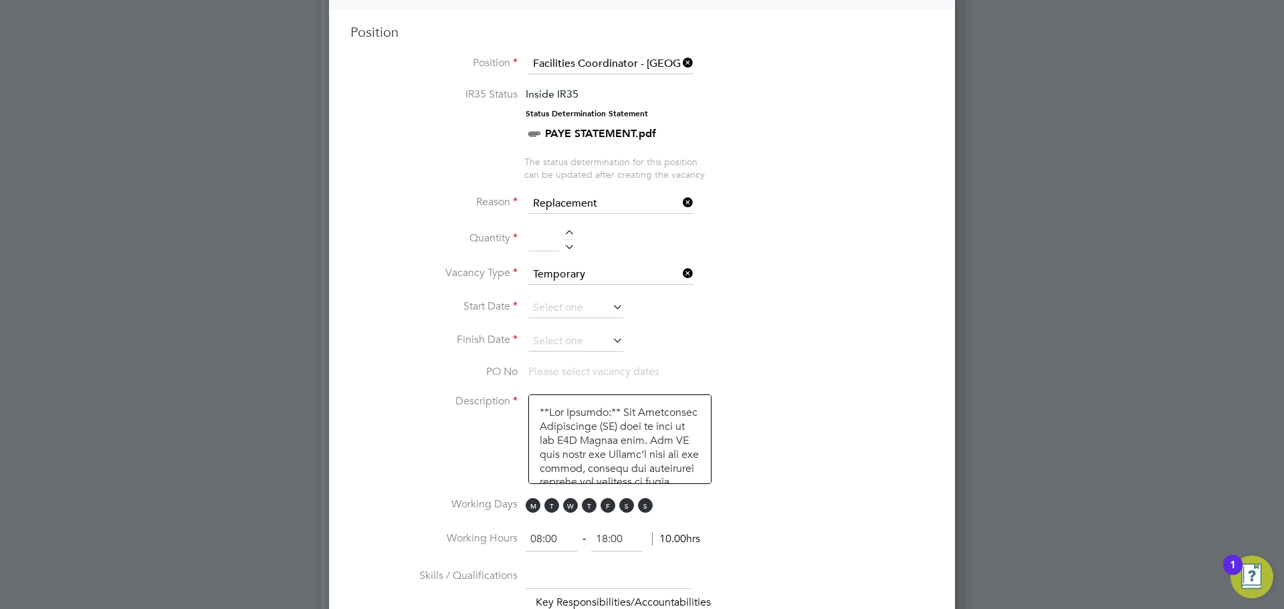
click at [567, 235] on div at bounding box center [569, 234] width 11 height 9
type input "1"
click at [588, 316] on input at bounding box center [575, 308] width 95 height 20
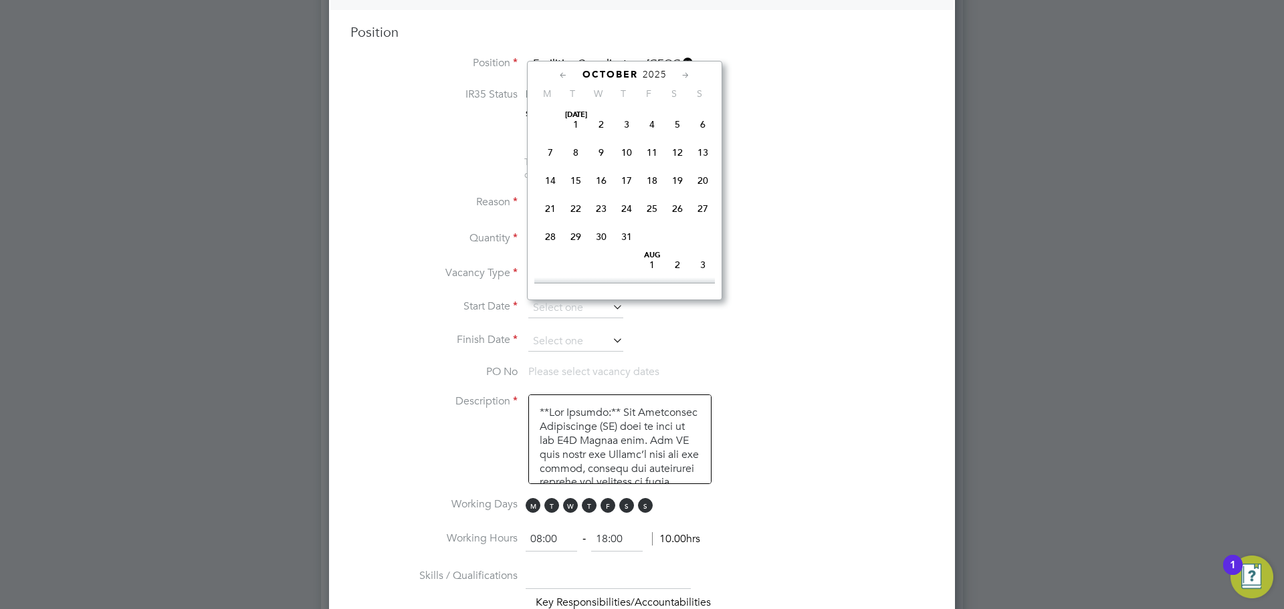
scroll to position [387, 0]
click at [554, 202] on span "6" at bounding box center [550, 189] width 25 height 25
type input "[DATE]"
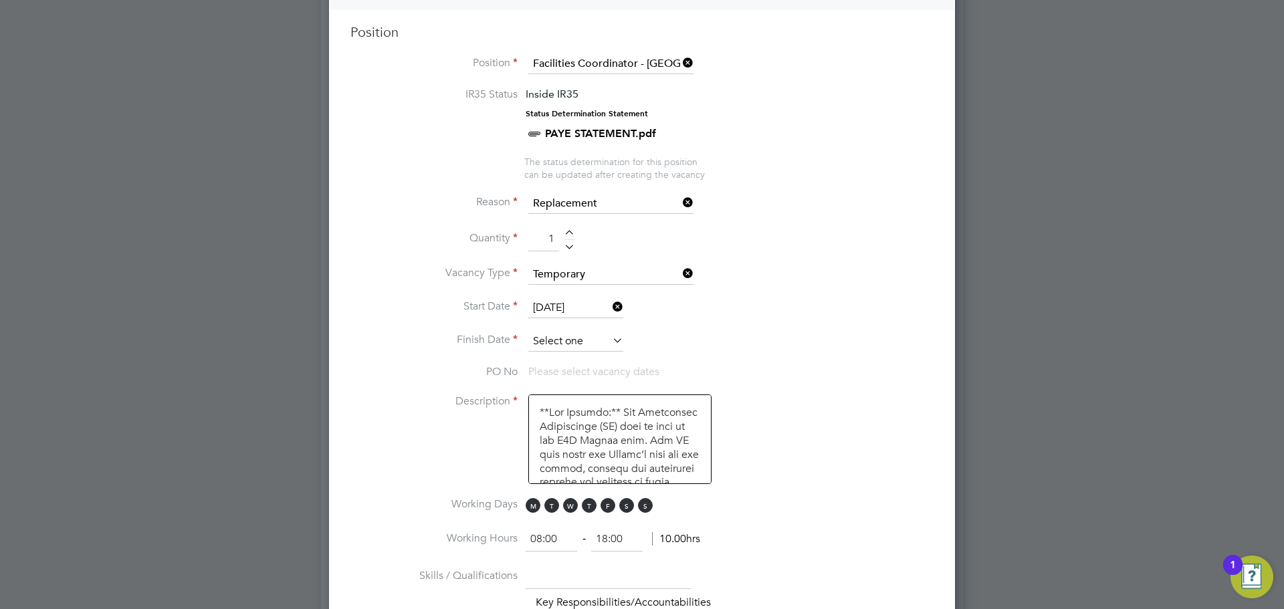
click at [578, 348] on input at bounding box center [575, 342] width 95 height 20
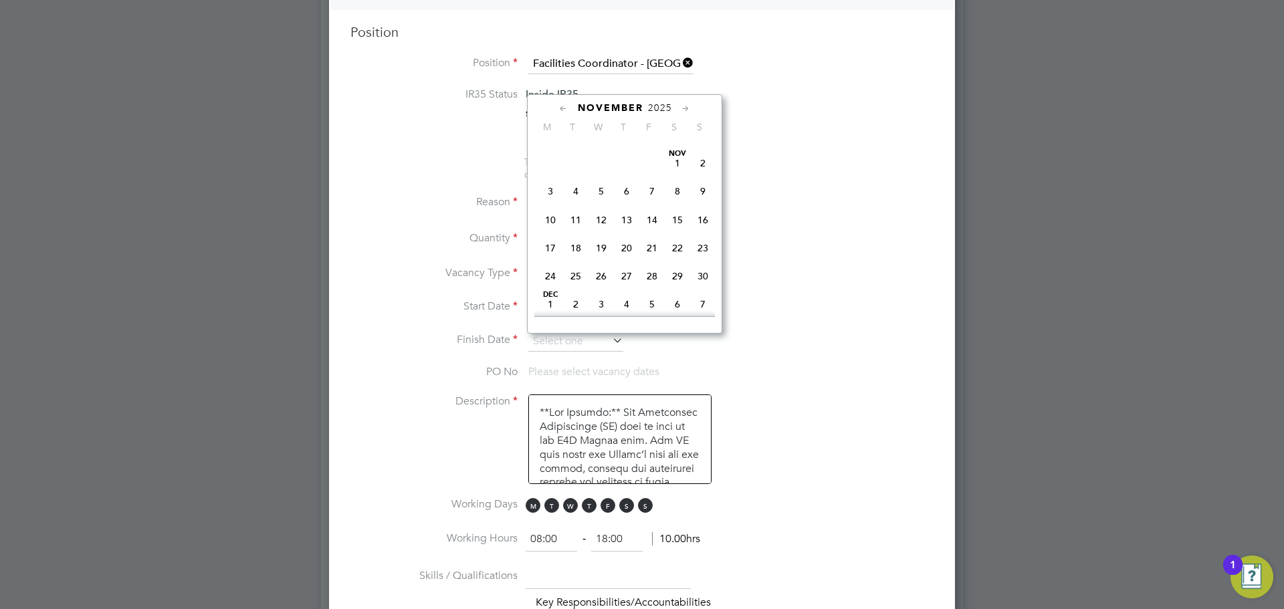
scroll to position [795, 0]
click at [602, 165] on span "24" at bounding box center [601, 152] width 25 height 25
type input "[DATE]"
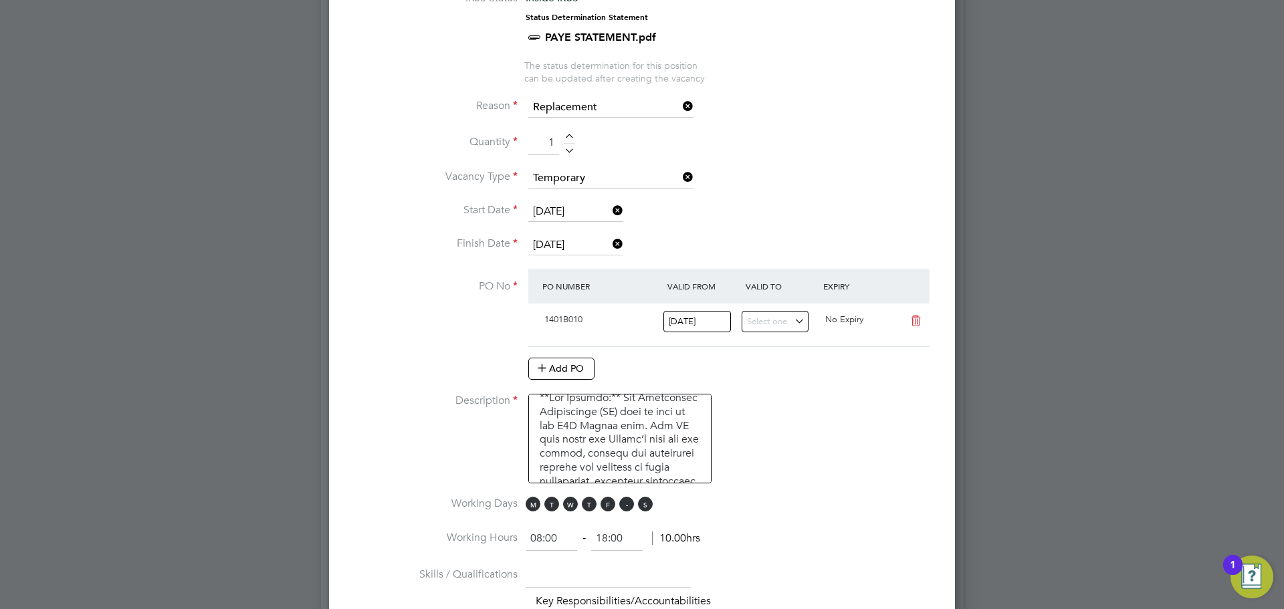
scroll to position [30, 0]
drag, startPoint x: 630, startPoint y: 512, endPoint x: 641, endPoint y: 511, distance: 10.7
click at [631, 511] on span "S" at bounding box center [626, 504] width 15 height 15
click at [649, 510] on span "S" at bounding box center [645, 504] width 15 height 15
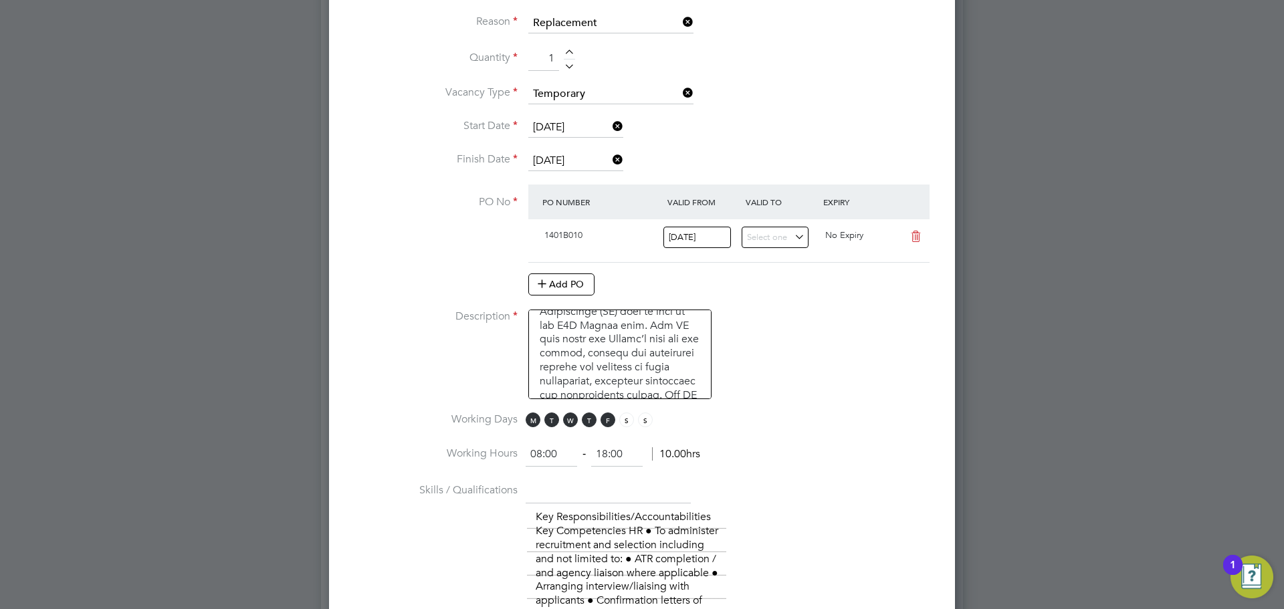
scroll to position [731, 0]
drag, startPoint x: 573, startPoint y: 452, endPoint x: 515, endPoint y: 457, distance: 58.4
click at [515, 457] on li "Working Hours 08:00 ‐ 18:00 10.00hrs" at bounding box center [641, 459] width 583 height 37
type input "06:30"
drag, startPoint x: 606, startPoint y: 451, endPoint x: 569, endPoint y: 452, distance: 36.8
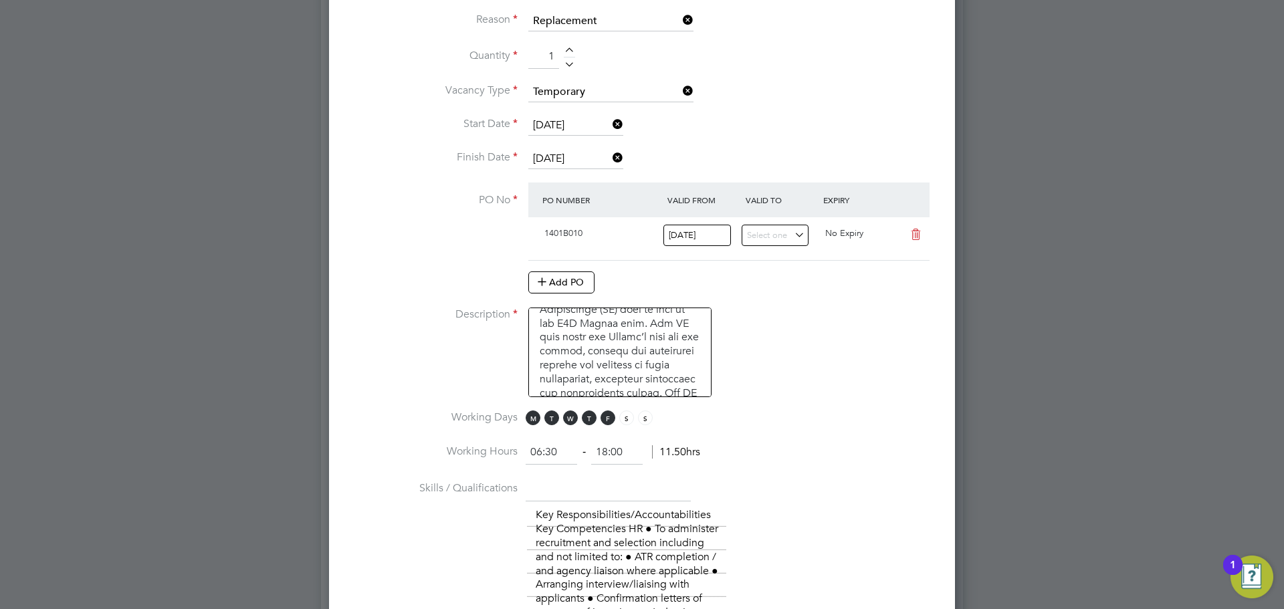
click at [570, 451] on ng-form "06:30 ‐ 18:00 11.50hrs" at bounding box center [613, 451] width 175 height 13
type input "15:30"
click at [786, 401] on li "Description" at bounding box center [641, 359] width 583 height 103
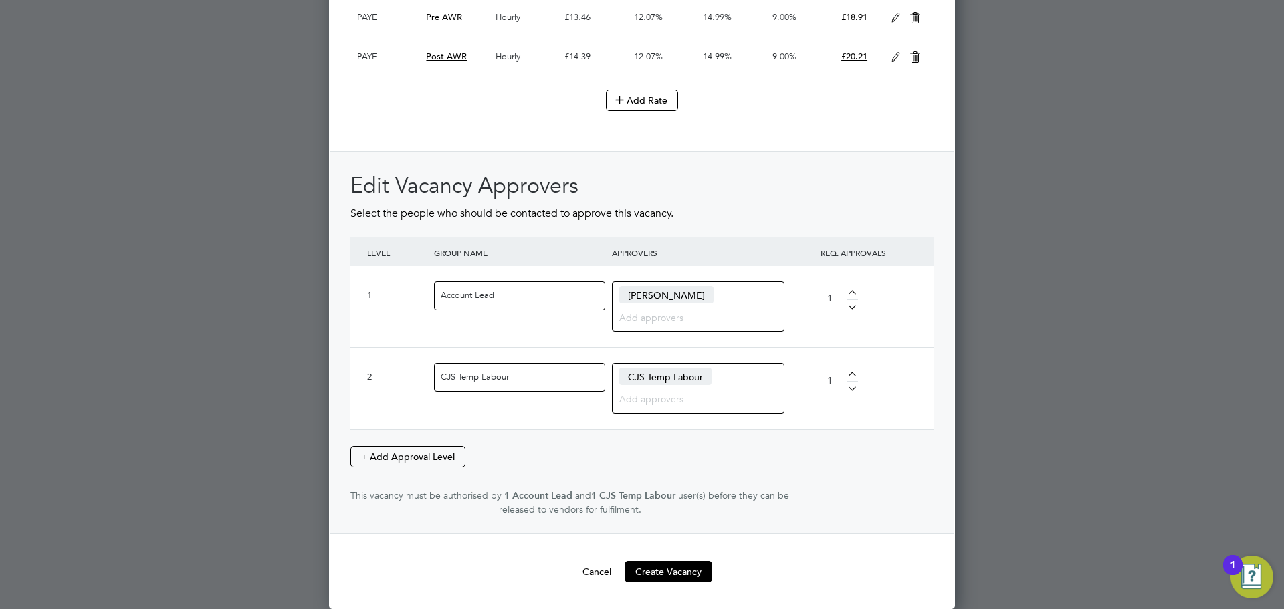
scroll to position [2924, 0]
click at [684, 564] on button "Create Vacancy" at bounding box center [669, 571] width 88 height 21
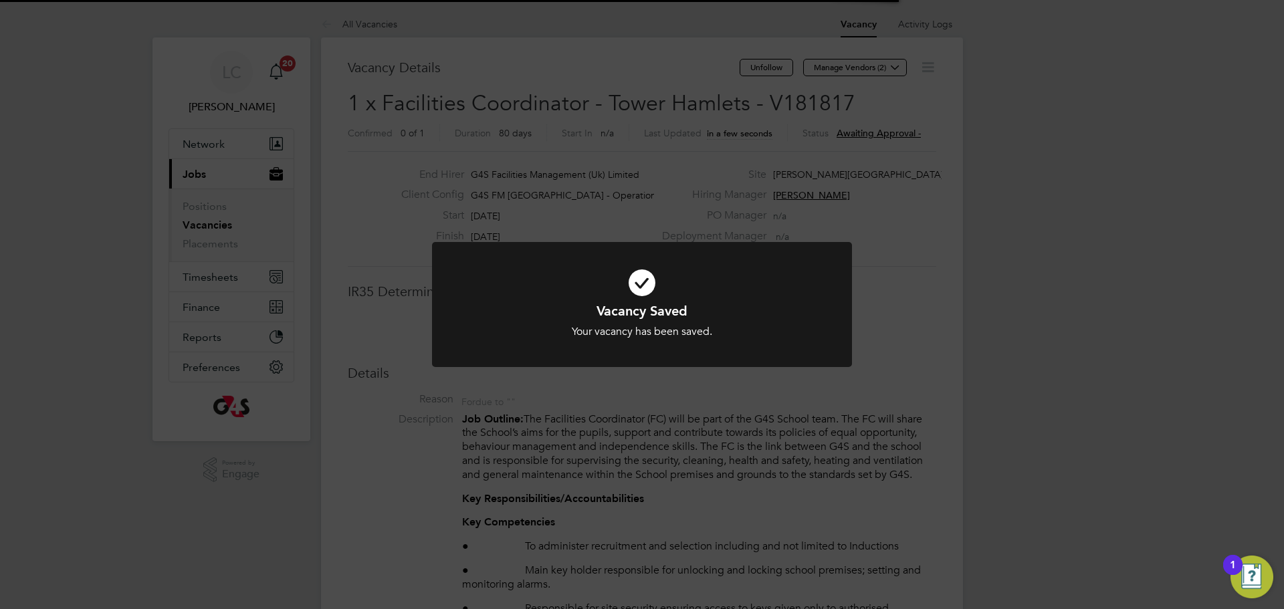
scroll to position [39, 94]
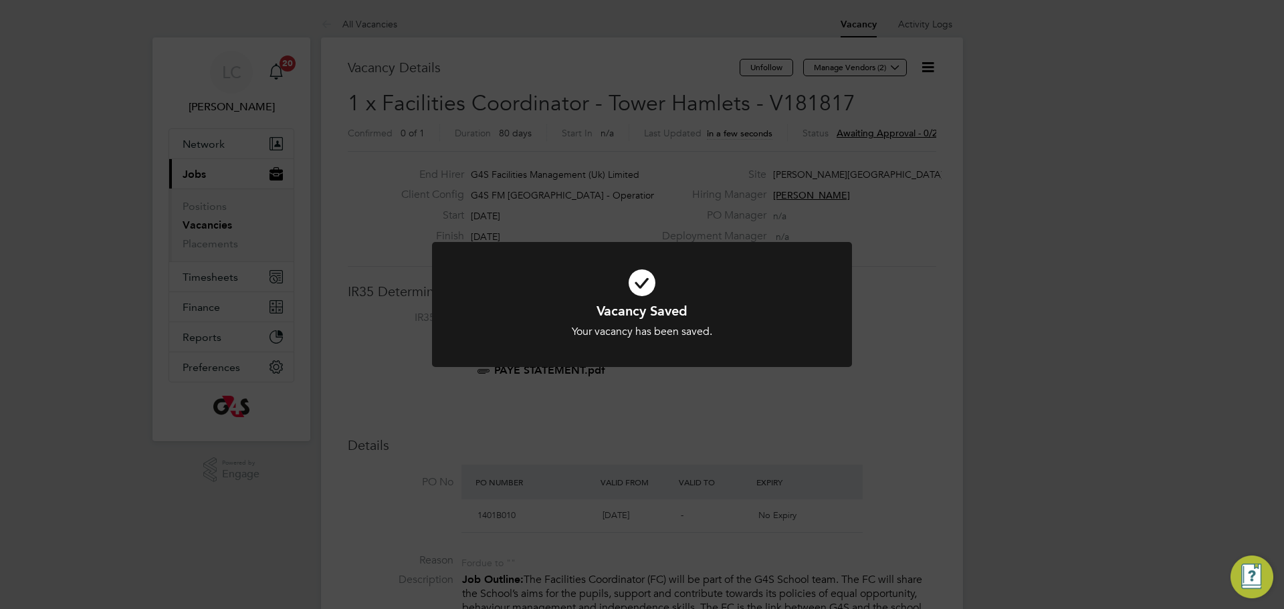
drag, startPoint x: 773, startPoint y: 189, endPoint x: 771, endPoint y: 127, distance: 62.2
click at [772, 187] on div "Vacancy Saved Your vacancy has been saved. Cancel Okay" at bounding box center [642, 304] width 1284 height 609
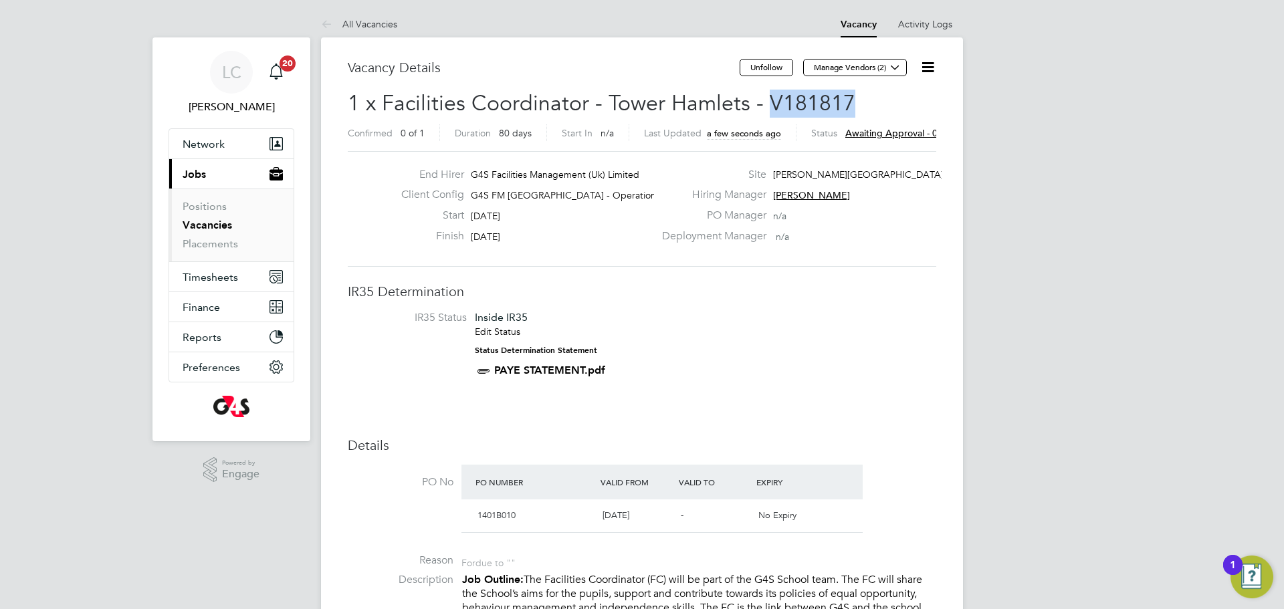
drag, startPoint x: 764, startPoint y: 98, endPoint x: 851, endPoint y: 100, distance: 86.9
click at [851, 100] on h2 "1 x Facilities Coordinator - Tower Hamlets - V181817 Confirmed 0 of 1 Duration …" at bounding box center [642, 118] width 589 height 56
copy span "V181817"
drag, startPoint x: 895, startPoint y: 67, endPoint x: 826, endPoint y: 98, distance: 75.7
click at [892, 68] on icon at bounding box center [895, 67] width 10 height 10
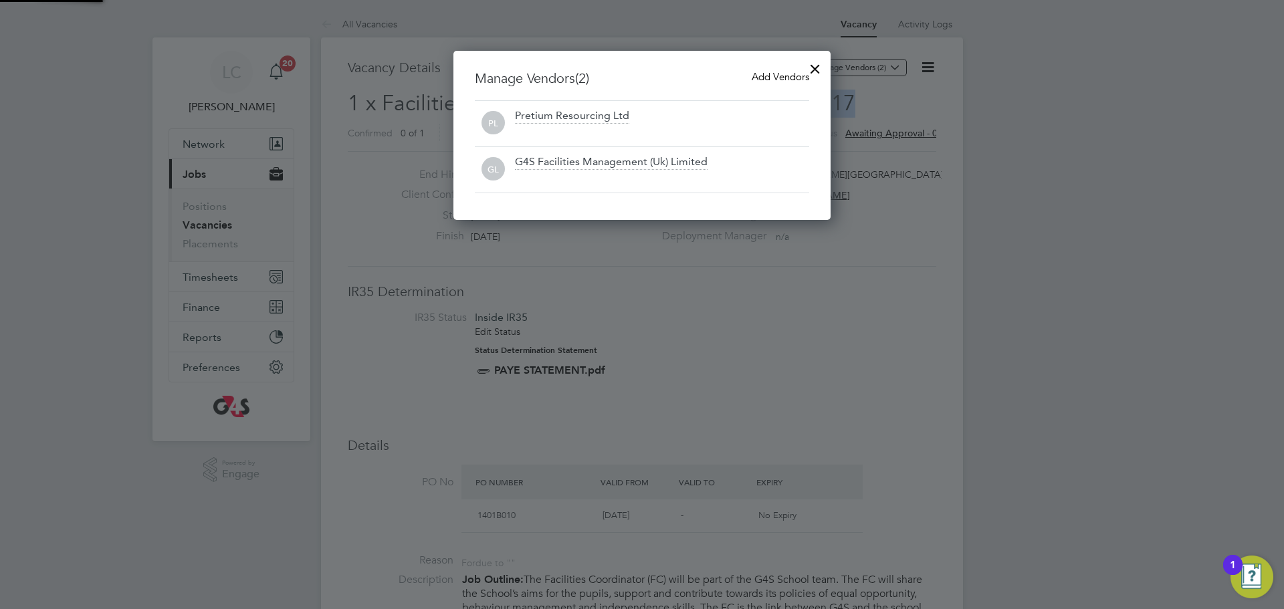
scroll to position [170, 378]
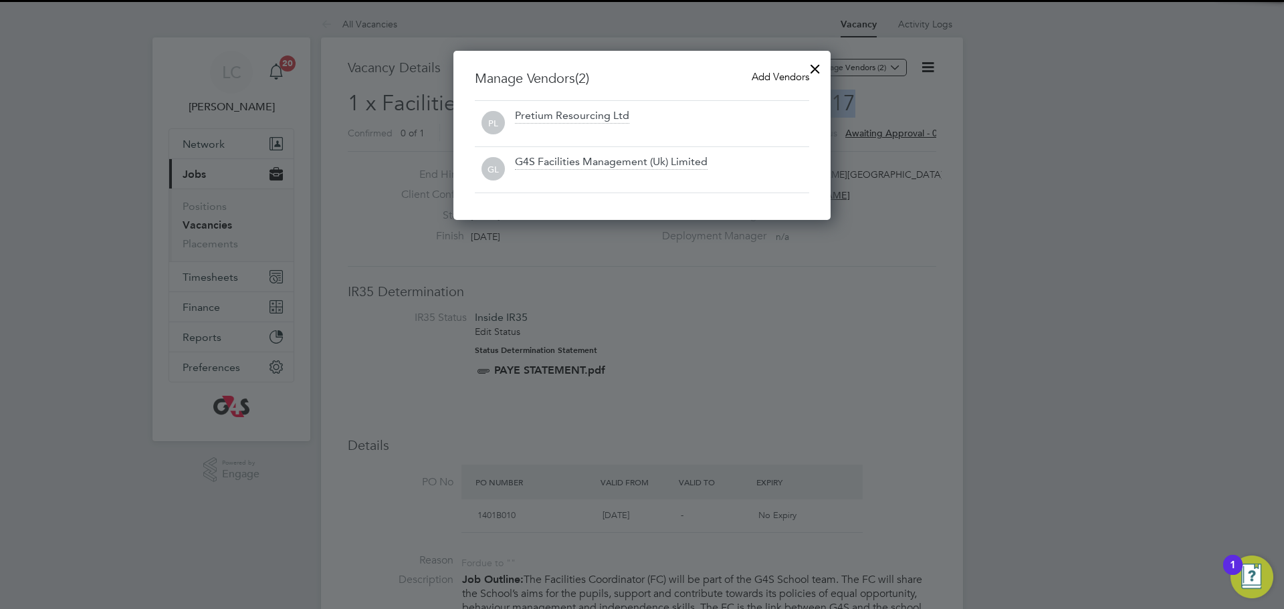
click at [803, 78] on div at bounding box center [815, 66] width 24 height 24
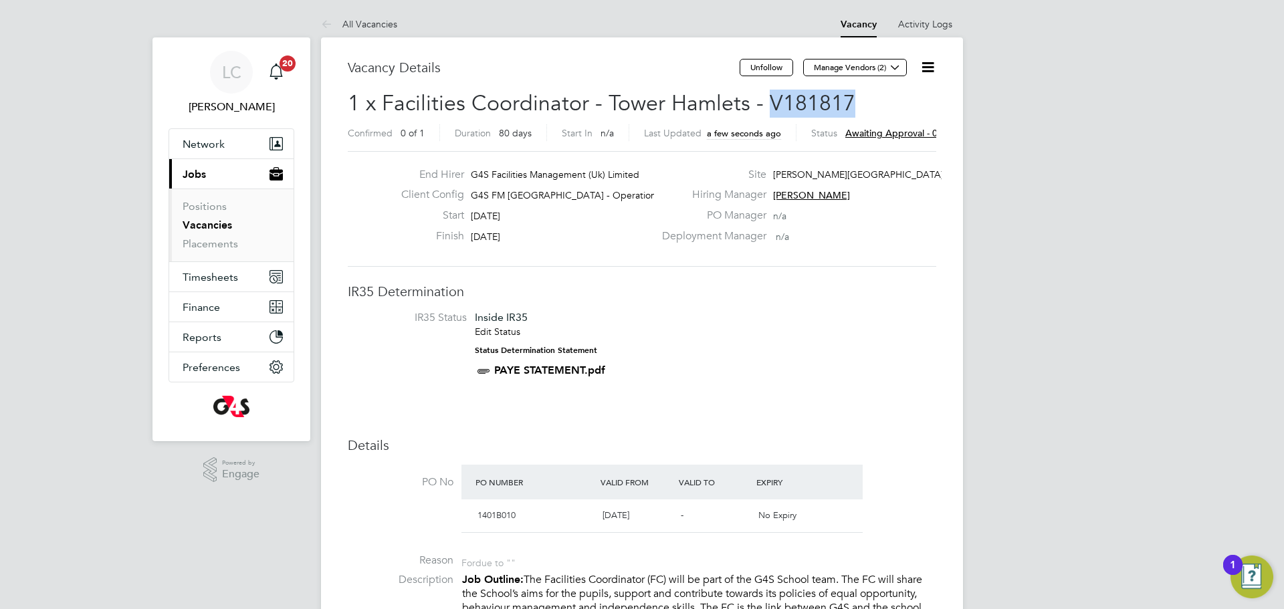
drag, startPoint x: 852, startPoint y: 68, endPoint x: 848, endPoint y: 86, distance: 17.8
click at [851, 68] on button "Manage Vendors (2)" at bounding box center [855, 67] width 104 height 17
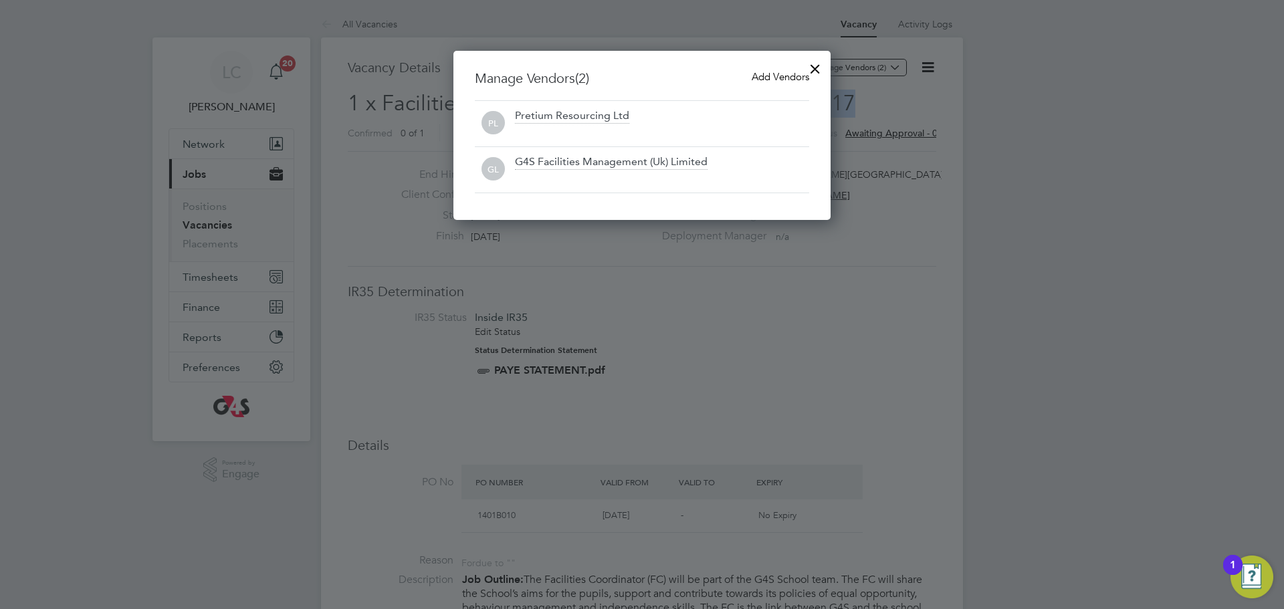
click at [752, 72] on span "Add Vendors" at bounding box center [781, 76] width 58 height 13
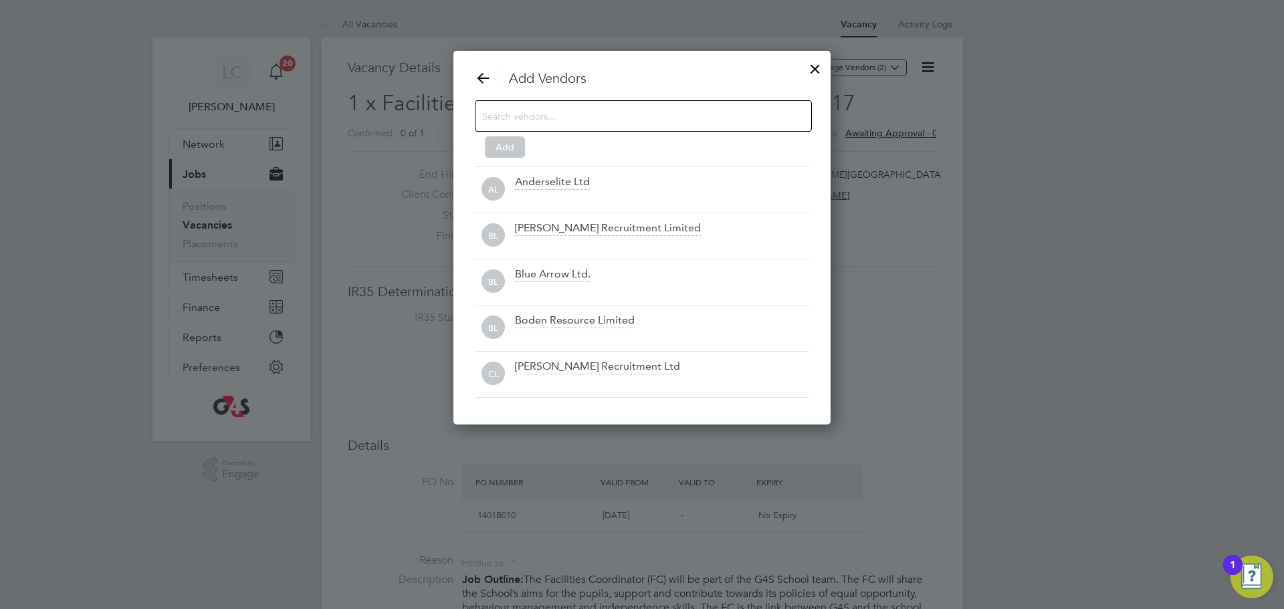
click at [621, 114] on input at bounding box center [632, 115] width 301 height 17
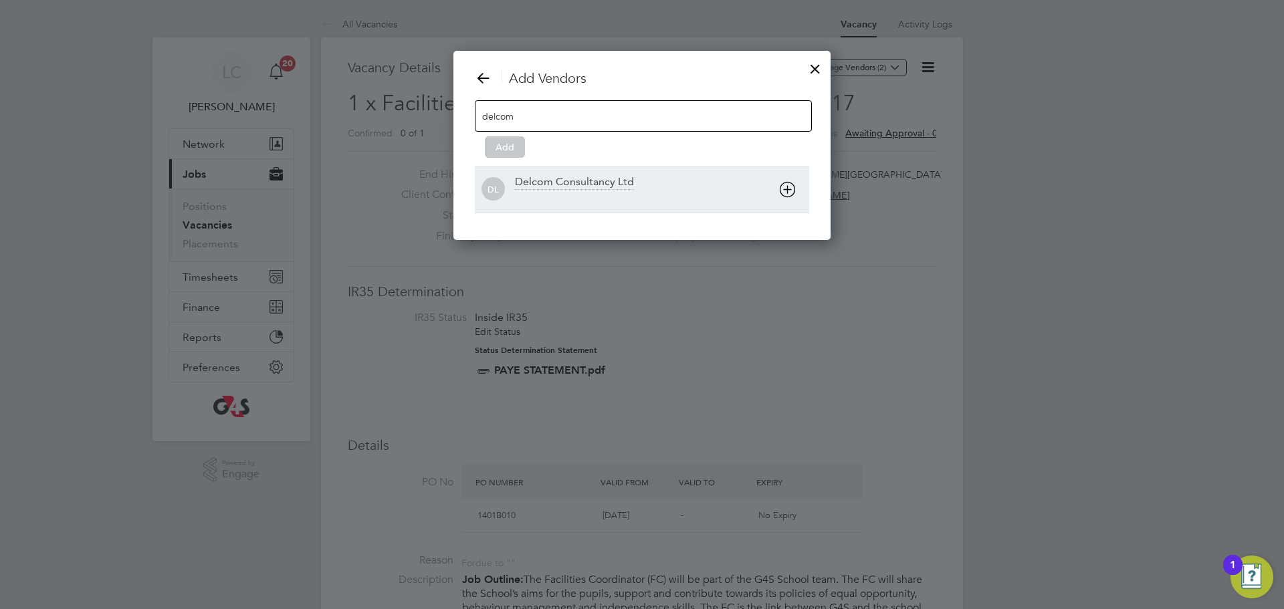
type input "delcom"
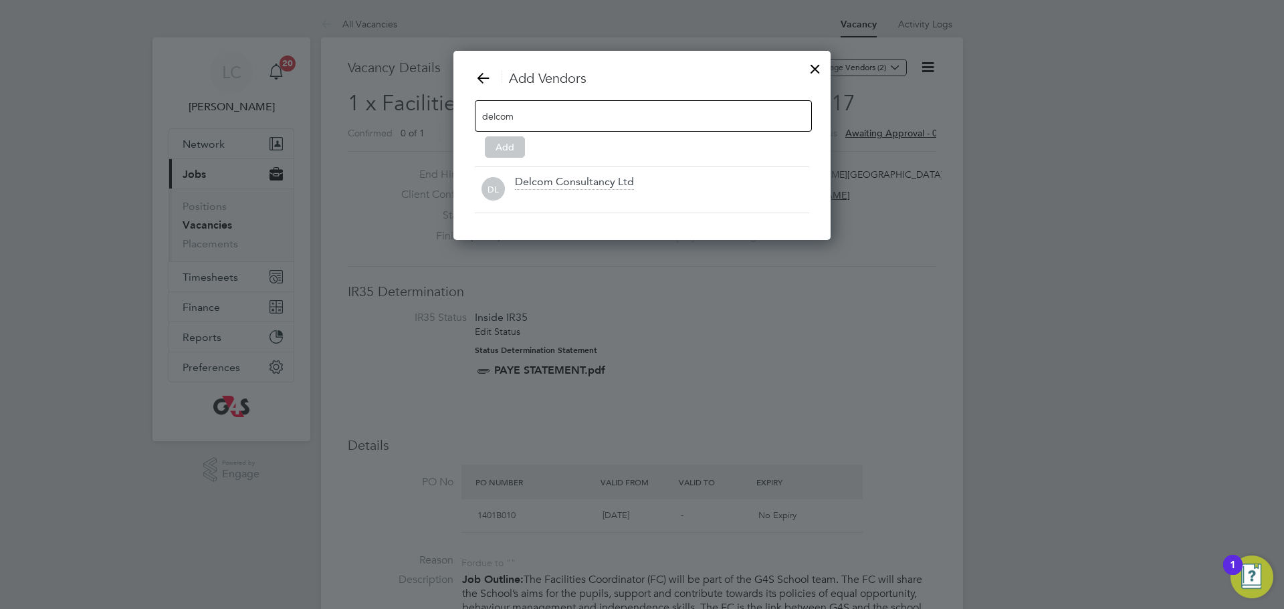
drag, startPoint x: 619, startPoint y: 181, endPoint x: 555, endPoint y: 181, distance: 64.2
click at [618, 183] on div "Delcom Consultancy Ltd" at bounding box center [574, 182] width 119 height 15
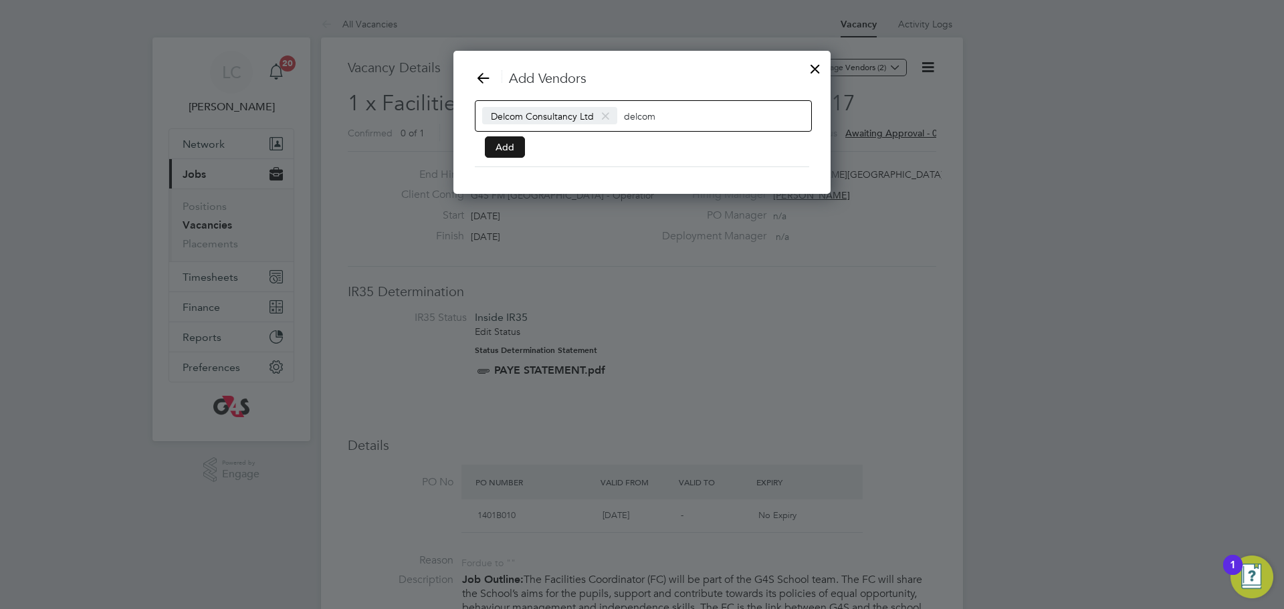
click at [502, 148] on button "Add" at bounding box center [505, 146] width 40 height 21
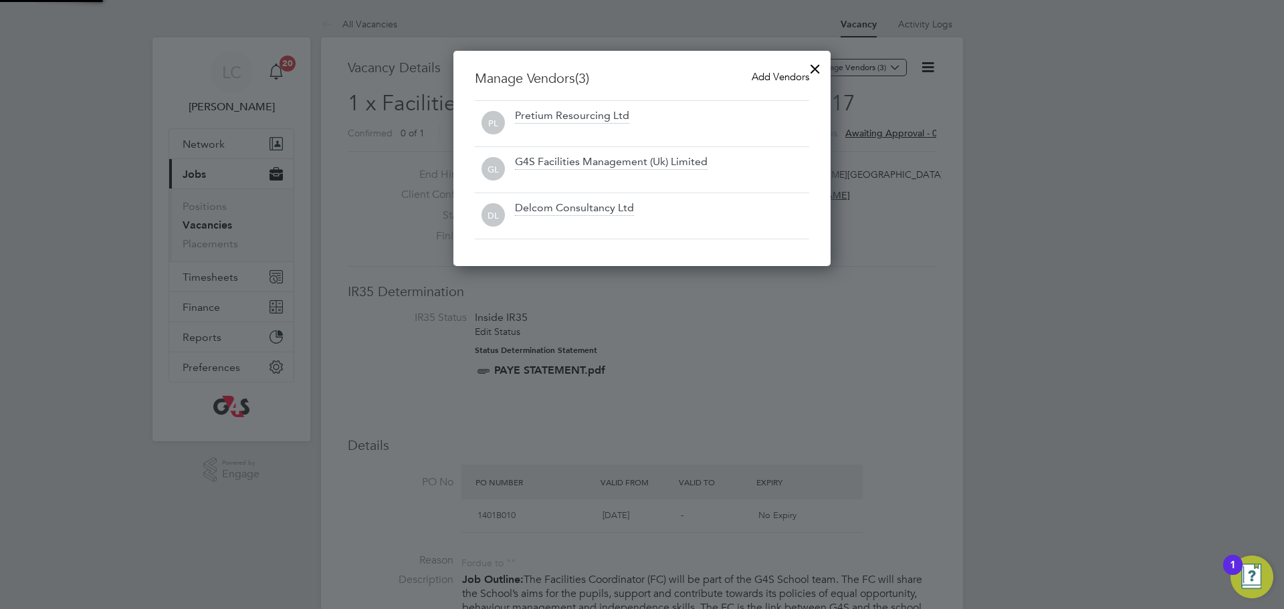
click at [819, 66] on div at bounding box center [815, 66] width 24 height 24
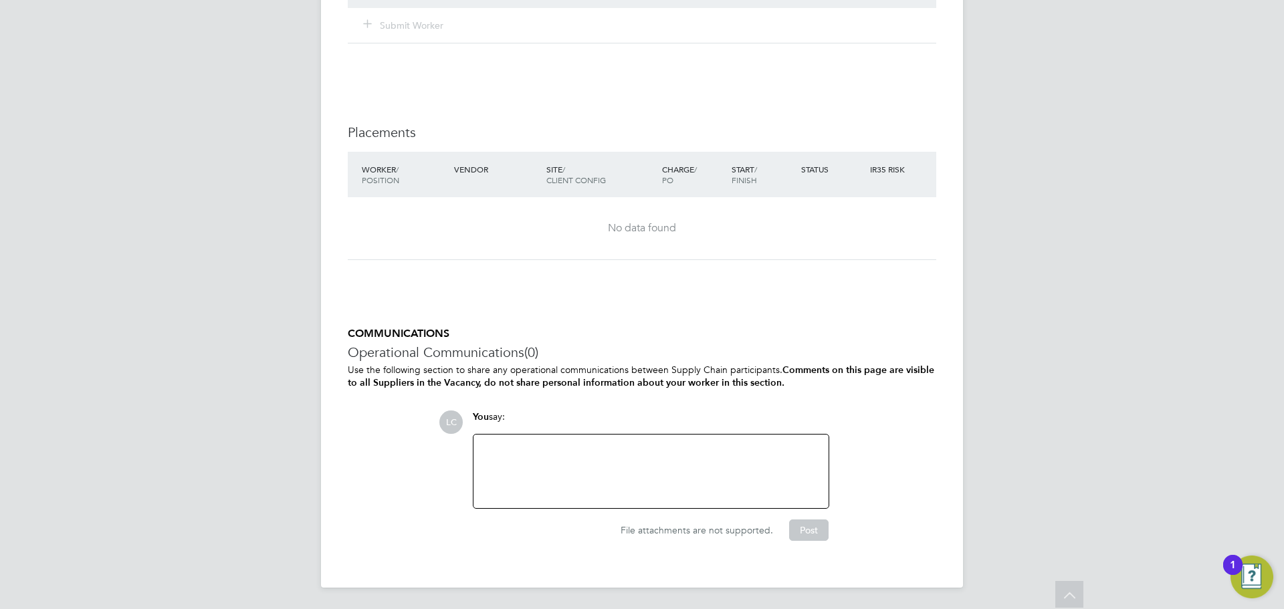
click at [610, 484] on div at bounding box center [651, 472] width 339 height 58
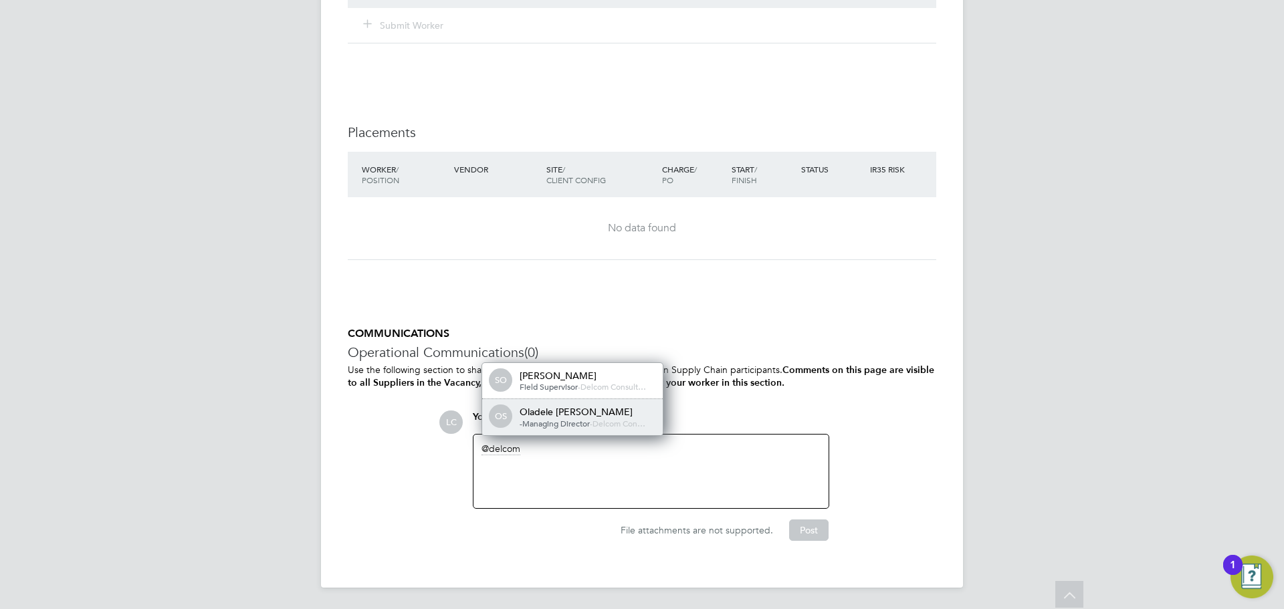
click at [597, 427] on span "Delcom Con…" at bounding box center [619, 423] width 53 height 11
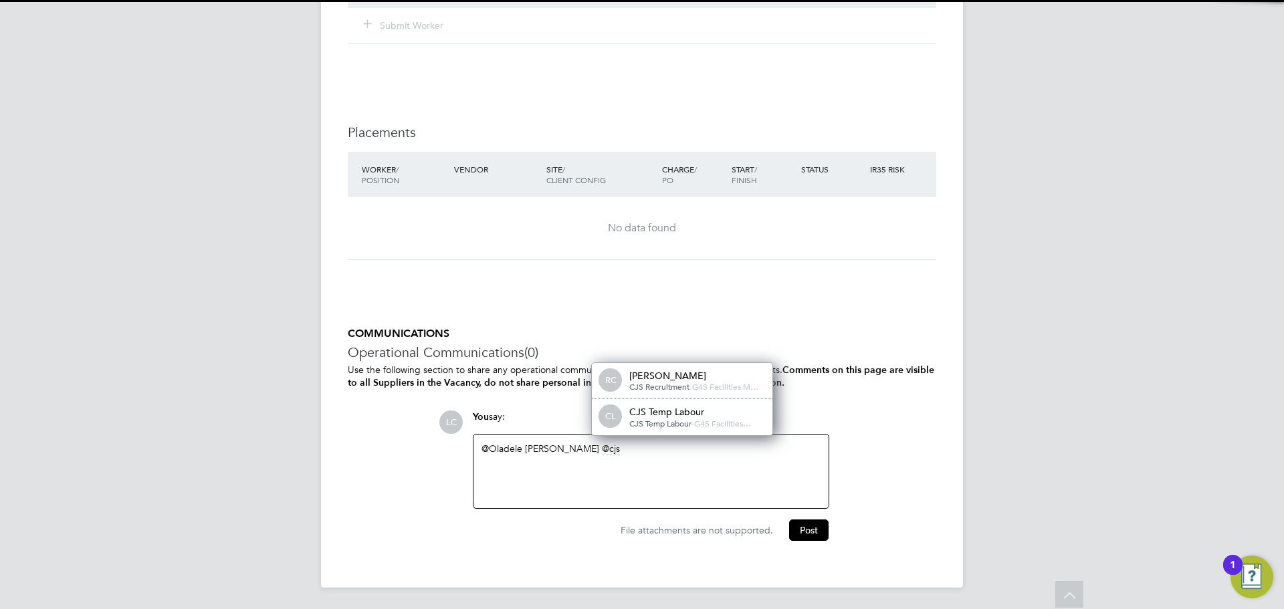
click at [714, 389] on div "CJS Recruitment - G4S Facilities M…" at bounding box center [696, 387] width 134 height 11
drag, startPoint x: 714, startPoint y: 389, endPoint x: 700, endPoint y: 397, distance: 16.2
click at [712, 392] on div "COMMUNICATIONS Operational Communications (0) Use the following section to shar…" at bounding box center [642, 434] width 589 height 214
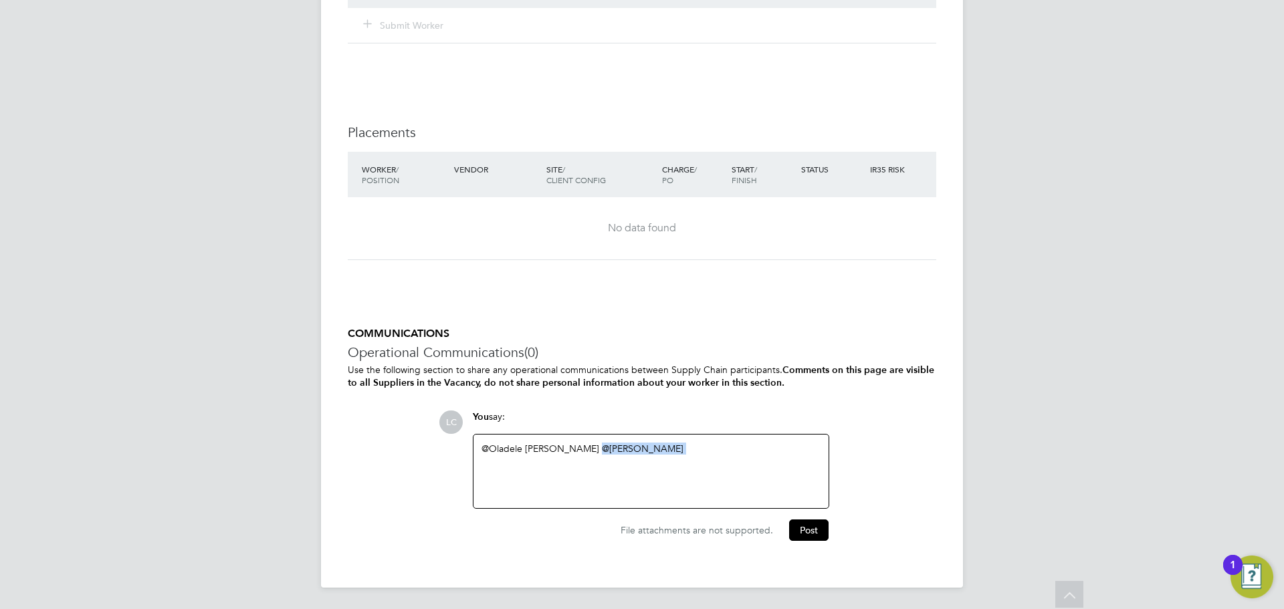
drag, startPoint x: 688, startPoint y: 445, endPoint x: 591, endPoint y: 457, distance: 97.7
click at [591, 457] on div "@Oladele Peter Shosanya ​ @Rachael cook ​" at bounding box center [651, 472] width 339 height 58
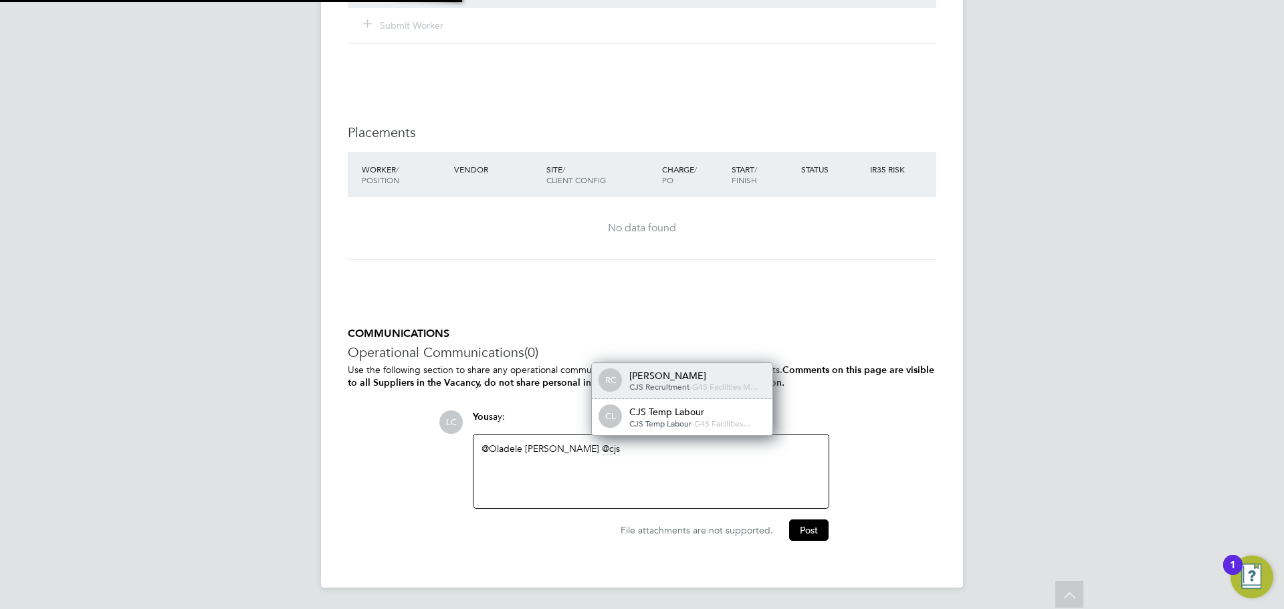
drag, startPoint x: 652, startPoint y: 439, endPoint x: 663, endPoint y: 434, distance: 12.0
click at [657, 437] on div "@Oladele Peter Shosanya ​ cjs" at bounding box center [650, 472] width 355 height 74
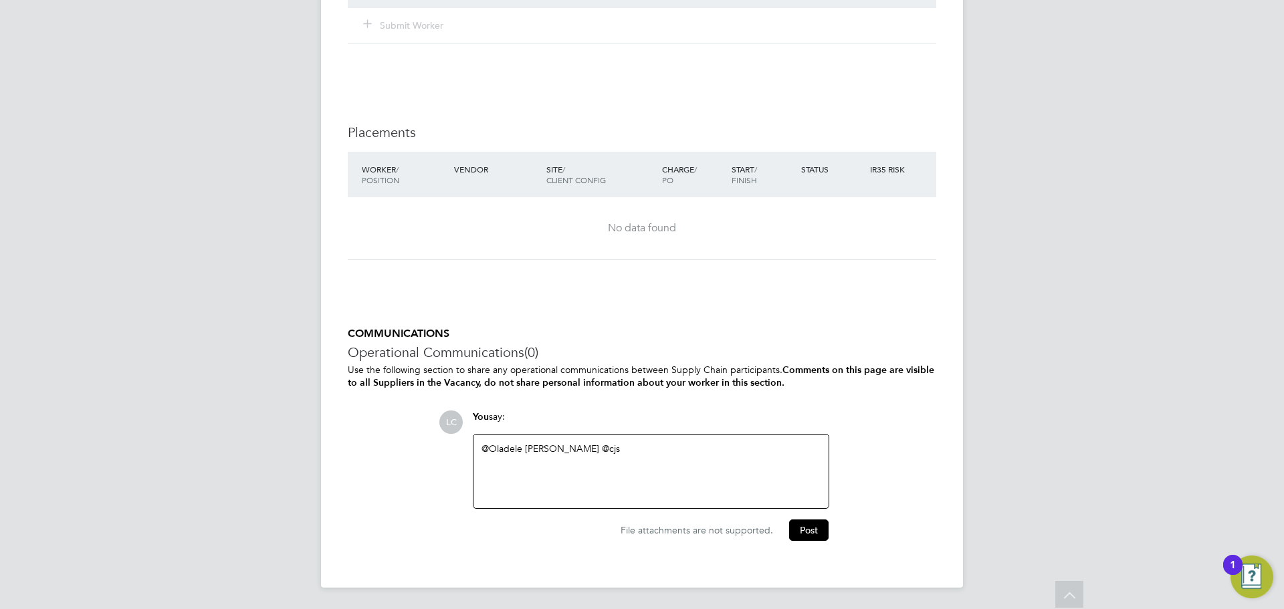
click at [639, 448] on div "@Oladele Peter Shosanya ​ @cjs" at bounding box center [651, 472] width 339 height 58
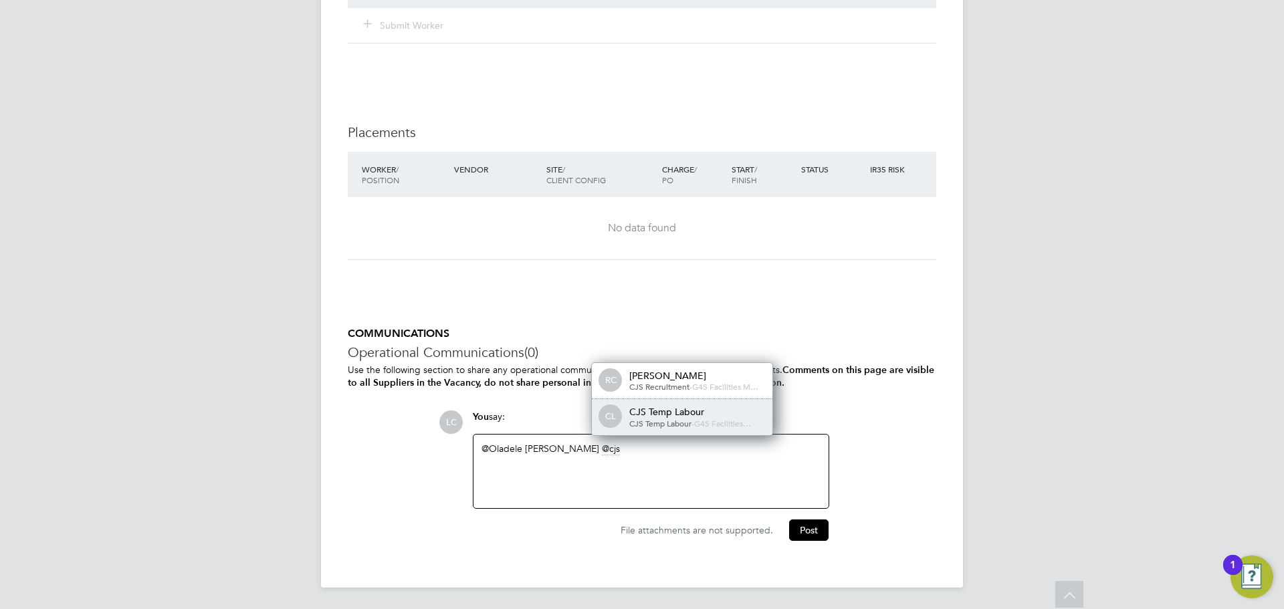
click at [692, 412] on div "CJS Temp Labour" at bounding box center [696, 412] width 134 height 12
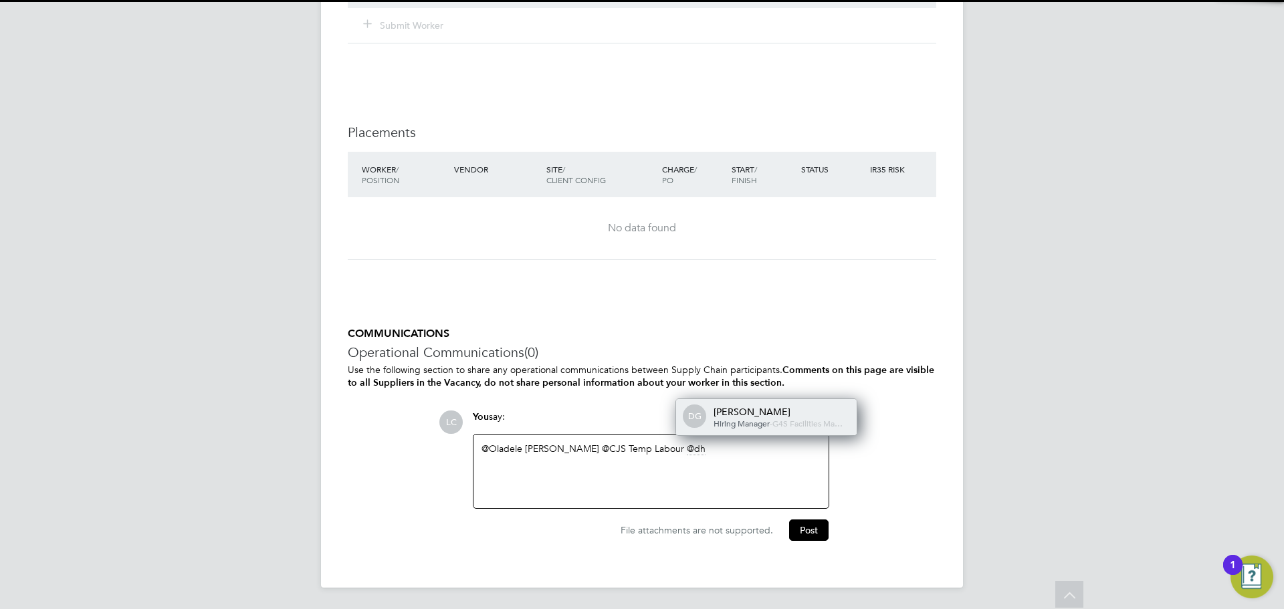
click at [785, 419] on div "Hiring Manager - G4S Facilities Ma…" at bounding box center [781, 424] width 134 height 11
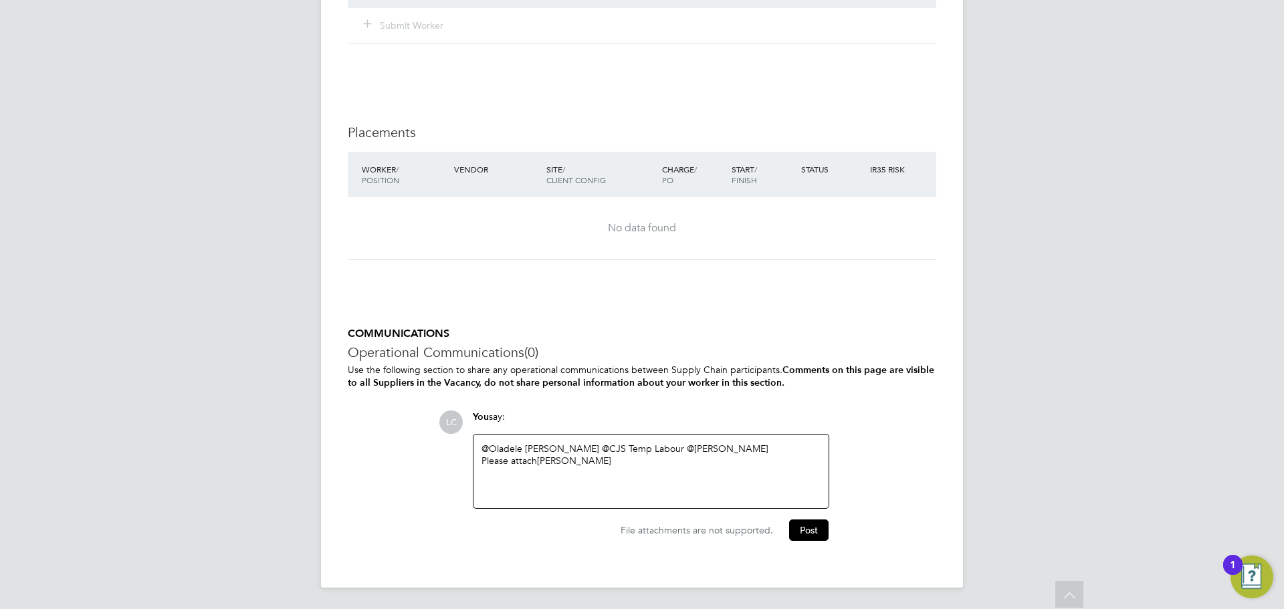
click at [724, 471] on div "@Oladele Peter Shosanya ​ @CJS Temp Labour ​ @dharmisha gohil ​ Please attach O…" at bounding box center [651, 472] width 339 height 58
click at [819, 538] on button "Post" at bounding box center [808, 532] width 39 height 21
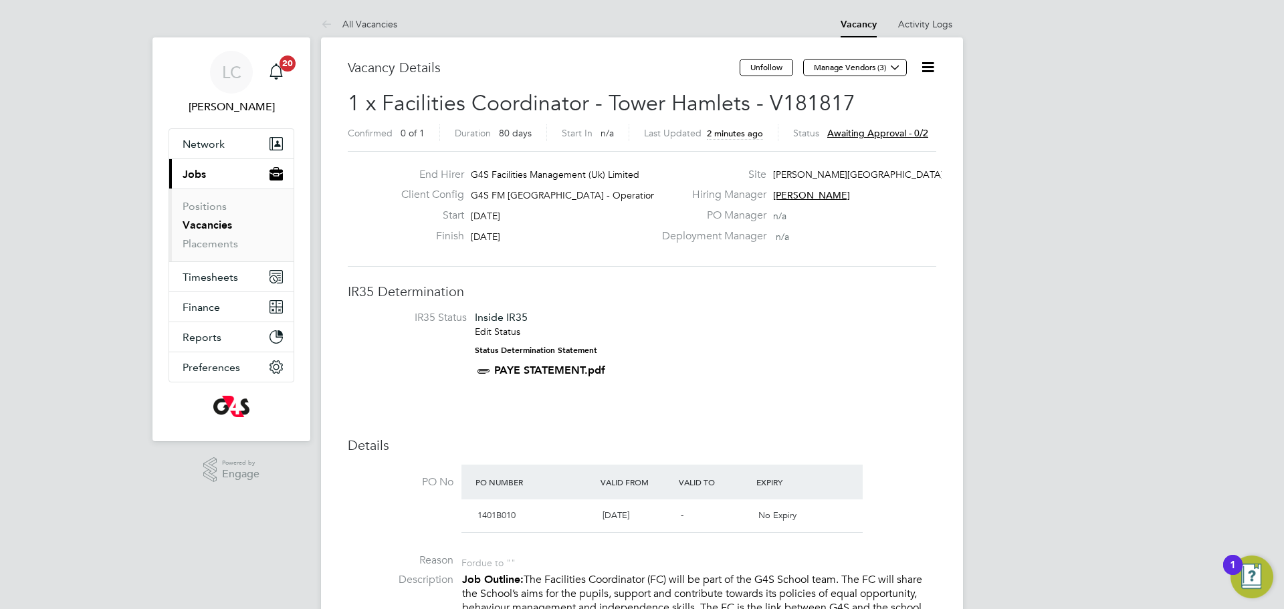
click at [209, 229] on link "Vacancies" at bounding box center [207, 225] width 49 height 13
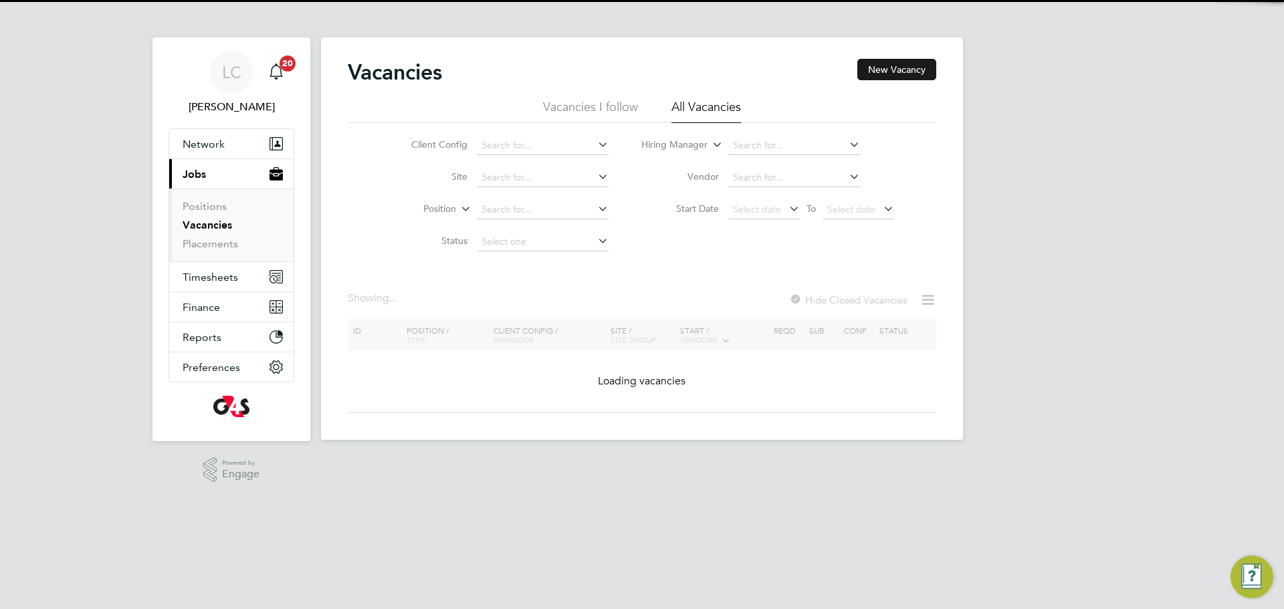
click at [910, 76] on button "New Vacancy" at bounding box center [896, 69] width 79 height 21
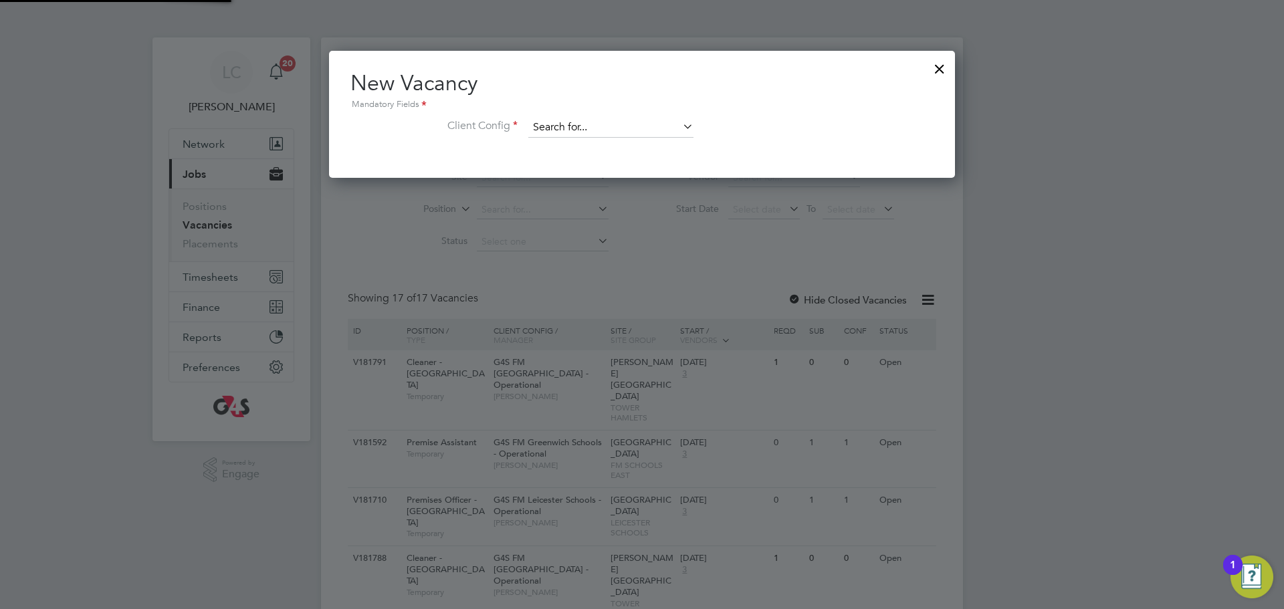
scroll to position [127, 627]
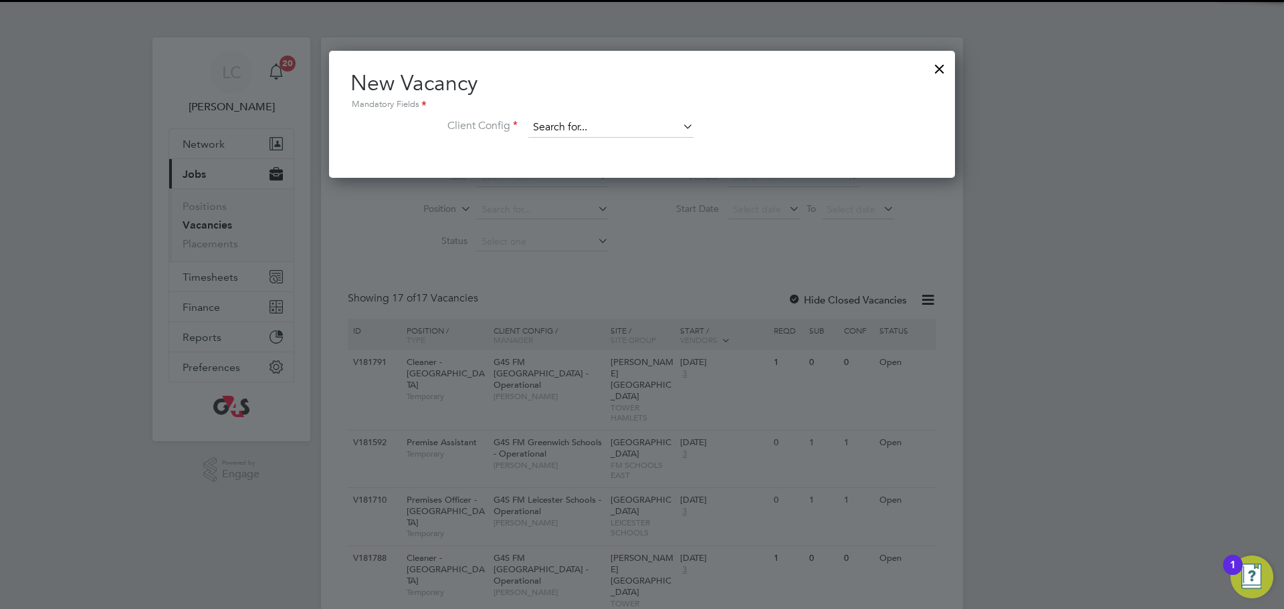
click at [599, 127] on input at bounding box center [610, 128] width 165 height 20
click at [615, 165] on li "G4S FM Tower Hamlets - Operational" at bounding box center [620, 165] width 185 height 18
type input "G4S FM [GEOGRAPHIC_DATA] - Operational"
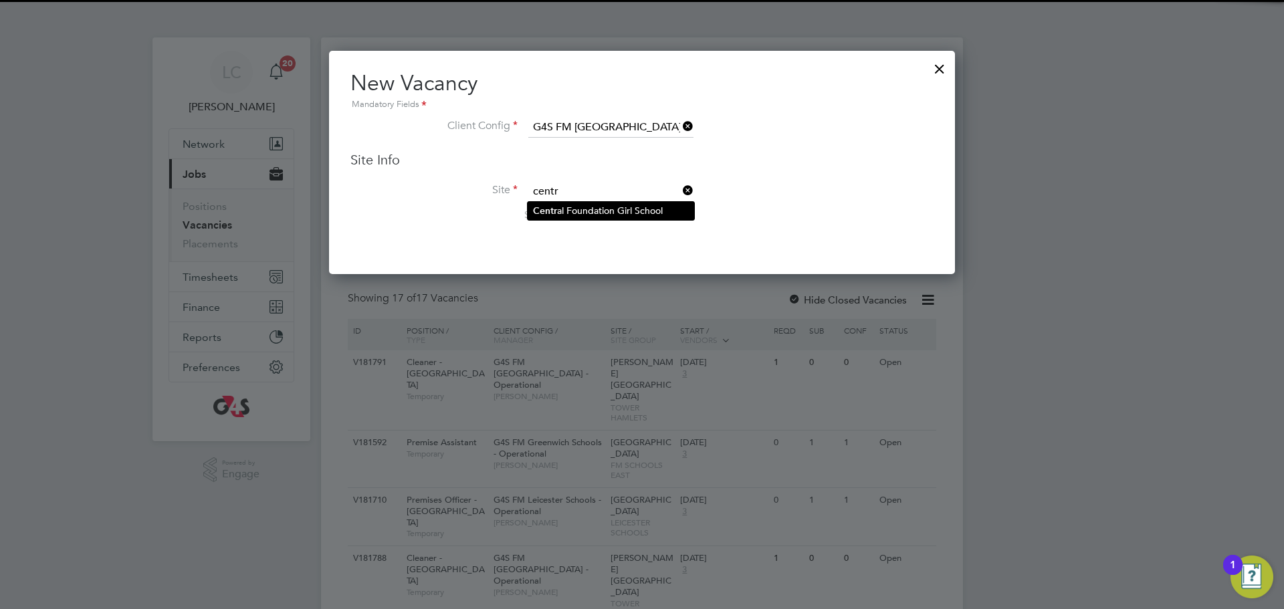
click at [564, 209] on li "Centr al Foundation Girl School" at bounding box center [611, 211] width 167 height 18
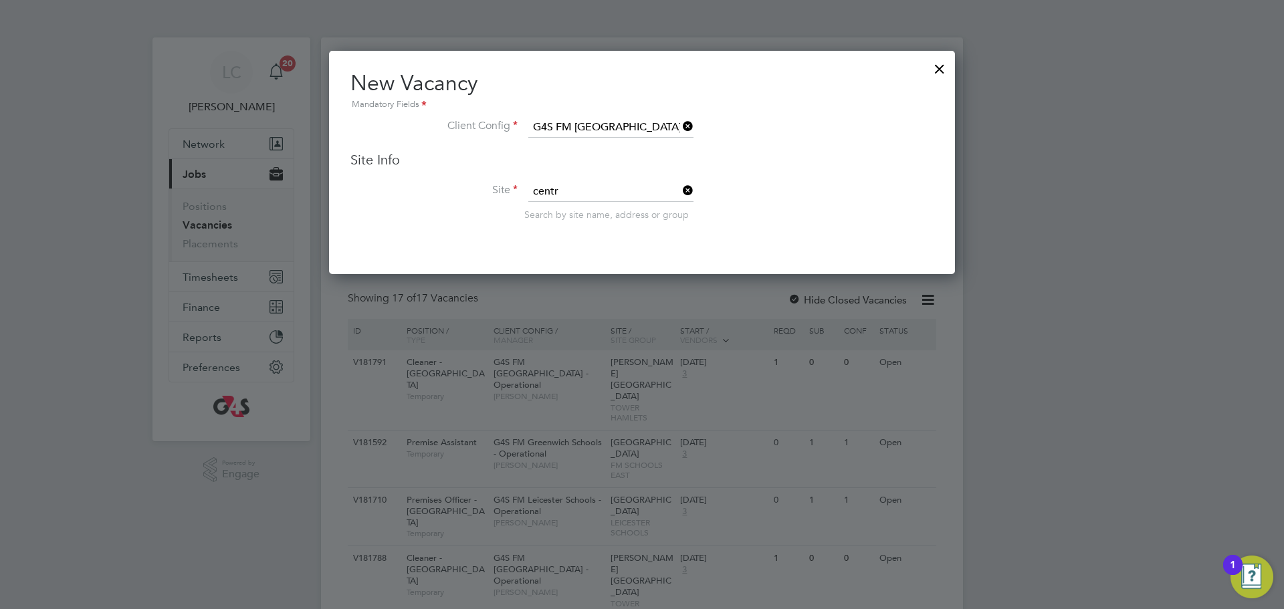
type input "Central Foundation Girl School"
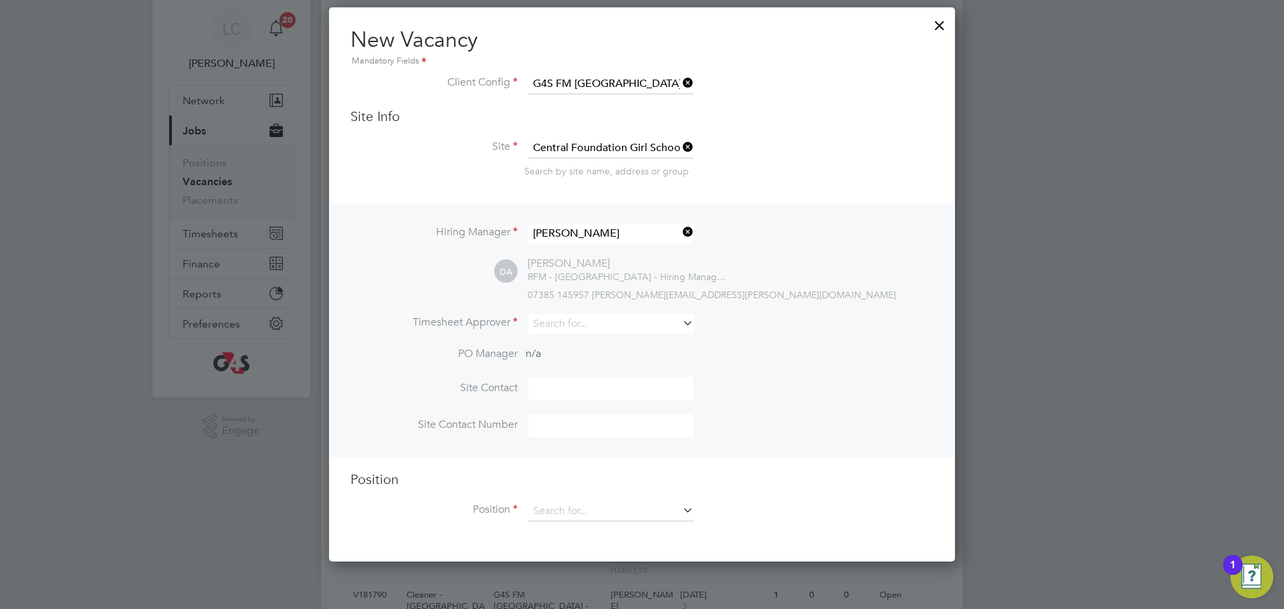
scroll to position [58, 0]
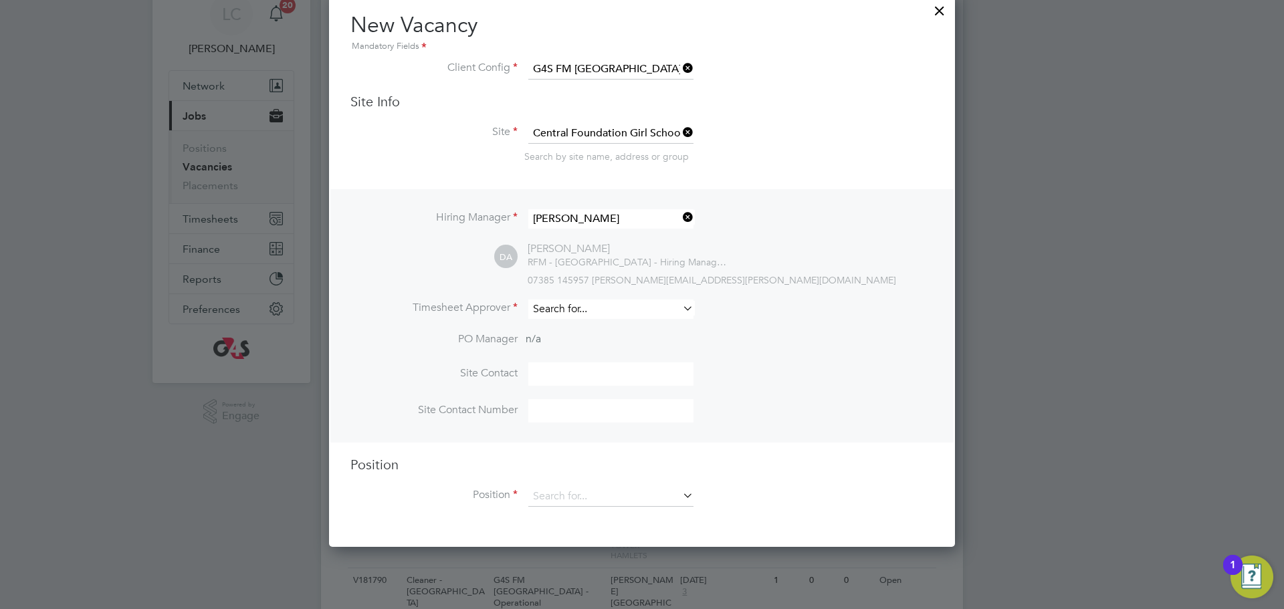
click at [585, 316] on input at bounding box center [610, 309] width 165 height 19
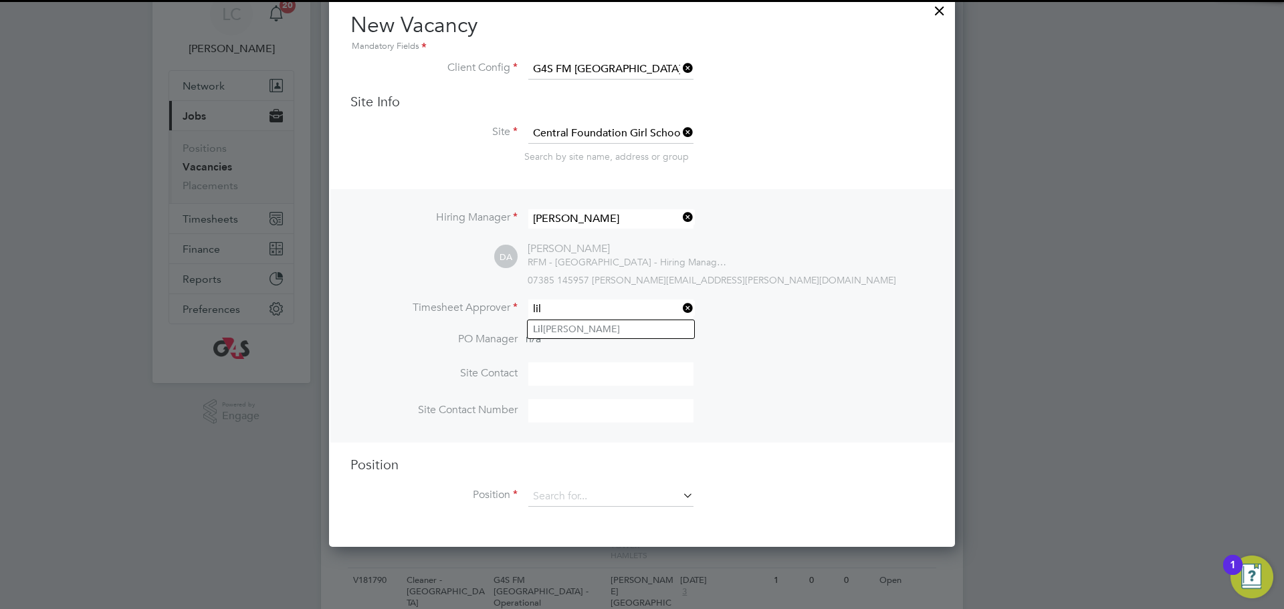
type input "lil"
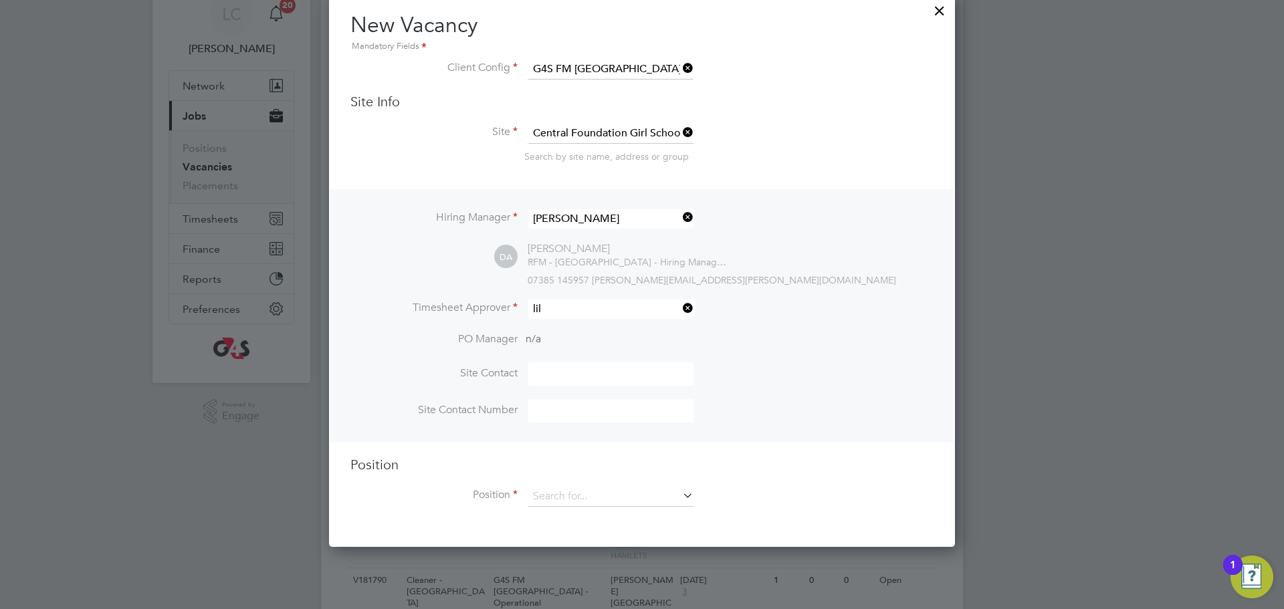
click at [579, 320] on ul "Lil ingxi Chen" at bounding box center [611, 329] width 168 height 19
click at [579, 328] on li "Timesheet Approver" at bounding box center [641, 316] width 583 height 33
click at [580, 281] on span "07385 145957" at bounding box center [559, 280] width 62 height 12
click at [582, 302] on input at bounding box center [610, 309] width 165 height 19
click at [597, 330] on li "Lil ingxi Chen" at bounding box center [611, 329] width 167 height 18
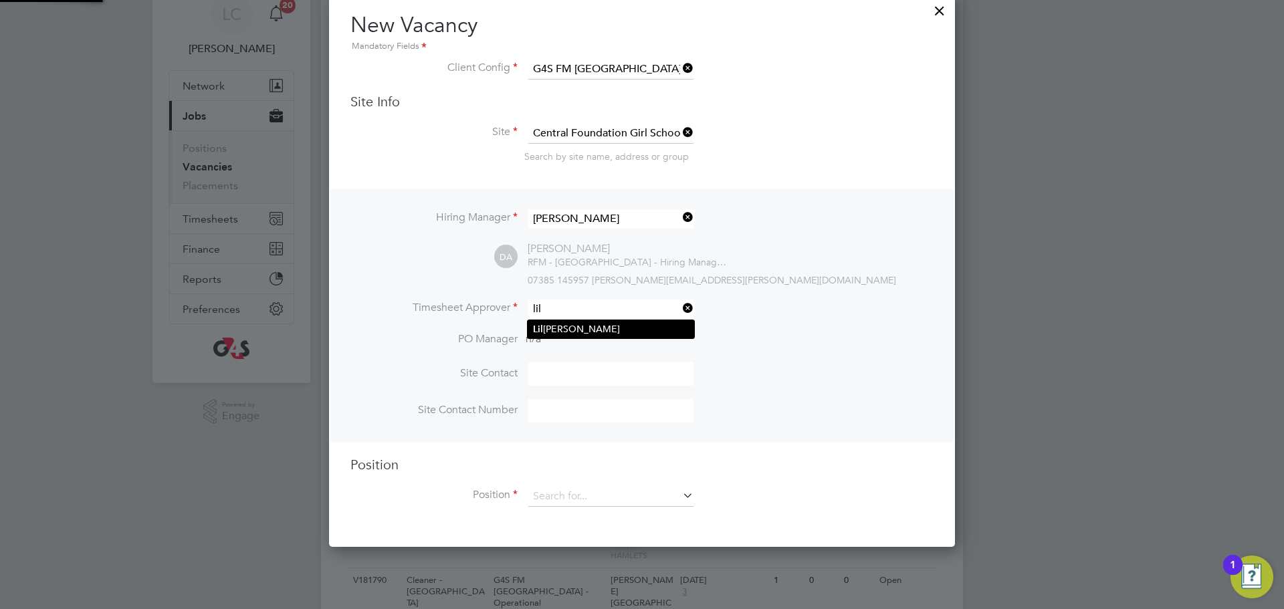
type input "[PERSON_NAME]"
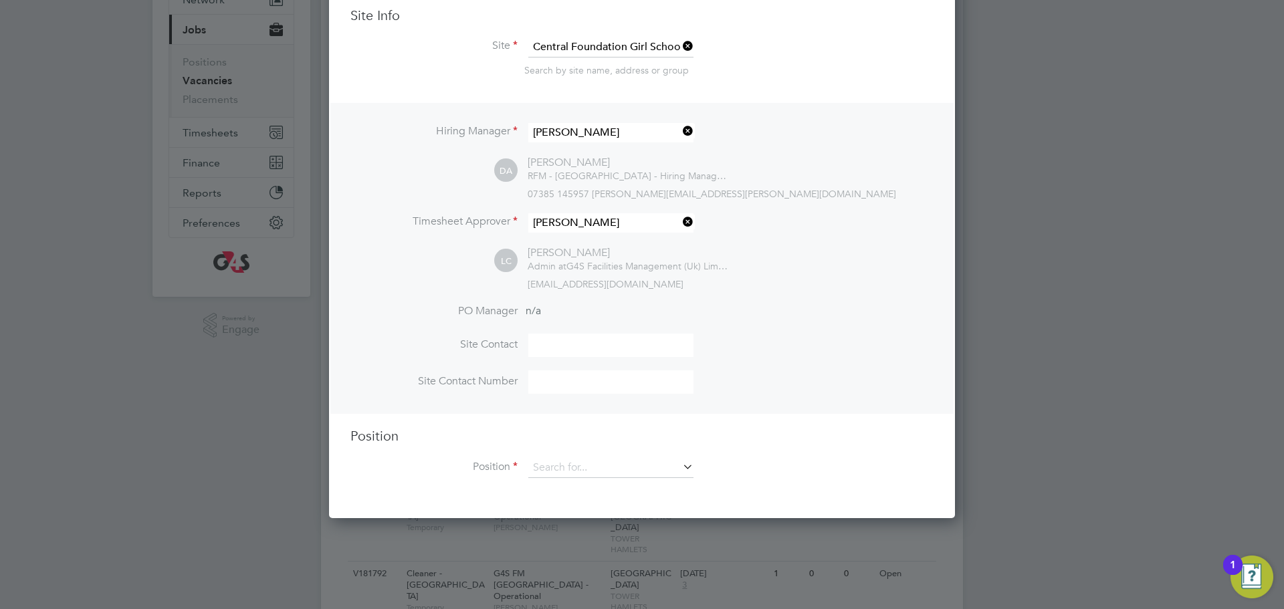
scroll to position [150, 0]
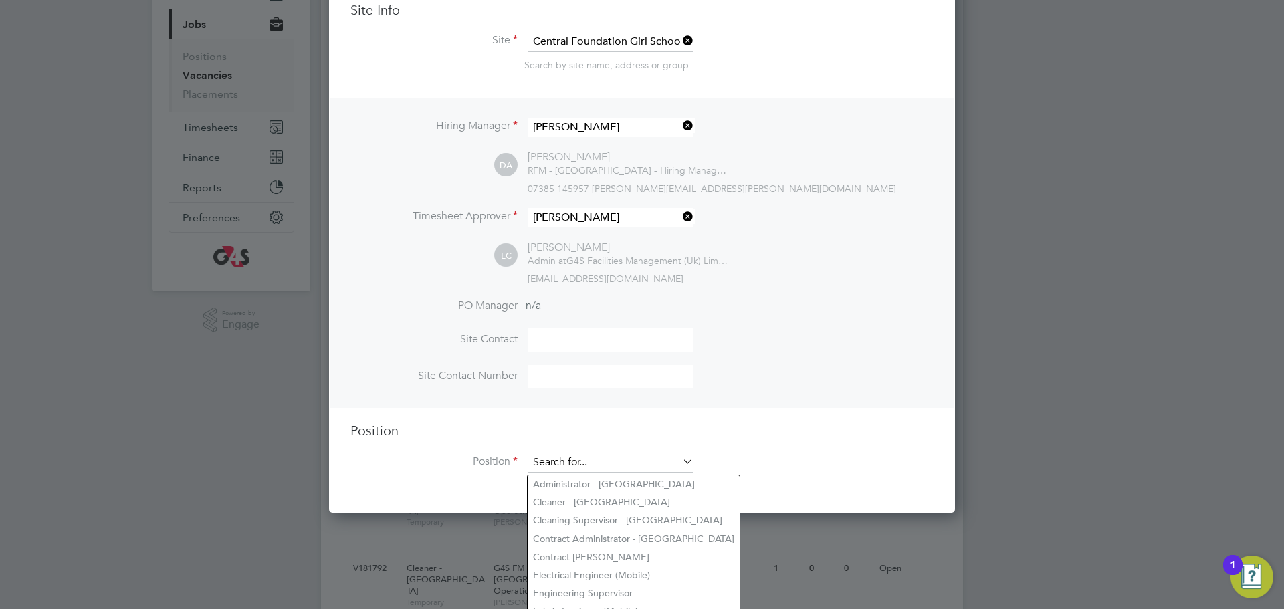
click at [590, 459] on input at bounding box center [610, 463] width 165 height 20
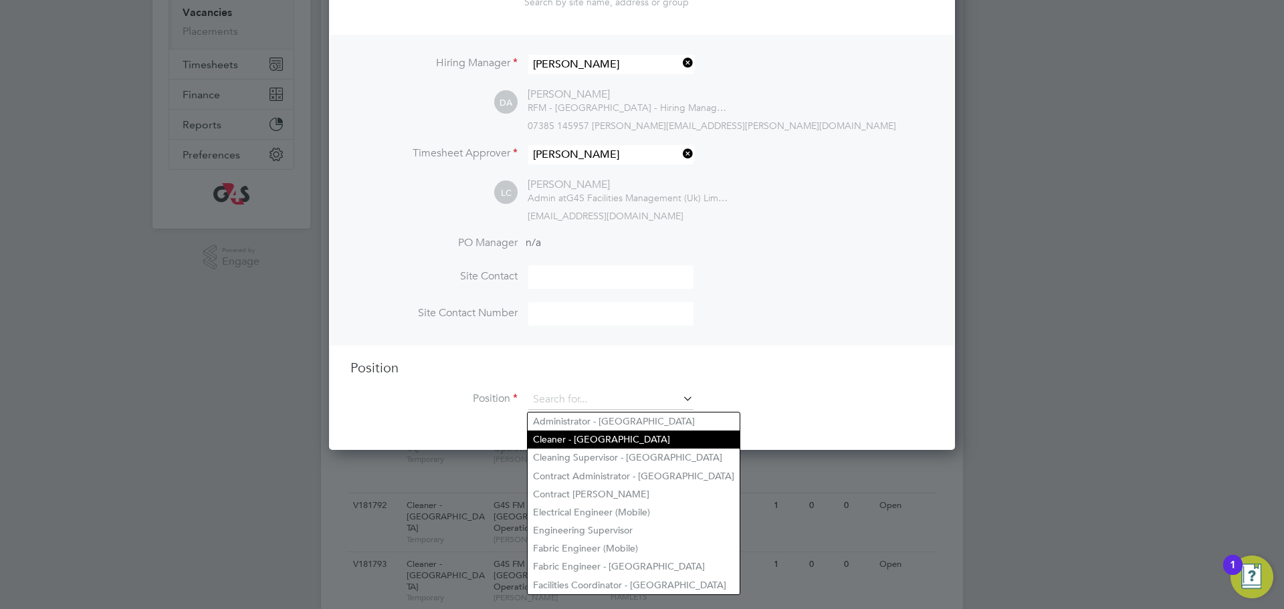
scroll to position [215, 0]
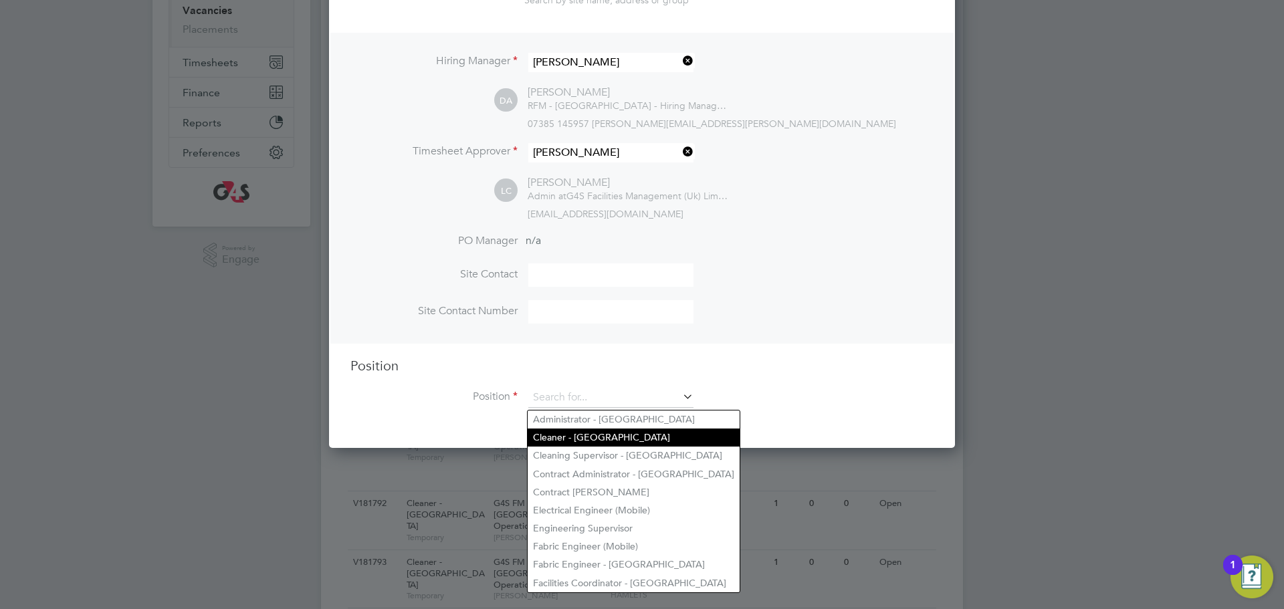
click at [584, 444] on li "Cleaner - Tower Hamlet" at bounding box center [634, 438] width 212 height 18
type input "Cleaner - Tower Hamlet"
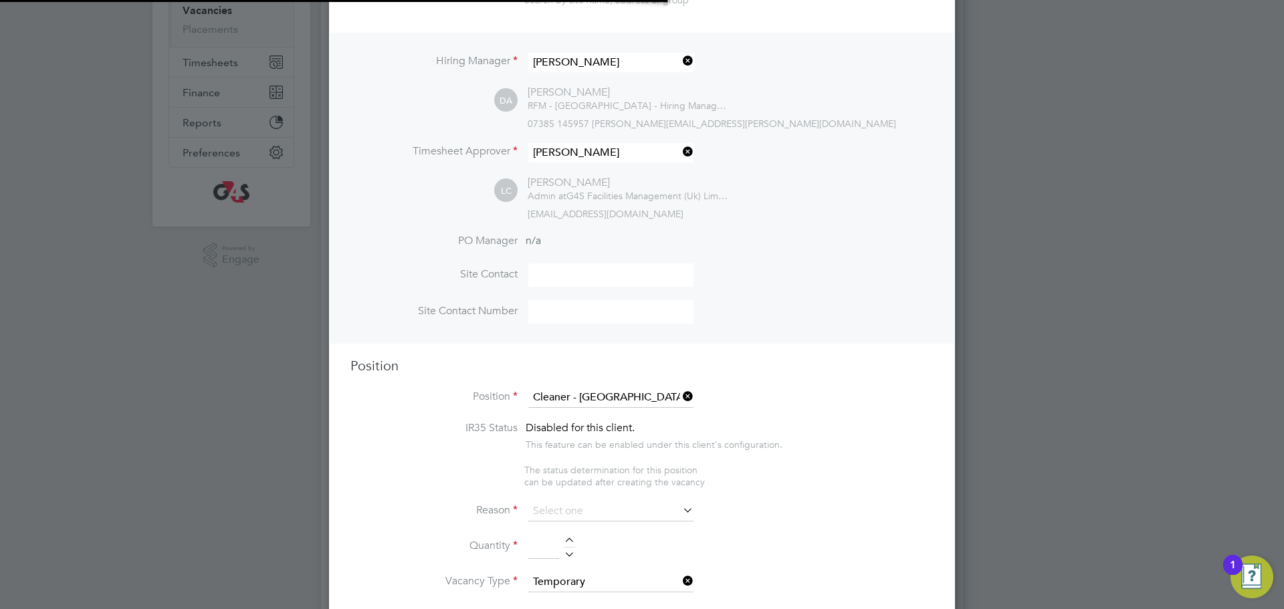
scroll to position [7, 7]
type textarea "**Key Responsibilities** ▪ To carry out all cleaning assigned, making full use …"
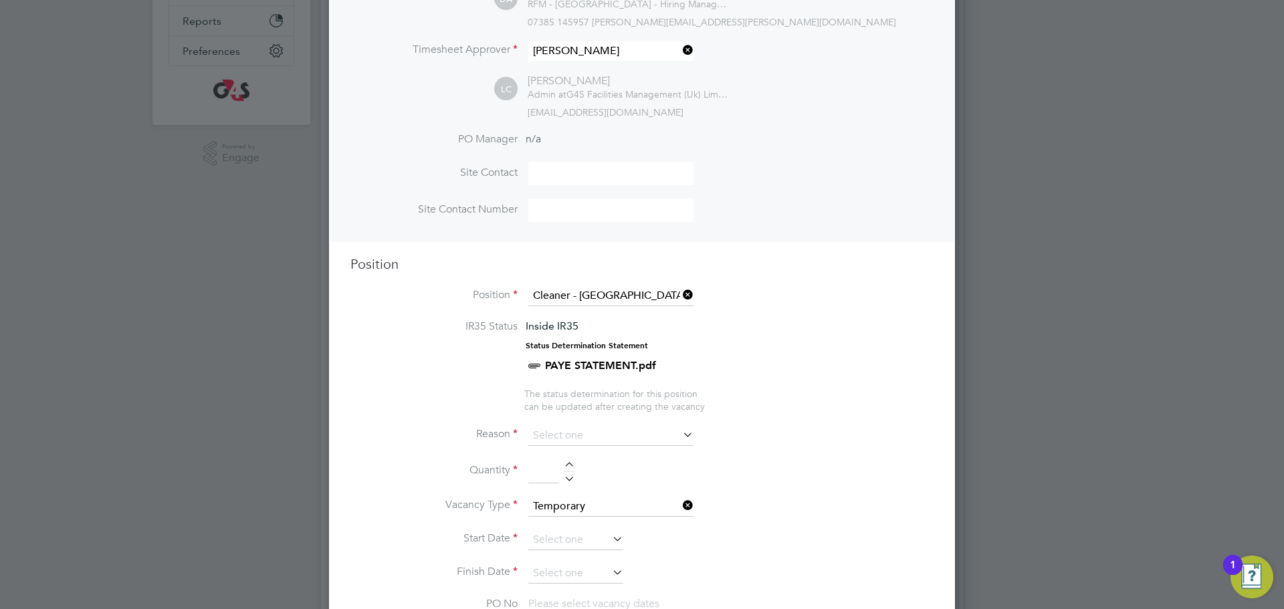
scroll to position [367, 0]
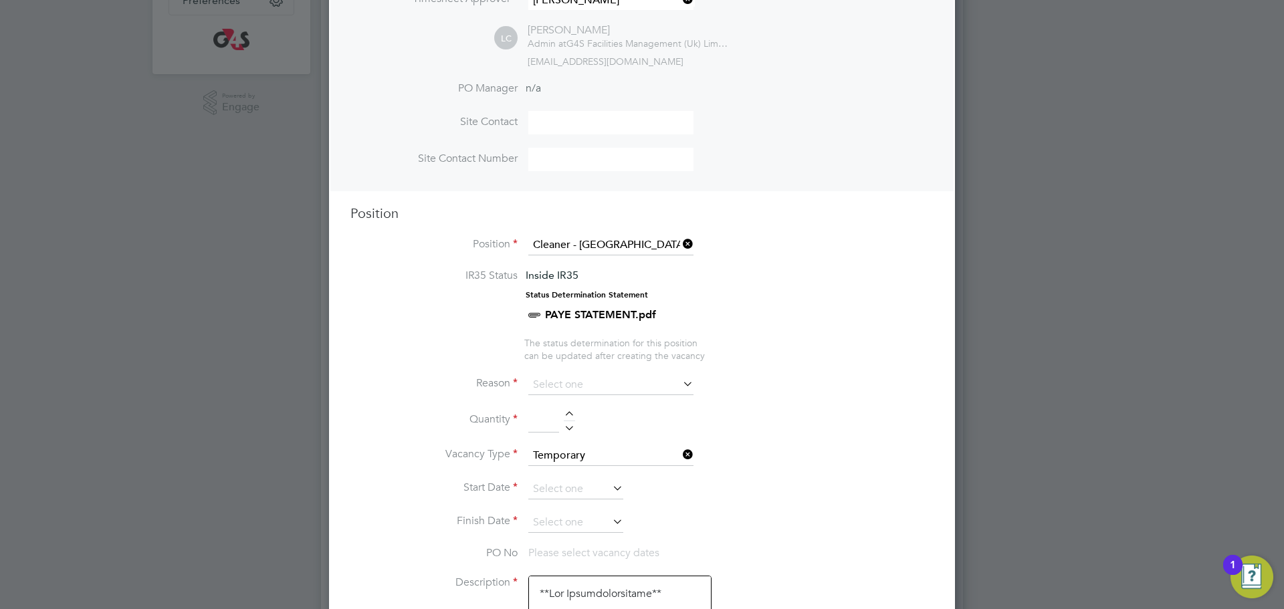
drag, startPoint x: 582, startPoint y: 385, endPoint x: 593, endPoint y: 413, distance: 30.7
click at [582, 384] on input at bounding box center [610, 385] width 165 height 20
drag, startPoint x: 576, startPoint y: 505, endPoint x: 577, endPoint y: 493, distance: 12.1
click at [577, 504] on li "Vacant Role" at bounding box center [611, 511] width 167 height 17
type input "Vacant Role"
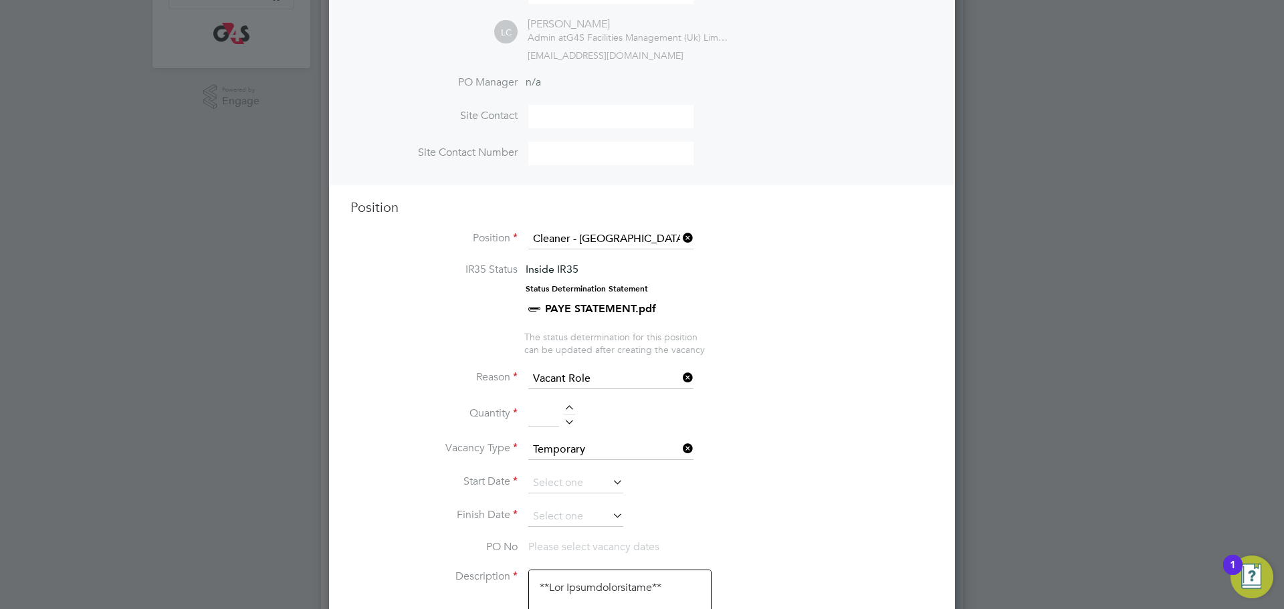
scroll to position [375, 0]
drag, startPoint x: 570, startPoint y: 409, endPoint x: 487, endPoint y: 225, distance: 202.4
click at [570, 409] on div at bounding box center [569, 408] width 11 height 9
type input "1"
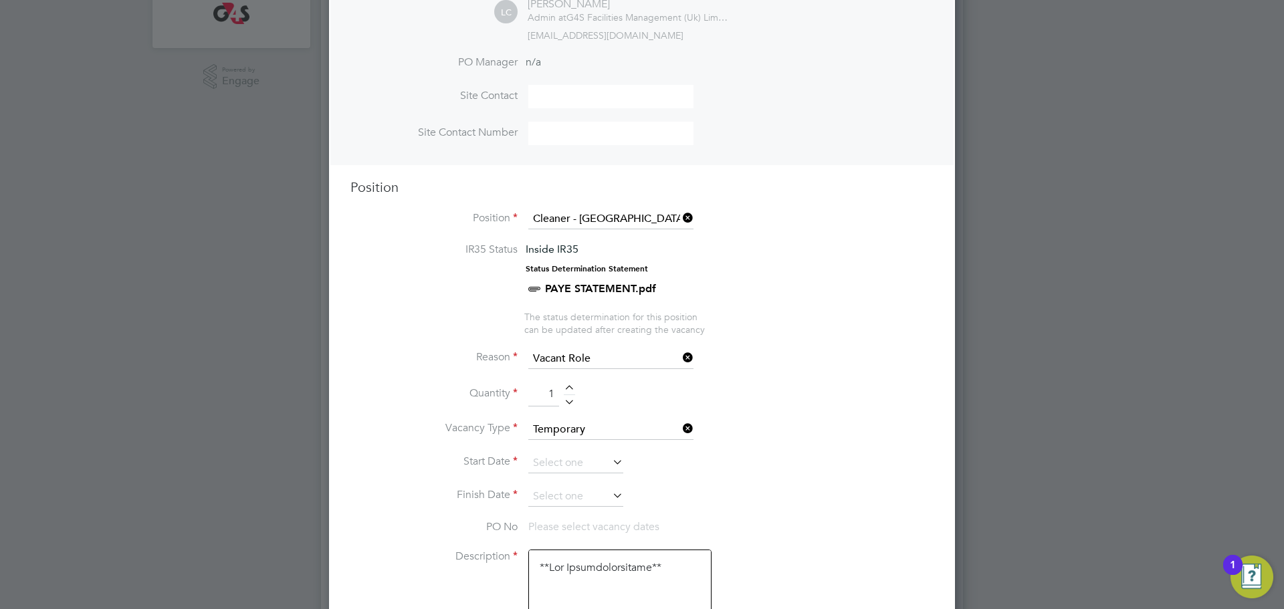
scroll to position [395, 0]
click at [588, 461] on input at bounding box center [575, 461] width 95 height 20
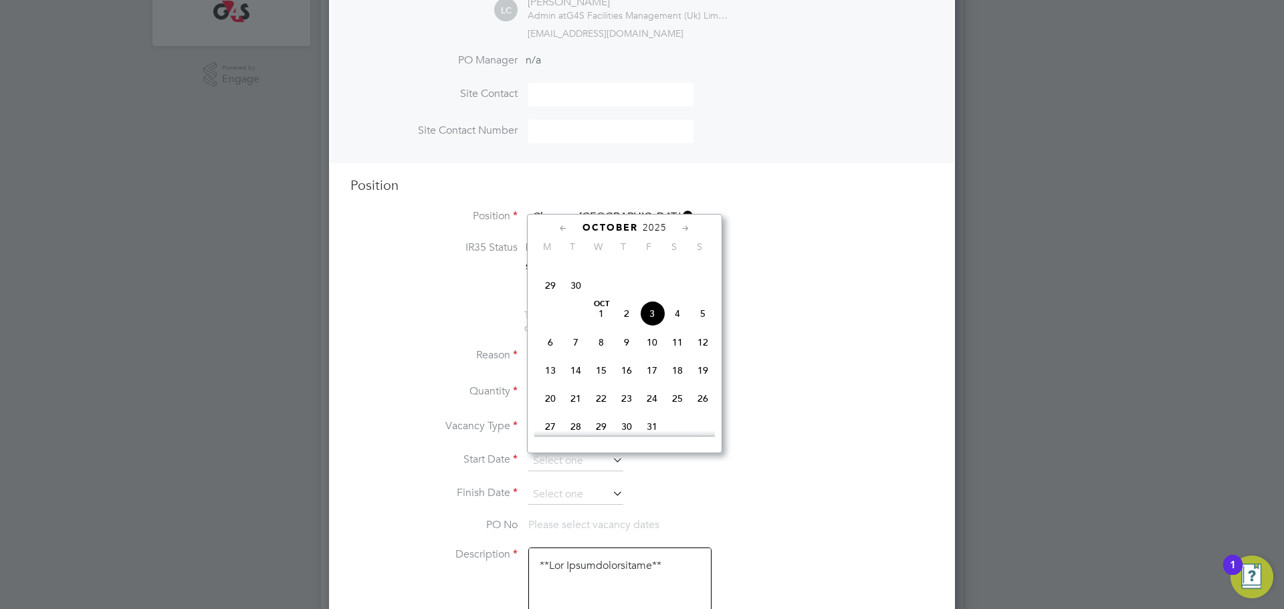
click at [555, 355] on span "6" at bounding box center [550, 342] width 25 height 25
type input "[DATE]"
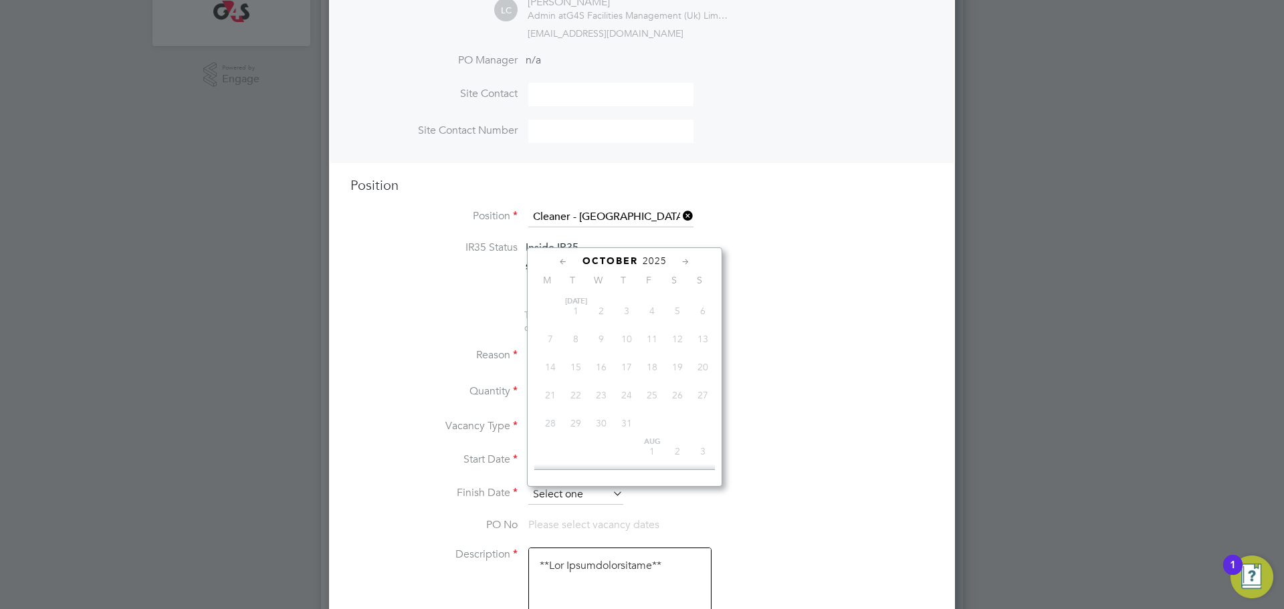
click at [593, 488] on input at bounding box center [575, 495] width 95 height 20
click at [605, 375] on span "24" at bounding box center [601, 361] width 25 height 25
type input "[DATE]"
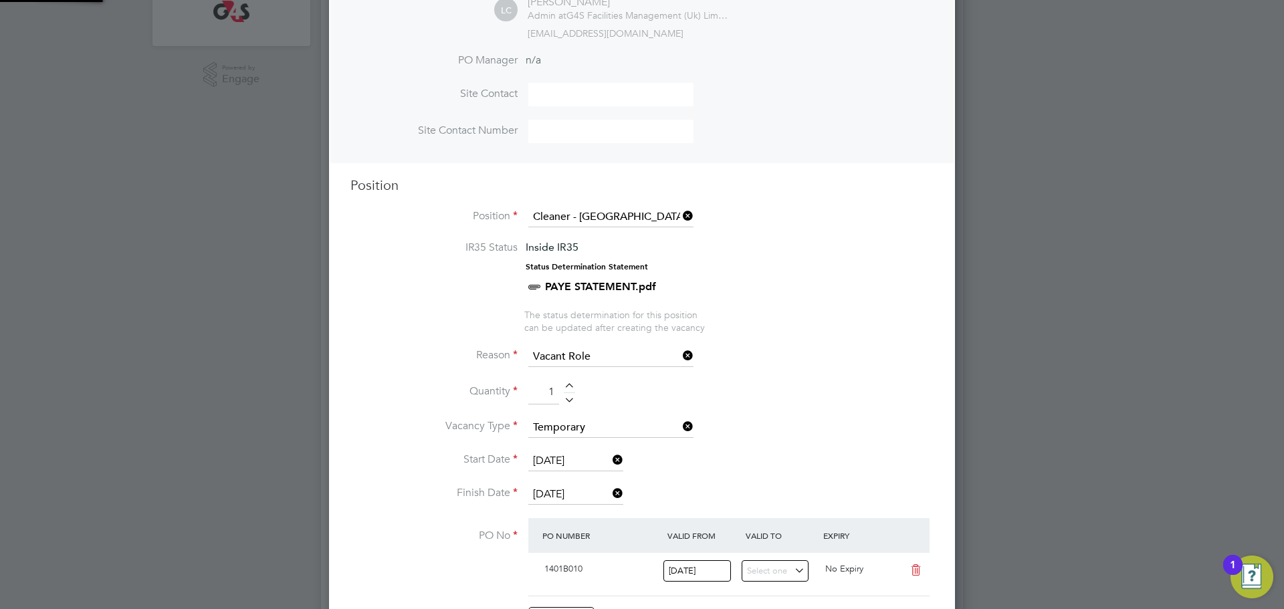
scroll to position [23, 126]
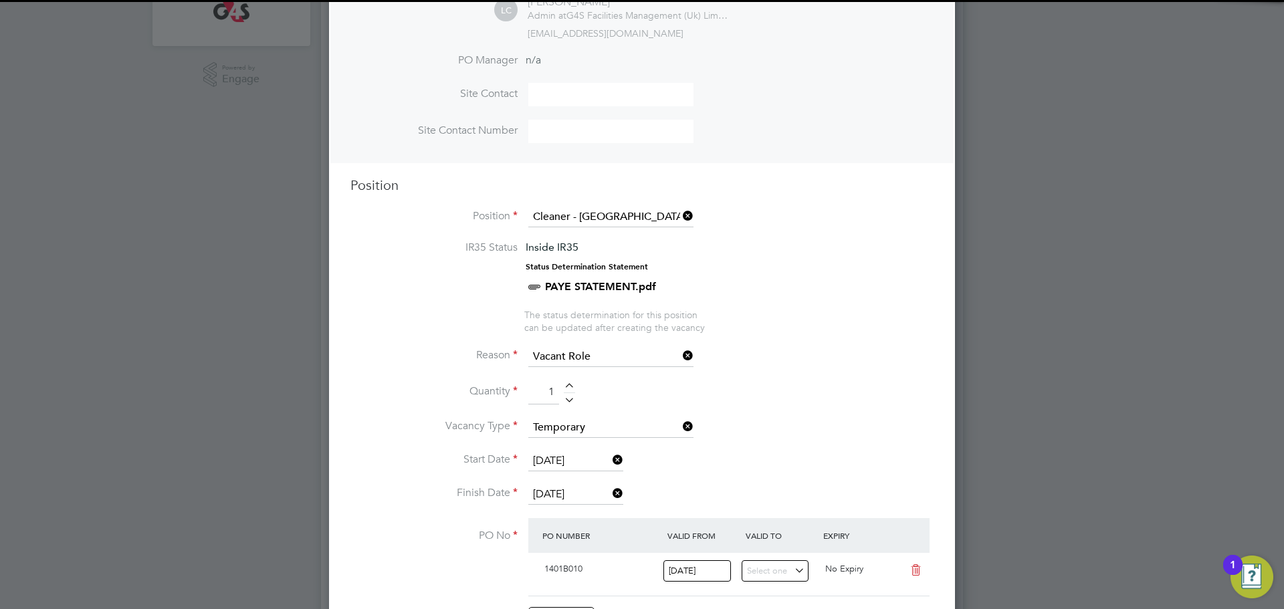
click at [783, 476] on li "Start Date 06 Oct 2025" at bounding box center [641, 467] width 583 height 33
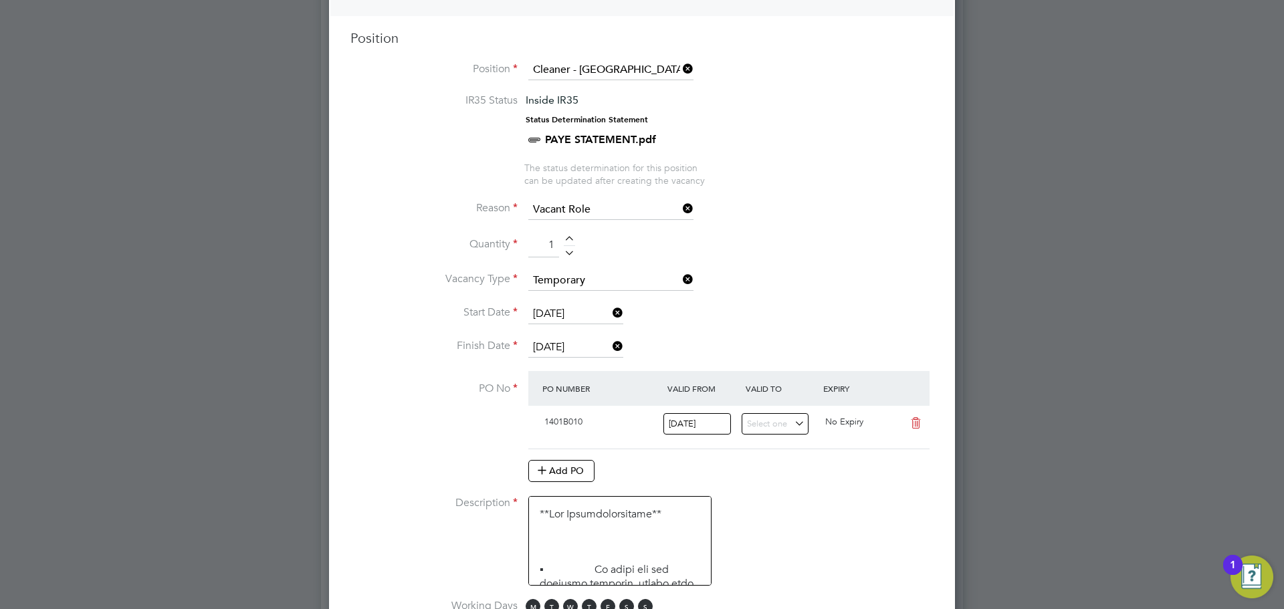
scroll to position [707, 0]
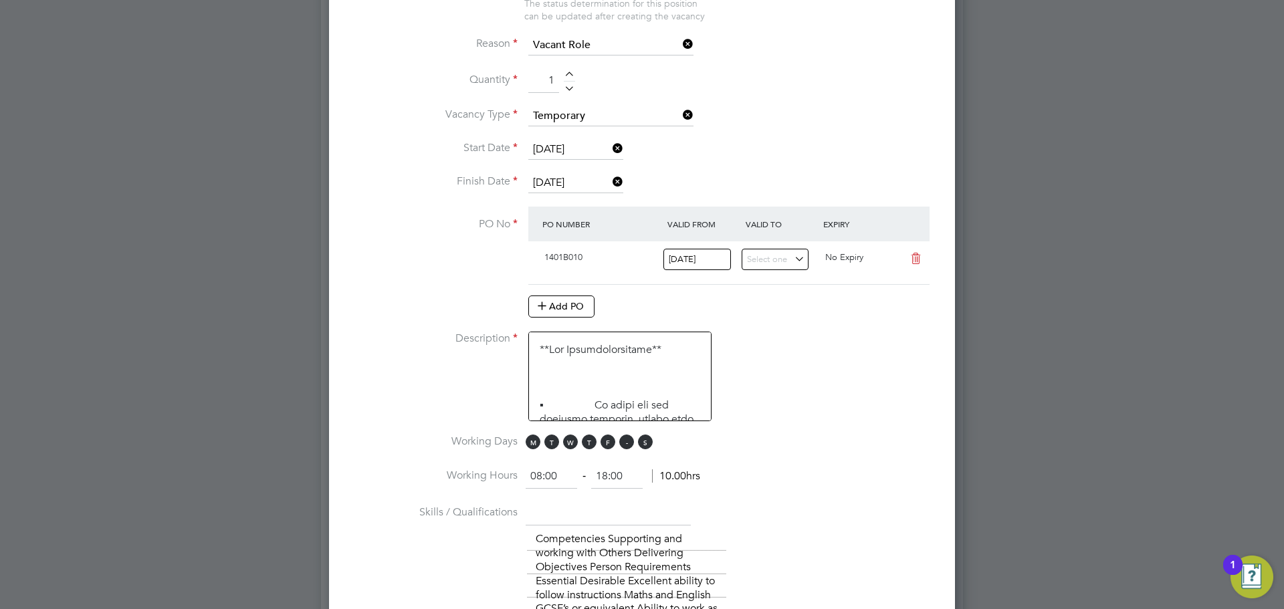
click at [628, 448] on span "S" at bounding box center [626, 442] width 15 height 15
click at [642, 444] on span "S" at bounding box center [645, 442] width 15 height 15
drag, startPoint x: 559, startPoint y: 474, endPoint x: 514, endPoint y: 475, distance: 45.5
click at [509, 474] on li "Working Hours 08:00 ‐ 18:00 10.00hrs" at bounding box center [641, 483] width 583 height 37
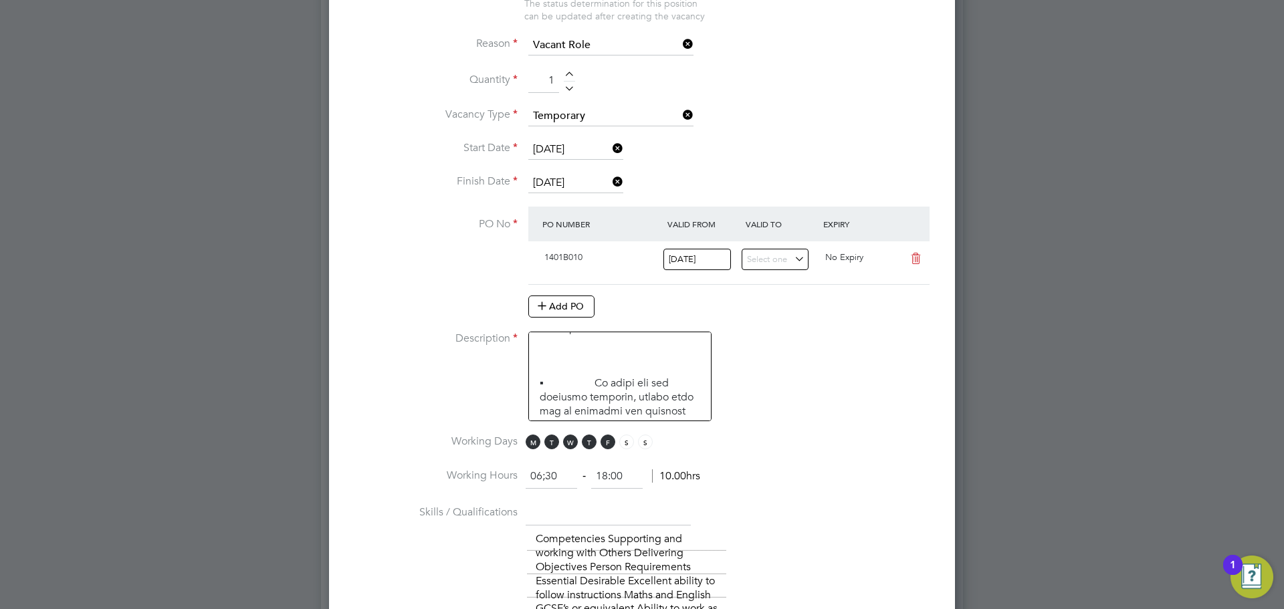
type input "06:30"
drag, startPoint x: 630, startPoint y: 480, endPoint x: 566, endPoint y: 486, distance: 63.8
click at [568, 483] on ng-form "06:30 ‐ 18:00 11.50hrs" at bounding box center [613, 475] width 175 height 13
type input "08:30"
drag, startPoint x: 794, startPoint y: 501, endPoint x: 721, endPoint y: 426, distance: 104.5
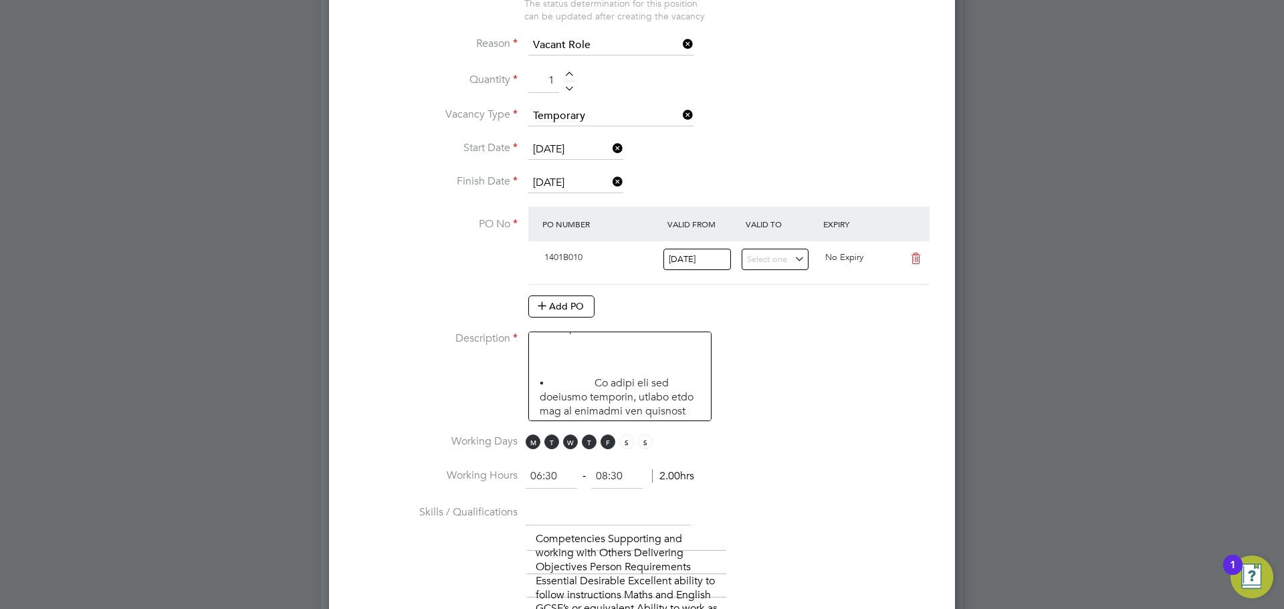
click at [792, 500] on li "Working Hours 06:30 ‐ 08:30 2.00hrs" at bounding box center [641, 483] width 583 height 37
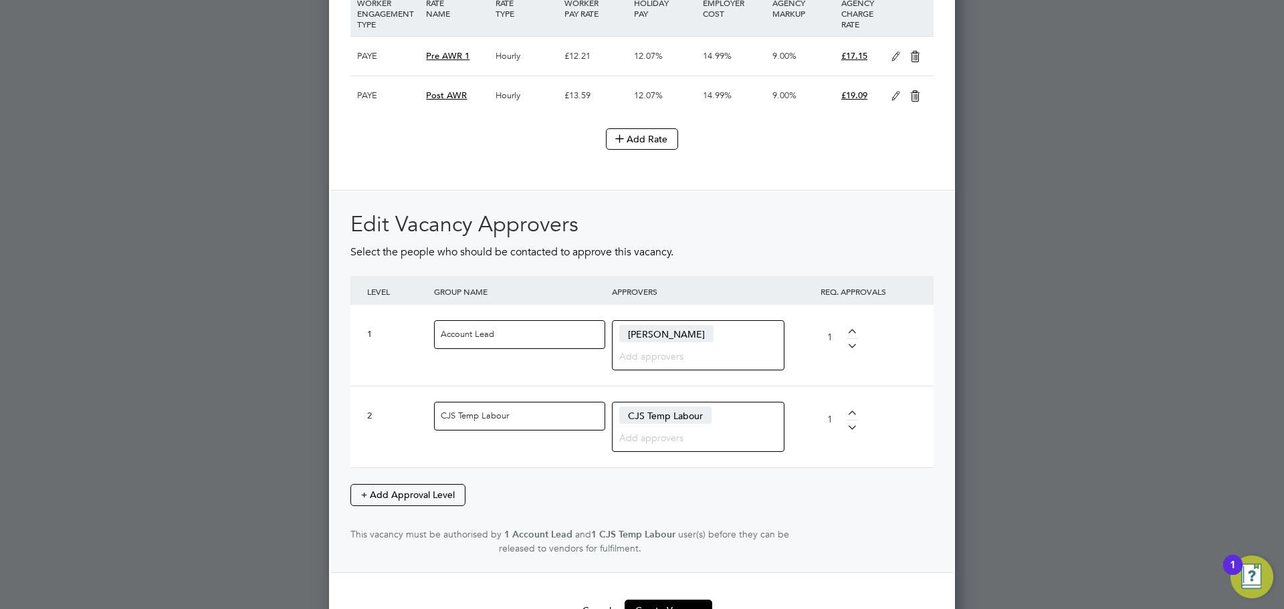
scroll to position [1864, 0]
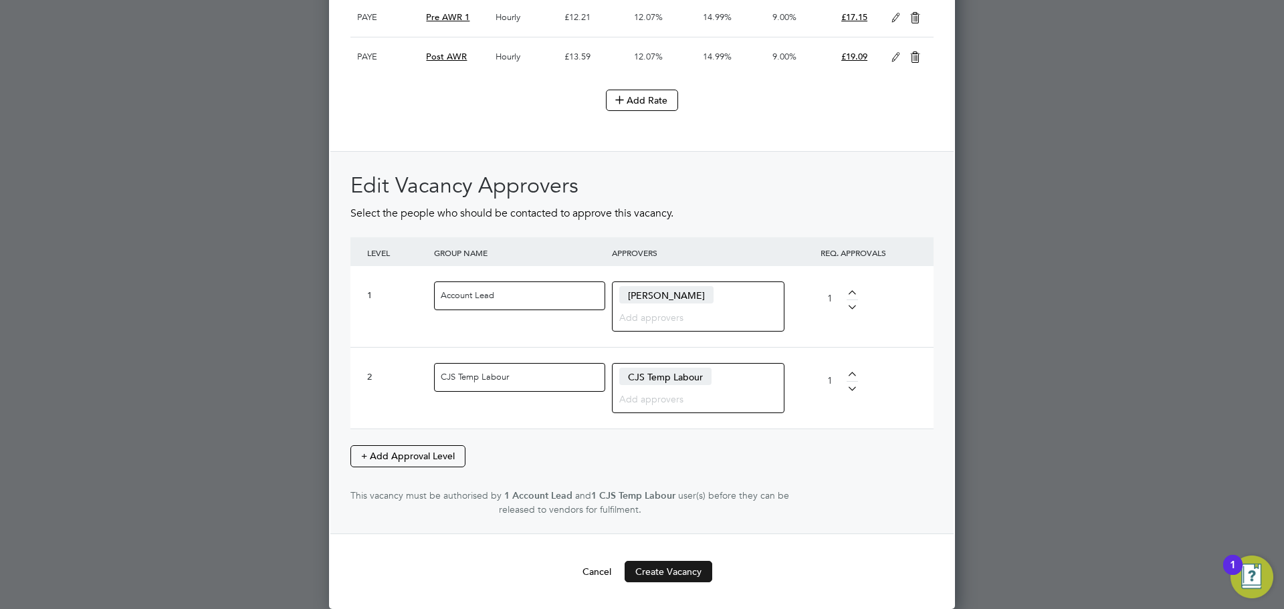
click at [652, 582] on button "Create Vacancy" at bounding box center [669, 571] width 88 height 21
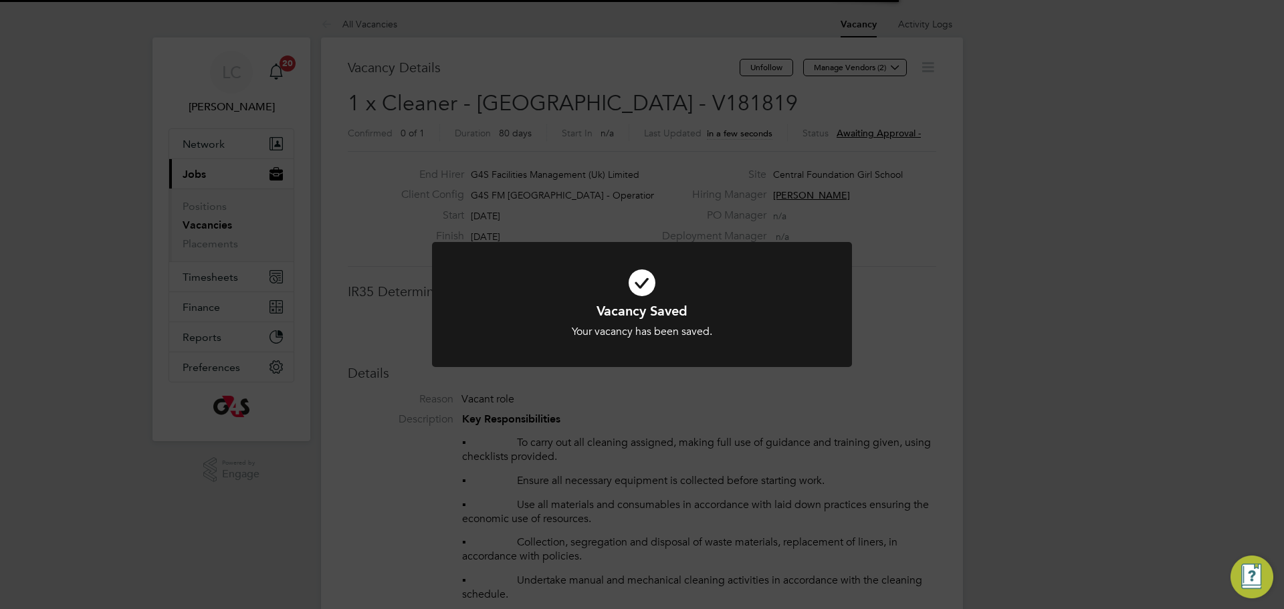
scroll to position [39, 94]
drag, startPoint x: 695, startPoint y: 173, endPoint x: 629, endPoint y: 122, distance: 83.5
click at [694, 173] on div "Vacancy Saved Your vacancy has been saved. Cancel Okay" at bounding box center [642, 304] width 1284 height 609
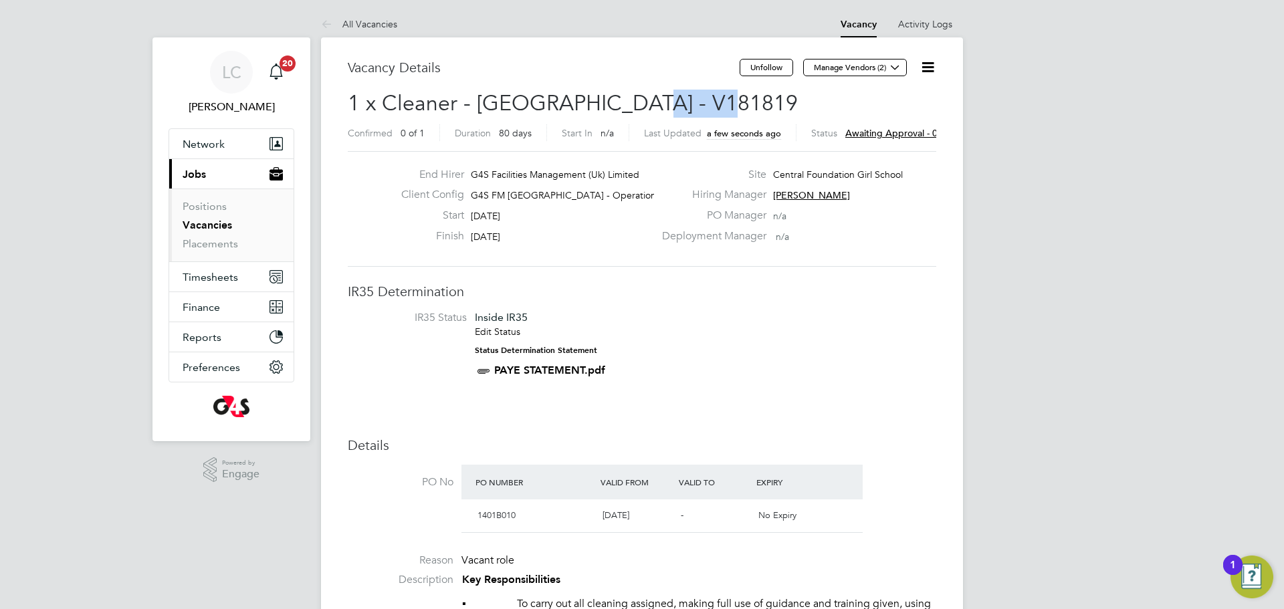
drag, startPoint x: 627, startPoint y: 103, endPoint x: 708, endPoint y: 100, distance: 81.0
click at [708, 100] on span "1 x Cleaner - Tower Hamlet - V181819" at bounding box center [573, 103] width 450 height 26
copy span "V181819"
drag, startPoint x: 886, startPoint y: 58, endPoint x: 840, endPoint y: 86, distance: 53.7
click at [890, 62] on icon at bounding box center [895, 67] width 10 height 10
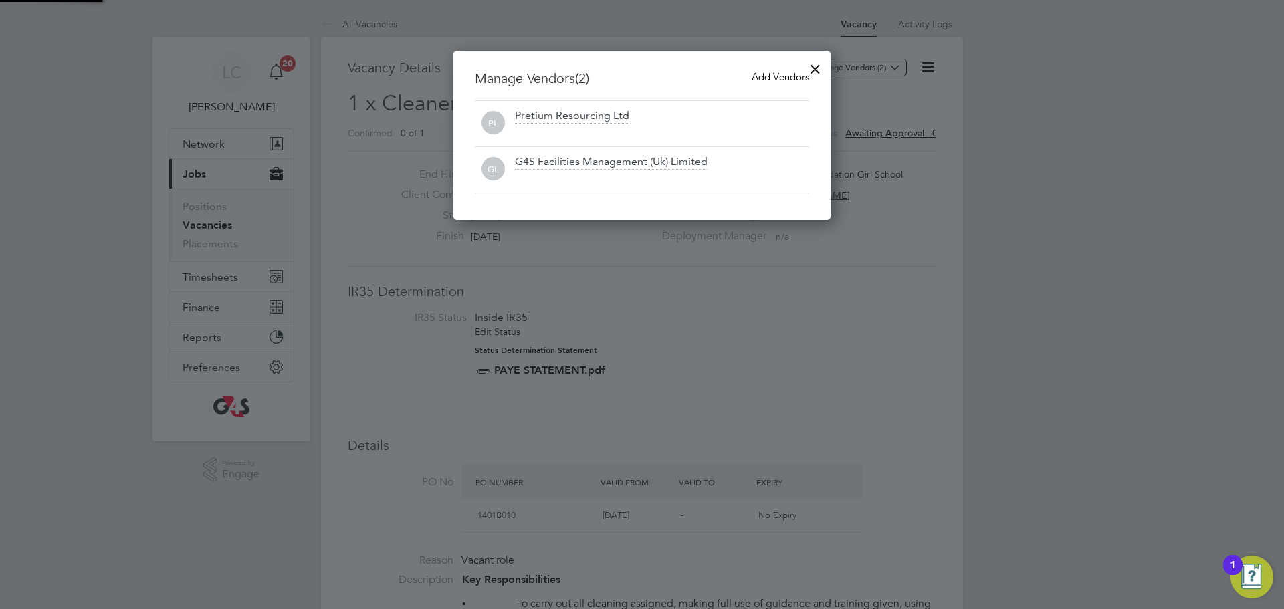
scroll to position [170, 378]
click at [768, 70] on div "Add Vendors" at bounding box center [781, 77] width 58 height 15
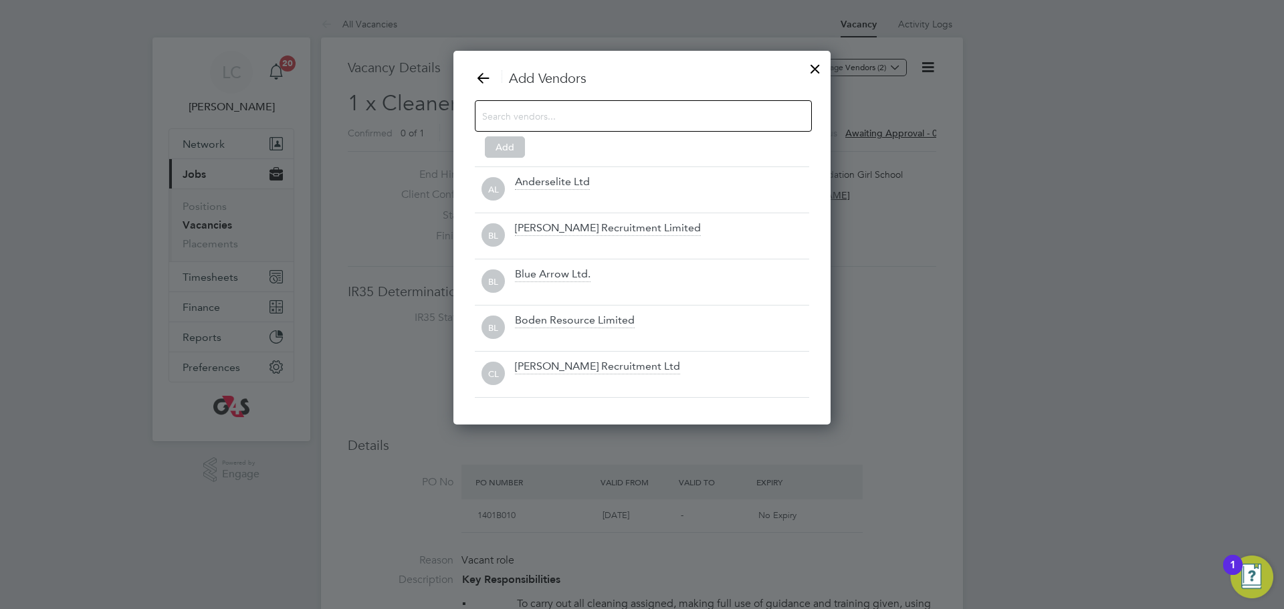
scroll to position [375, 378]
click at [570, 112] on input at bounding box center [632, 115] width 301 height 17
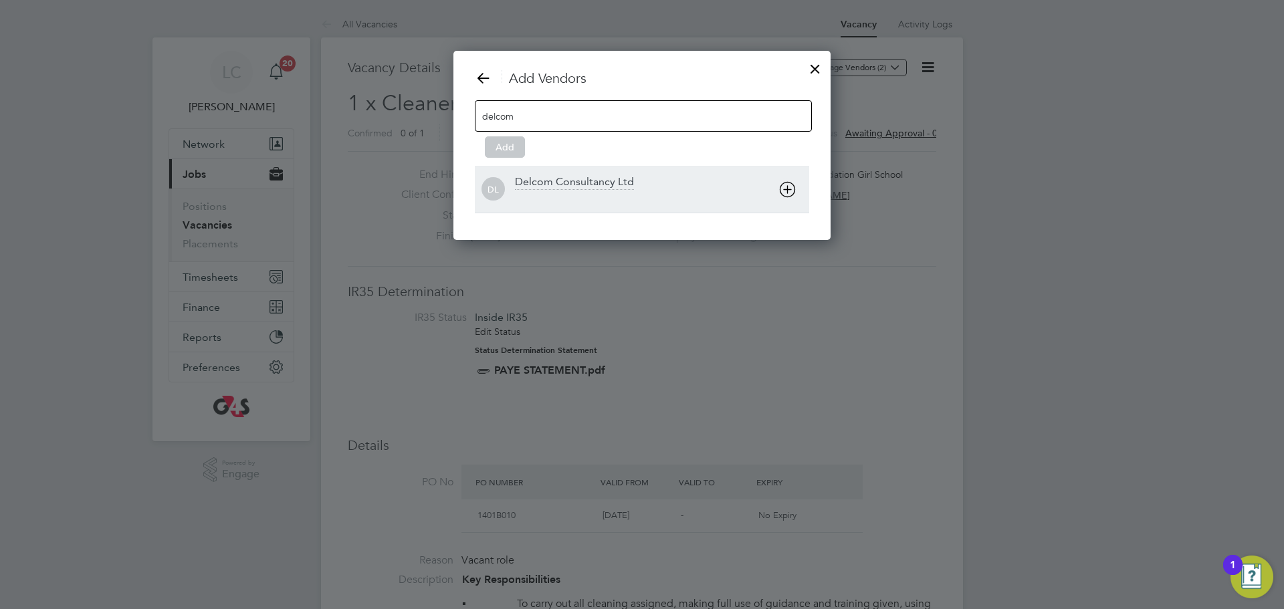
type input "delcom"
click at [584, 176] on div "Delcom Consultancy Ltd" at bounding box center [574, 182] width 119 height 15
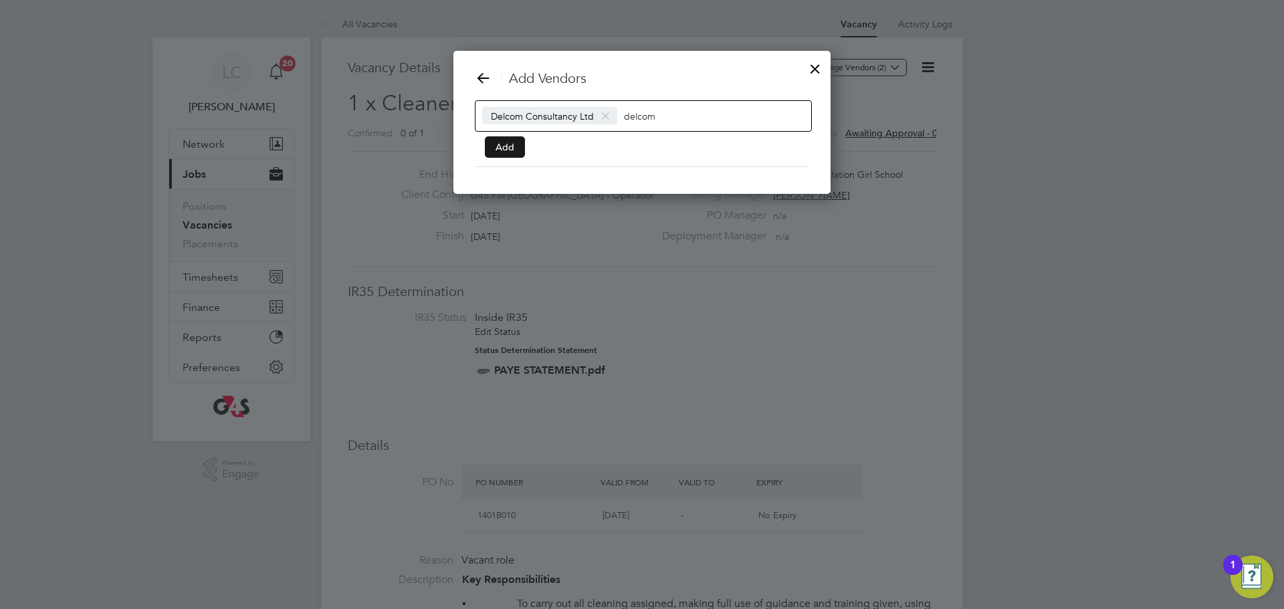
scroll to position [144, 378]
drag, startPoint x: 486, startPoint y: 146, endPoint x: 493, endPoint y: 147, distance: 6.7
click at [486, 146] on button "Add" at bounding box center [505, 146] width 40 height 21
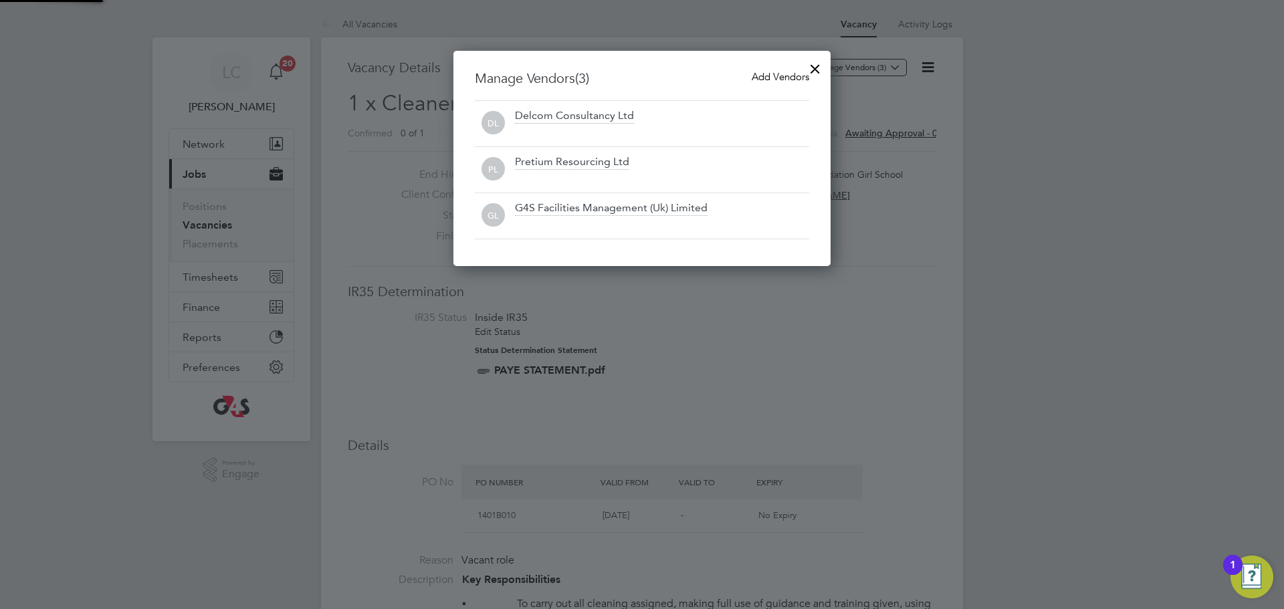
click at [815, 69] on div at bounding box center [815, 66] width 24 height 24
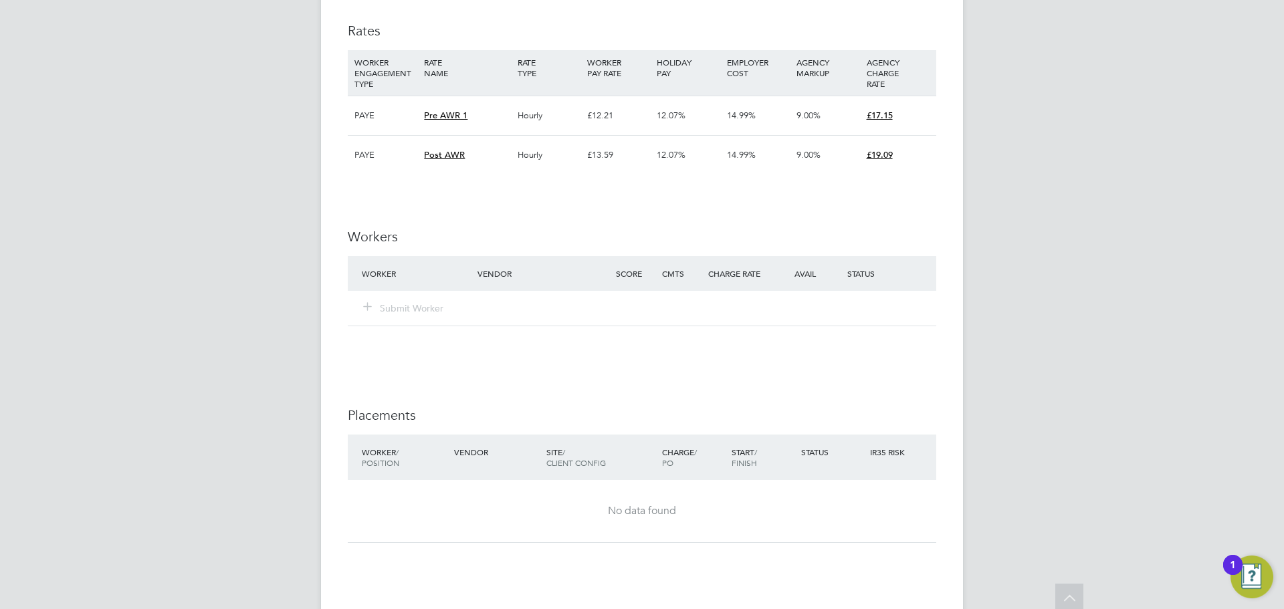
scroll to position [1753, 0]
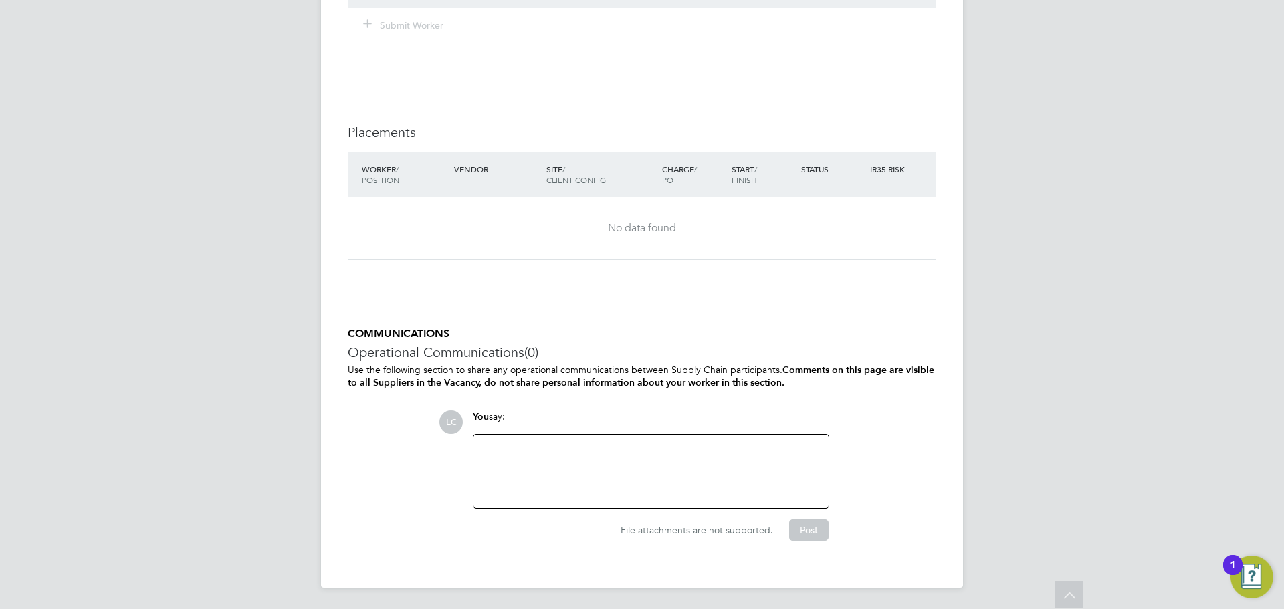
click at [563, 480] on div at bounding box center [651, 472] width 339 height 58
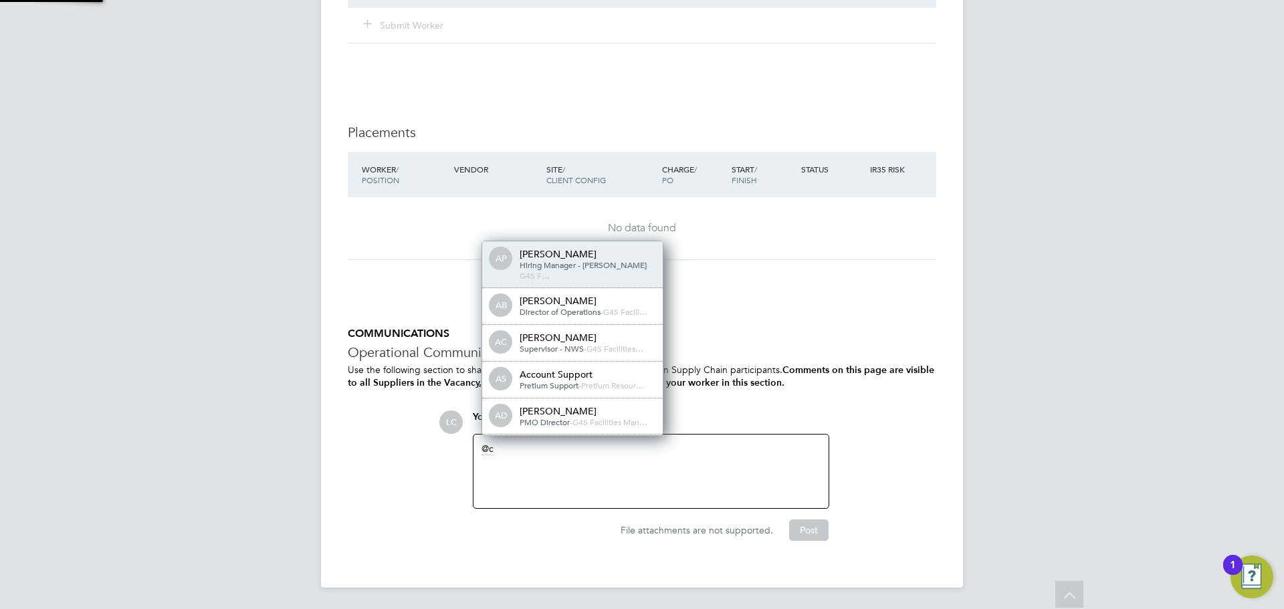
scroll to position [0, 0]
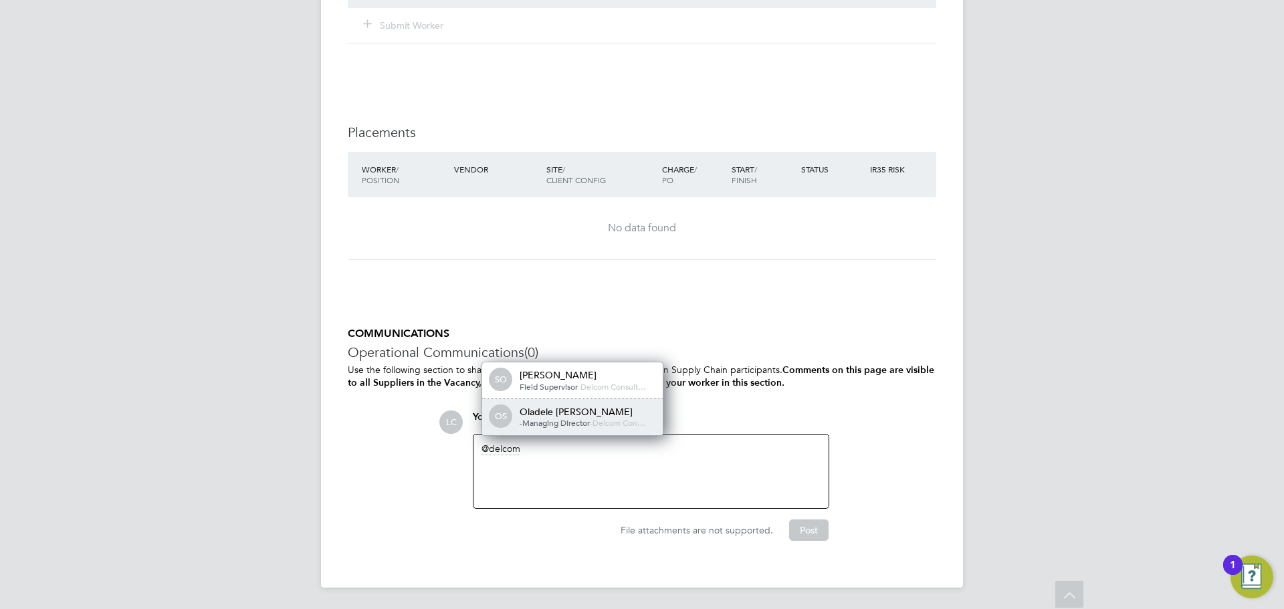
click at [591, 421] on span "-" at bounding box center [591, 422] width 3 height 11
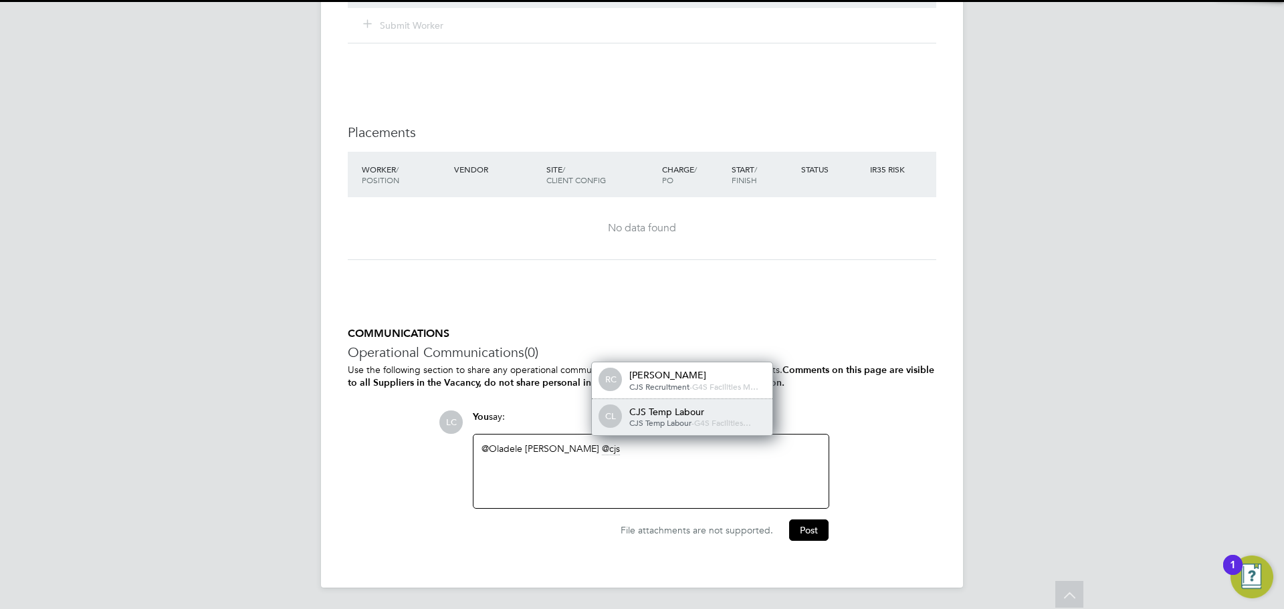
click at [661, 409] on div "CJS Temp Labour" at bounding box center [696, 412] width 134 height 12
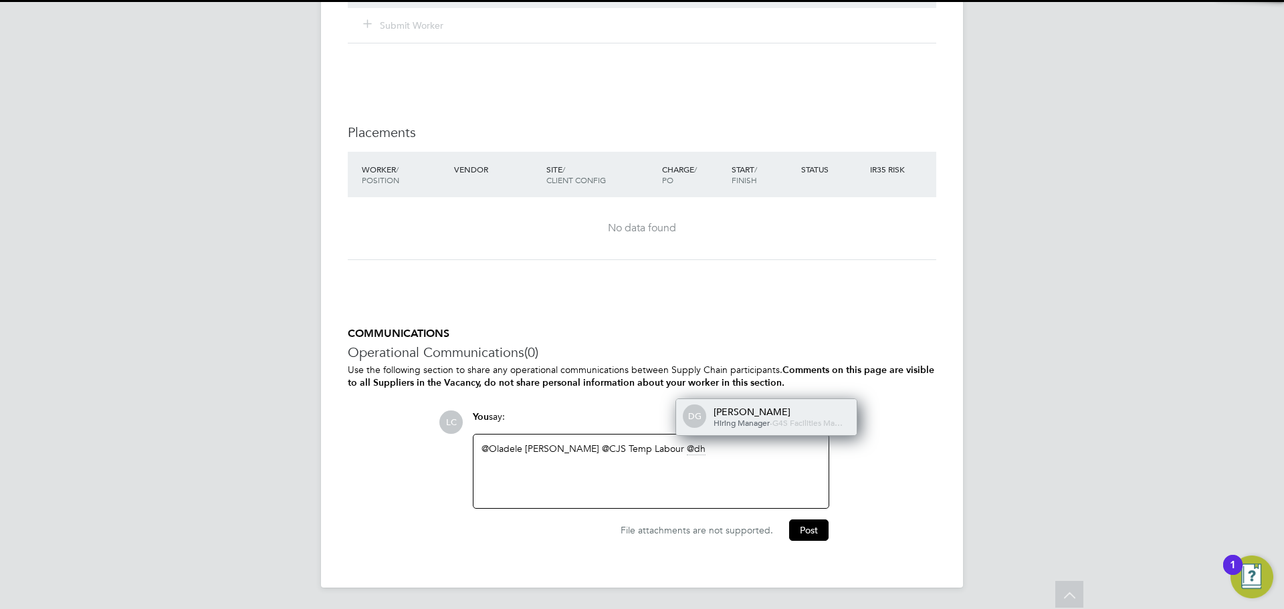
click at [711, 403] on div "DG dharmisha gohil Hiring Manager - G4S Facilities Ma…" at bounding box center [766, 417] width 181 height 36
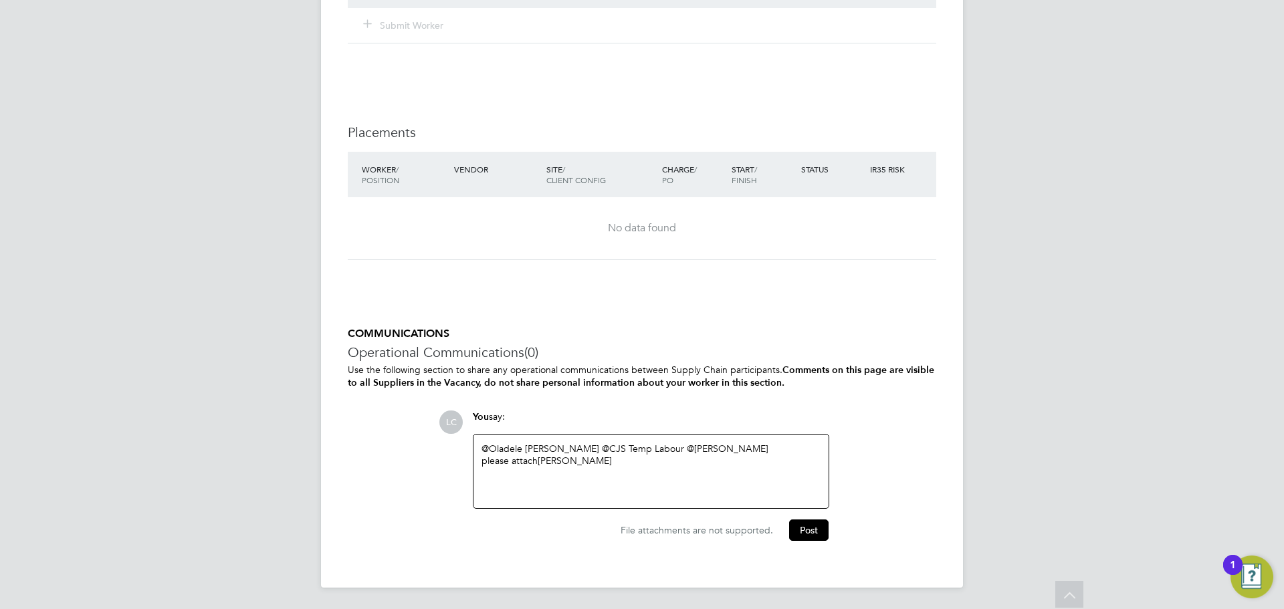
click at [705, 506] on div "@Oladele Peter Shosanya ​ @CJS Temp Labour ​ @dharmisha gohil ​ please attach B…" at bounding box center [650, 472] width 355 height 74
click at [665, 478] on div "@Oladele Peter Shosanya ​ @CJS Temp Labour ​ @dharmisha gohil ​ please attach B…" at bounding box center [651, 472] width 339 height 58
click at [728, 478] on div "with working hours are" at bounding box center [651, 473] width 339 height 12
click at [802, 528] on button "Post" at bounding box center [808, 530] width 39 height 21
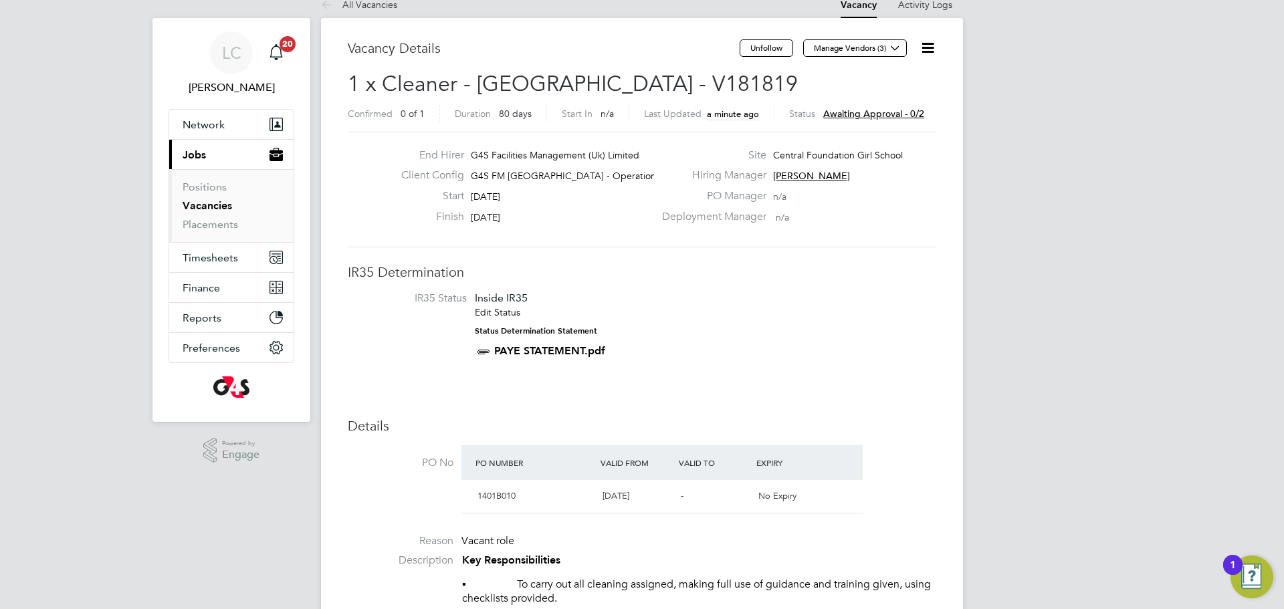
click at [212, 204] on link "Vacancies" at bounding box center [207, 205] width 49 height 13
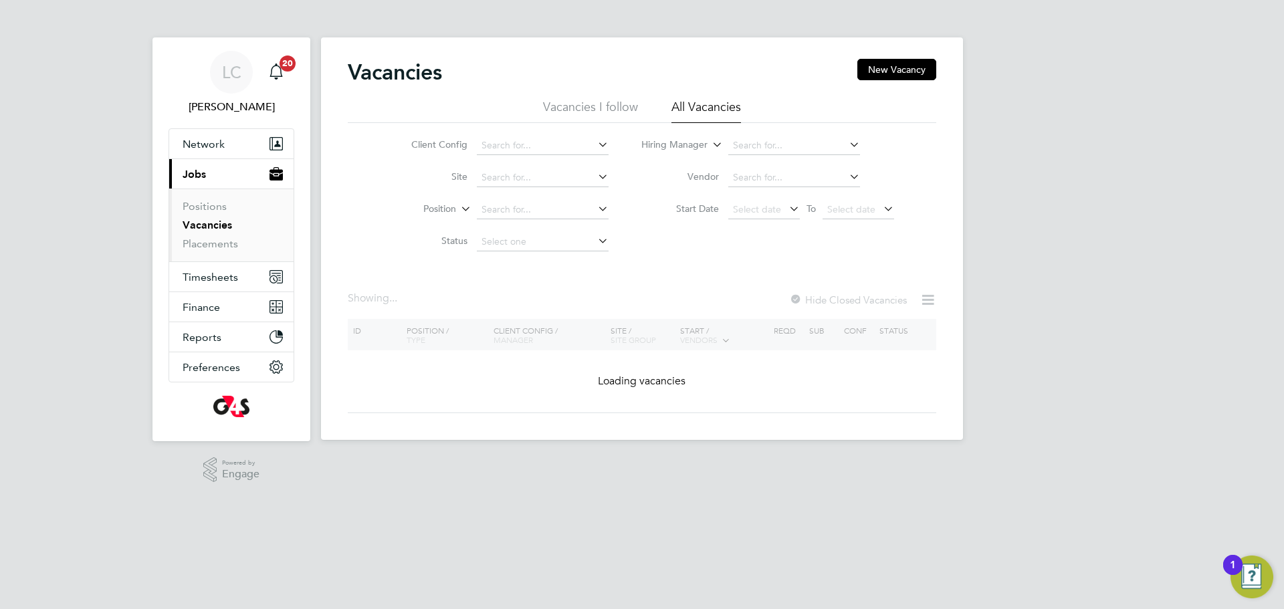
drag, startPoint x: 906, startPoint y: 70, endPoint x: 717, endPoint y: 97, distance: 190.5
click at [903, 72] on button "New Vacancy" at bounding box center [896, 69] width 79 height 21
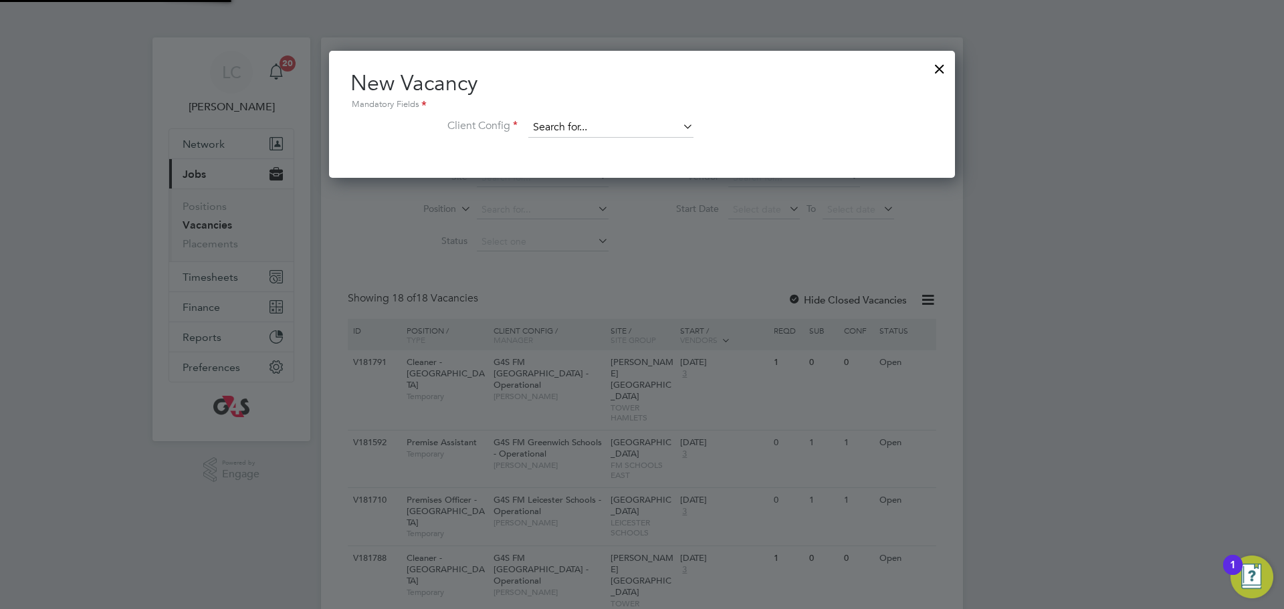
drag, startPoint x: 585, startPoint y: 108, endPoint x: 589, endPoint y: 117, distance: 10.2
click at [588, 114] on div "New Vacancy Mandatory Fields Client Config" at bounding box center [641, 111] width 583 height 82
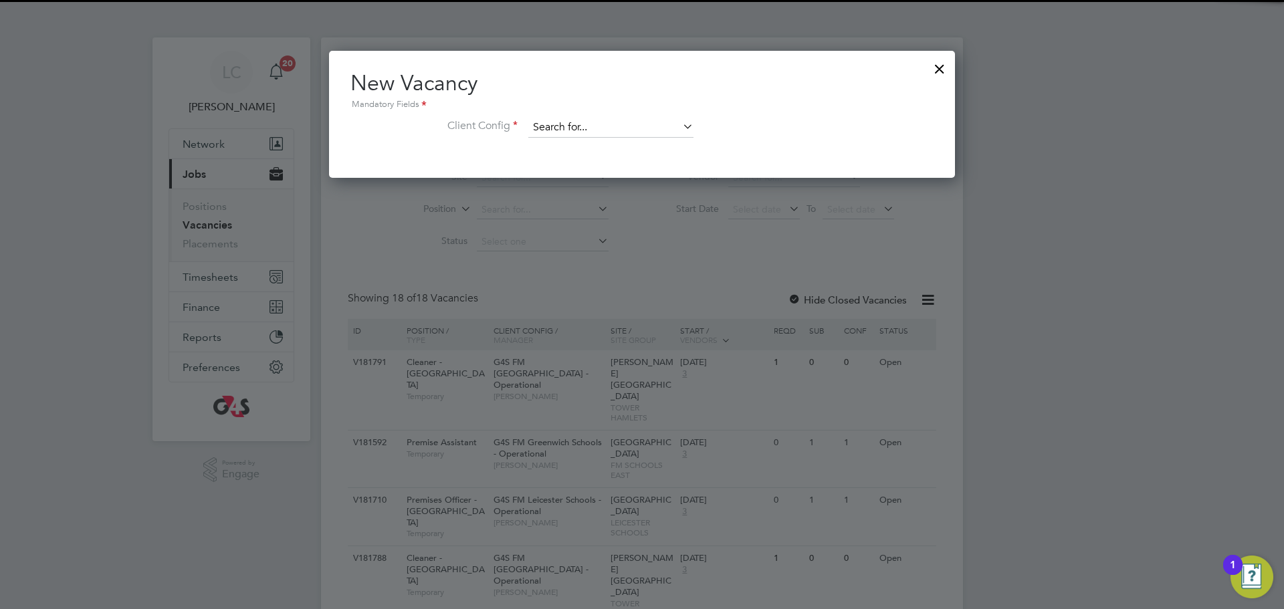
click at [591, 118] on input at bounding box center [610, 128] width 165 height 20
click at [589, 167] on b "Tower" at bounding box center [581, 164] width 26 height 11
type input "G4S FM [GEOGRAPHIC_DATA] - Operational"
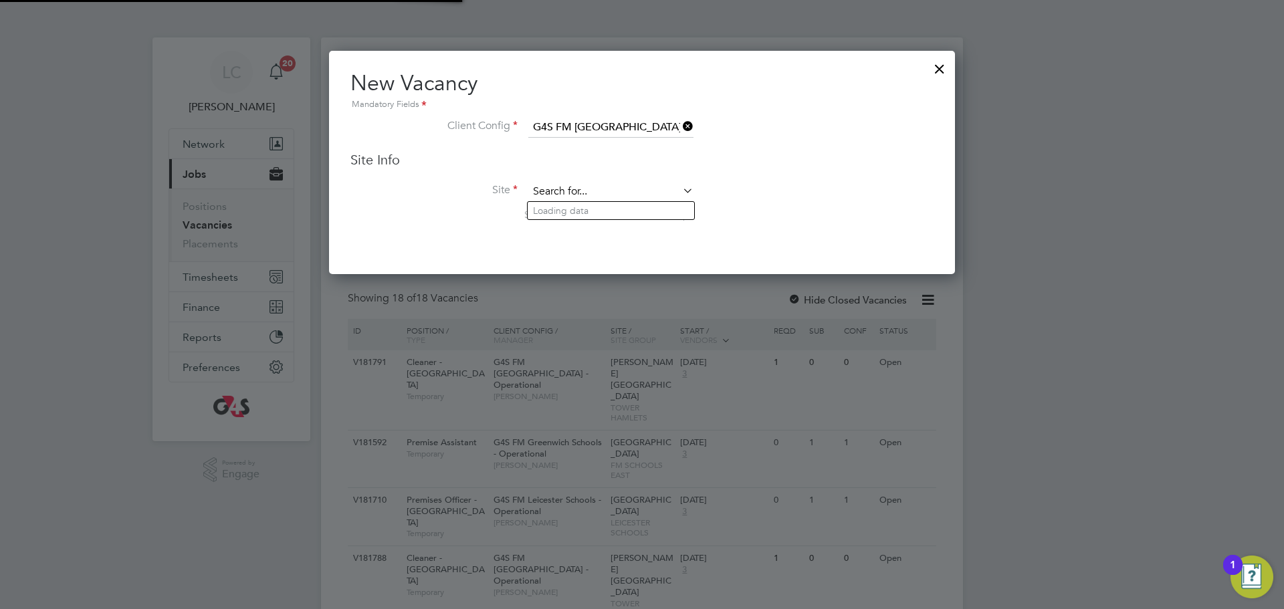
click at [572, 189] on input at bounding box center [610, 192] width 165 height 20
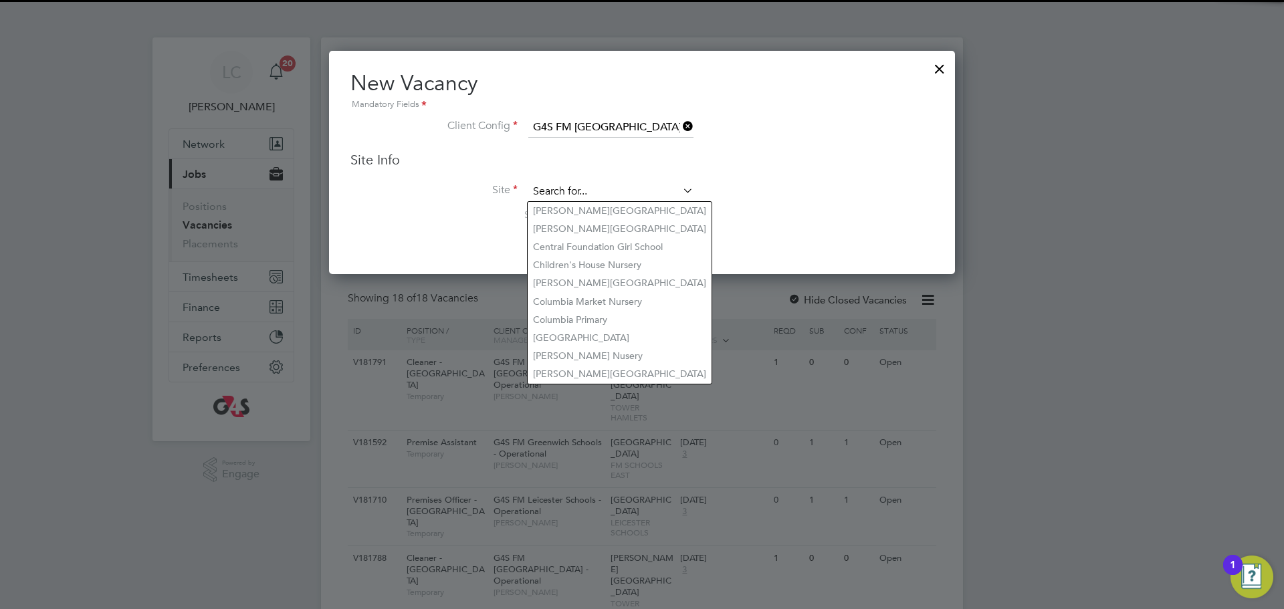
type input ";"
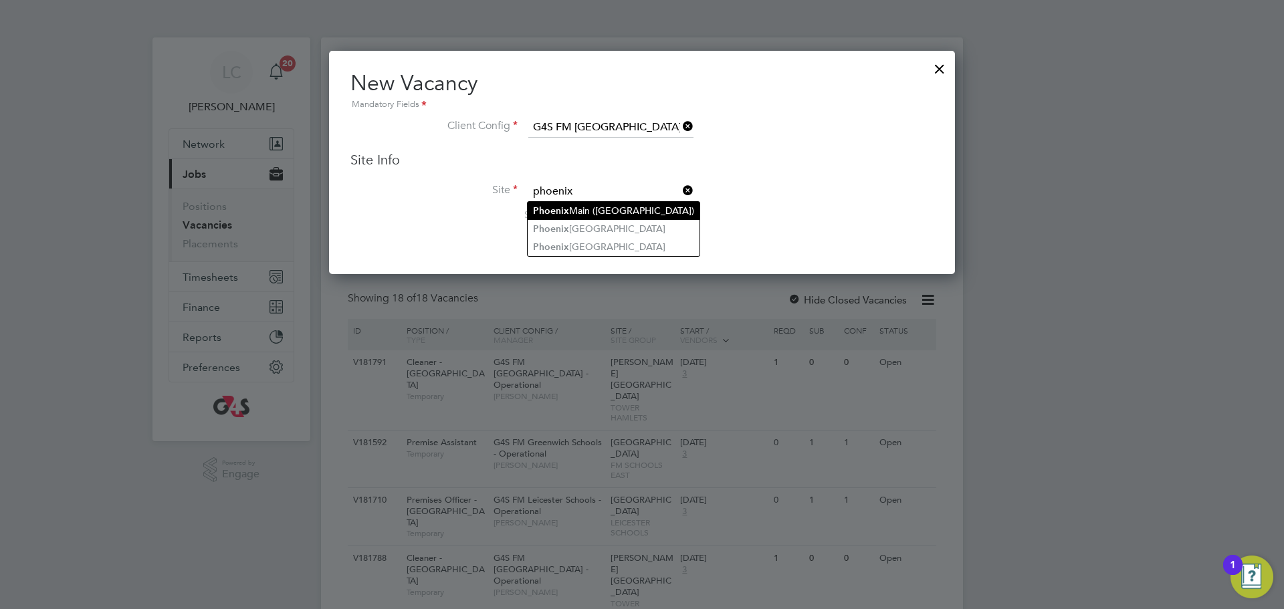
click at [614, 217] on li "Phoenix Main (Bow Road)" at bounding box center [614, 211] width 172 height 18
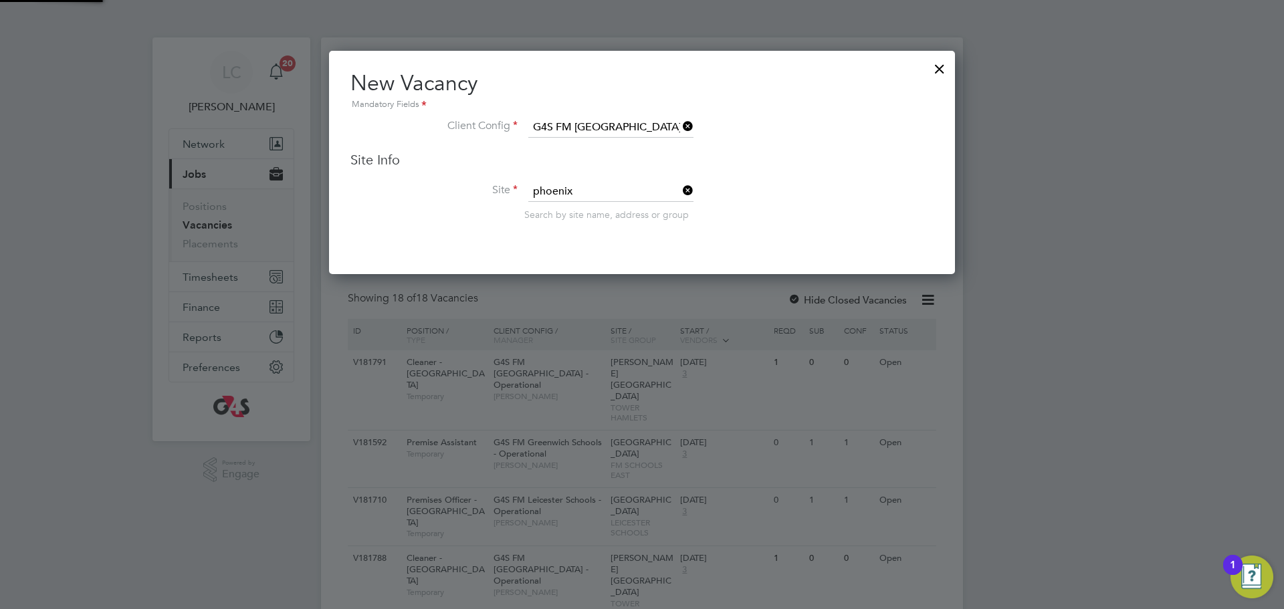
type input "Phoenix Main (Bow Road)"
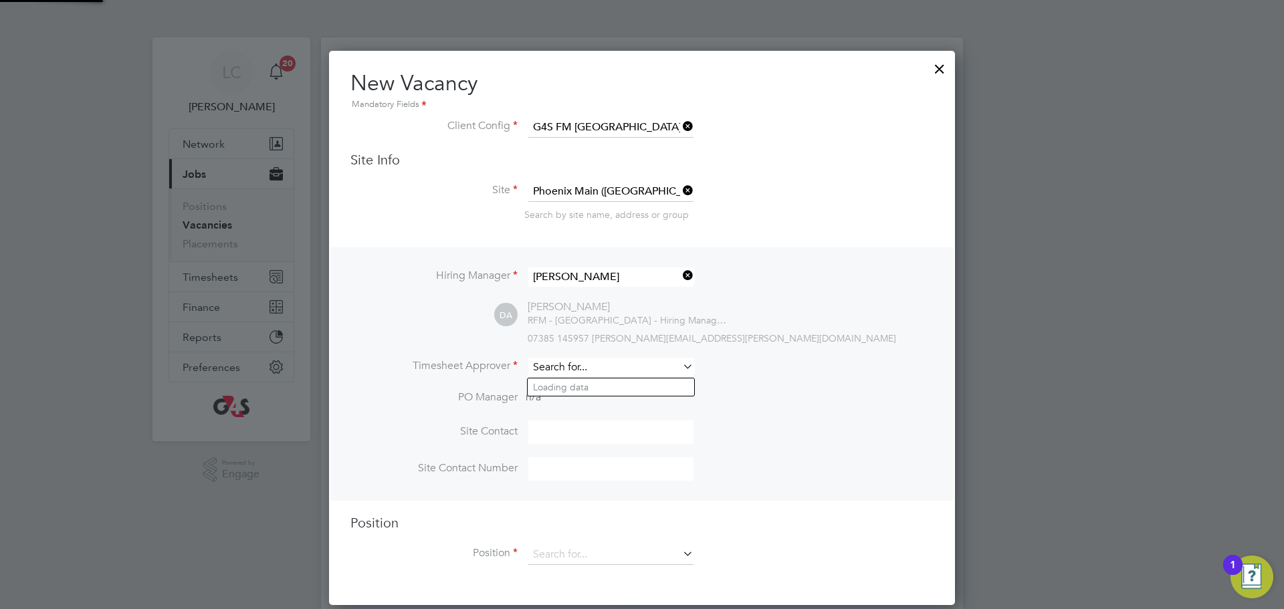
click at [599, 359] on input at bounding box center [610, 367] width 165 height 19
click at [571, 391] on li "Lil ingxi Chen" at bounding box center [611, 388] width 167 height 18
type input "[PERSON_NAME]"
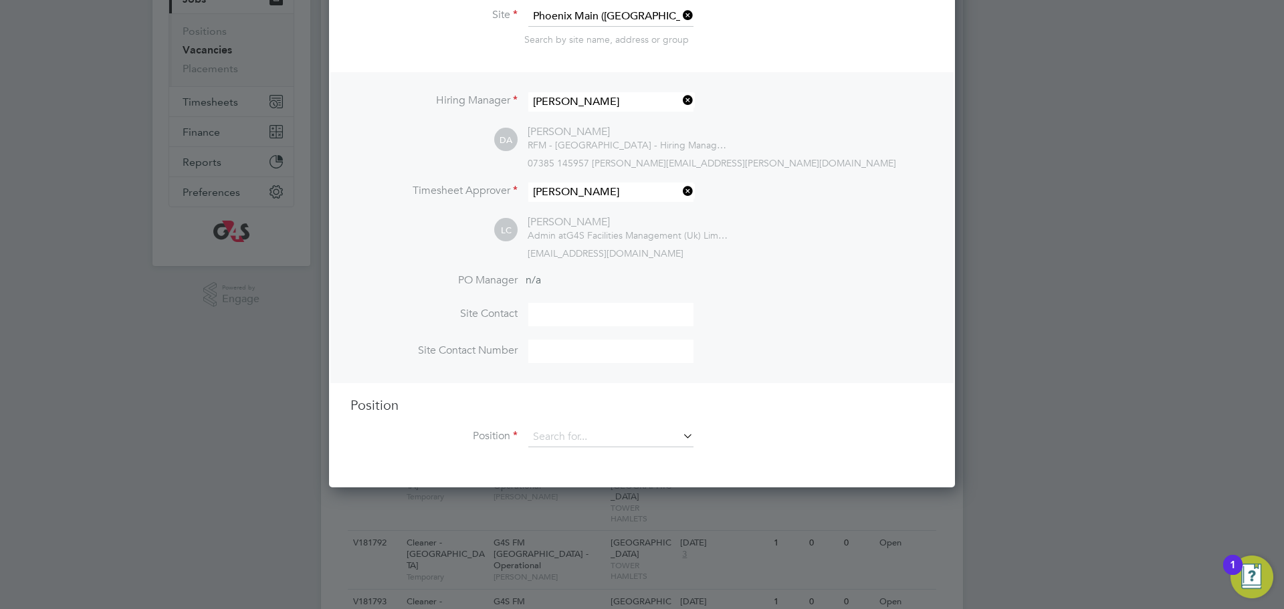
scroll to position [191, 0]
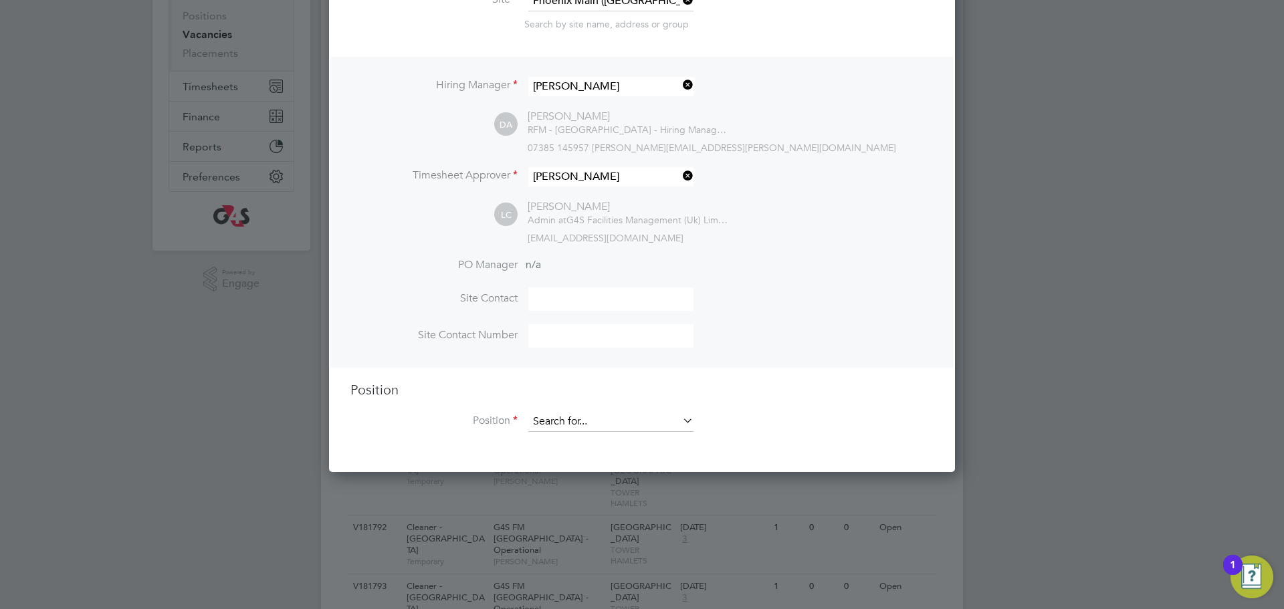
drag, startPoint x: 601, startPoint y: 407, endPoint x: 597, endPoint y: 423, distance: 15.9
click at [601, 409] on div "Position Position" at bounding box center [641, 413] width 583 height 64
click at [597, 423] on input at bounding box center [610, 422] width 165 height 20
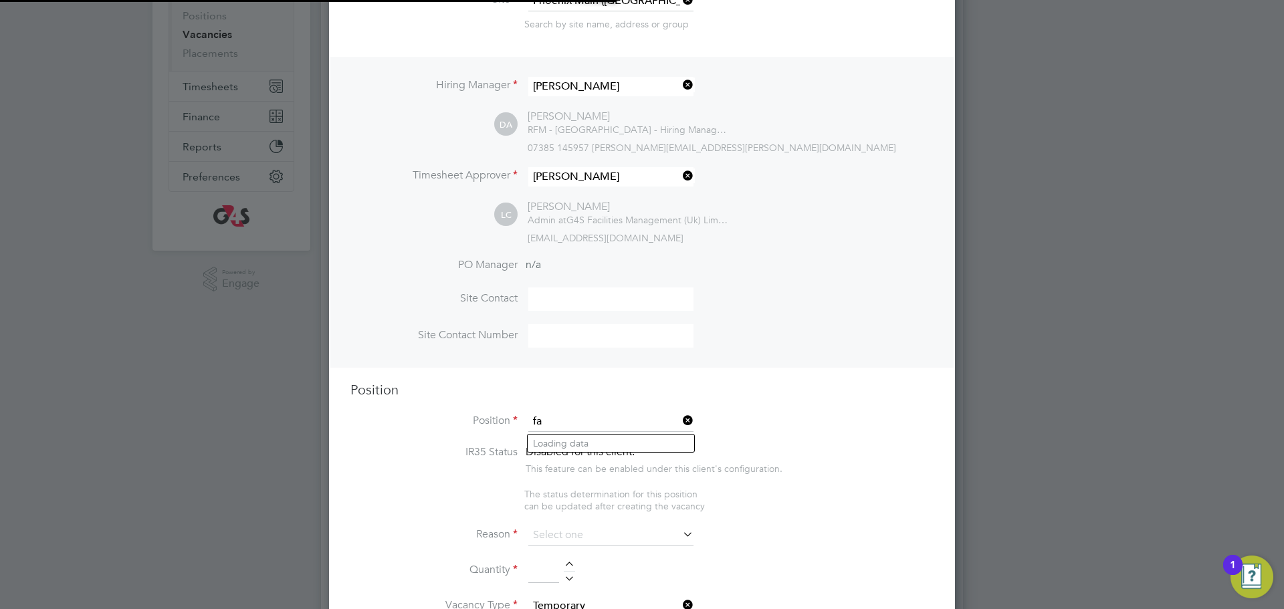
scroll to position [2085, 627]
click at [580, 474] on li "Fa cilities Coordinator - Tower Hamlets" at bounding box center [630, 480] width 205 height 18
type input "Facilities Coordinator - Tower Hamlets"
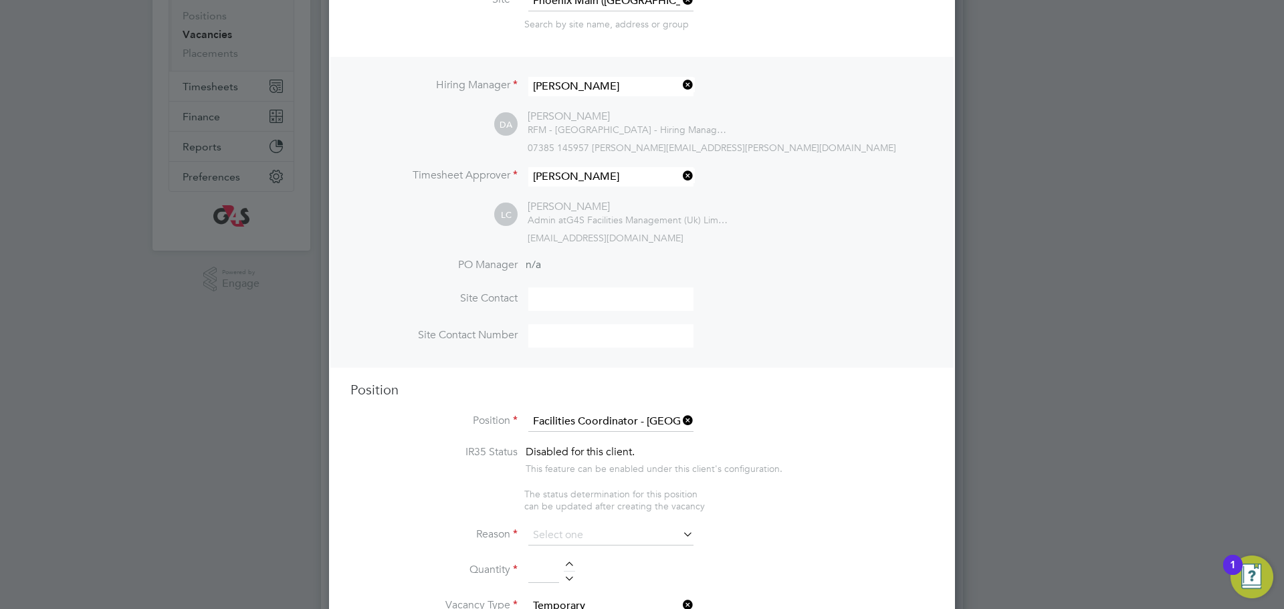
type textarea "**Job Outline:** The Facilities Coordinator (FC) will be part of the G4S School…"
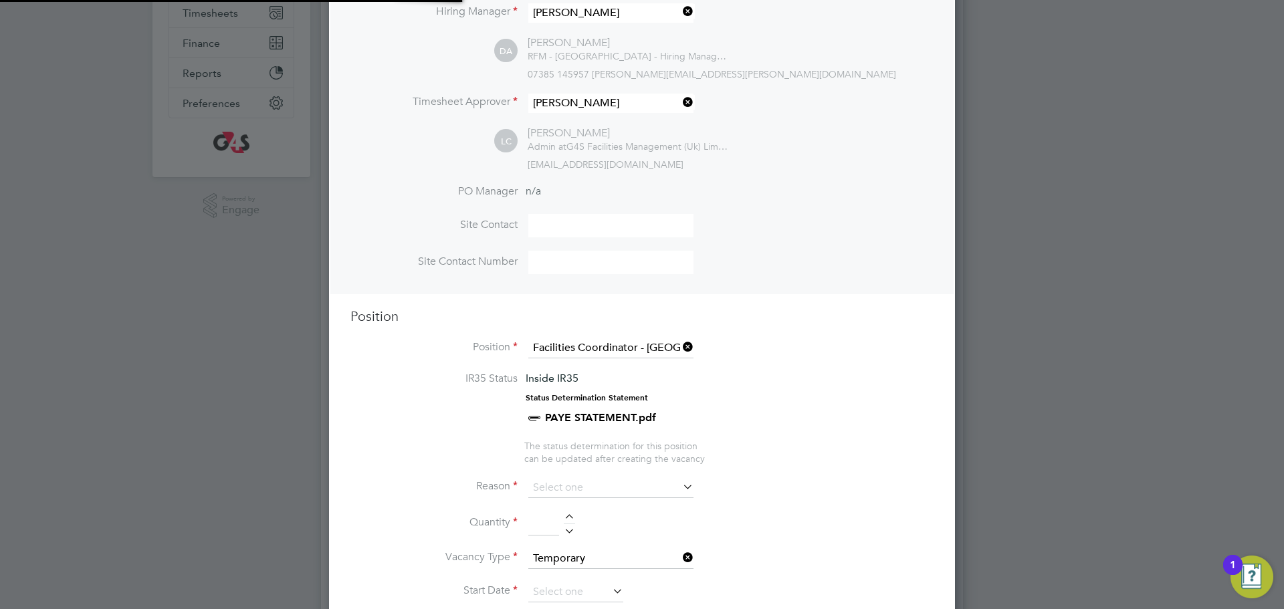
scroll to position [271, 0]
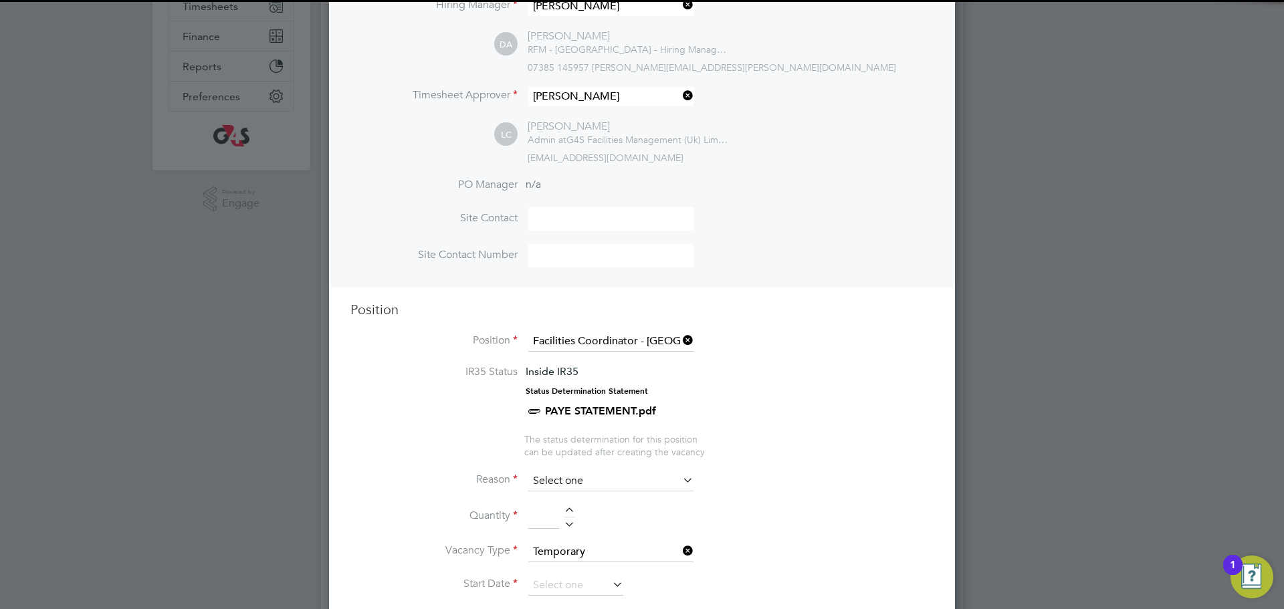
drag, startPoint x: 561, startPoint y: 481, endPoint x: 566, endPoint y: 486, distance: 7.1
click at [561, 481] on input at bounding box center [610, 481] width 165 height 20
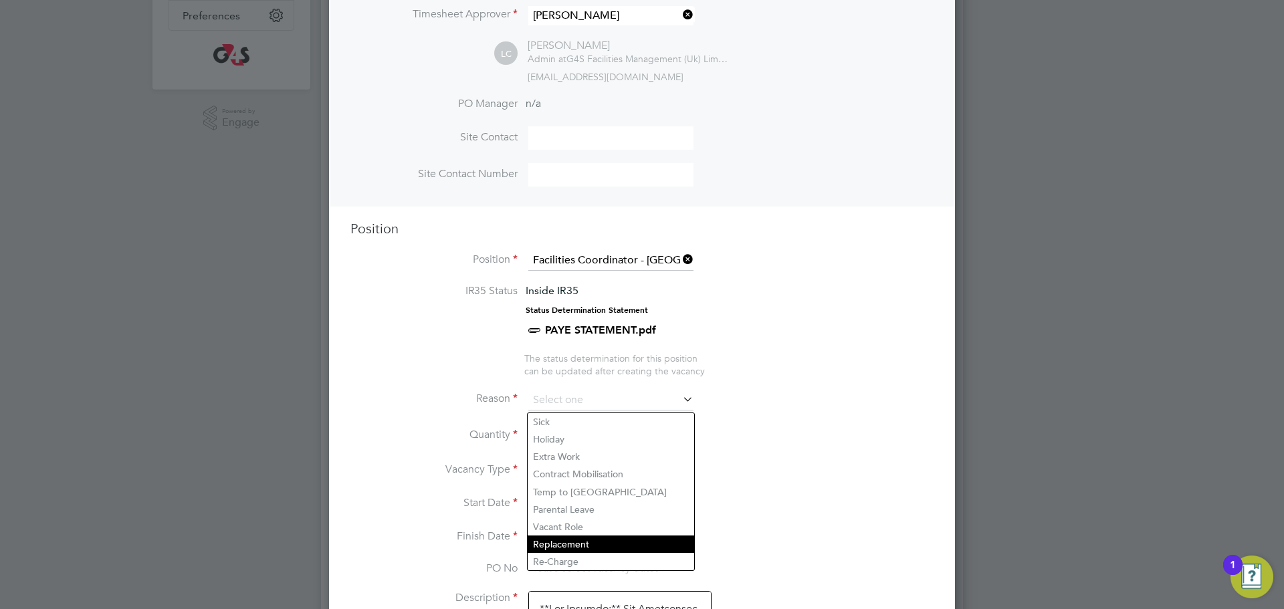
scroll to position [354, 0]
click at [576, 542] on li "Replacement" at bounding box center [611, 542] width 167 height 17
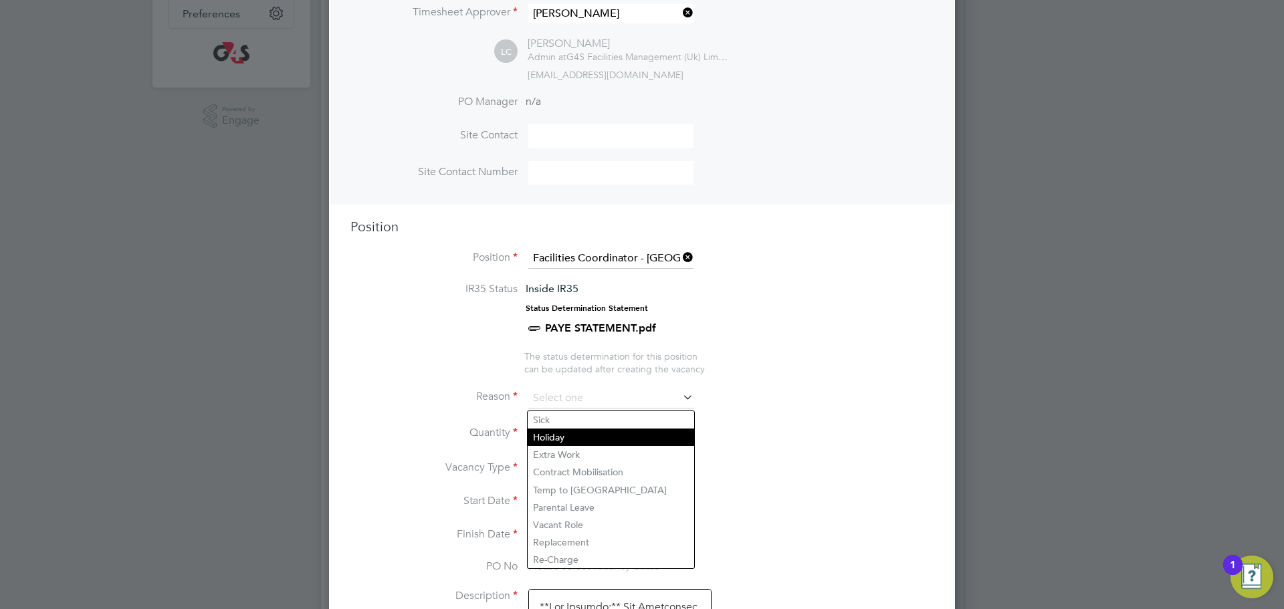
type input "Replacement"
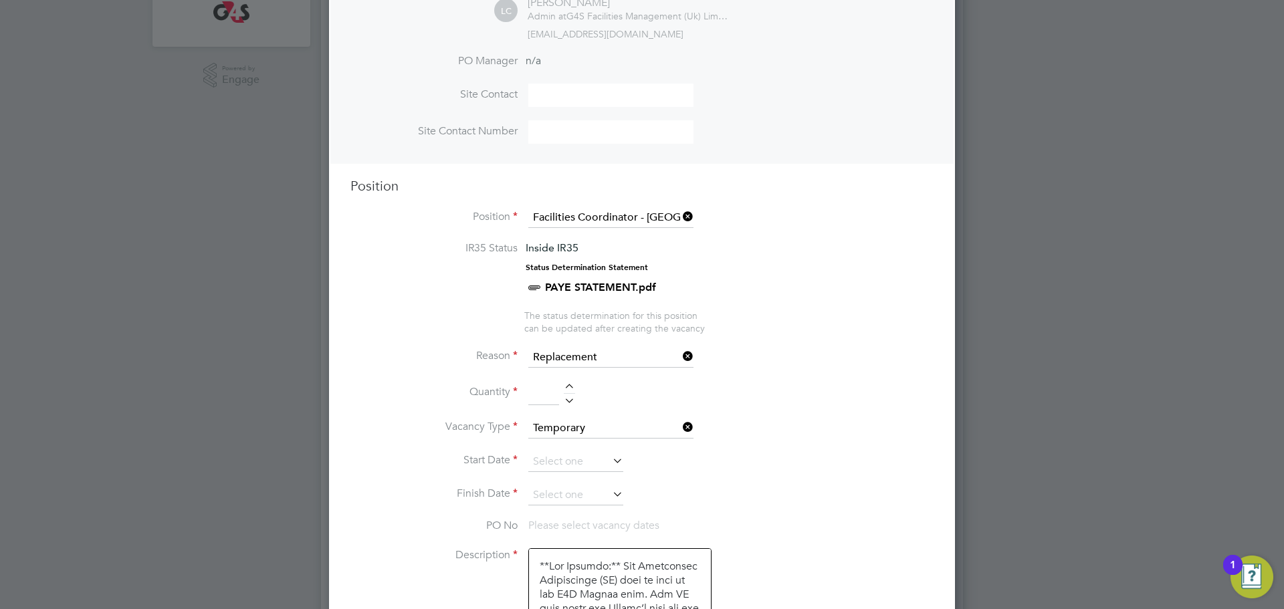
drag, startPoint x: 569, startPoint y: 389, endPoint x: 581, endPoint y: 393, distance: 12.5
click at [570, 389] on div at bounding box center [569, 388] width 11 height 9
type input "1"
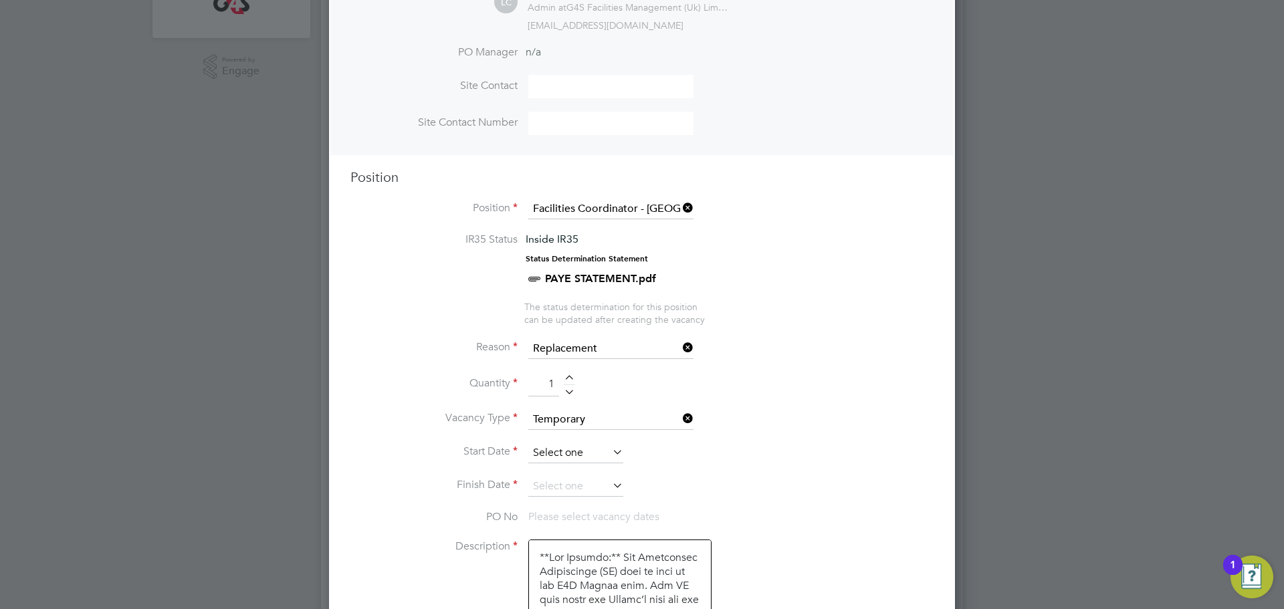
scroll to position [410, 0]
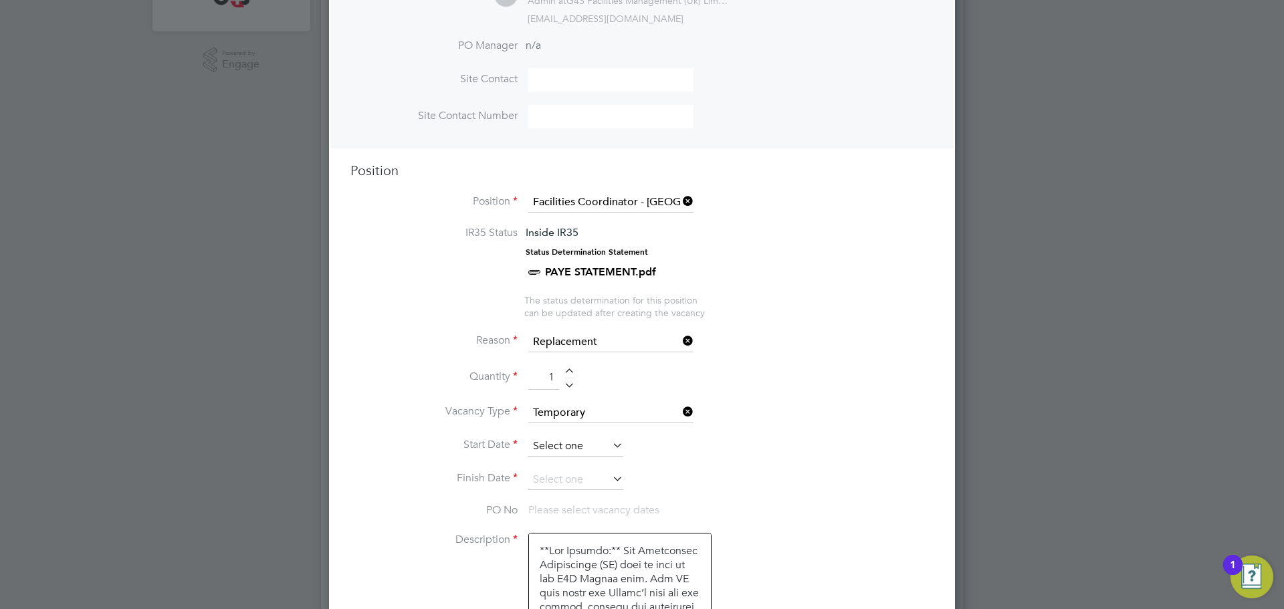
click at [582, 447] on input at bounding box center [575, 447] width 95 height 20
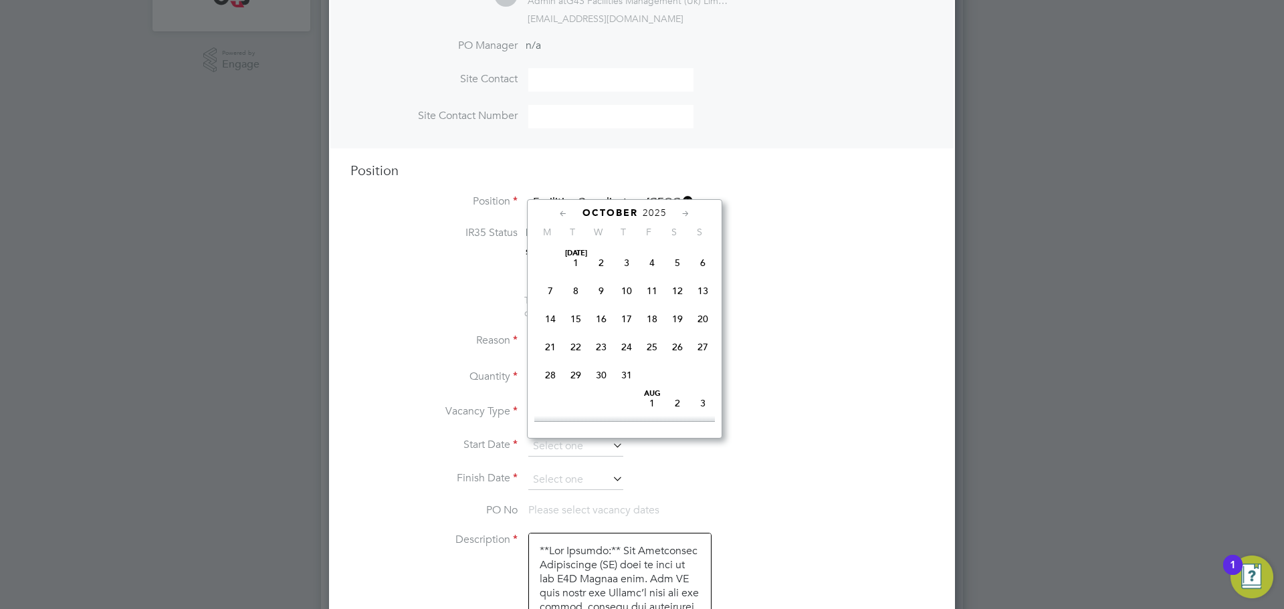
scroll to position [387, 0]
click at [552, 340] on span "6" at bounding box center [550, 327] width 25 height 25
type input "[DATE]"
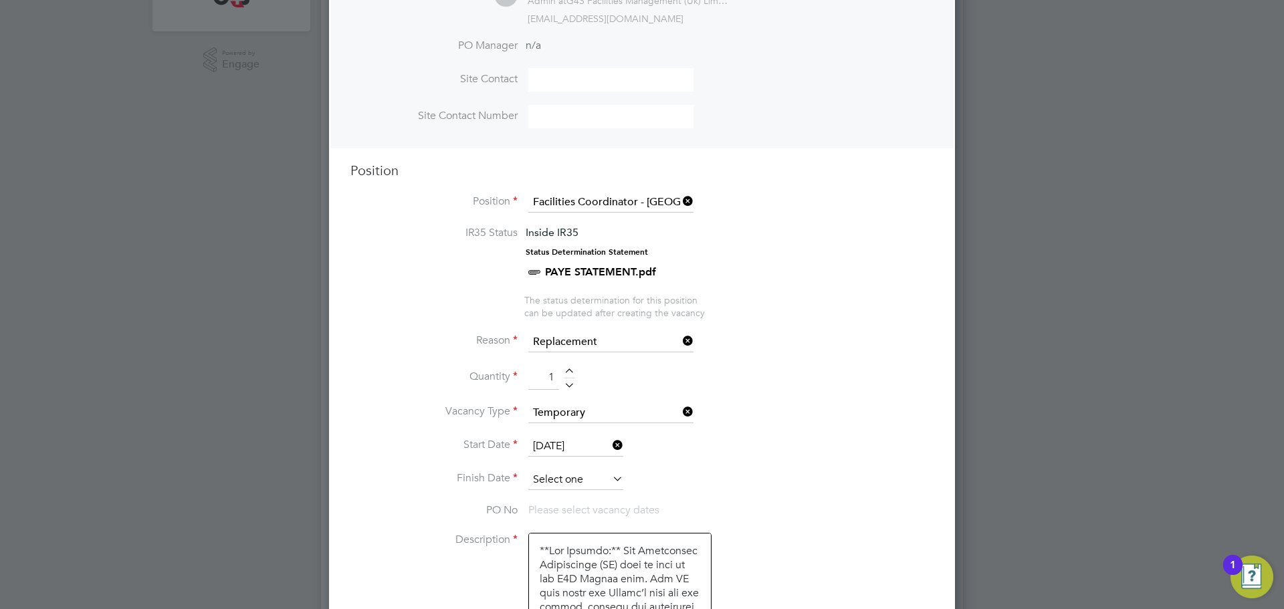
click at [568, 482] on input at bounding box center [575, 480] width 95 height 20
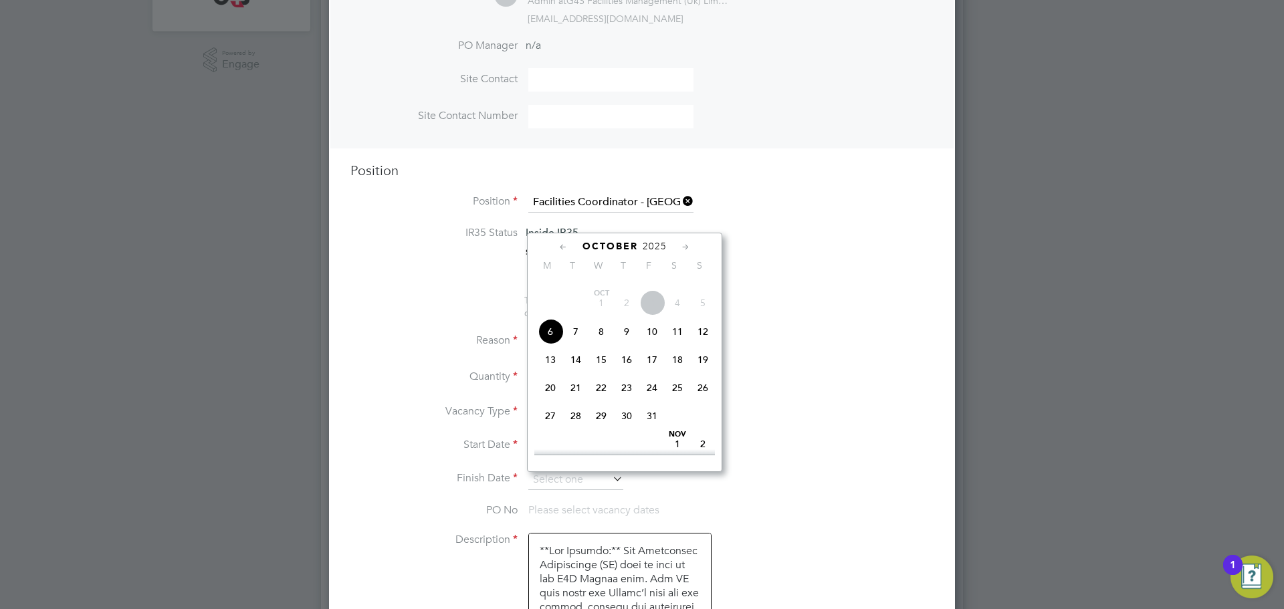
click at [653, 344] on span "10" at bounding box center [651, 331] width 25 height 25
type input "[DATE]"
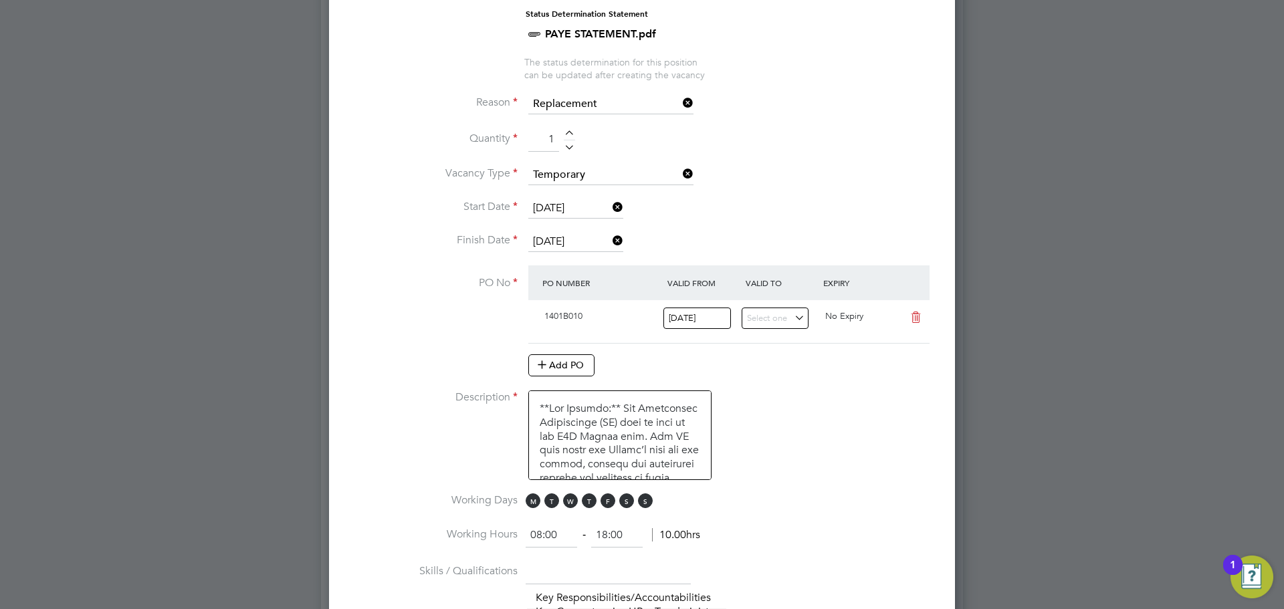
scroll to position [650, 0]
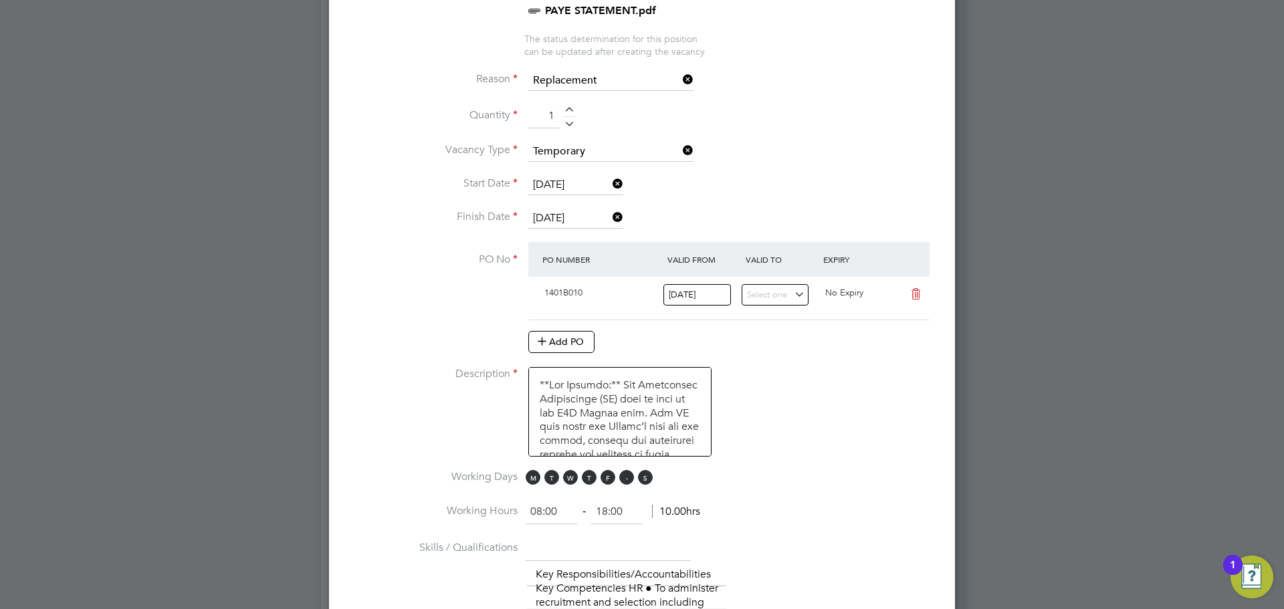
click at [623, 483] on span "S" at bounding box center [626, 477] width 15 height 15
drag, startPoint x: 649, startPoint y: 480, endPoint x: 632, endPoint y: 484, distance: 17.8
click at [647, 479] on span "S" at bounding box center [645, 477] width 15 height 15
drag, startPoint x: 561, startPoint y: 509, endPoint x: 486, endPoint y: 528, distance: 77.4
click at [490, 526] on li "Working Hours 08:00 ‐ 18:00 10.00hrs" at bounding box center [641, 518] width 583 height 37
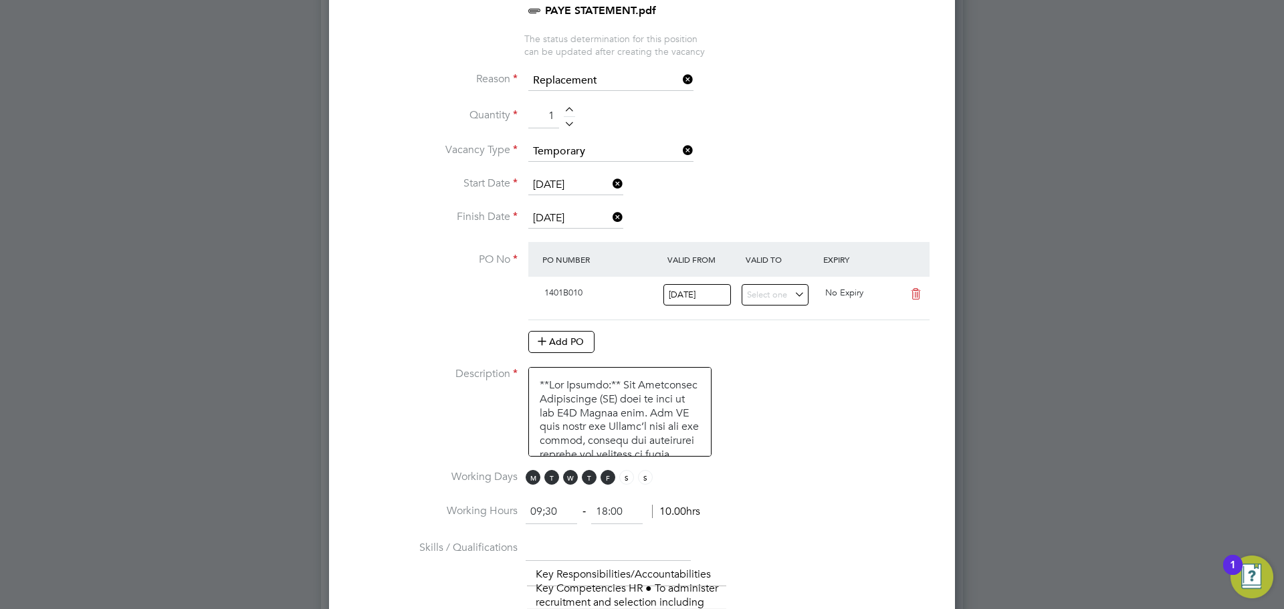
type input "09:30"
drag, startPoint x: 624, startPoint y: 506, endPoint x: 611, endPoint y: 508, distance: 13.0
click at [611, 508] on input "18:00" at bounding box center [616, 512] width 51 height 24
type input "18:30"
click at [873, 514] on li "Working Hours 09:30 ‐ 18:30 8.50hrs" at bounding box center [641, 518] width 583 height 37
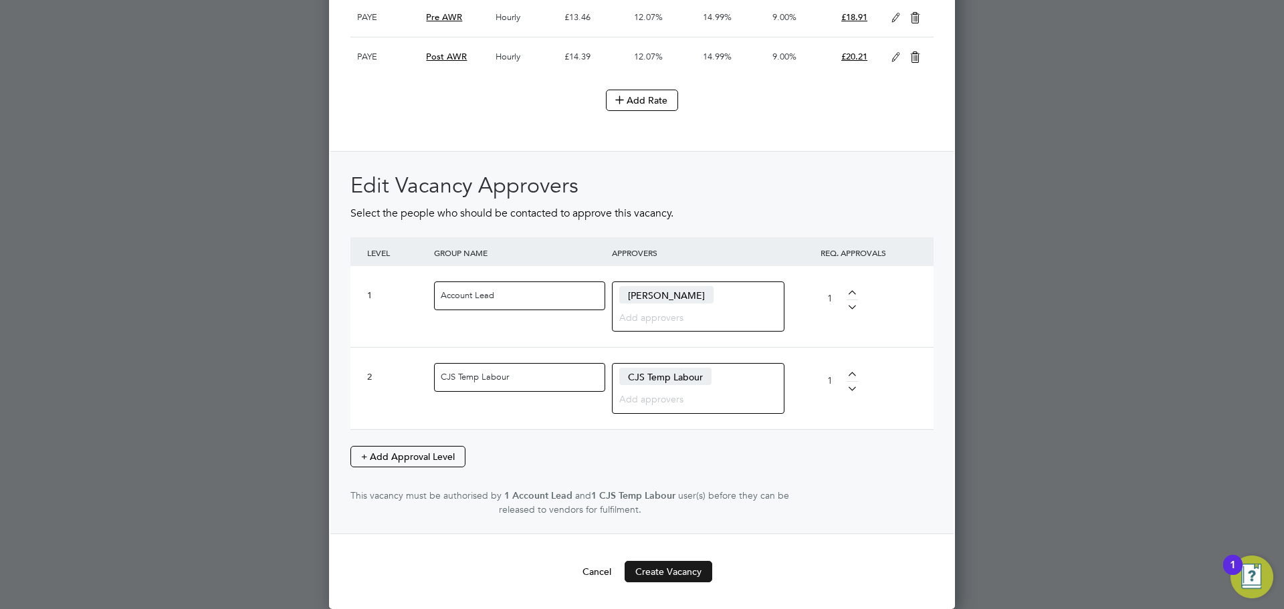
click at [681, 573] on button "Create Vacancy" at bounding box center [669, 571] width 88 height 21
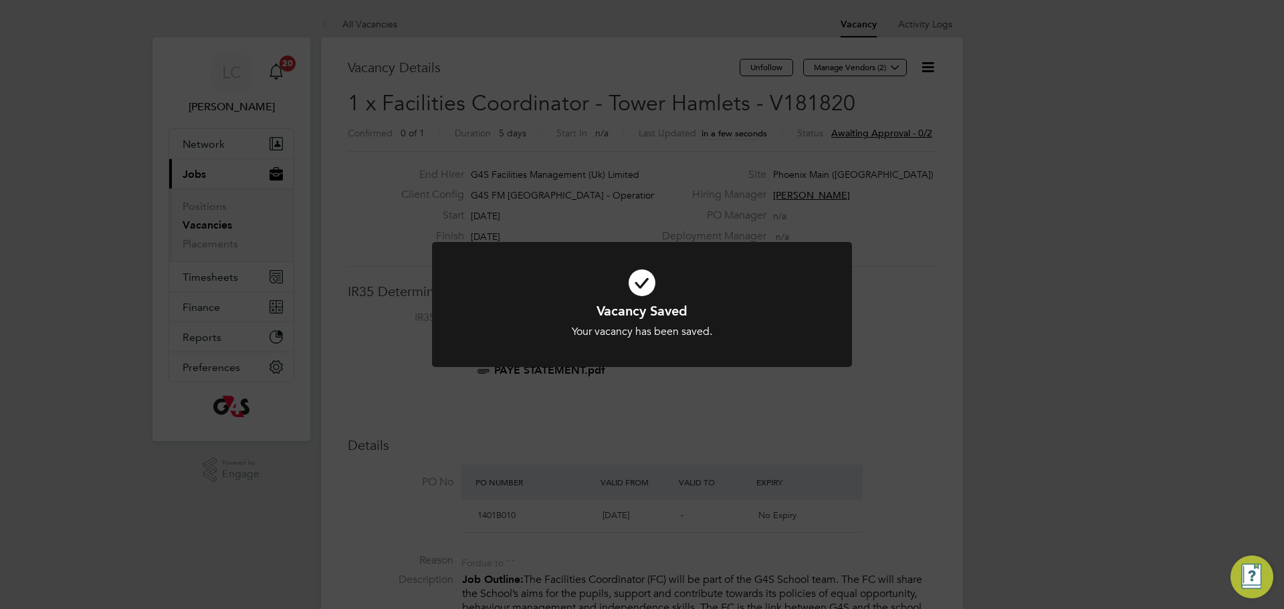
drag, startPoint x: 700, startPoint y: 78, endPoint x: 742, endPoint y: 104, distance: 49.3
click at [700, 79] on div "Vacancy Saved Your vacancy has been saved. Cancel Okay" at bounding box center [642, 304] width 1284 height 609
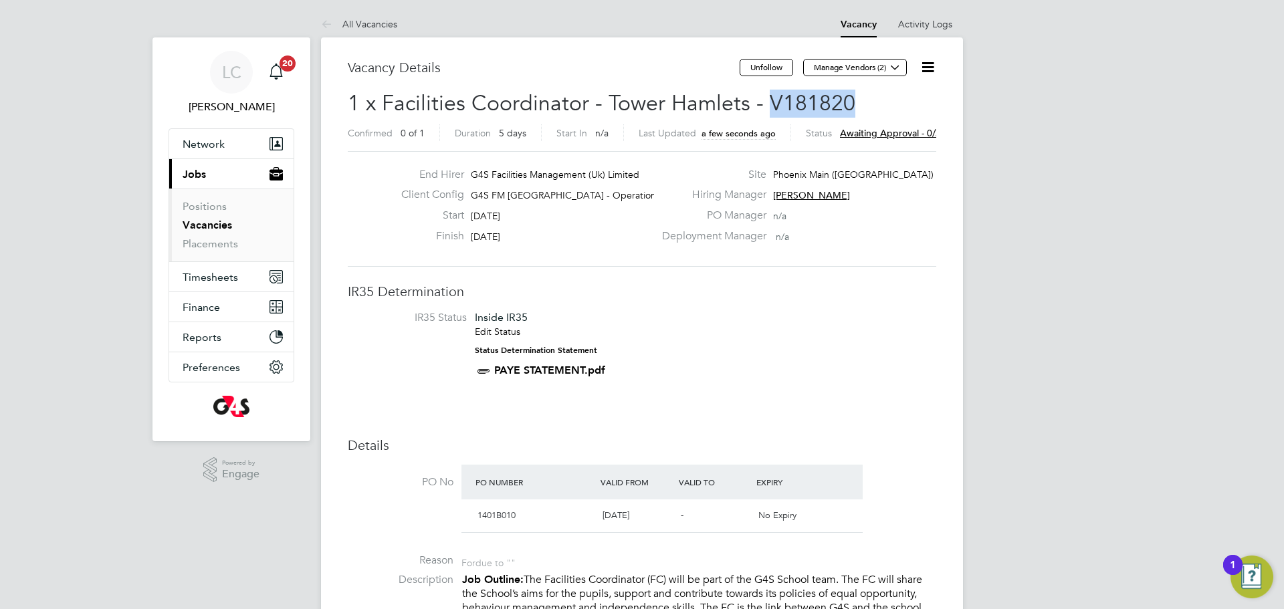
drag, startPoint x: 765, startPoint y: 100, endPoint x: 870, endPoint y: 99, distance: 105.0
click at [870, 99] on h2 "1 x Facilities Coordinator - Tower Hamlets - V181820 Confirmed 0 of 1 Duration …" at bounding box center [642, 118] width 589 height 56
copy span "V181820"
drag, startPoint x: 888, startPoint y: 64, endPoint x: 859, endPoint y: 90, distance: 39.3
click at [890, 64] on icon at bounding box center [895, 67] width 10 height 10
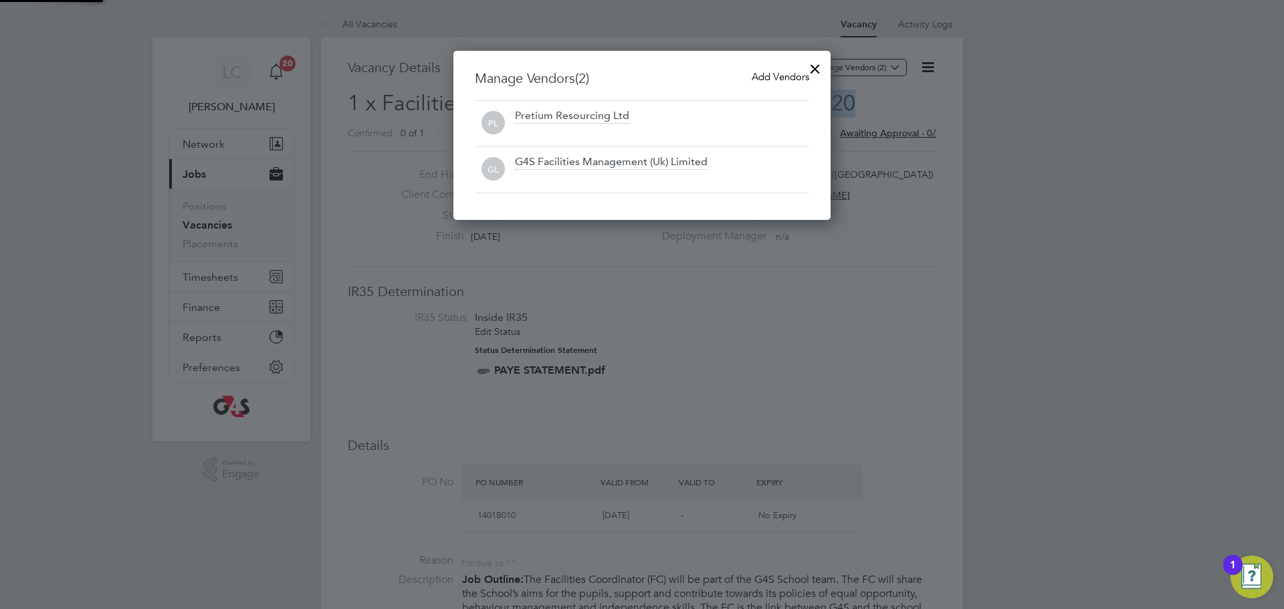
click at [794, 76] on span "Add Vendors" at bounding box center [781, 76] width 58 height 13
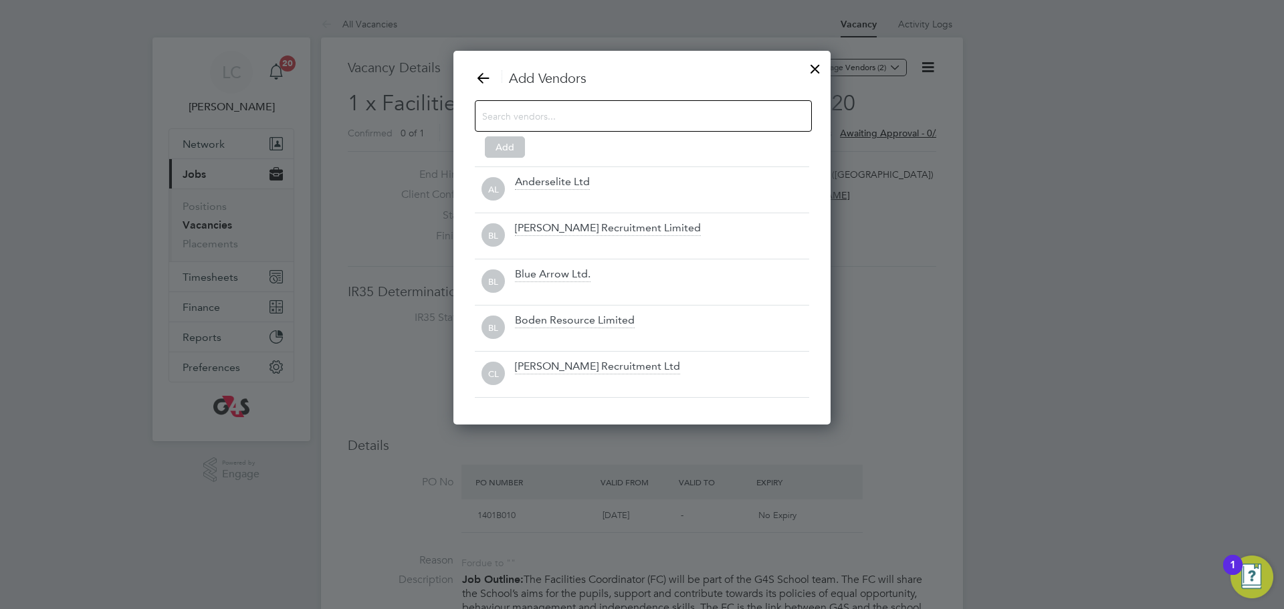
drag, startPoint x: 618, startPoint y: 104, endPoint x: 623, endPoint y: 113, distance: 10.8
click at [620, 106] on div at bounding box center [643, 115] width 337 height 31
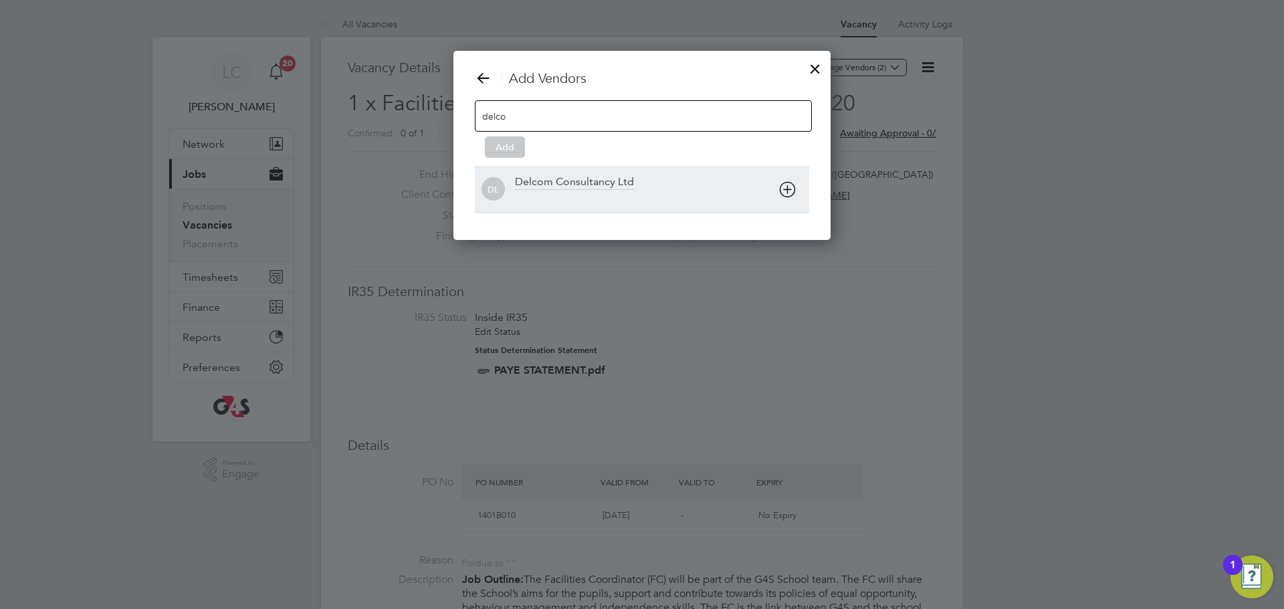
type input "delco"
click at [533, 191] on div "Delcom Consultancy Ltd" at bounding box center [662, 189] width 294 height 29
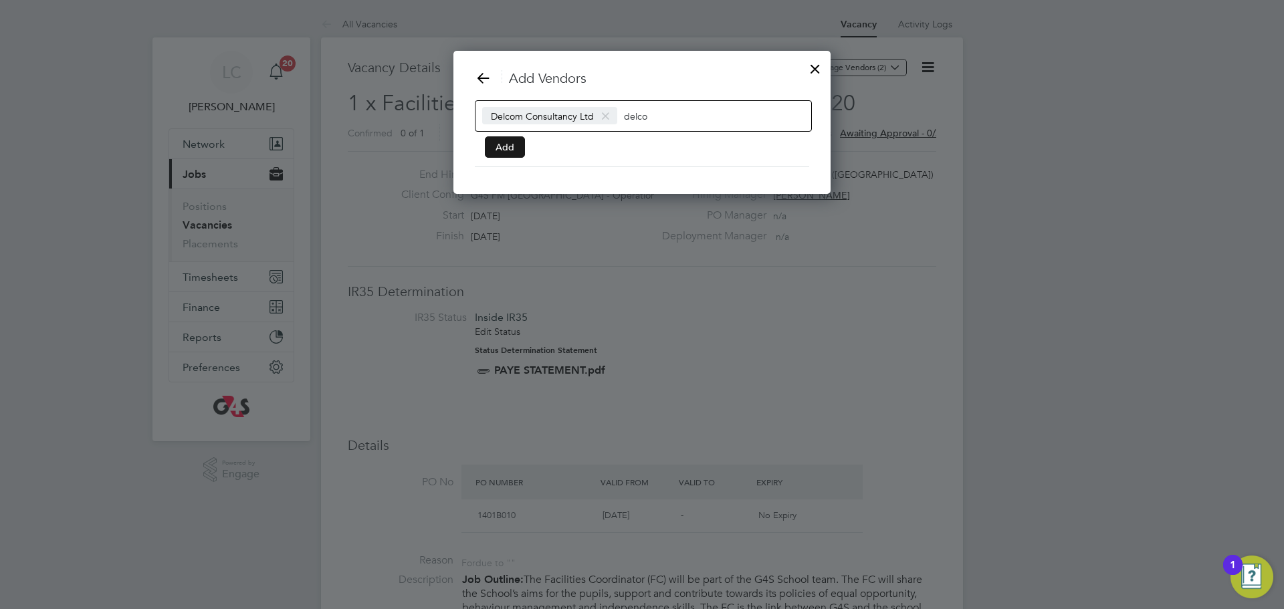
click at [511, 149] on button "Add" at bounding box center [505, 146] width 40 height 21
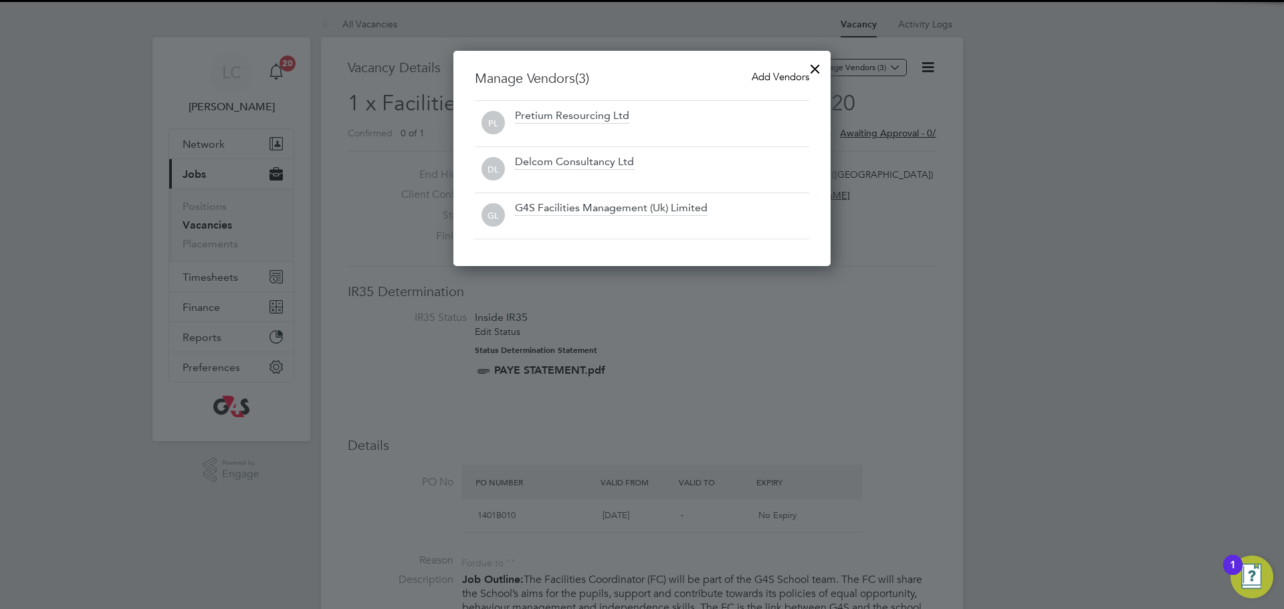
drag, startPoint x: 815, startPoint y: 68, endPoint x: 790, endPoint y: 175, distance: 109.8
click at [815, 68] on div at bounding box center [815, 66] width 24 height 24
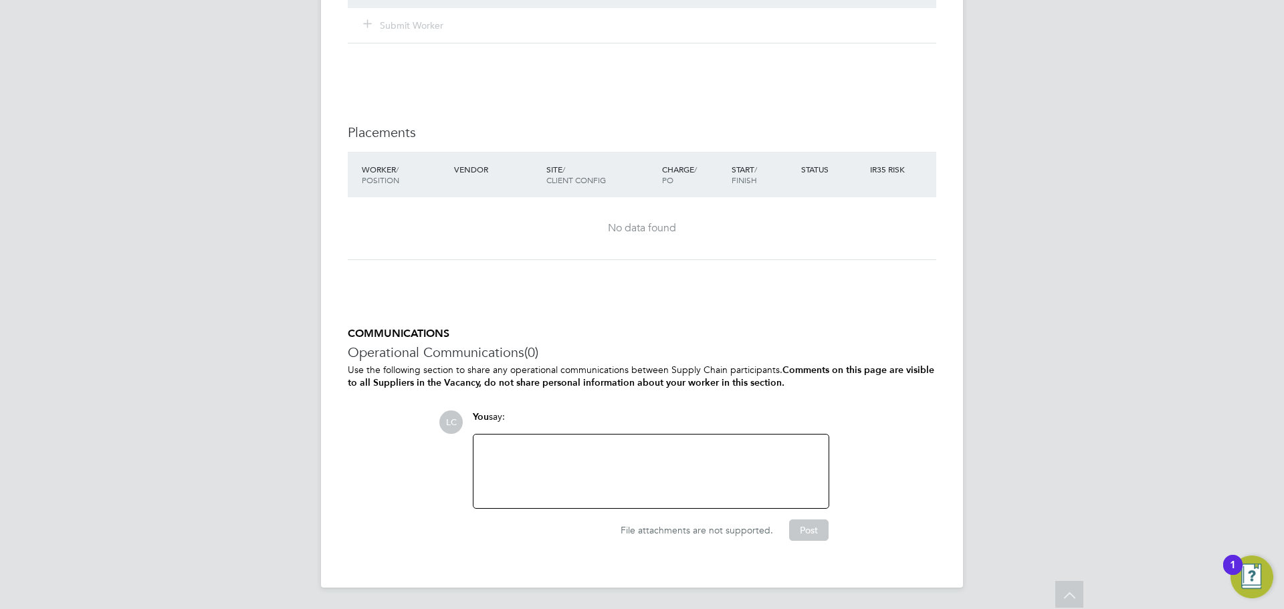
click at [519, 521] on div "File attachments are not supported. Post" at bounding box center [650, 530] width 356 height 21
click at [542, 454] on div at bounding box center [651, 472] width 339 height 58
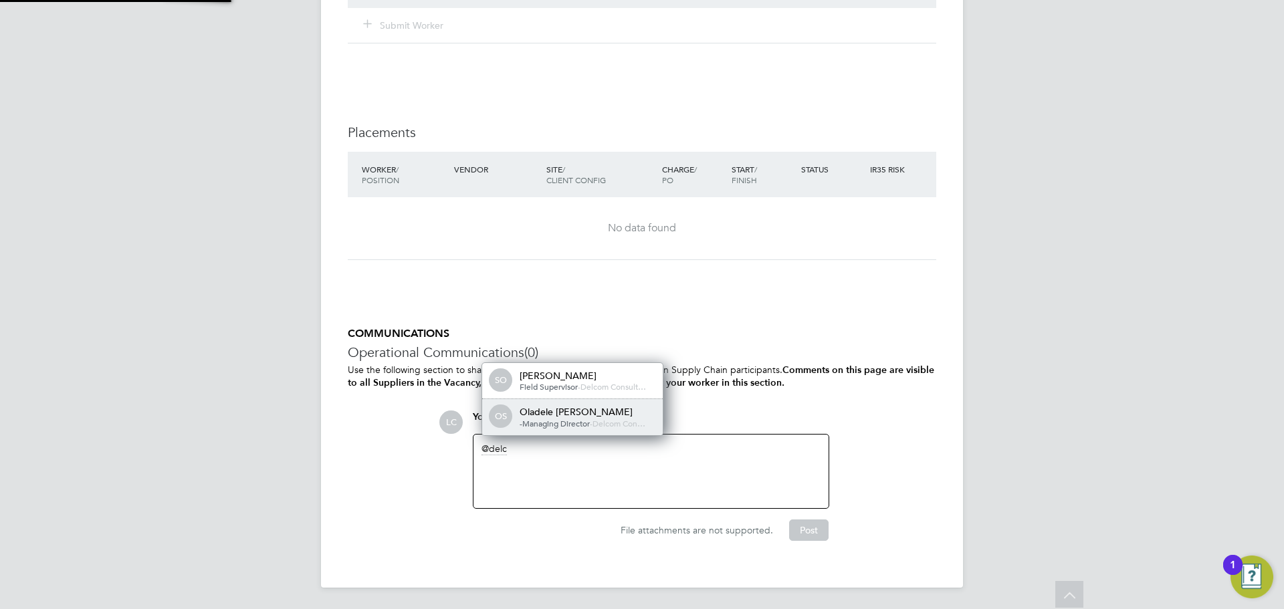
click at [550, 421] on span "-Managing Director" at bounding box center [555, 423] width 70 height 11
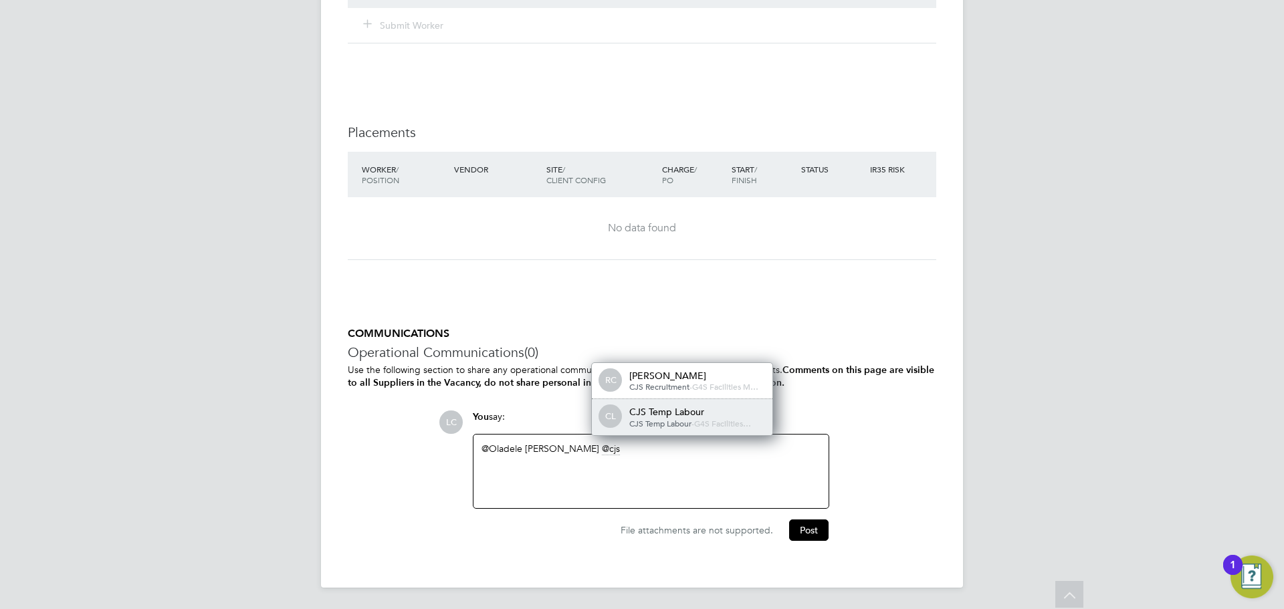
click at [630, 421] on span "CJS Temp Labour" at bounding box center [660, 423] width 62 height 11
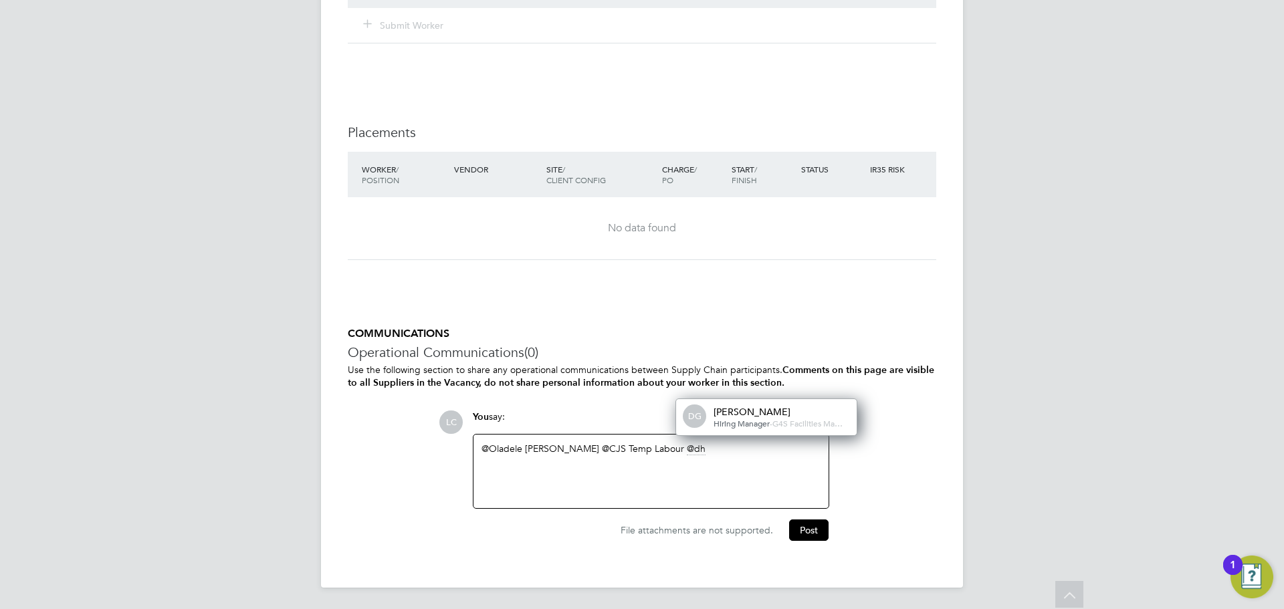
click at [772, 425] on span "G4S Facilities Ma…" at bounding box center [807, 423] width 70 height 11
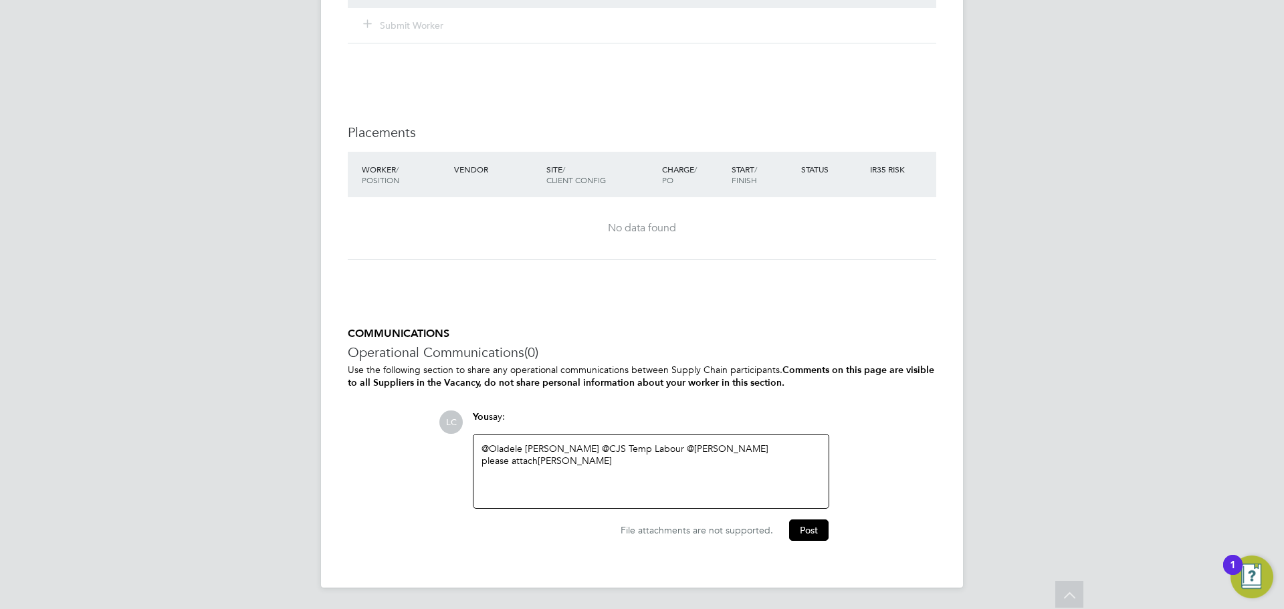
drag, startPoint x: 651, startPoint y: 475, endPoint x: 663, endPoint y: 475, distance: 12.7
click at [653, 475] on div "@Oladele Peter Shosanya ​ @CJS Temp Labour ​ @dharmisha gohil ​ please attach A…" at bounding box center [651, 472] width 339 height 58
click at [810, 536] on button "Post" at bounding box center [808, 532] width 39 height 21
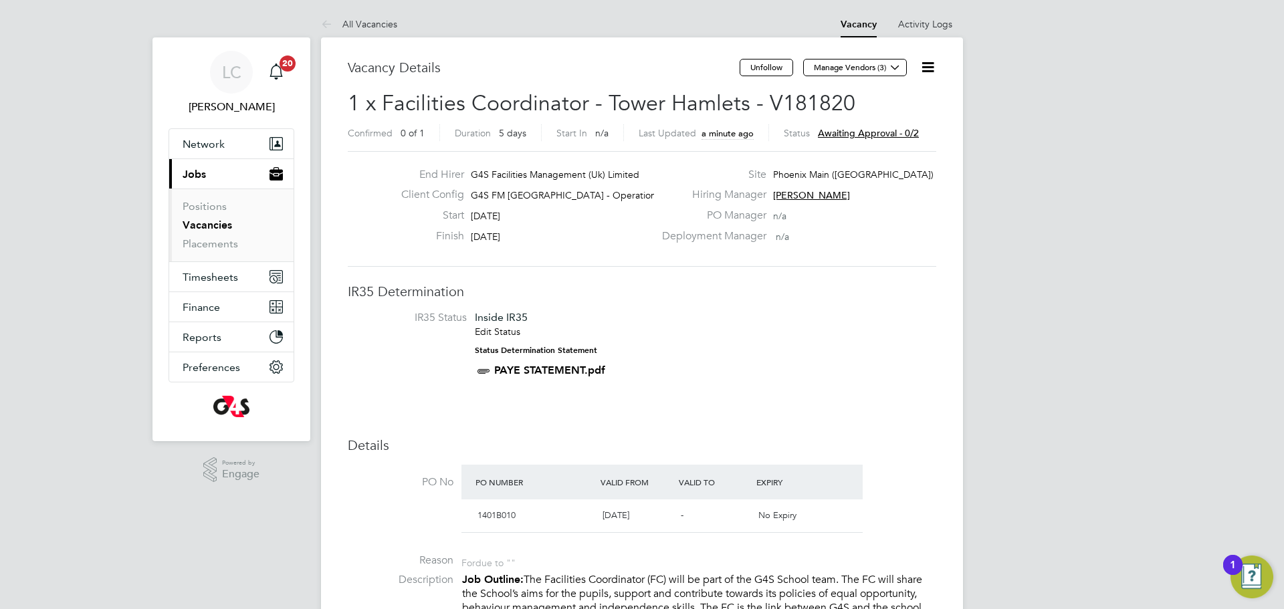
click at [218, 223] on link "Vacancies" at bounding box center [207, 225] width 49 height 13
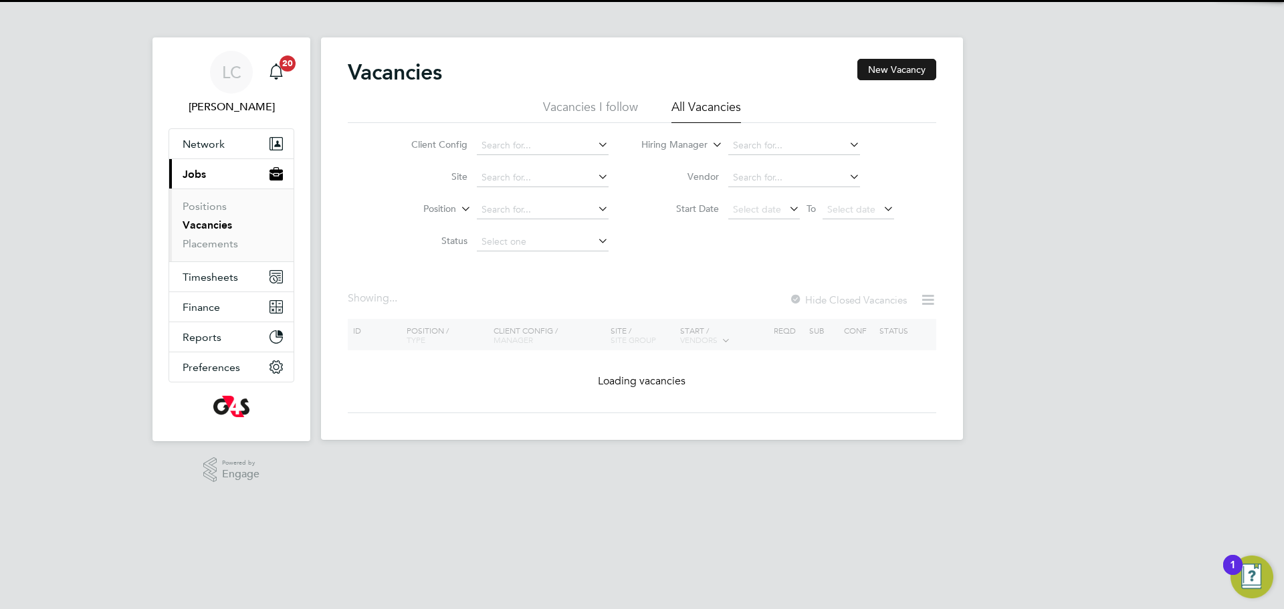
click at [897, 67] on button "New Vacancy" at bounding box center [896, 69] width 79 height 21
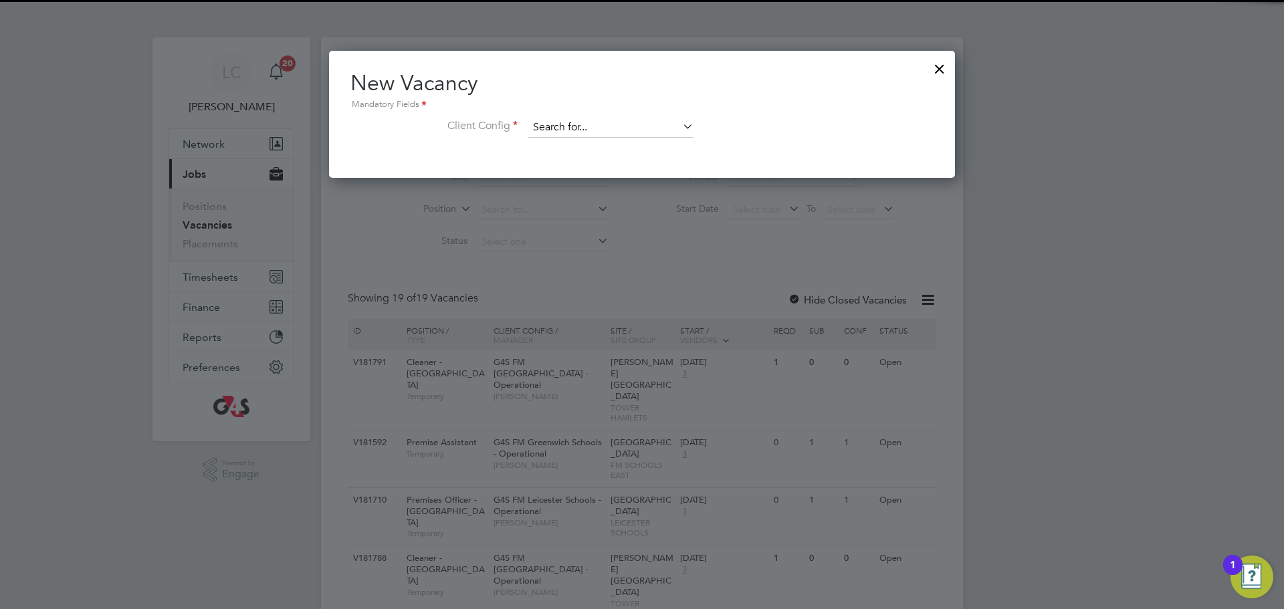
click at [590, 130] on input at bounding box center [610, 128] width 165 height 20
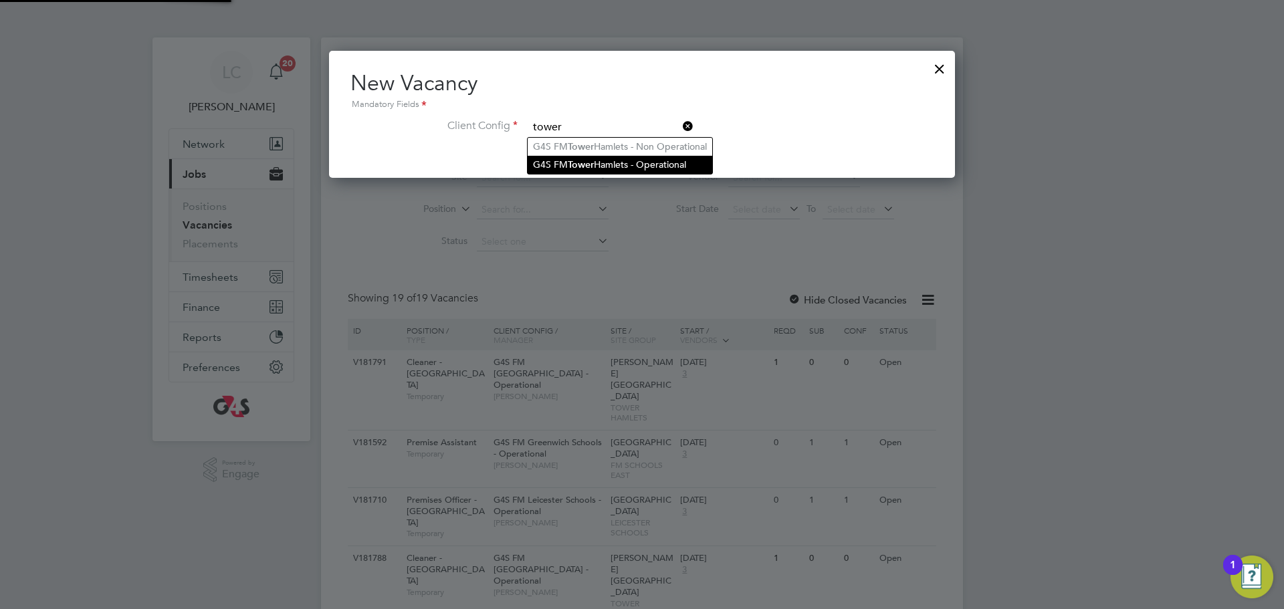
click at [605, 162] on li "G4S FM Tower Hamlets - Operational" at bounding box center [620, 165] width 185 height 18
type input "G4S FM [GEOGRAPHIC_DATA] - Operational"
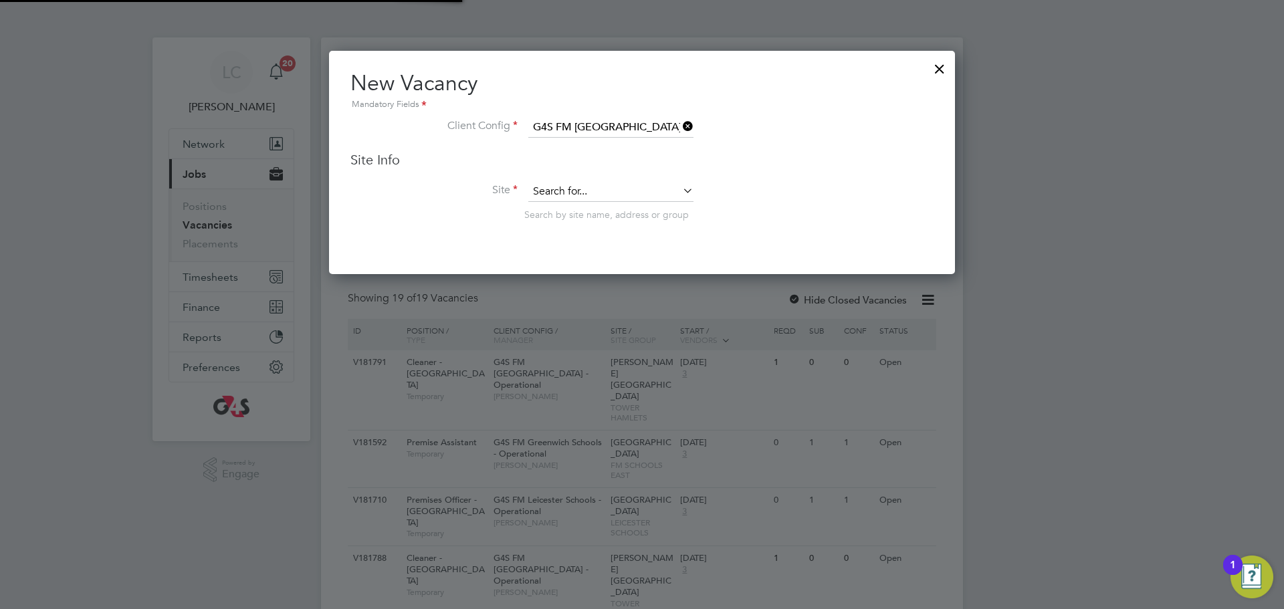
click at [574, 196] on input at bounding box center [610, 192] width 165 height 20
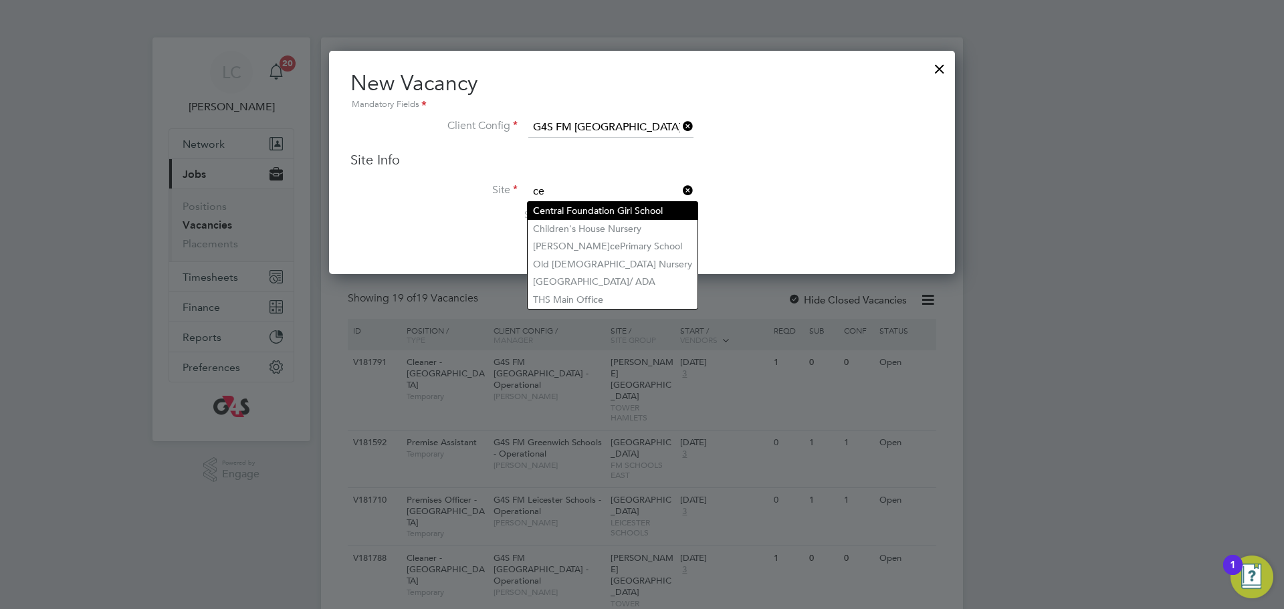
click at [575, 213] on li "Ce ntral Foundation Girl School" at bounding box center [613, 211] width 170 height 18
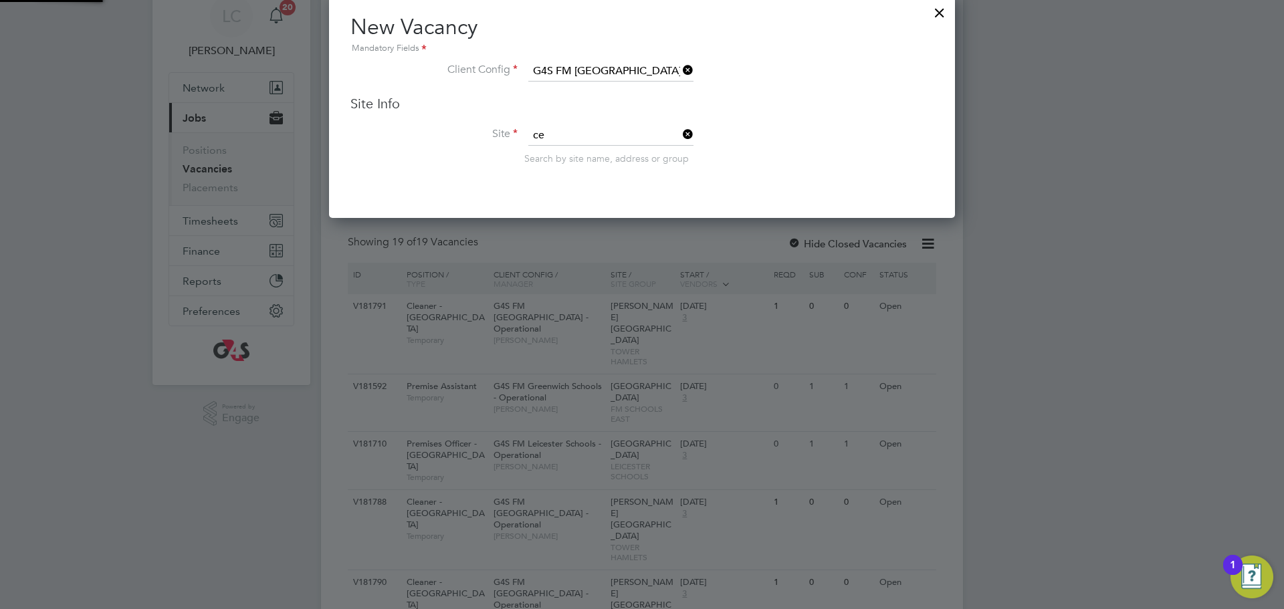
type input "Central Foundation Girl School"
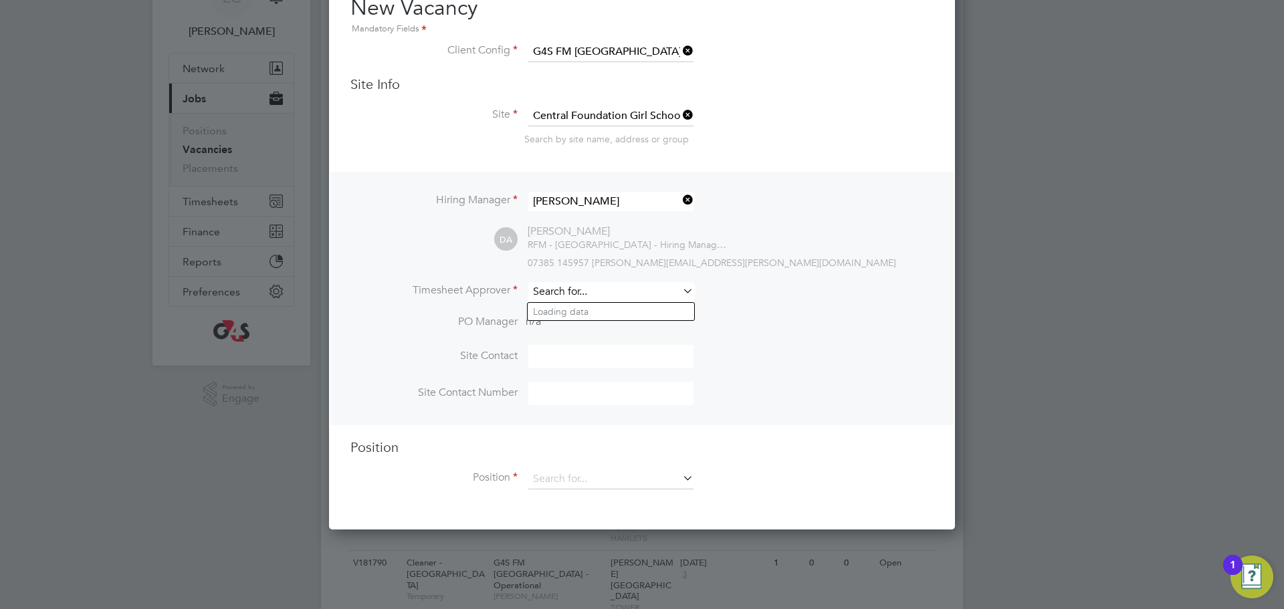
click at [589, 292] on input at bounding box center [610, 291] width 165 height 19
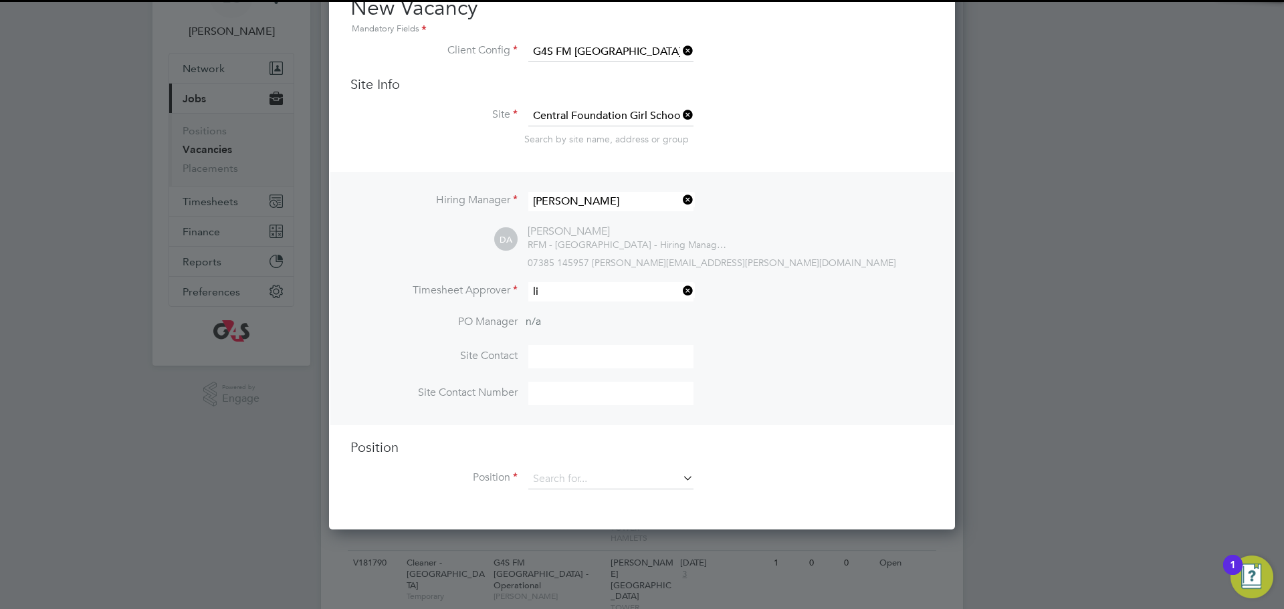
click at [596, 310] on li "Li lingxi Chen" at bounding box center [611, 312] width 167 height 18
type input "[PERSON_NAME]"
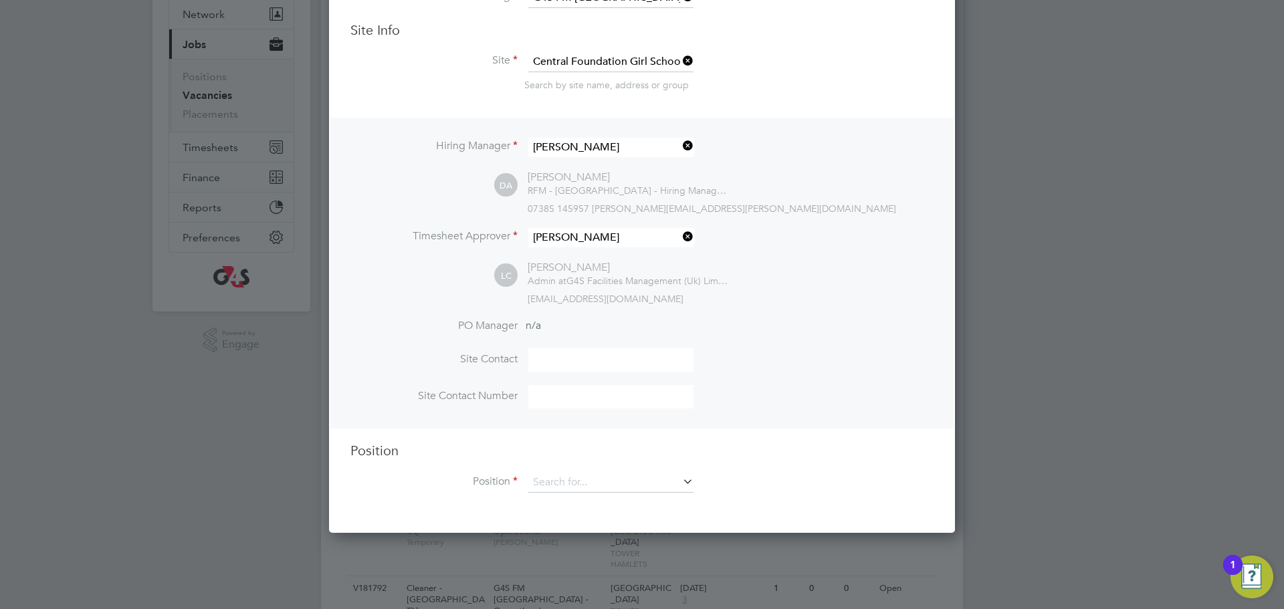
scroll to position [140, 0]
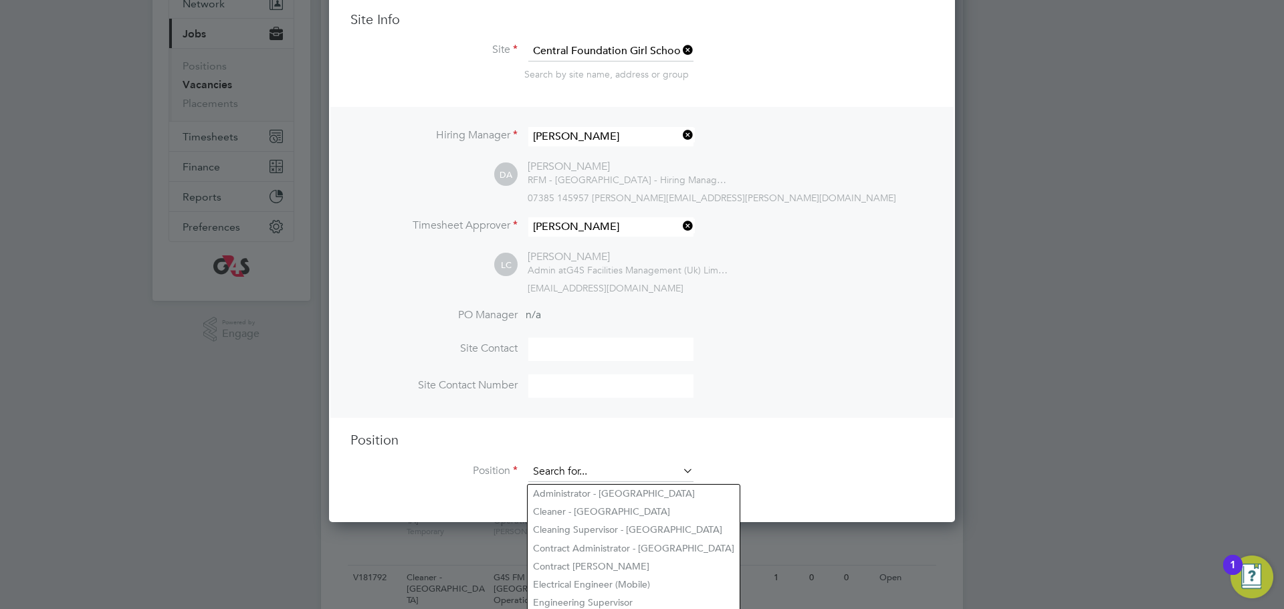
click at [586, 473] on input at bounding box center [610, 472] width 165 height 20
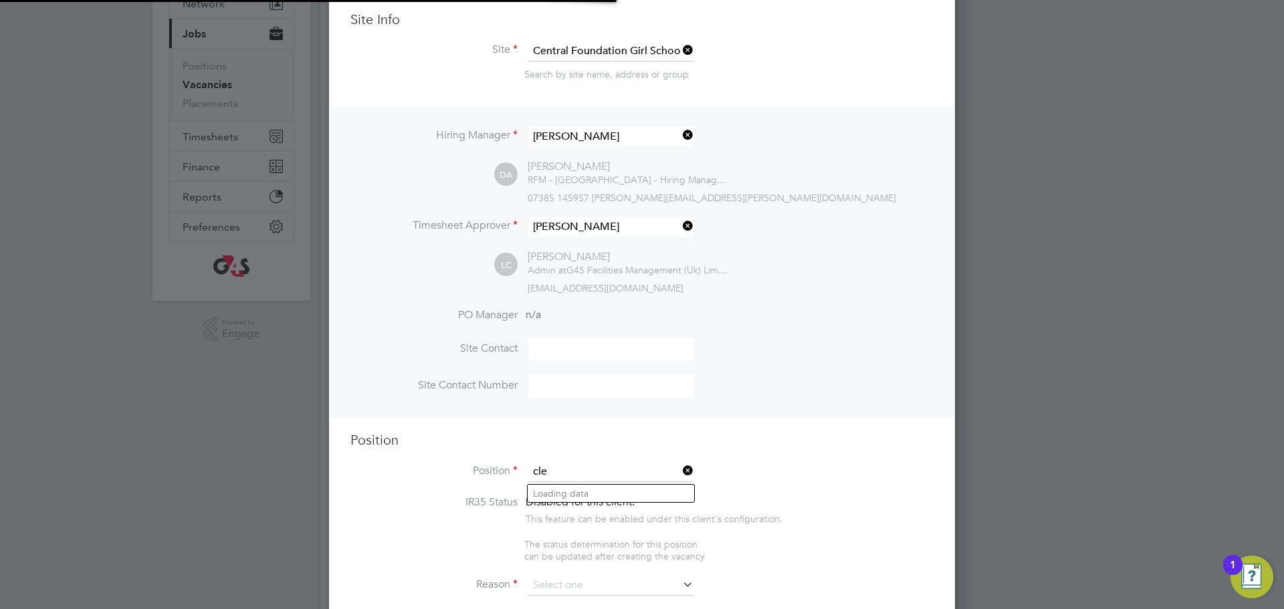
scroll to position [2085, 627]
click at [568, 499] on li "Clea ner - Tower Hamlet" at bounding box center [628, 494] width 201 height 18
type input "Cleaner - Tower Hamlet"
type textarea "**Key Responsibilities** ▪ To carry out all cleaning assigned, making full use …"
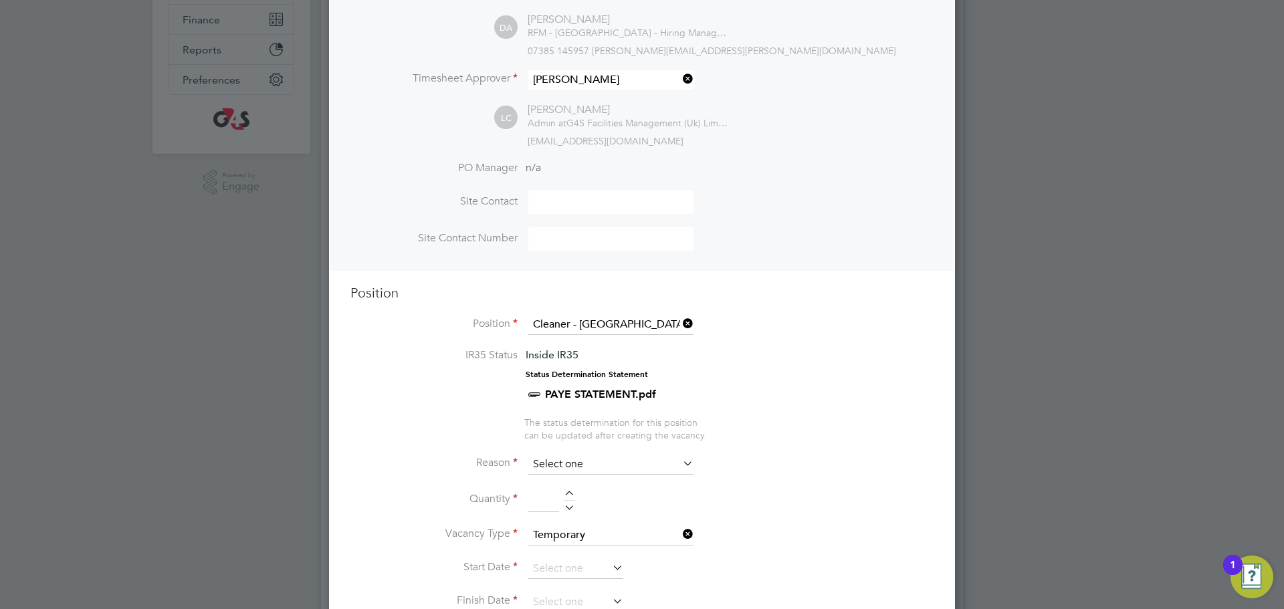
scroll to position [294, 0]
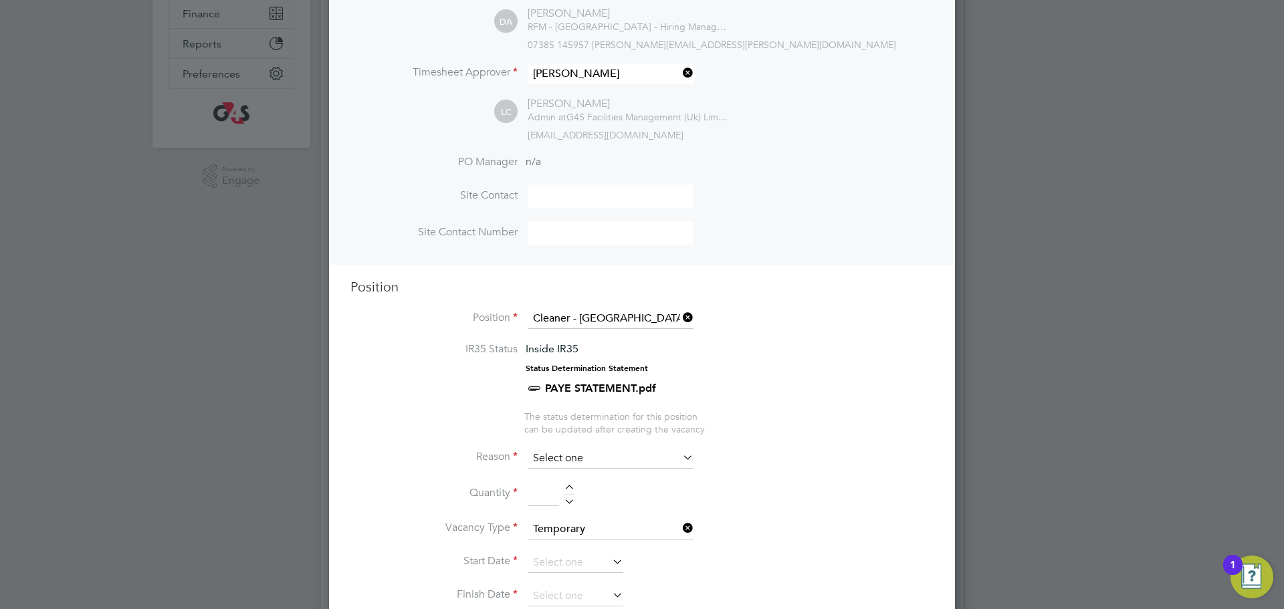
click at [594, 465] on input at bounding box center [610, 459] width 165 height 20
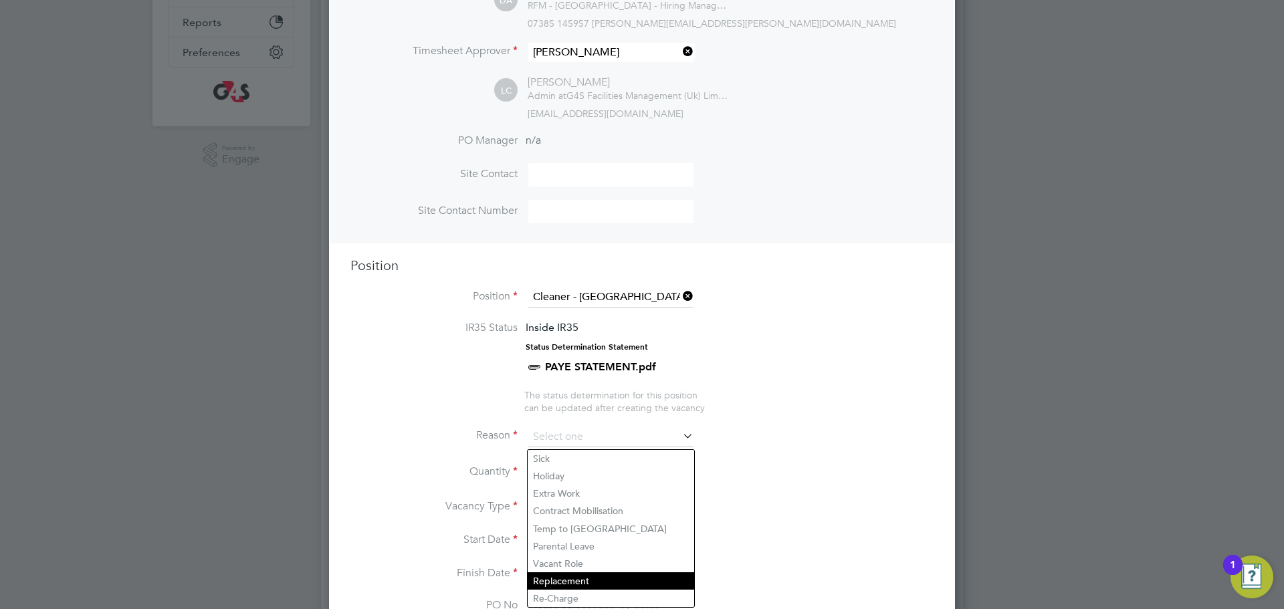
scroll to position [316, 0]
click at [575, 574] on li "Replacement" at bounding box center [611, 579] width 167 height 17
type input "Replacement"
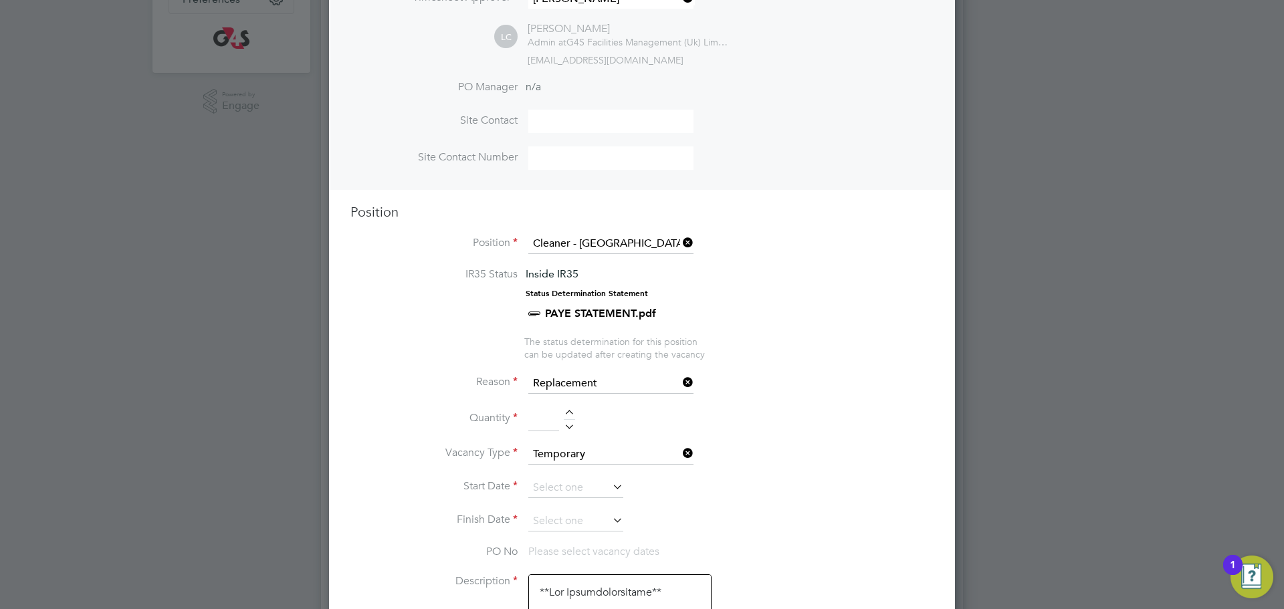
scroll to position [376, 0]
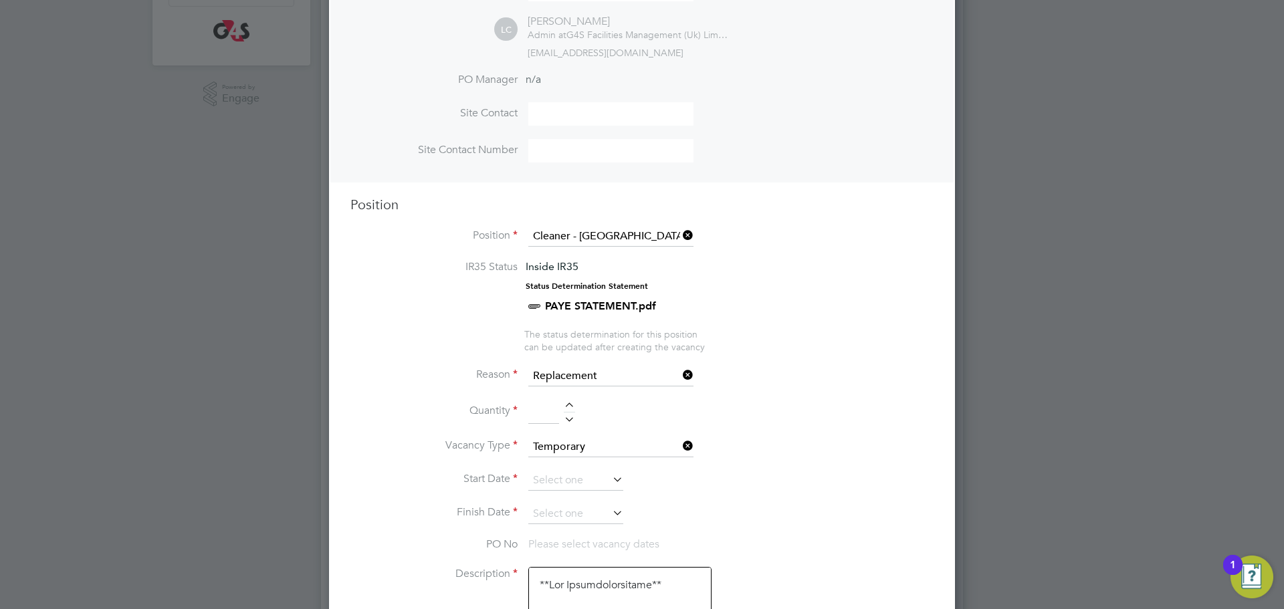
click at [568, 409] on div at bounding box center [569, 407] width 11 height 9
click at [570, 407] on div at bounding box center [569, 407] width 11 height 9
type input "2"
drag, startPoint x: 568, startPoint y: 475, endPoint x: 574, endPoint y: 482, distance: 9.5
click at [568, 475] on input at bounding box center [575, 481] width 95 height 20
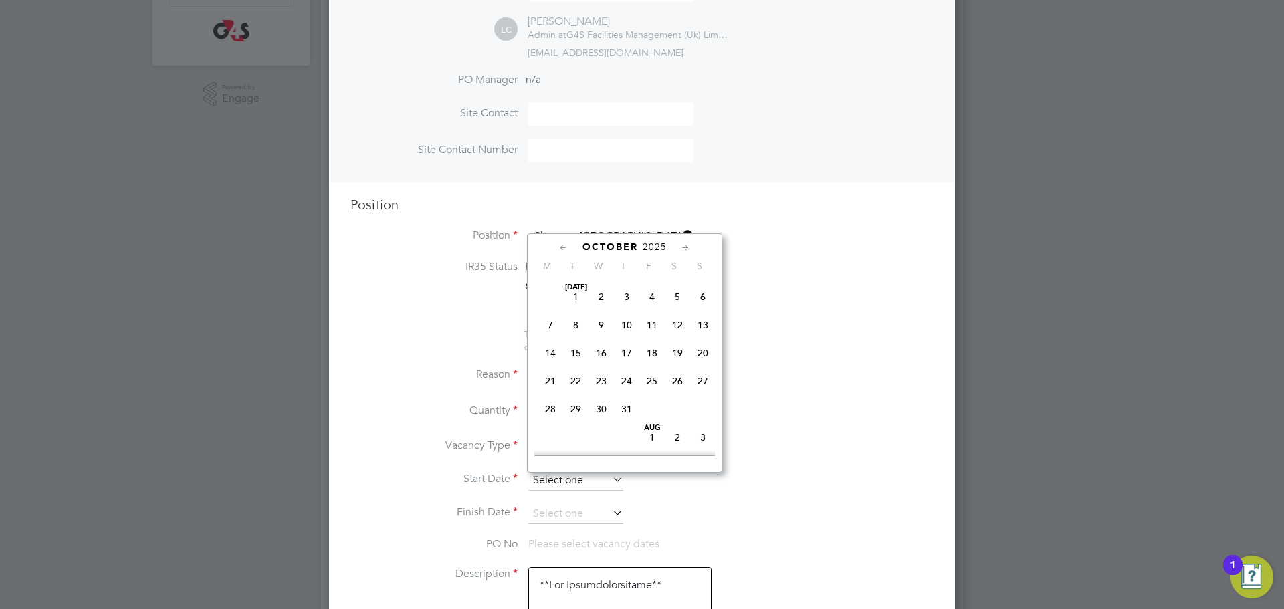
scroll to position [387, 0]
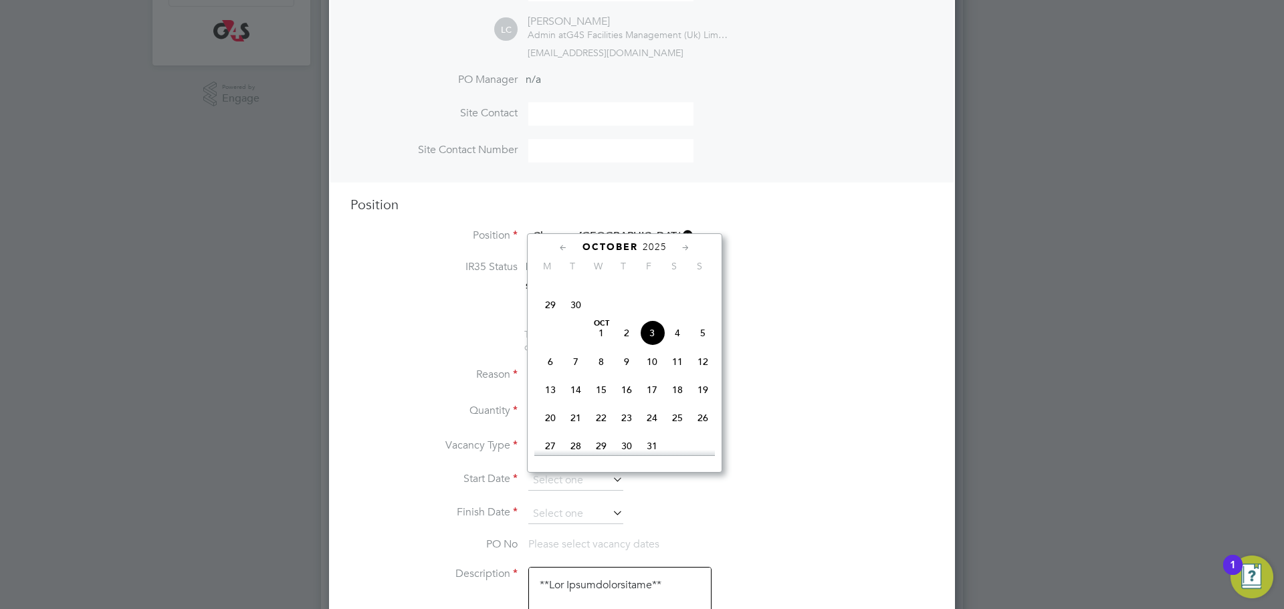
click at [550, 375] on span "6" at bounding box center [550, 361] width 25 height 25
type input "[DATE]"
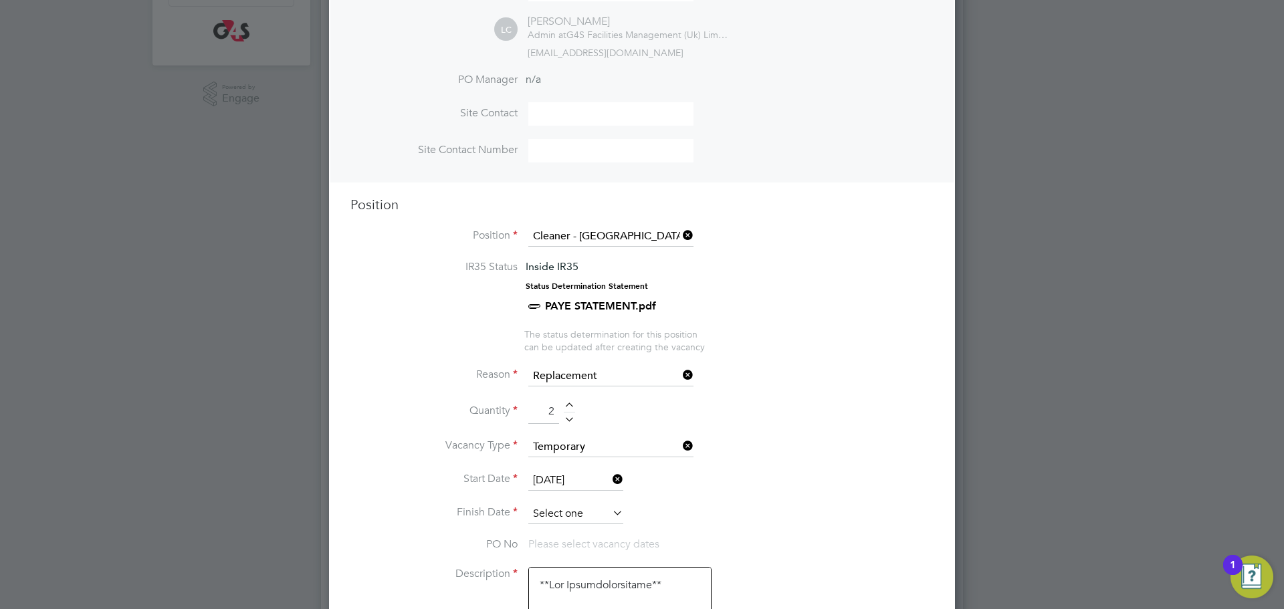
click at [576, 513] on input at bounding box center [575, 514] width 95 height 20
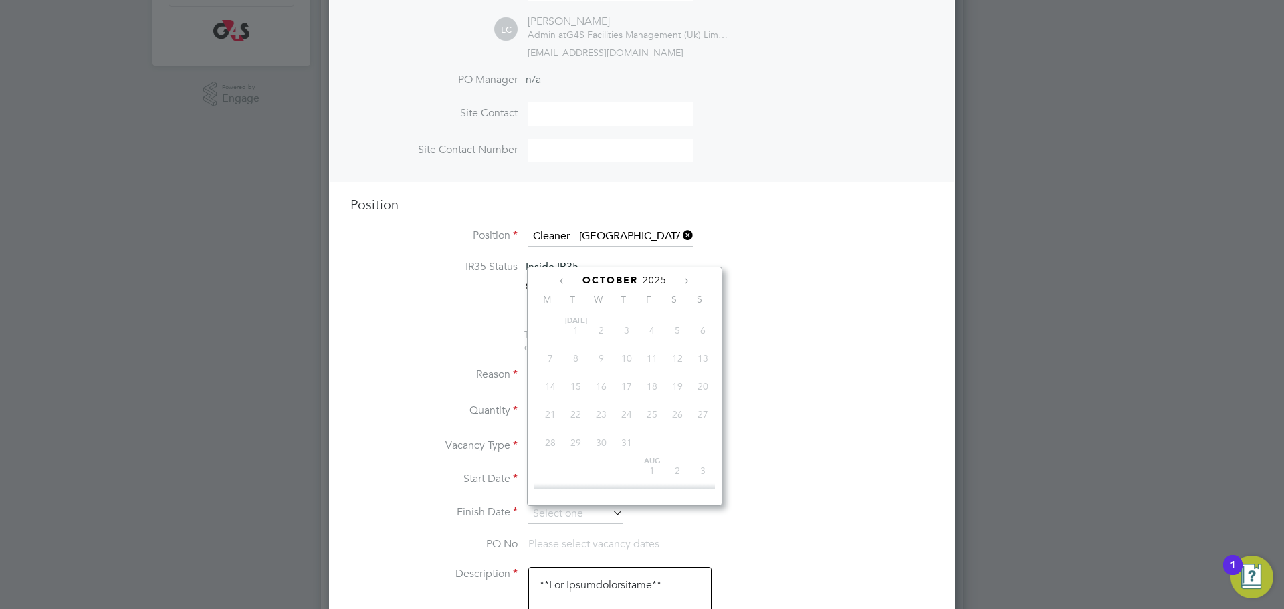
scroll to position [416, 0]
drag, startPoint x: 655, startPoint y: 387, endPoint x: 679, endPoint y: 449, distance: 66.7
click at [657, 379] on span "10" at bounding box center [651, 365] width 25 height 25
type input "[DATE]"
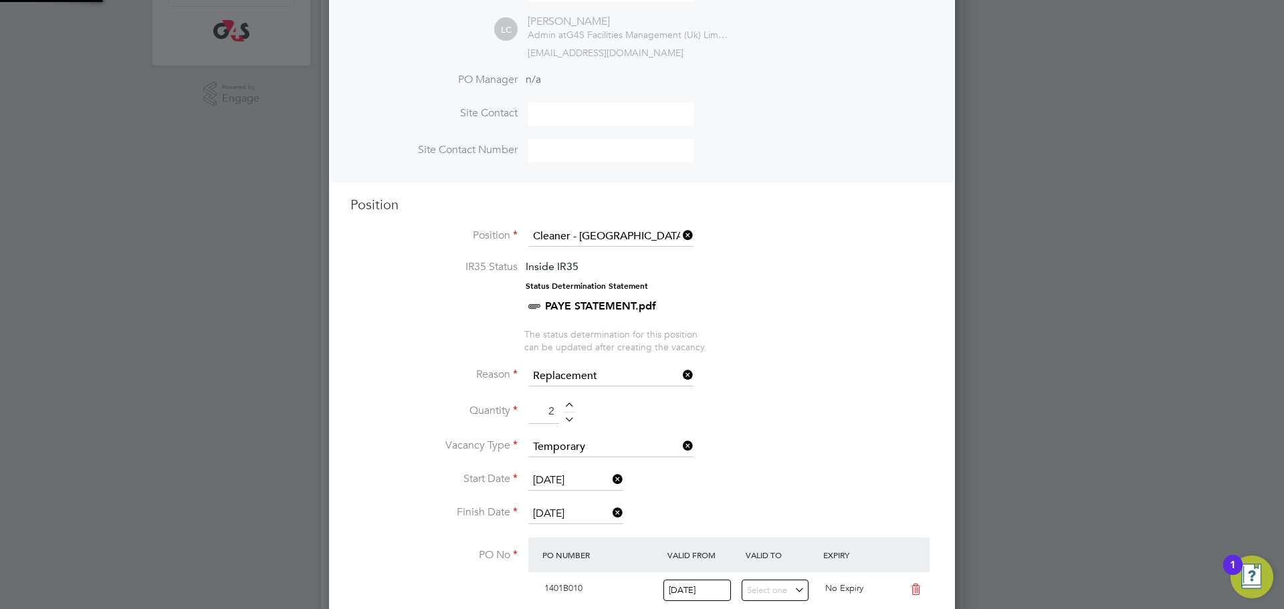
click at [798, 461] on li "Vacancy Type Temporary" at bounding box center [641, 453] width 583 height 33
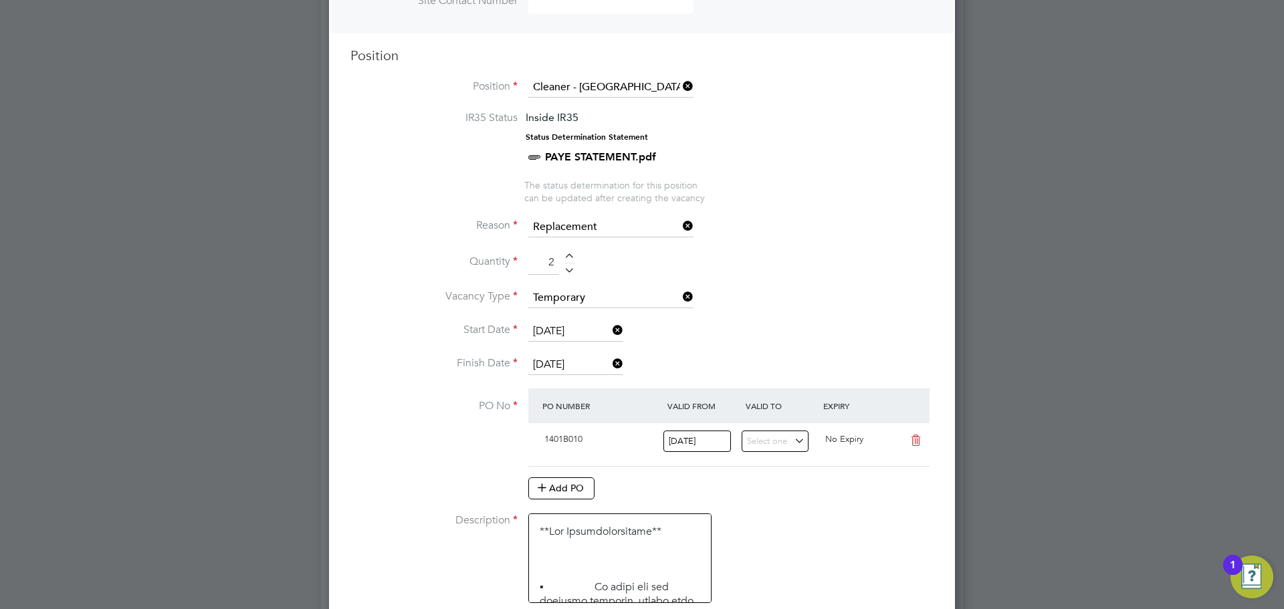
click at [566, 272] on div at bounding box center [569, 267] width 11 height 9
type input "1"
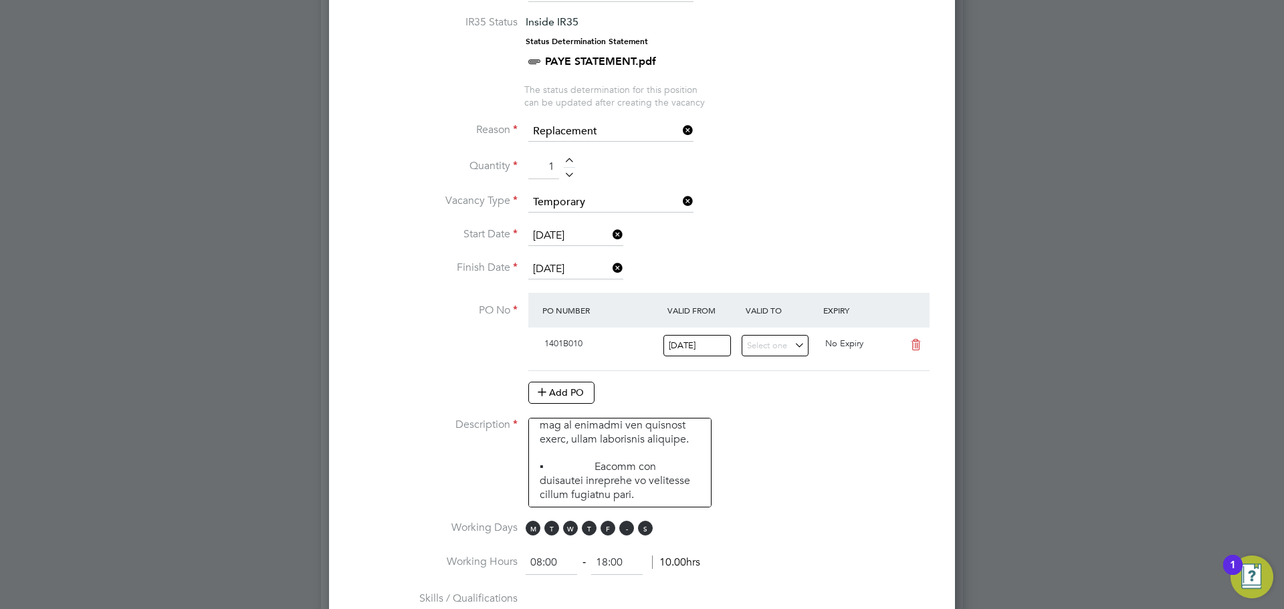
click at [622, 530] on span "S" at bounding box center [626, 528] width 15 height 15
click at [644, 534] on span "S" at bounding box center [645, 528] width 15 height 15
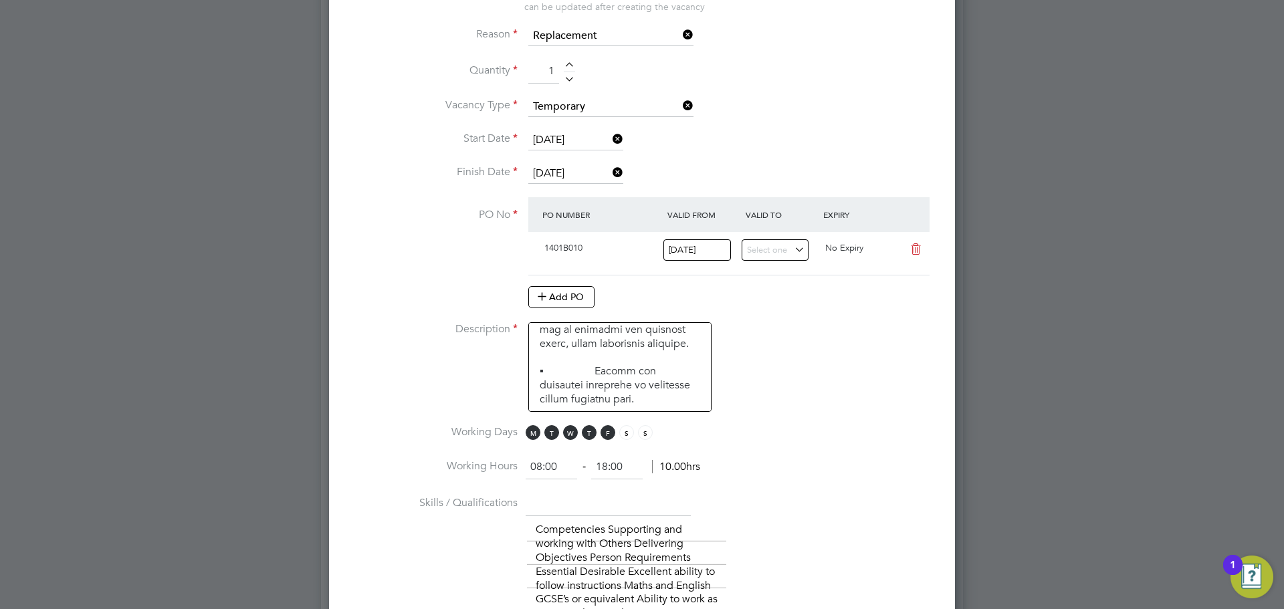
drag, startPoint x: 558, startPoint y: 463, endPoint x: 479, endPoint y: 465, distance: 78.9
click at [479, 465] on li "Working Hours 08:00 ‐ 18:00 10.00hrs" at bounding box center [641, 473] width 583 height 37
type input "06:30"
drag, startPoint x: 605, startPoint y: 468, endPoint x: 585, endPoint y: 473, distance: 20.6
click at [585, 469] on ng-form "06:30 ‐ 18:00 11.50hrs" at bounding box center [613, 466] width 175 height 13
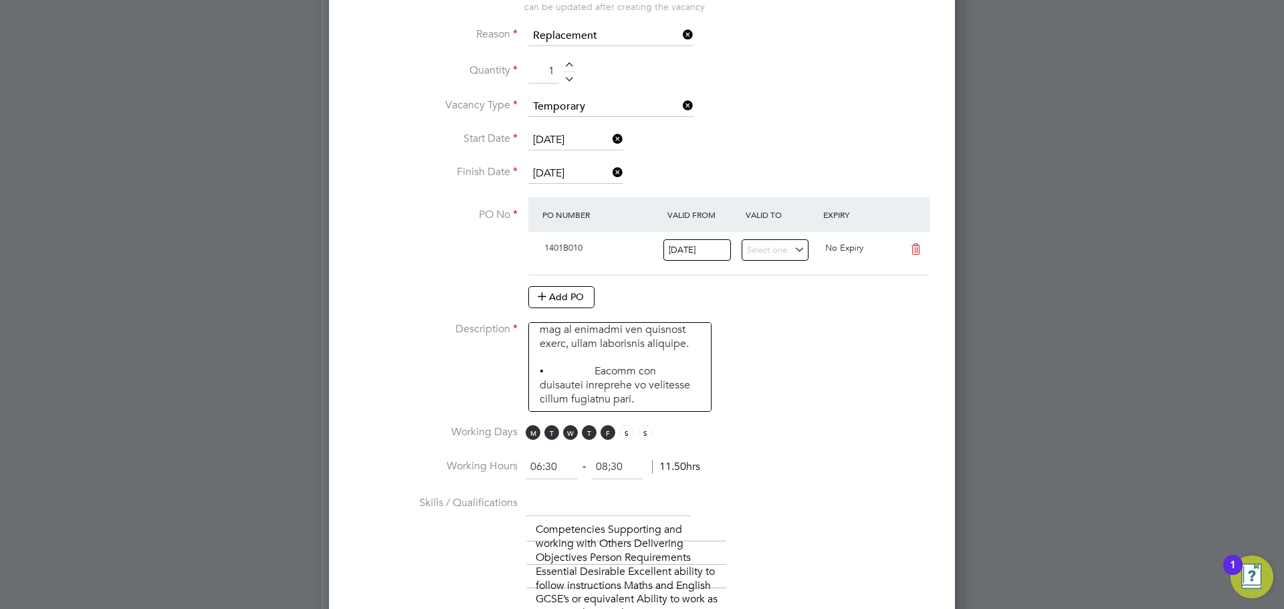
click at [780, 383] on li "Description" at bounding box center [641, 373] width 583 height 103
type input "08:30"
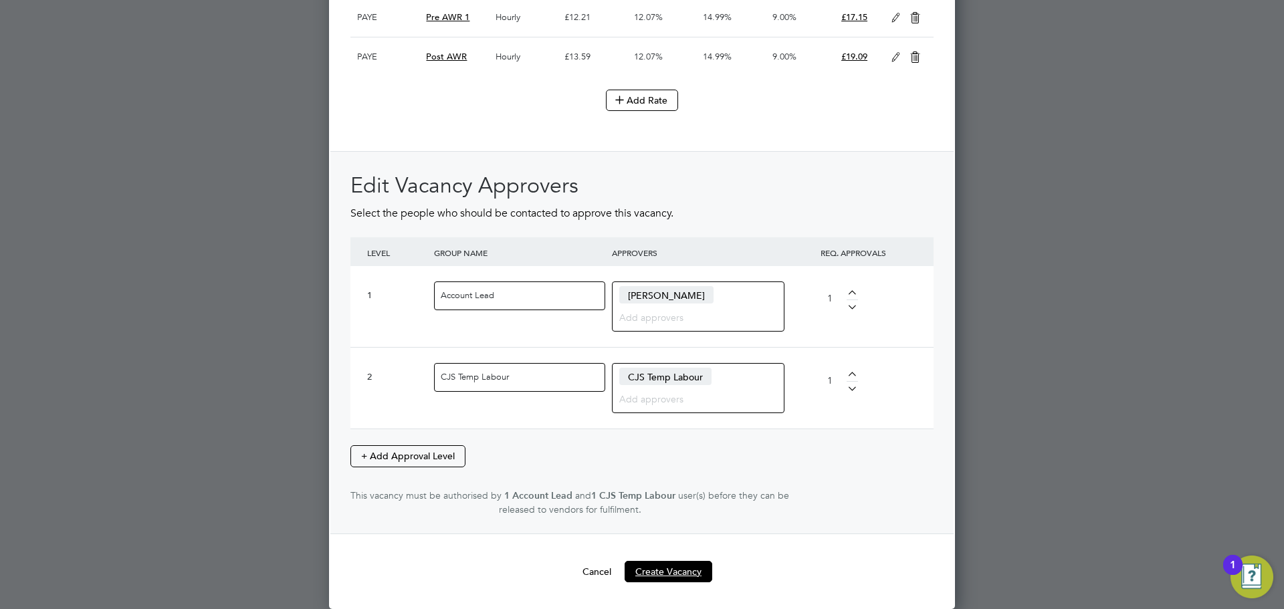
drag, startPoint x: 681, startPoint y: 570, endPoint x: 681, endPoint y: 605, distance: 34.1
click at [671, 568] on button "Create Vacancy" at bounding box center [669, 571] width 88 height 21
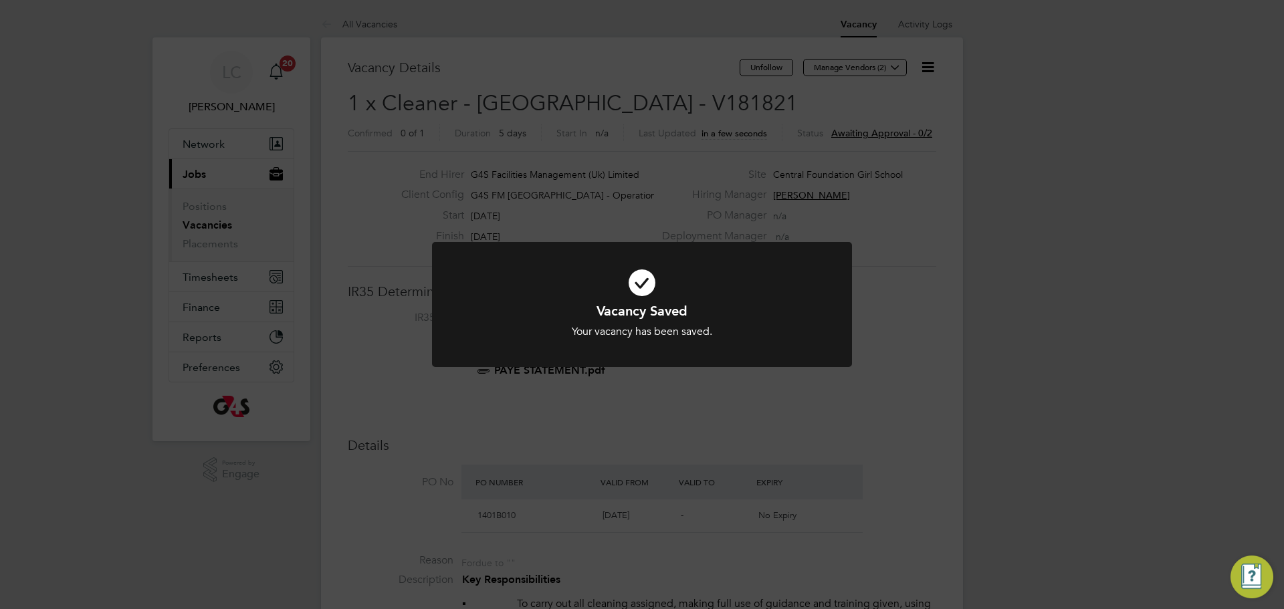
click at [657, 104] on div "Vacancy Saved Your vacancy has been saved. Cancel Okay" at bounding box center [642, 304] width 1284 height 609
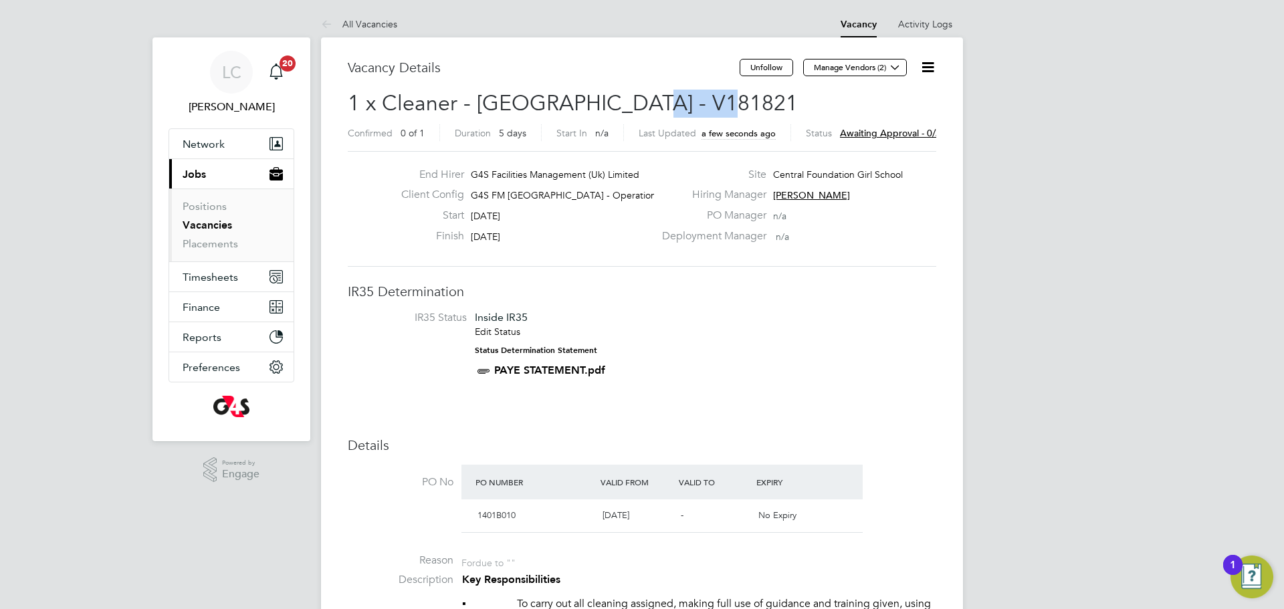
copy span "V181821"
drag, startPoint x: 629, startPoint y: 97, endPoint x: 726, endPoint y: 90, distance: 97.2
click at [726, 90] on h2 "1 x Cleaner - Tower Hamlet - V181821 Confirmed 0 of 1 Duration 5 days Start In …" at bounding box center [642, 118] width 589 height 56
click at [903, 71] on button "Manage Vendors (2)" at bounding box center [855, 67] width 104 height 17
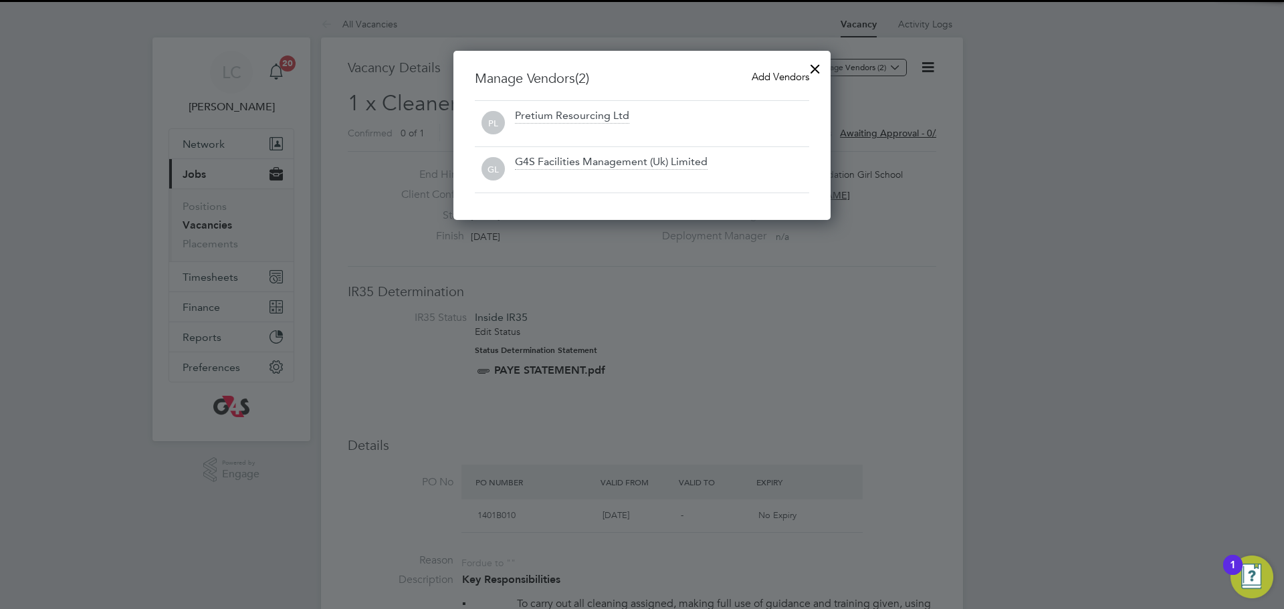
drag, startPoint x: 768, startPoint y: 70, endPoint x: 710, endPoint y: 90, distance: 61.3
click at [756, 71] on span "Add Vendors" at bounding box center [781, 76] width 58 height 13
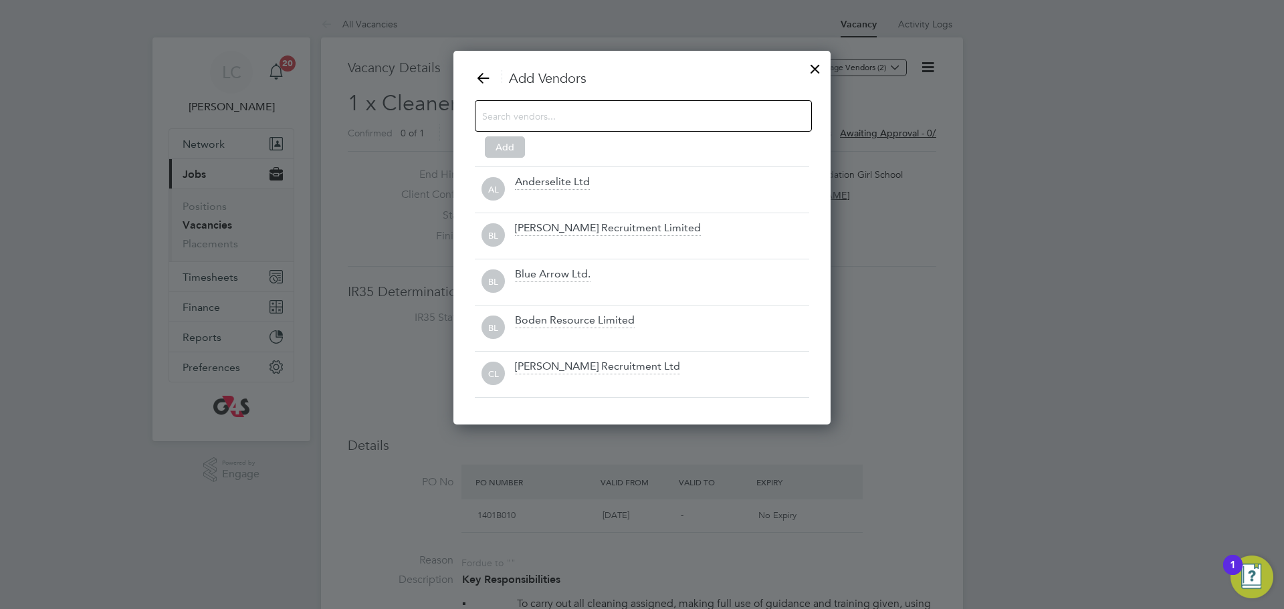
click at [608, 122] on input at bounding box center [632, 115] width 301 height 17
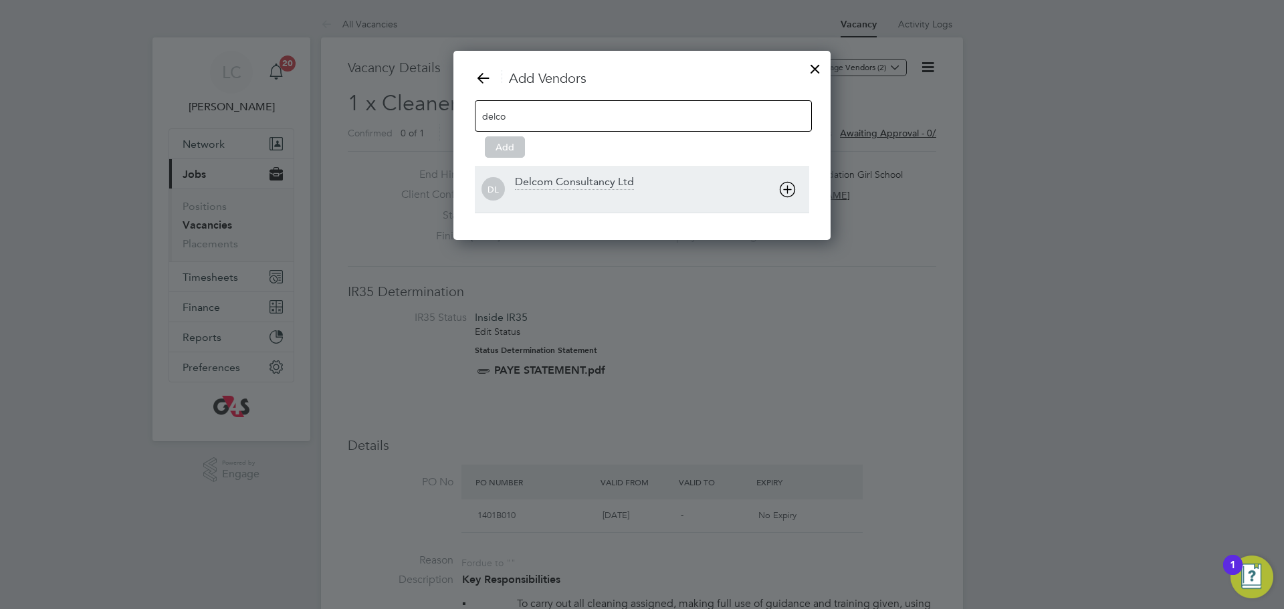
type input "delco"
click at [559, 206] on div "DL Delcom Consultancy Ltd" at bounding box center [642, 190] width 334 height 46
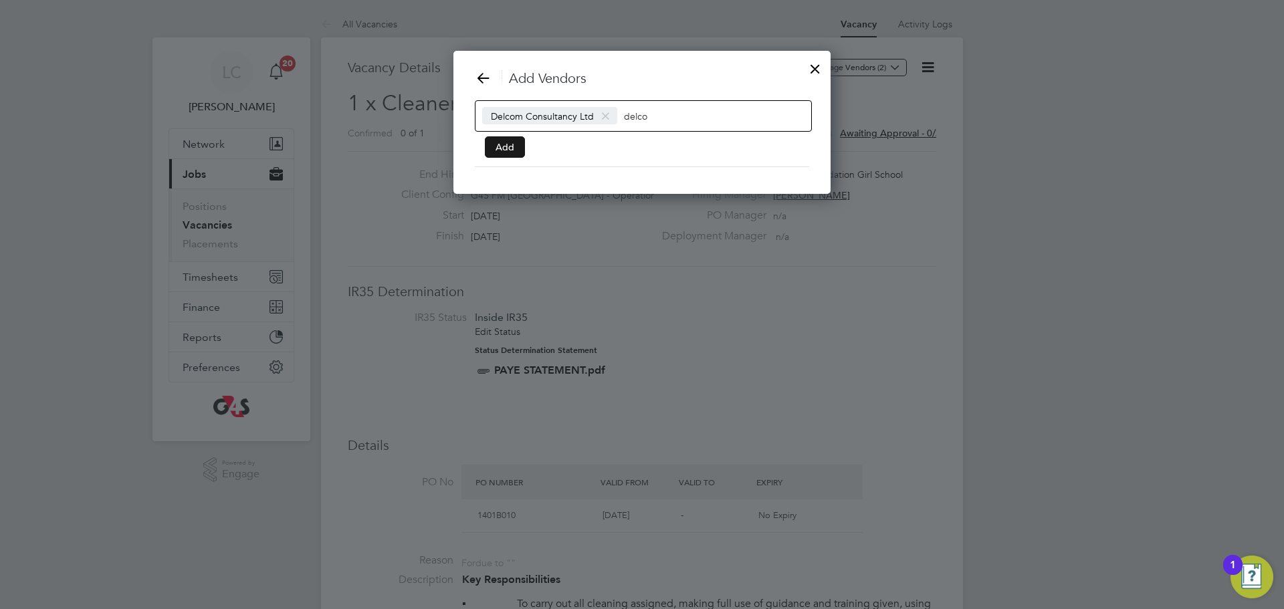
click at [504, 156] on button "Add" at bounding box center [505, 146] width 40 height 21
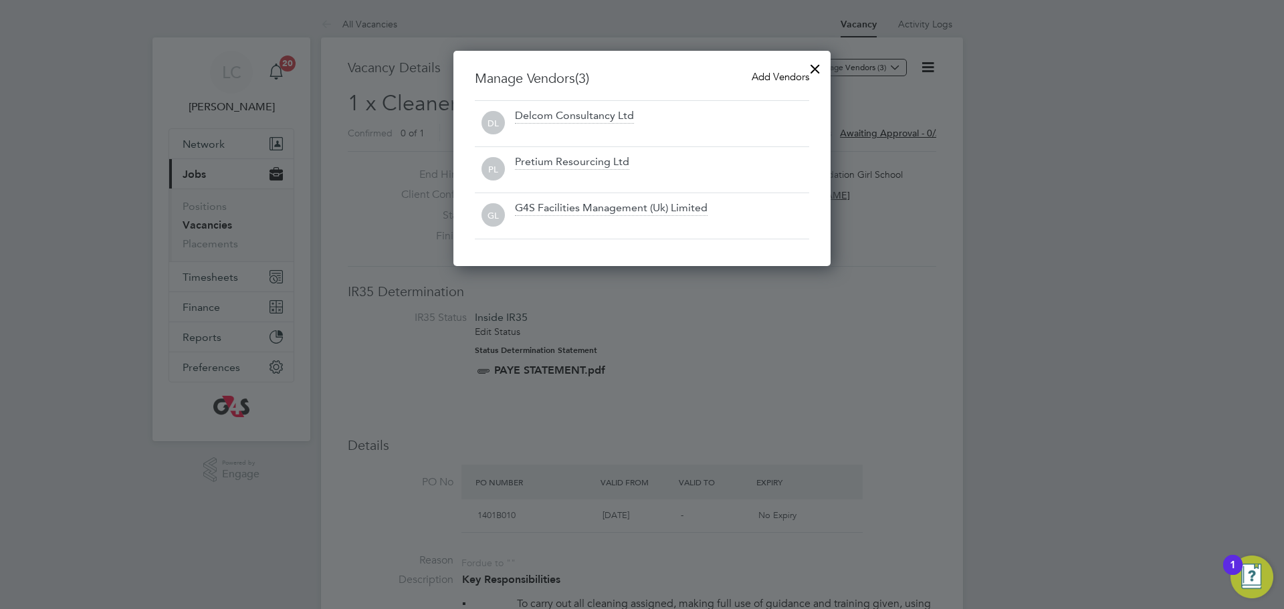
drag, startPoint x: 815, startPoint y: 70, endPoint x: 824, endPoint y: 88, distance: 20.3
click at [815, 71] on div at bounding box center [815, 66] width 24 height 24
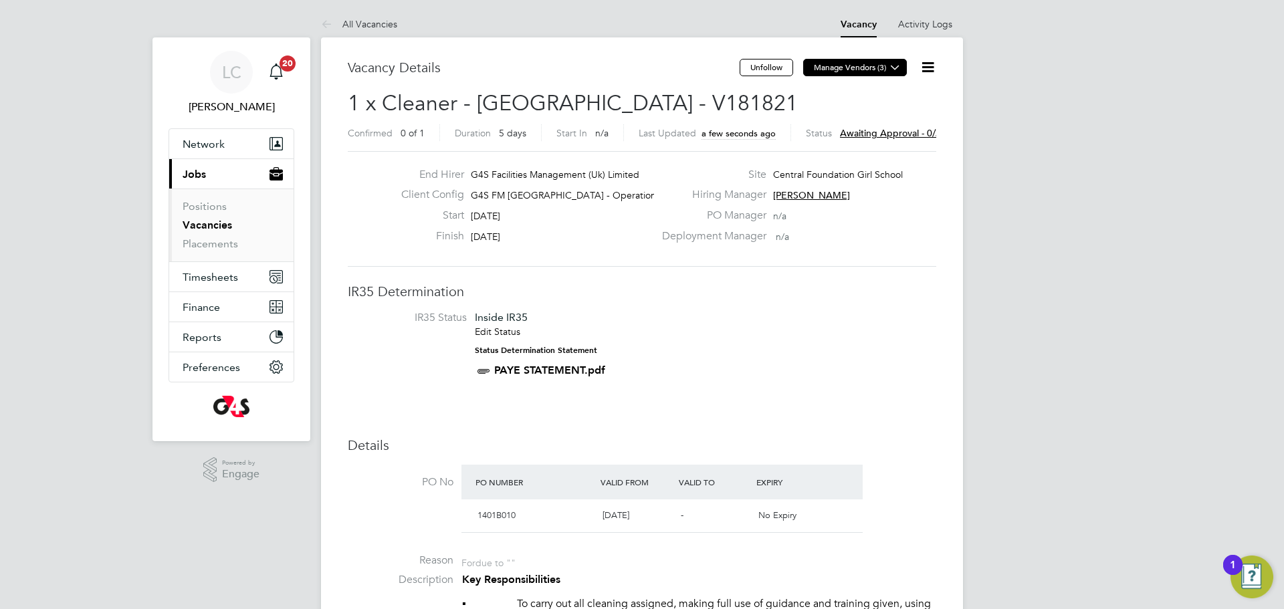
click at [903, 69] on button "Manage Vendors (3)" at bounding box center [855, 67] width 104 height 17
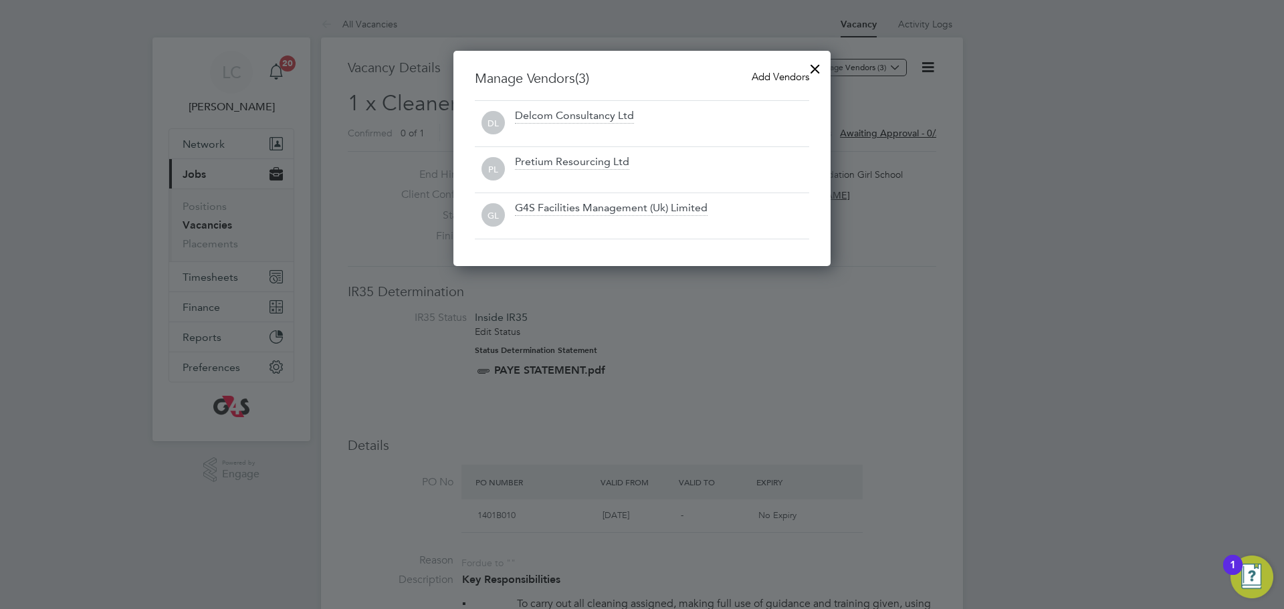
click at [820, 72] on div at bounding box center [815, 66] width 24 height 24
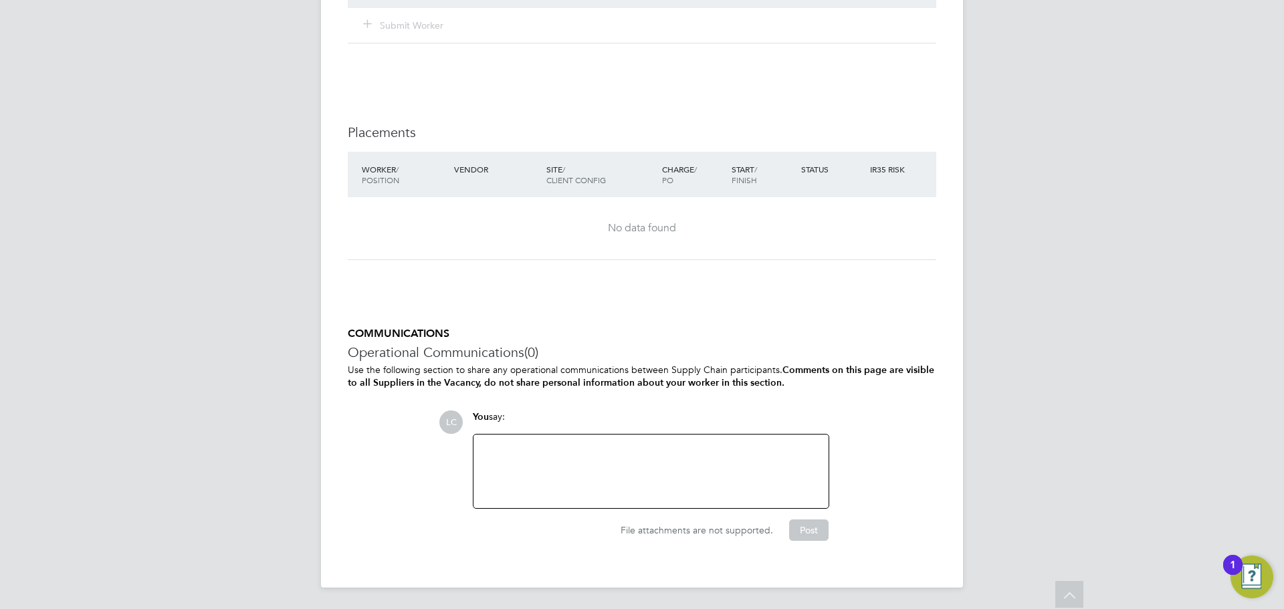
click at [601, 456] on div at bounding box center [651, 472] width 339 height 58
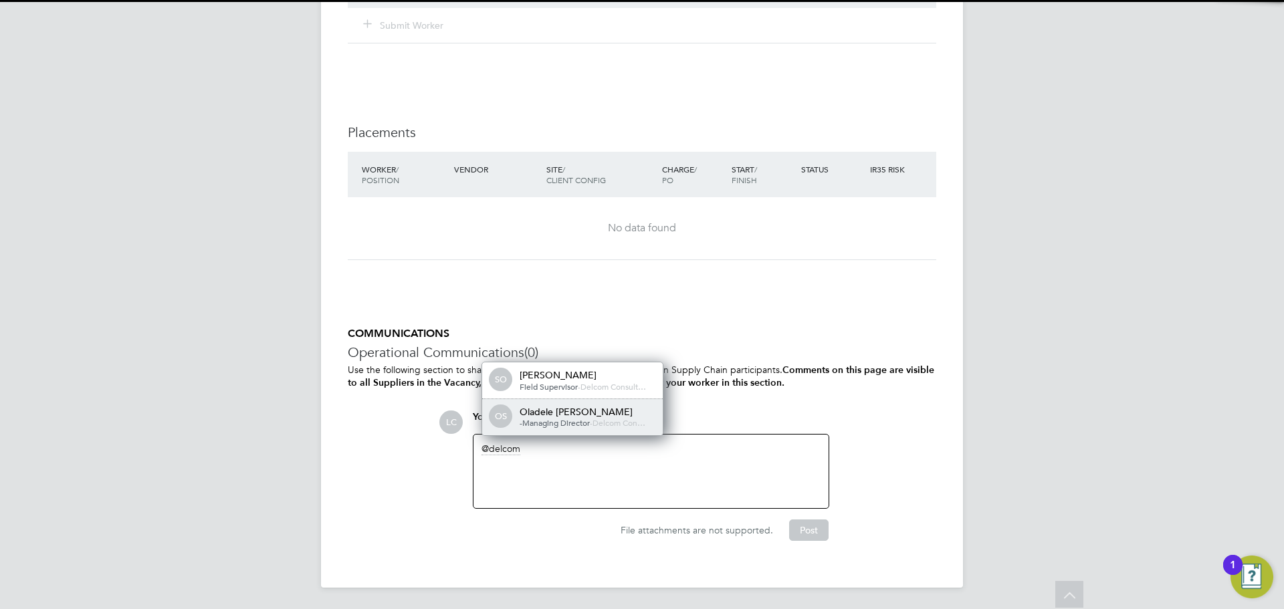
click at [614, 410] on div "Oladele [PERSON_NAME]" at bounding box center [587, 412] width 134 height 12
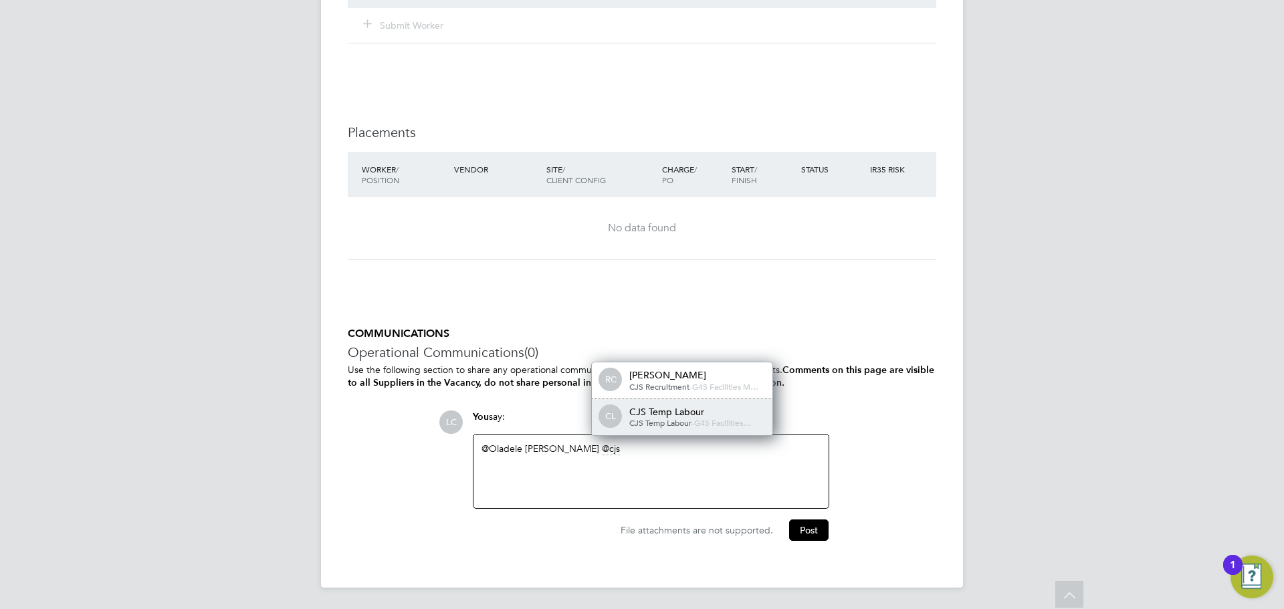
click at [653, 414] on div "CJS Temp Labour" at bounding box center [696, 412] width 134 height 12
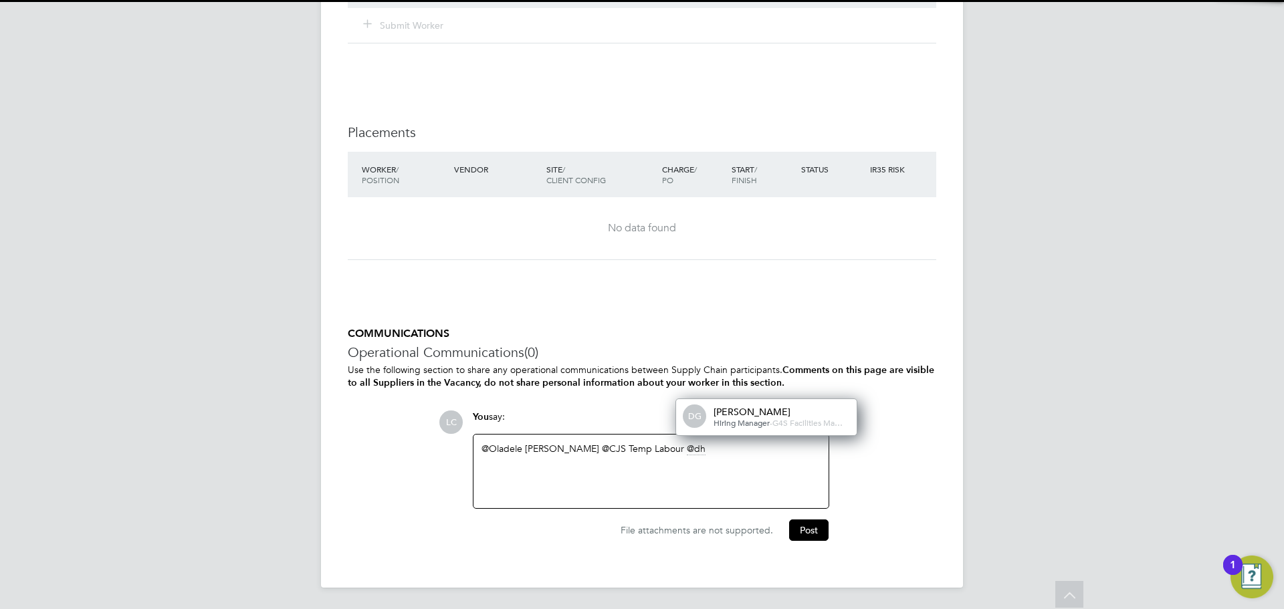
drag, startPoint x: 742, startPoint y: 401, endPoint x: 765, endPoint y: 416, distance: 27.6
click at [746, 406] on div "[PERSON_NAME]" at bounding box center [781, 412] width 134 height 12
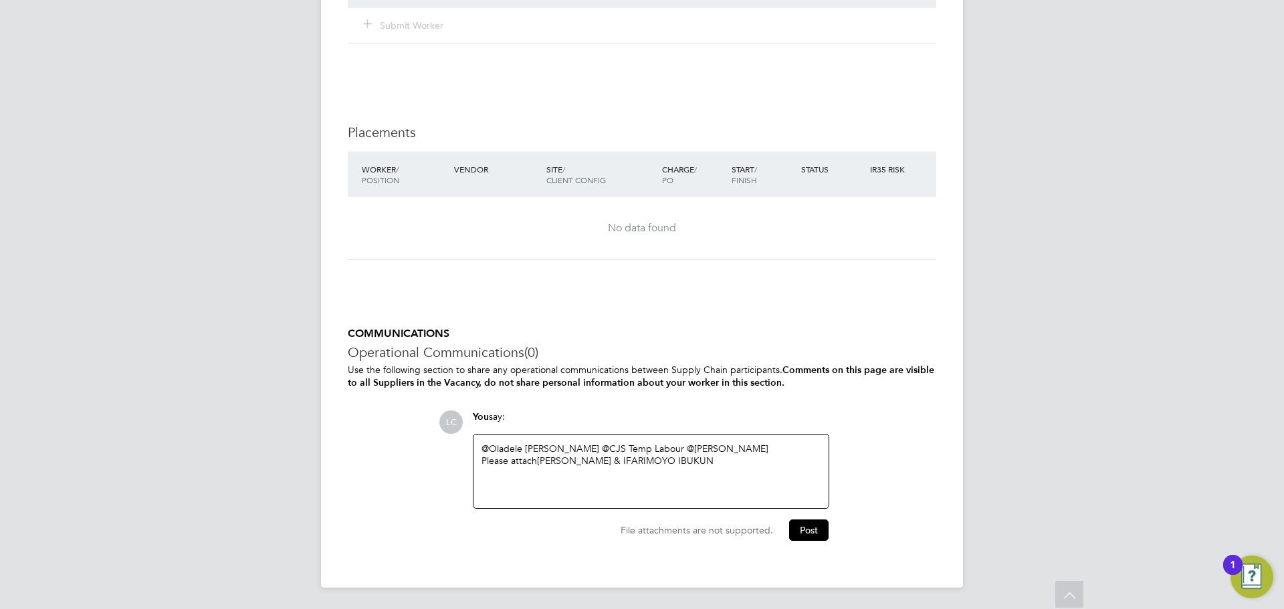
click at [781, 469] on div "@Oladele Peter Shosanya ​ @CJS Temp Labour ​ @dharmisha gohil ​ Please attach O…" at bounding box center [651, 472] width 339 height 58
click at [665, 483] on div "Mon - Fri 06:30 - 08:30 15:30 -17:30" at bounding box center [651, 485] width 339 height 12
click at [523, 481] on div "Mon - Fri 06:30 - 08:30 15:30 -17:30" at bounding box center [651, 485] width 339 height 12
click at [542, 496] on div "06:30 - 08:30 15:30 -17:30" at bounding box center [651, 498] width 339 height 12
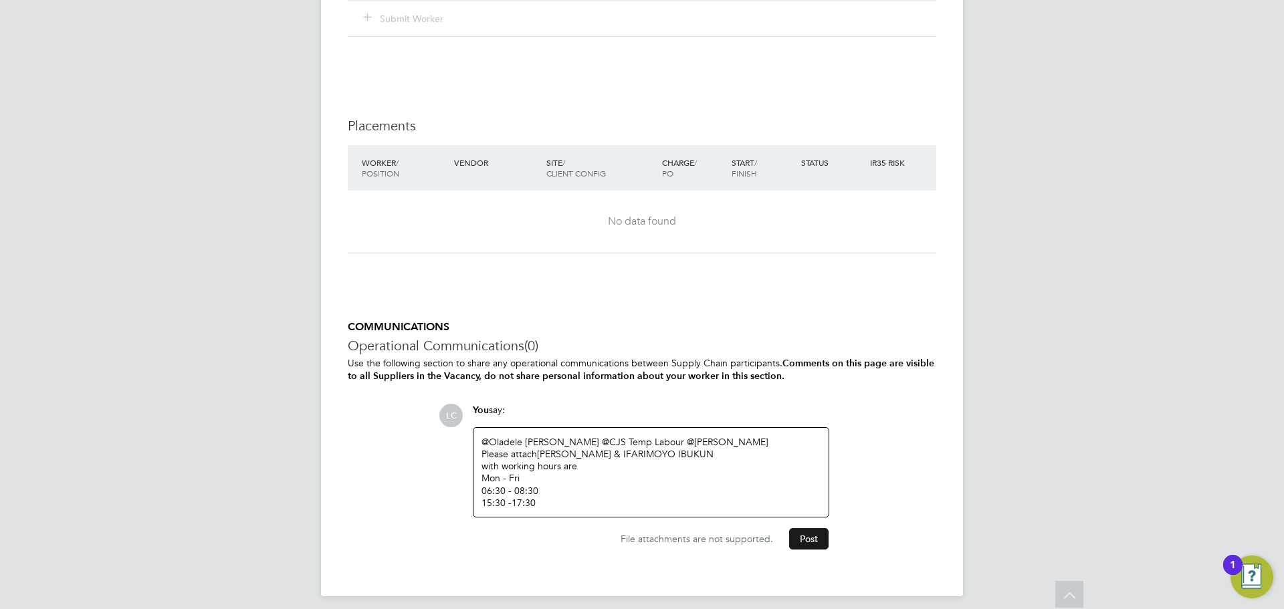
click at [790, 533] on button "Post" at bounding box center [808, 538] width 39 height 21
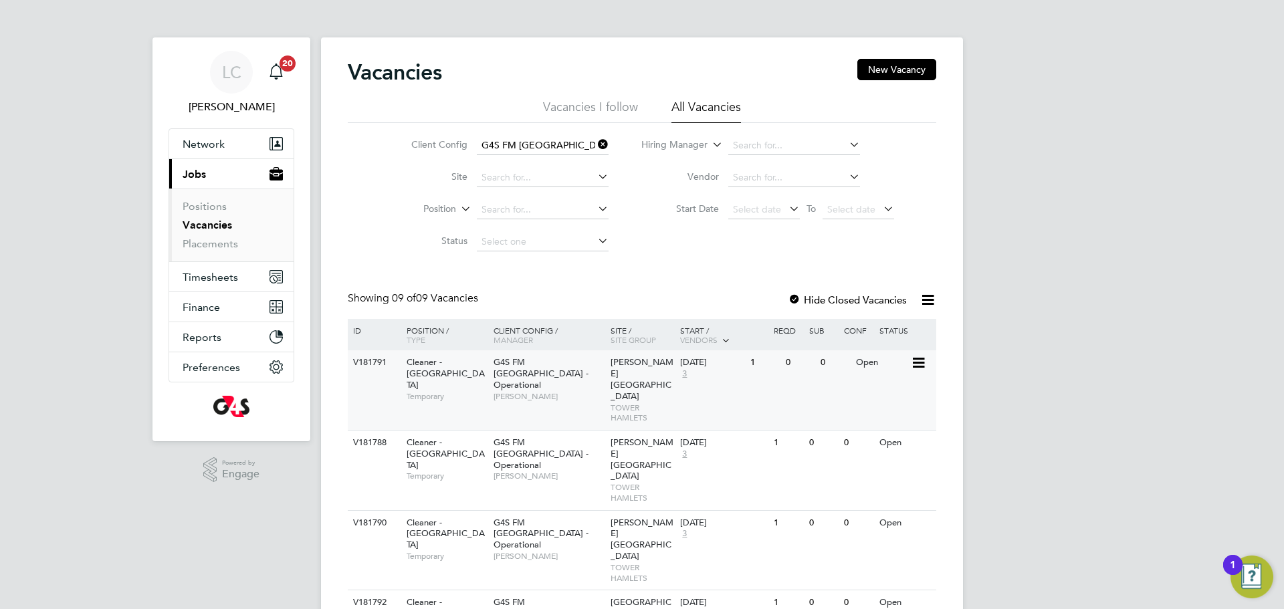
click at [568, 391] on span "[PERSON_NAME]" at bounding box center [549, 396] width 110 height 11
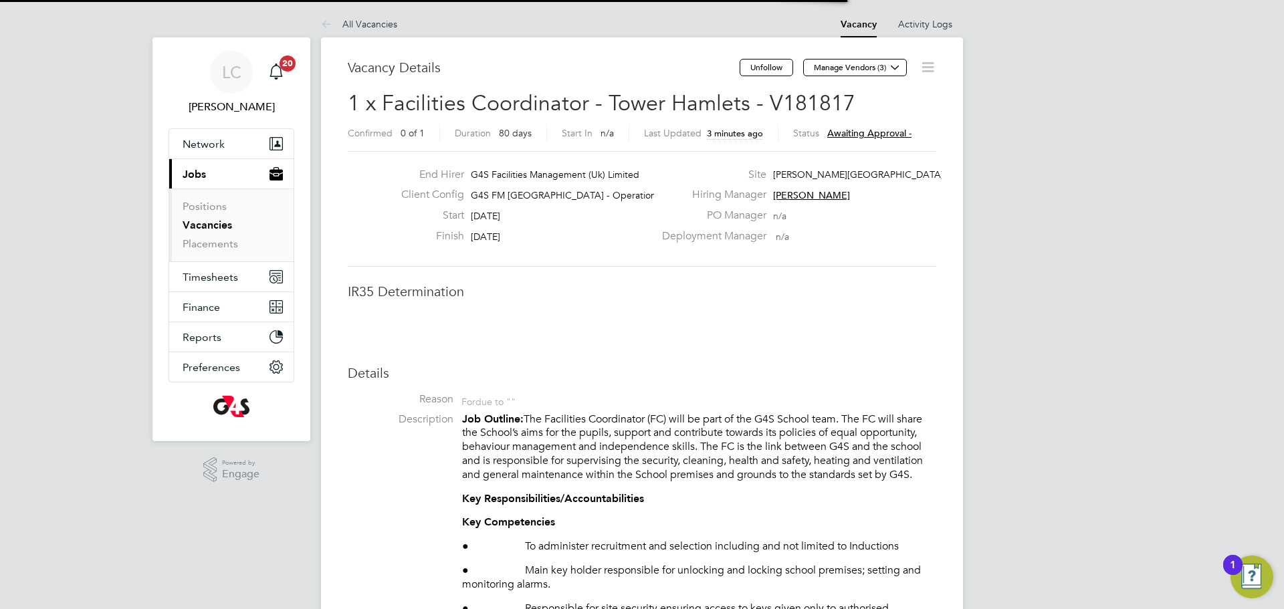
scroll to position [39, 94]
